Goal: Task Accomplishment & Management: Manage account settings

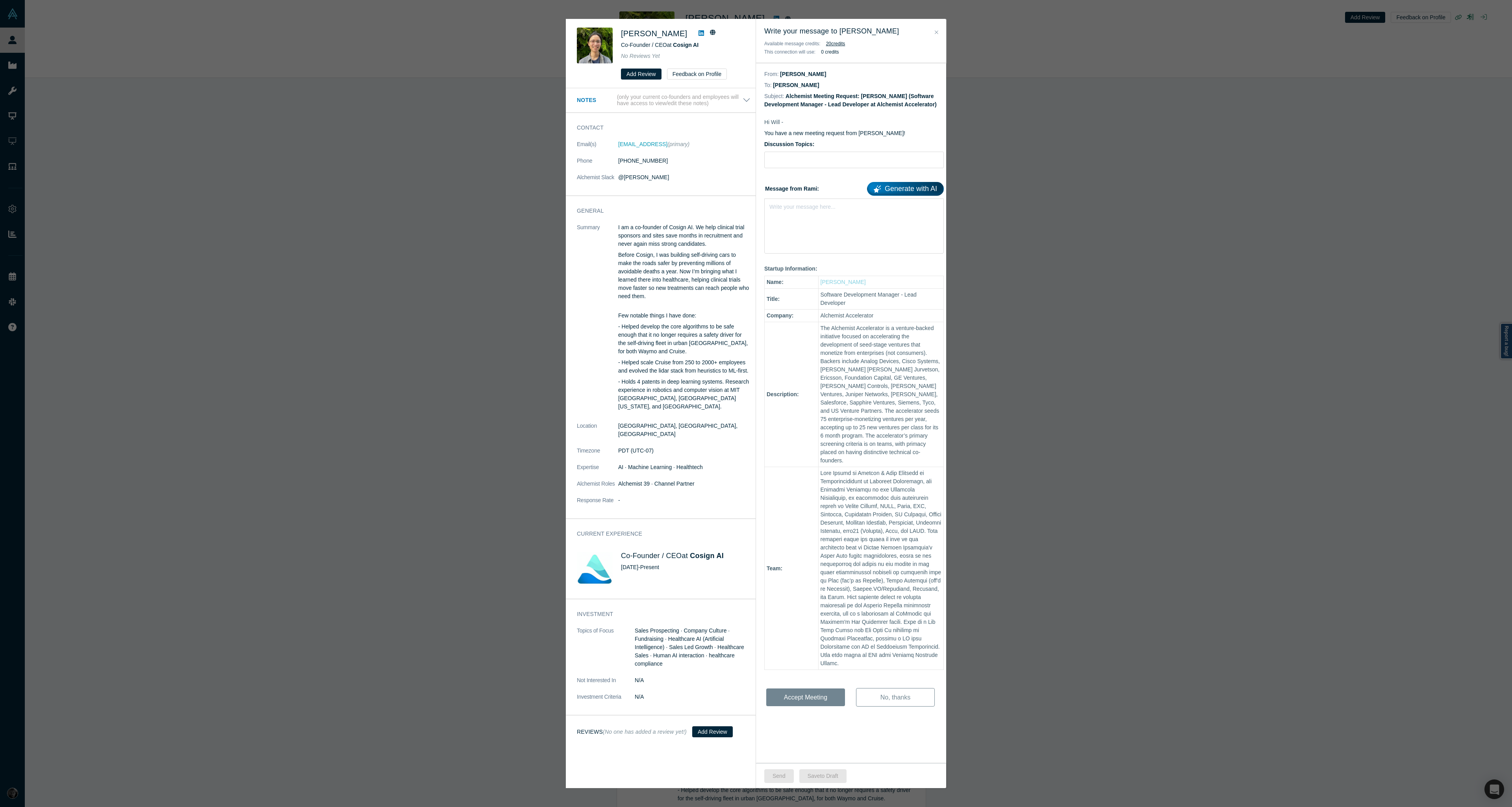
scroll to position [189, 0]
click at [165, 122] on div "Will Xie Co-Founder / CEO at Cosign AI No Reviews Yet Add Review Feedback on Pr…" at bounding box center [756, 404] width 1512 height 807
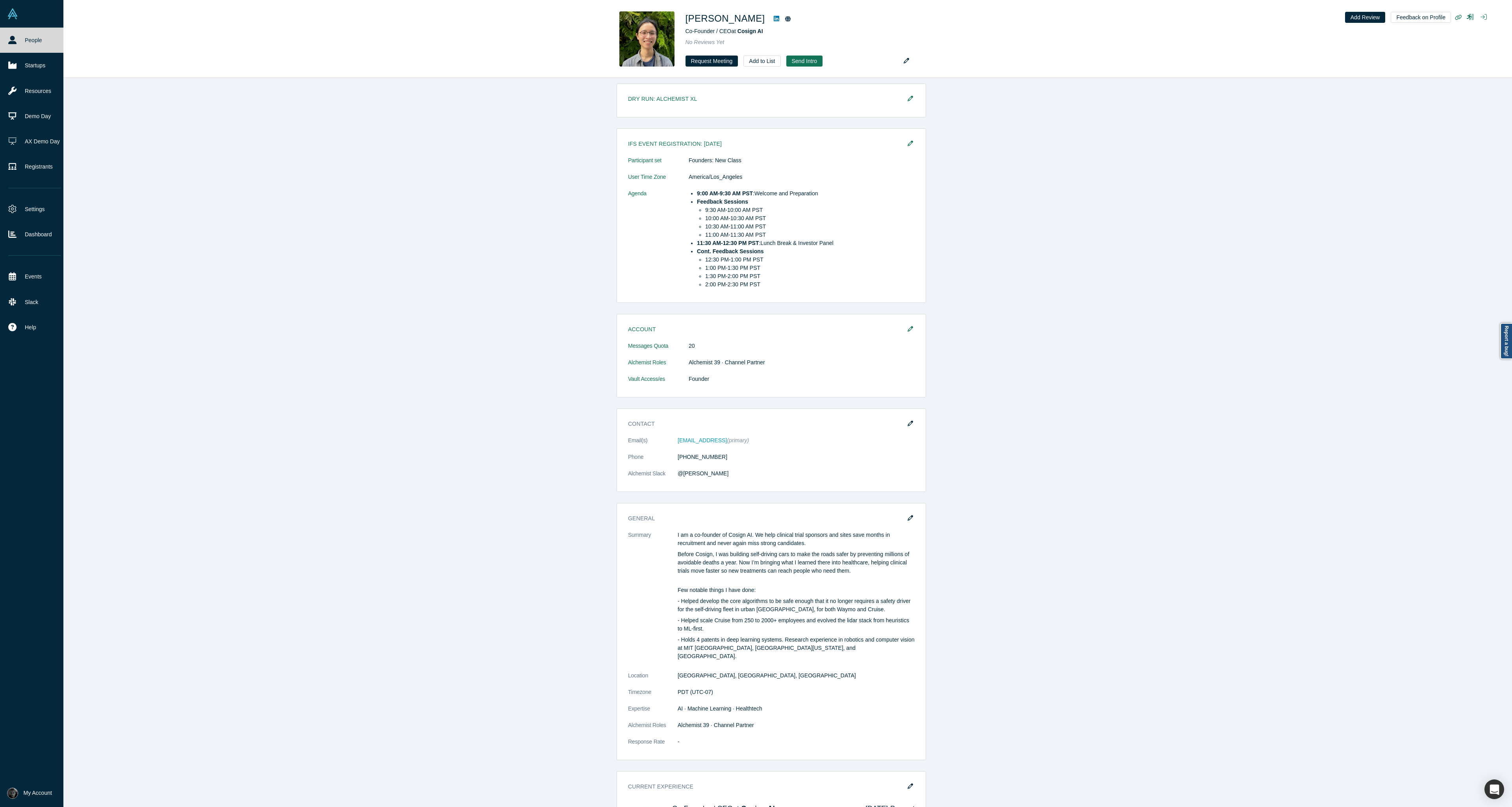
click at [15, 47] on link "People" at bounding box center [35, 40] width 69 height 25
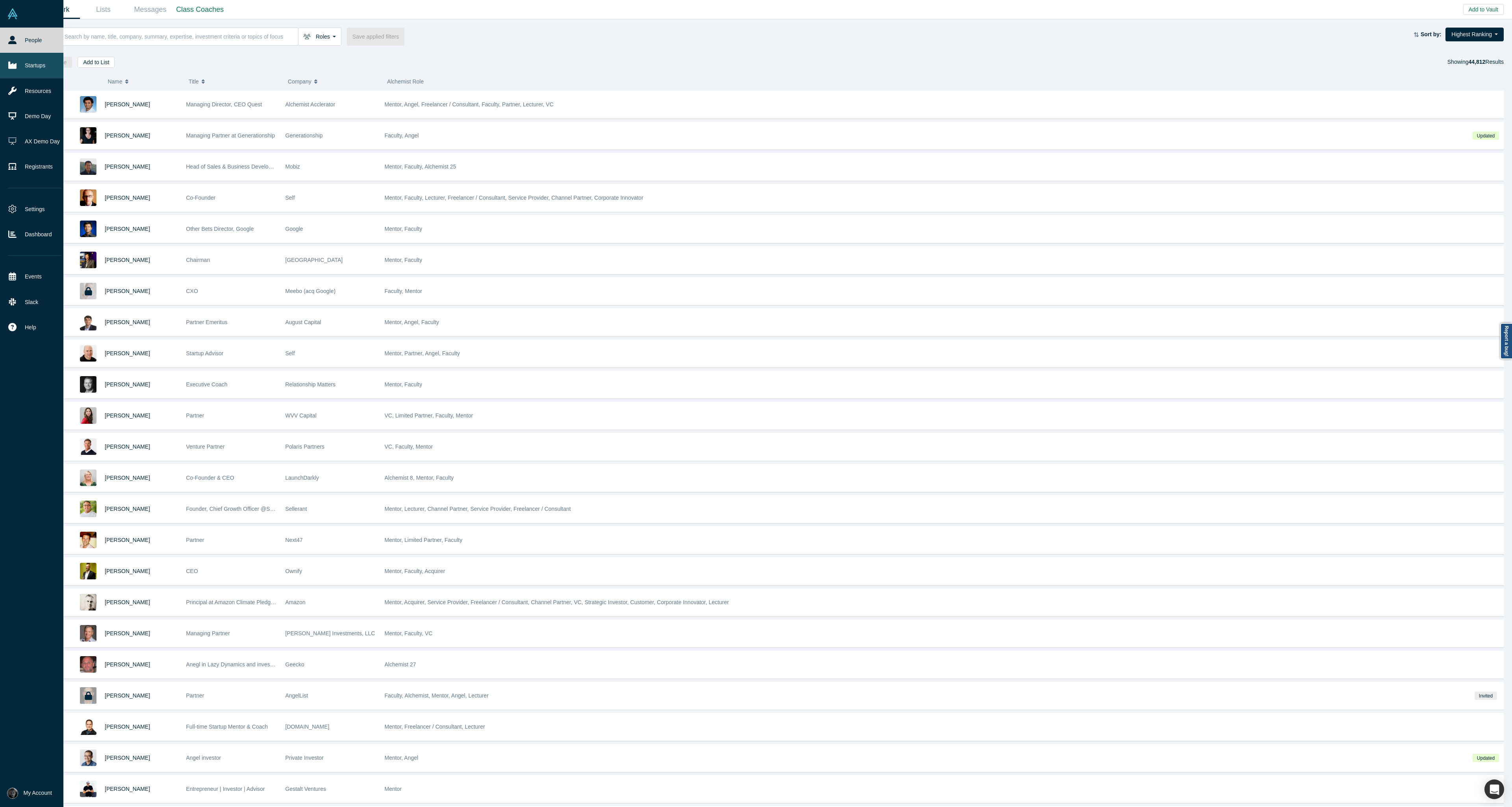
click at [20, 64] on link "Startups" at bounding box center [35, 65] width 69 height 25
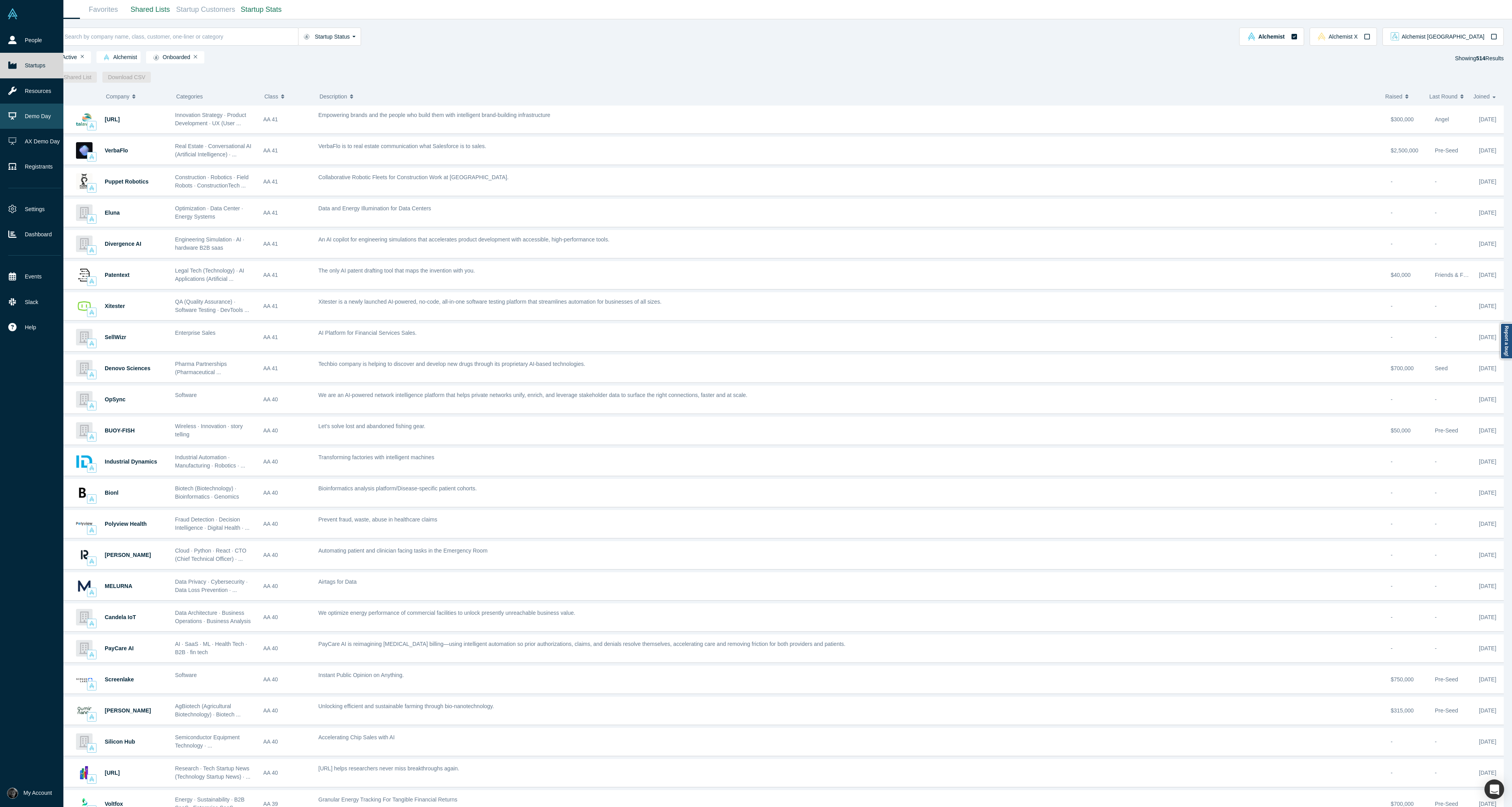
click at [19, 118] on link "Demo Day" at bounding box center [35, 116] width 69 height 25
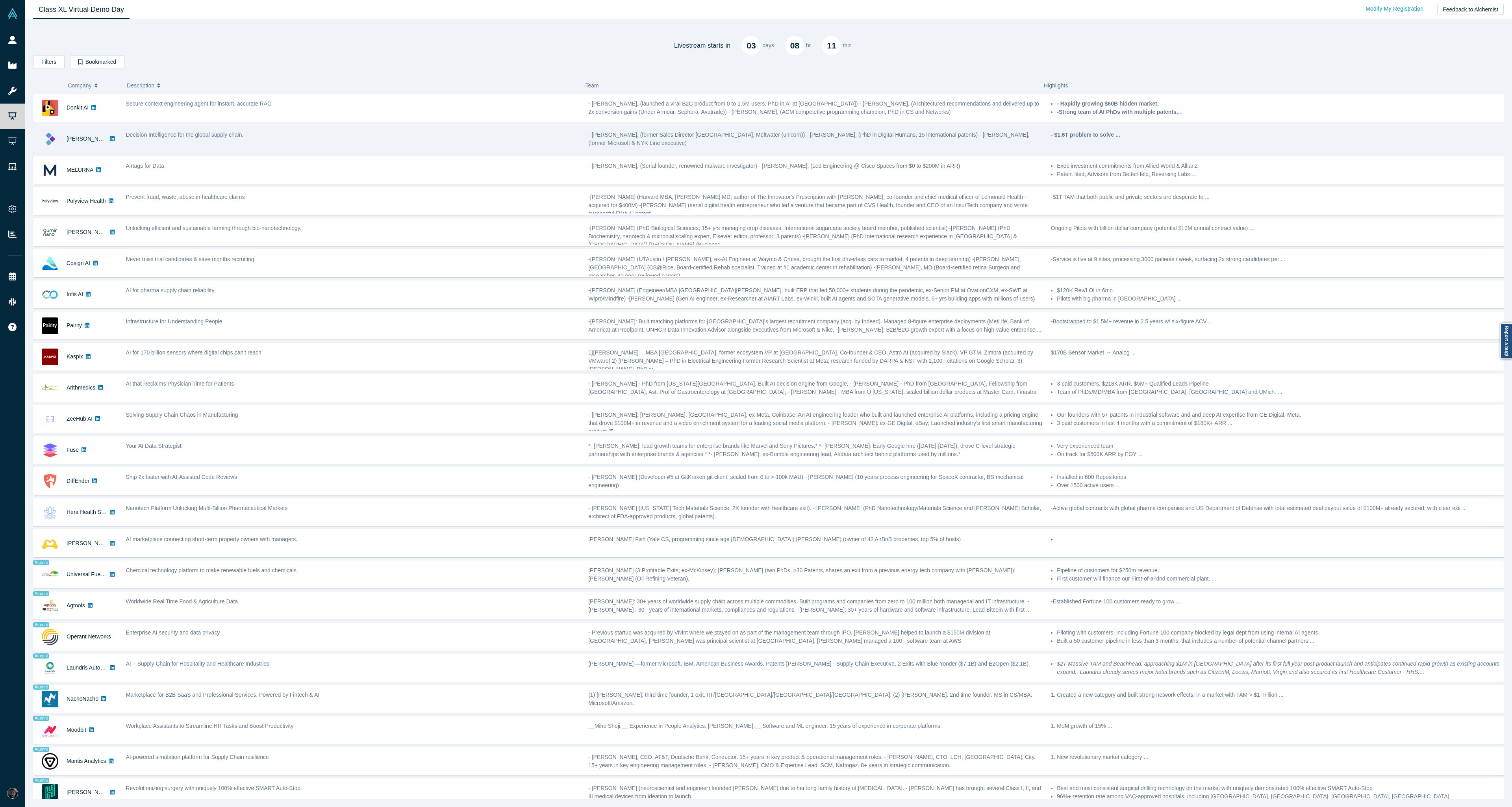
click at [994, 144] on div "- Evan Burkosky, (former Sales Director Japan, Meltwater (unicorn)) - Dr. Haree…" at bounding box center [815, 139] width 455 height 17
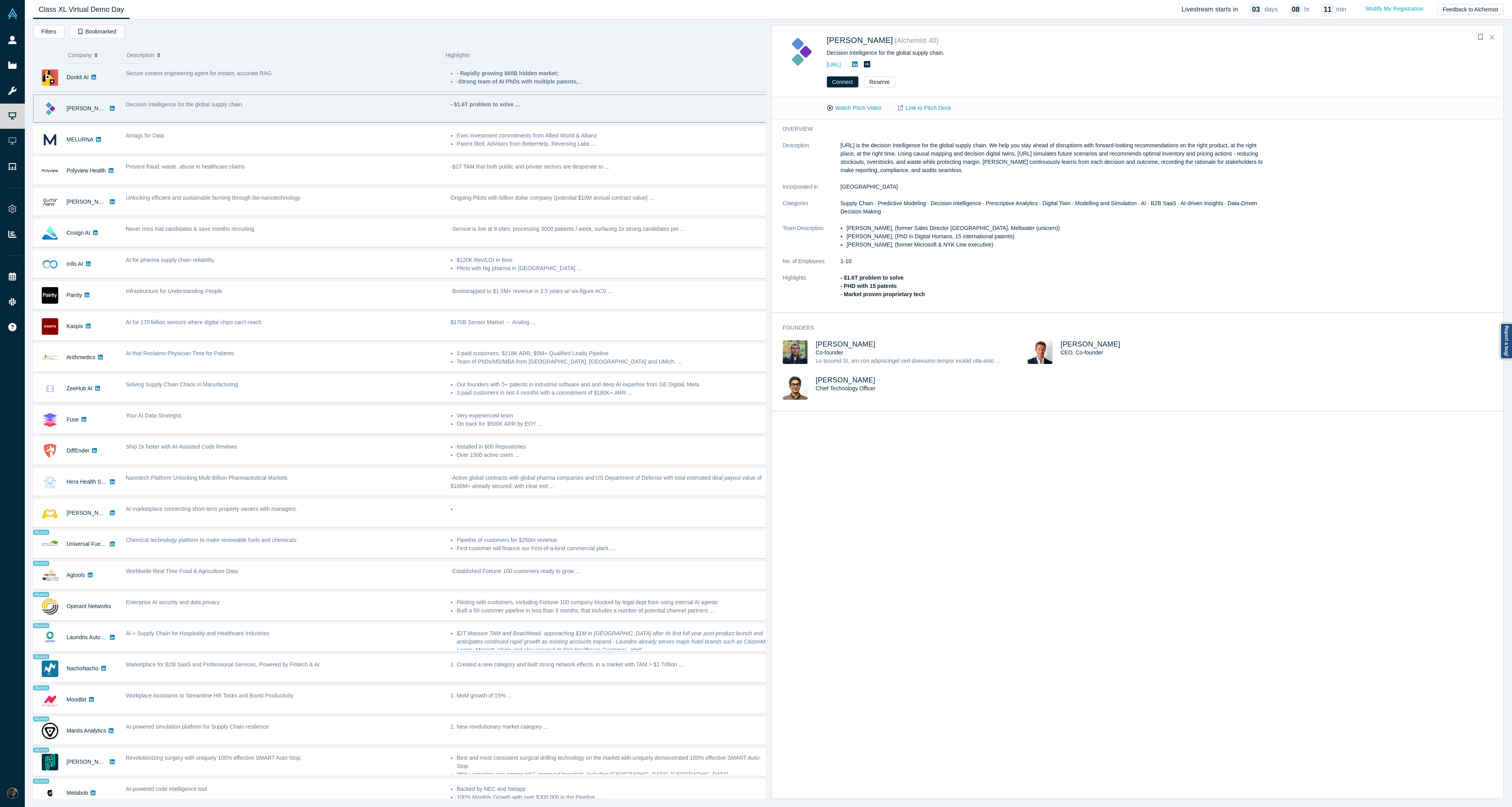
click at [489, 87] on div "- Rapidly growing $60B hidden market; -Strong team of AI PhDs with multiple pat…" at bounding box center [608, 78] width 325 height 25
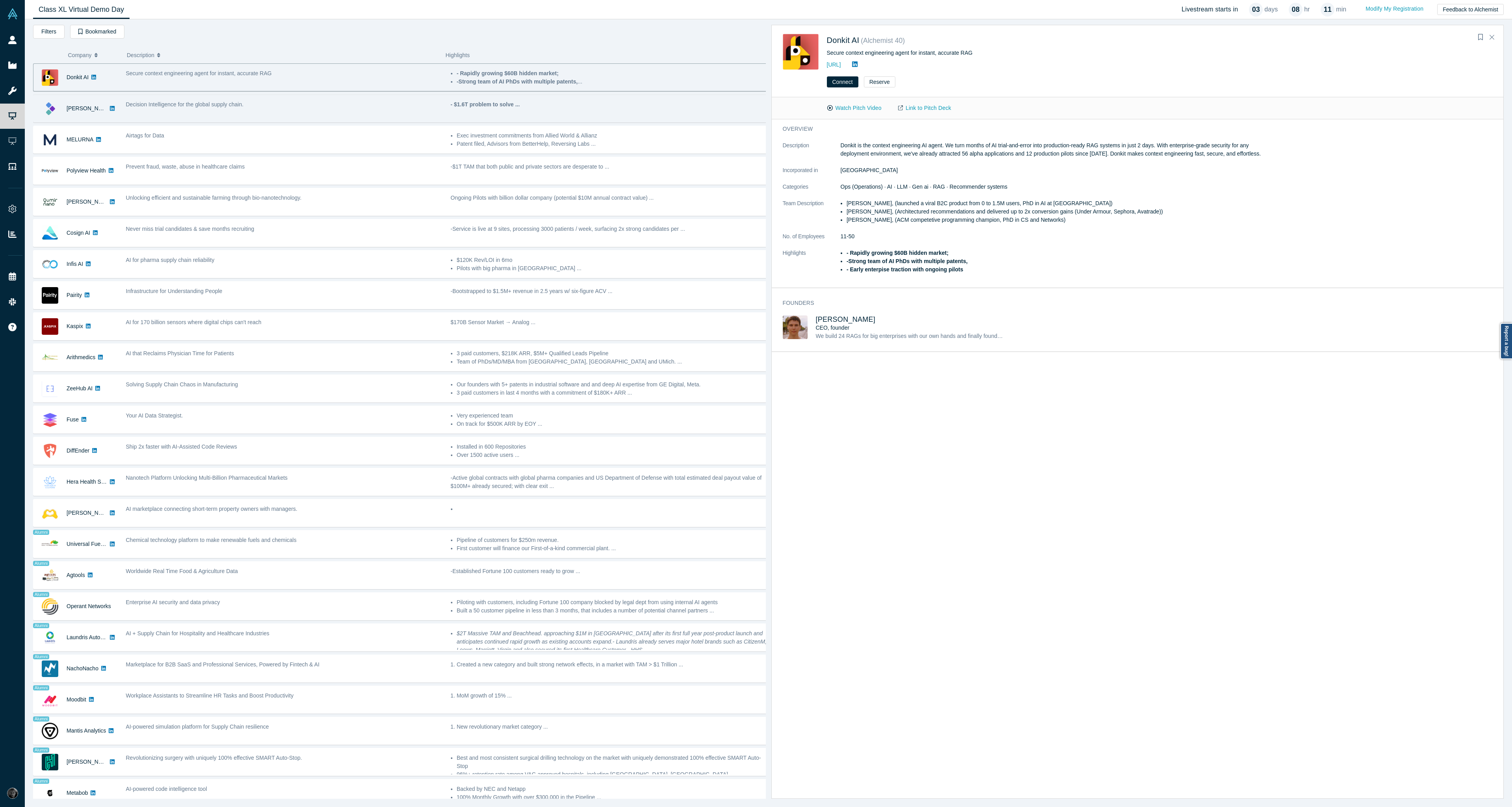
drag, startPoint x: 856, startPoint y: 39, endPoint x: 536, endPoint y: 107, distance: 327.1
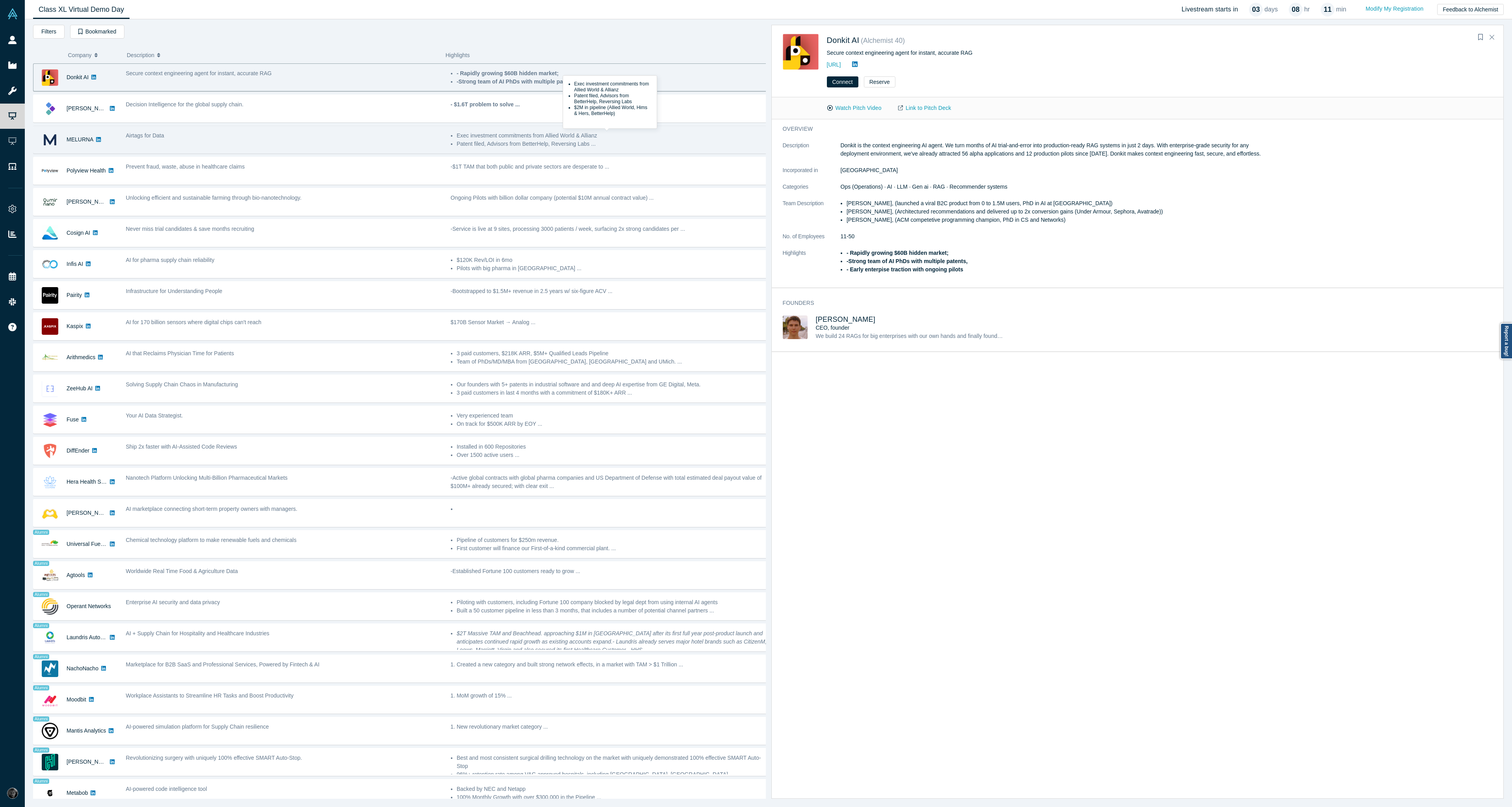
click at [505, 134] on li "Exec investment commitments from Allied World & Allianz" at bounding box center [612, 136] width 310 height 8
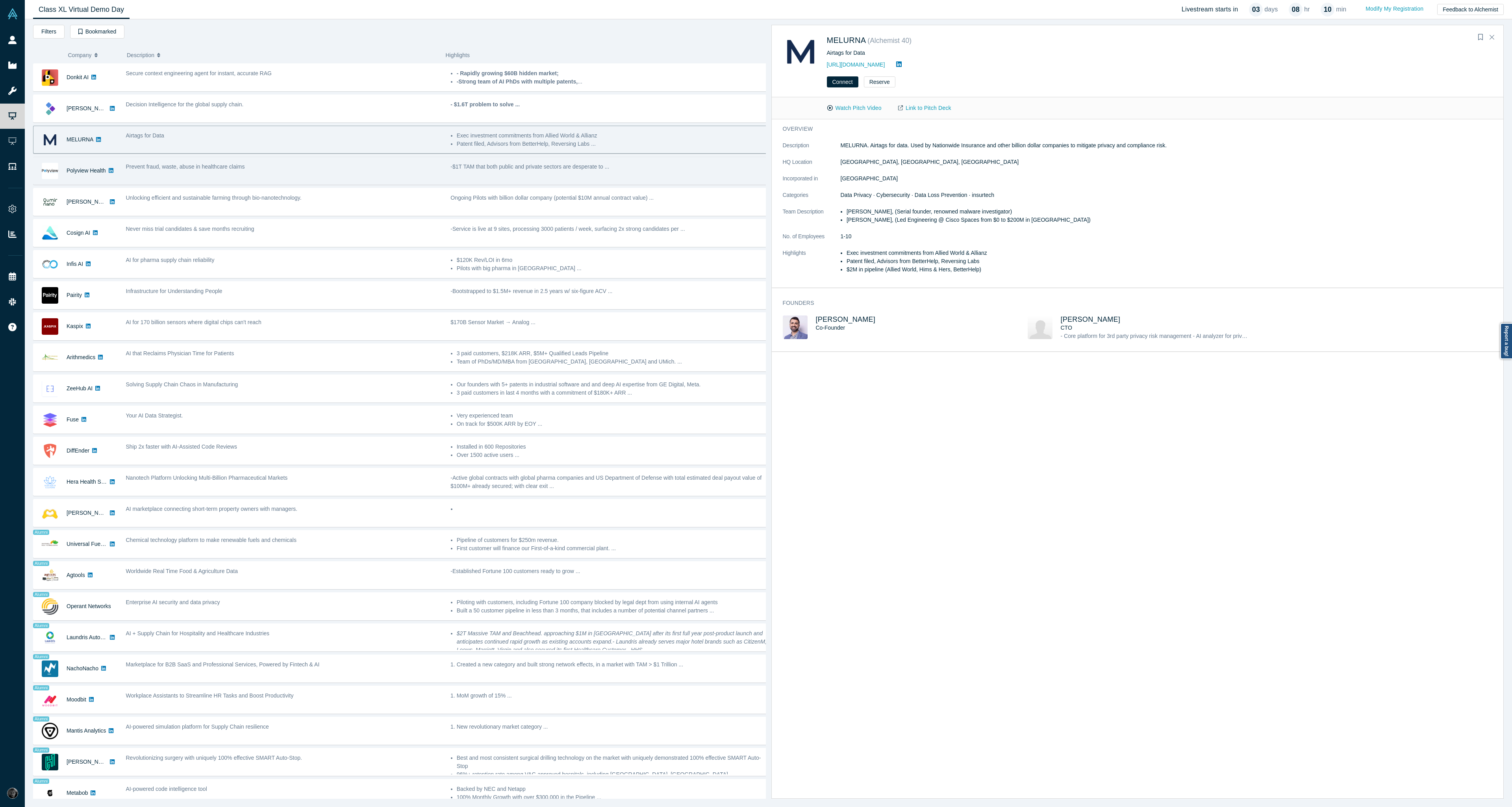
click at [282, 170] on div "Prevent fraud, waste, abuse in healthcare claims" at bounding box center [284, 167] width 317 height 8
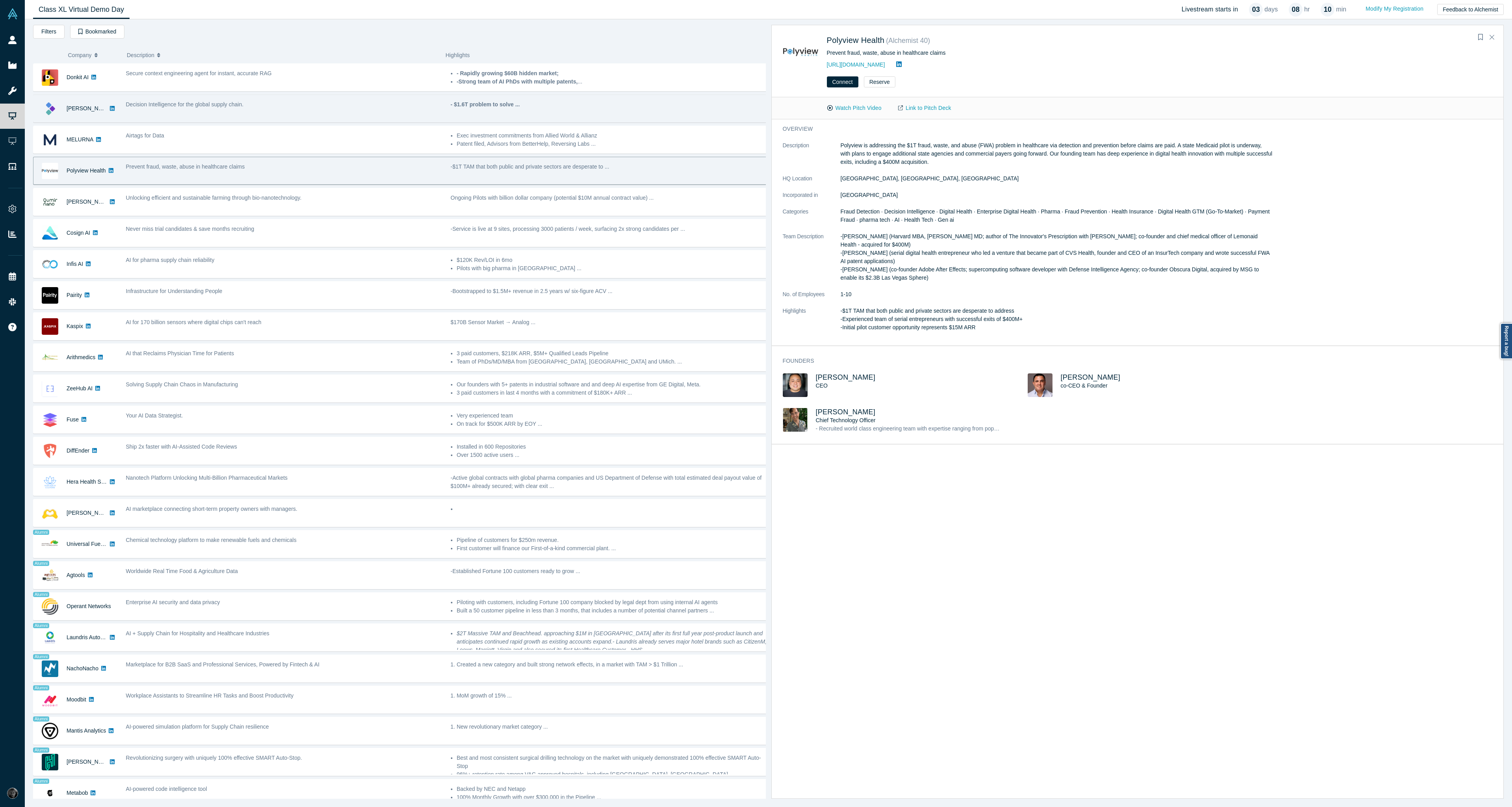
click at [320, 111] on div "Decision Intelligence for the global supply chain." at bounding box center [284, 109] width 325 height 25
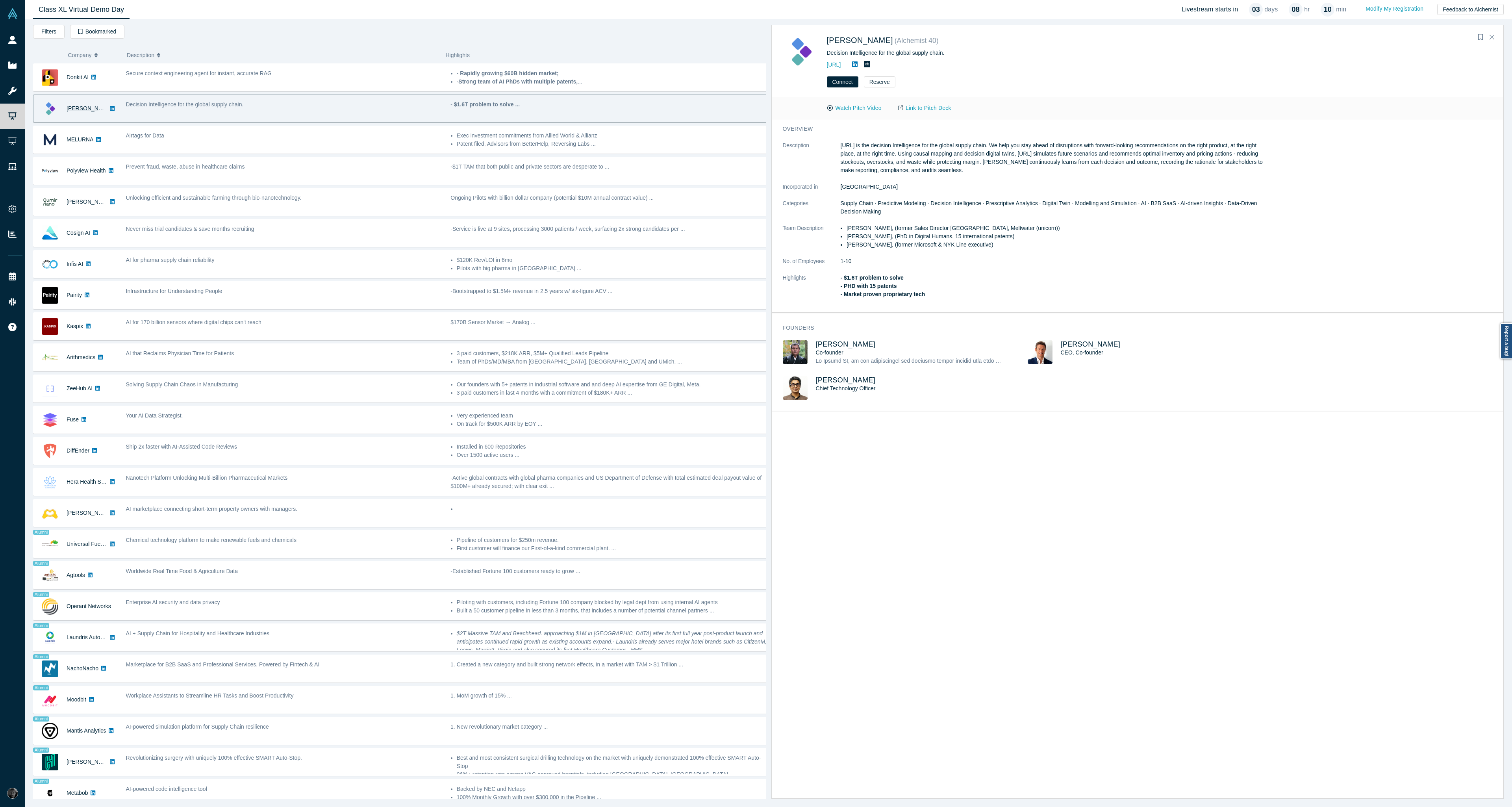
drag, startPoint x: 320, startPoint y: 111, endPoint x: 78, endPoint y: 109, distance: 242.0
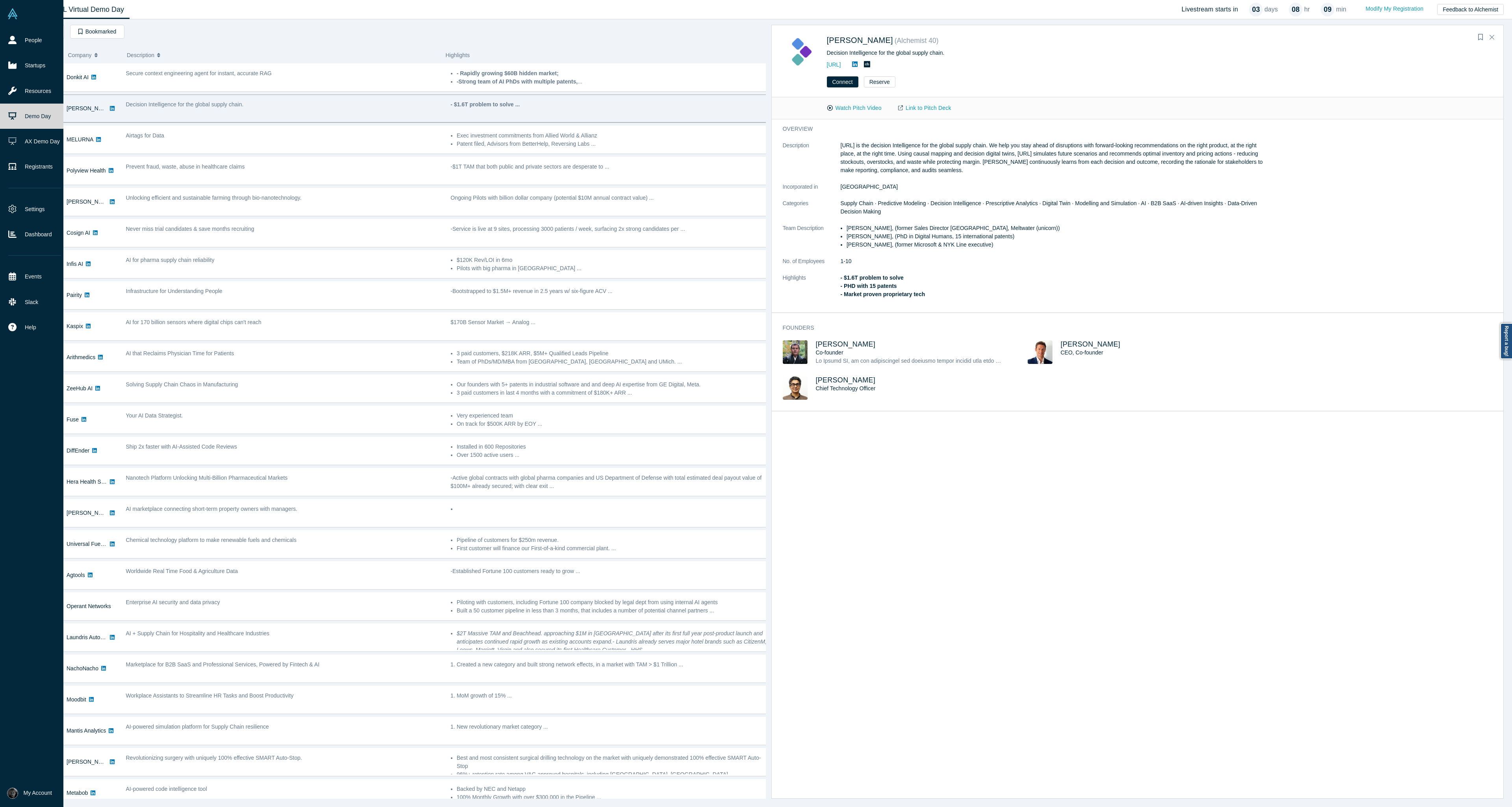
click at [30, 116] on link "Demo Day" at bounding box center [35, 116] width 69 height 25
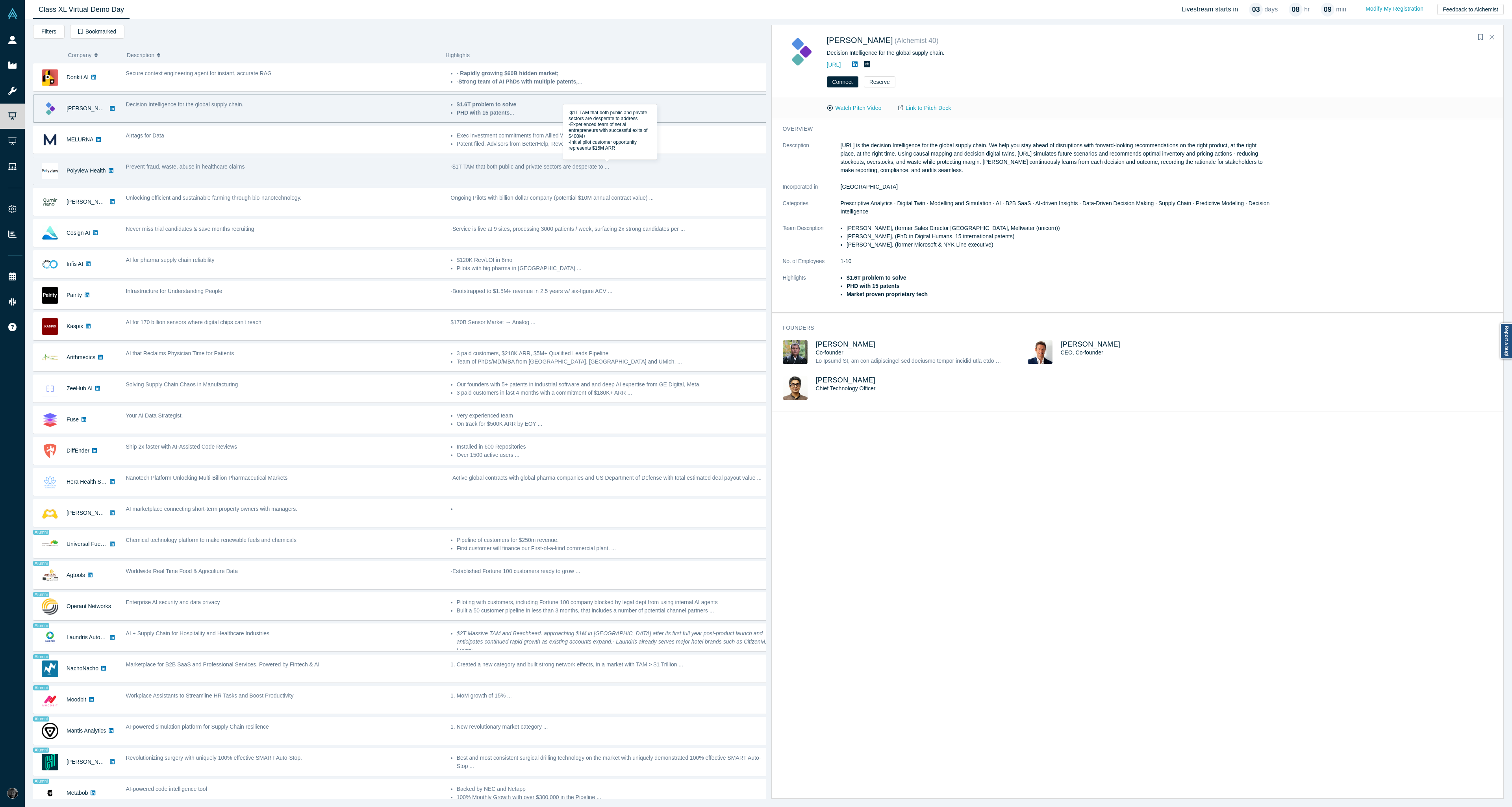
click at [495, 163] on p "-$1T TAM that both public and private sectors are desperate to ..." at bounding box center [609, 167] width 317 height 8
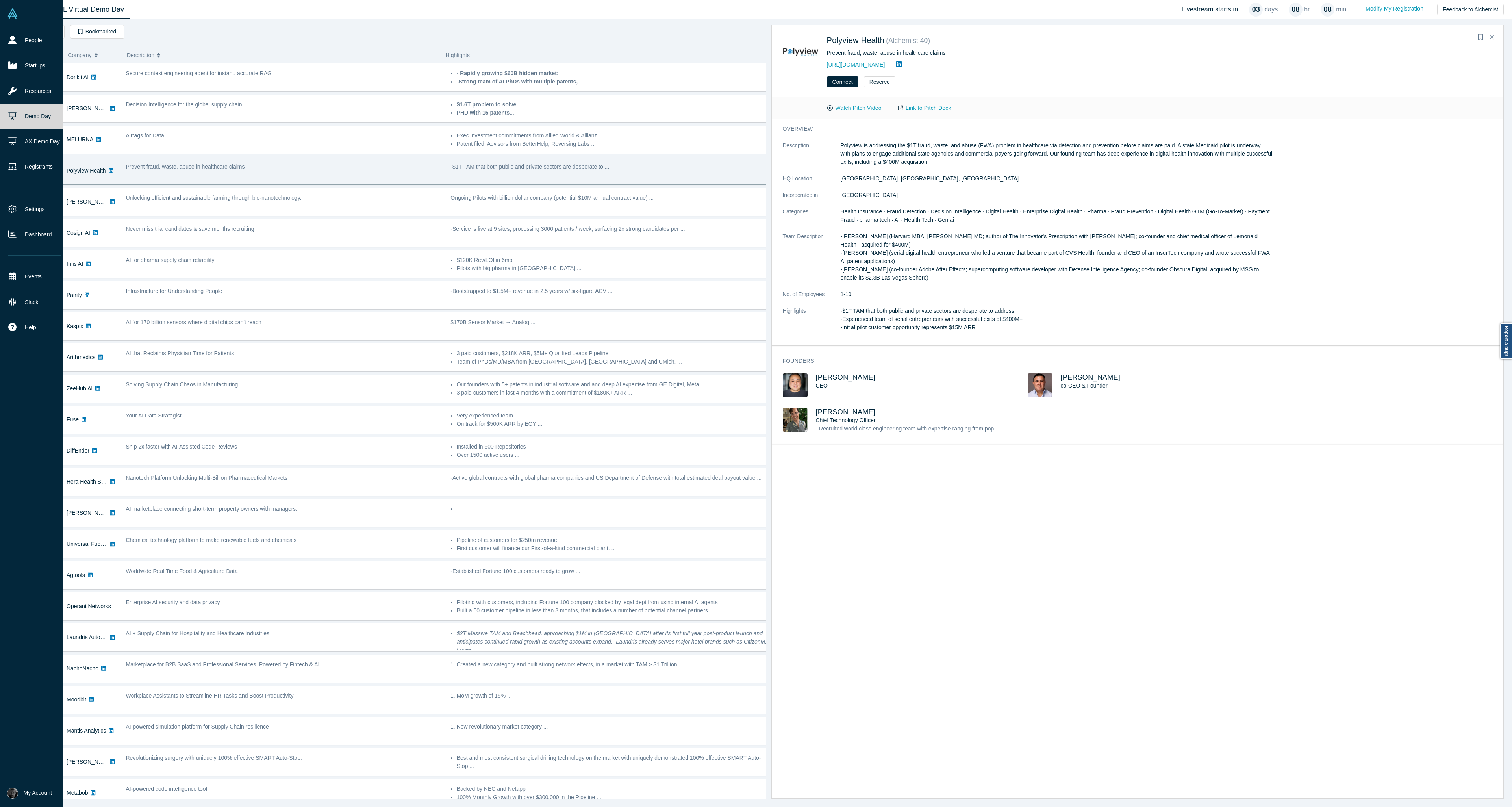
click at [17, 112] on link "Demo Day" at bounding box center [35, 116] width 69 height 25
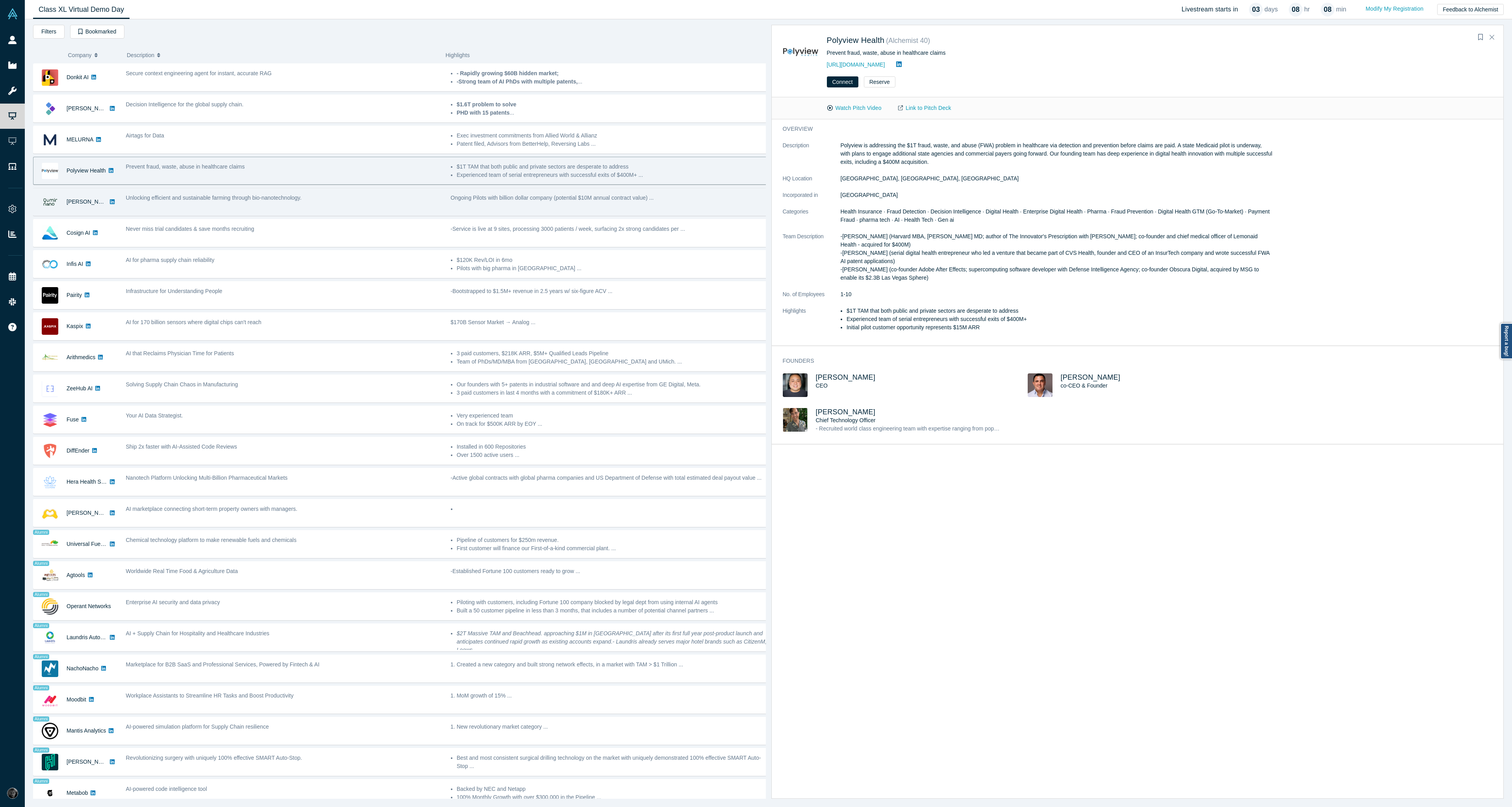
click at [588, 214] on div "Ongoing Pilots with billion dollar company (potential $10M annual contract valu…" at bounding box center [608, 202] width 325 height 25
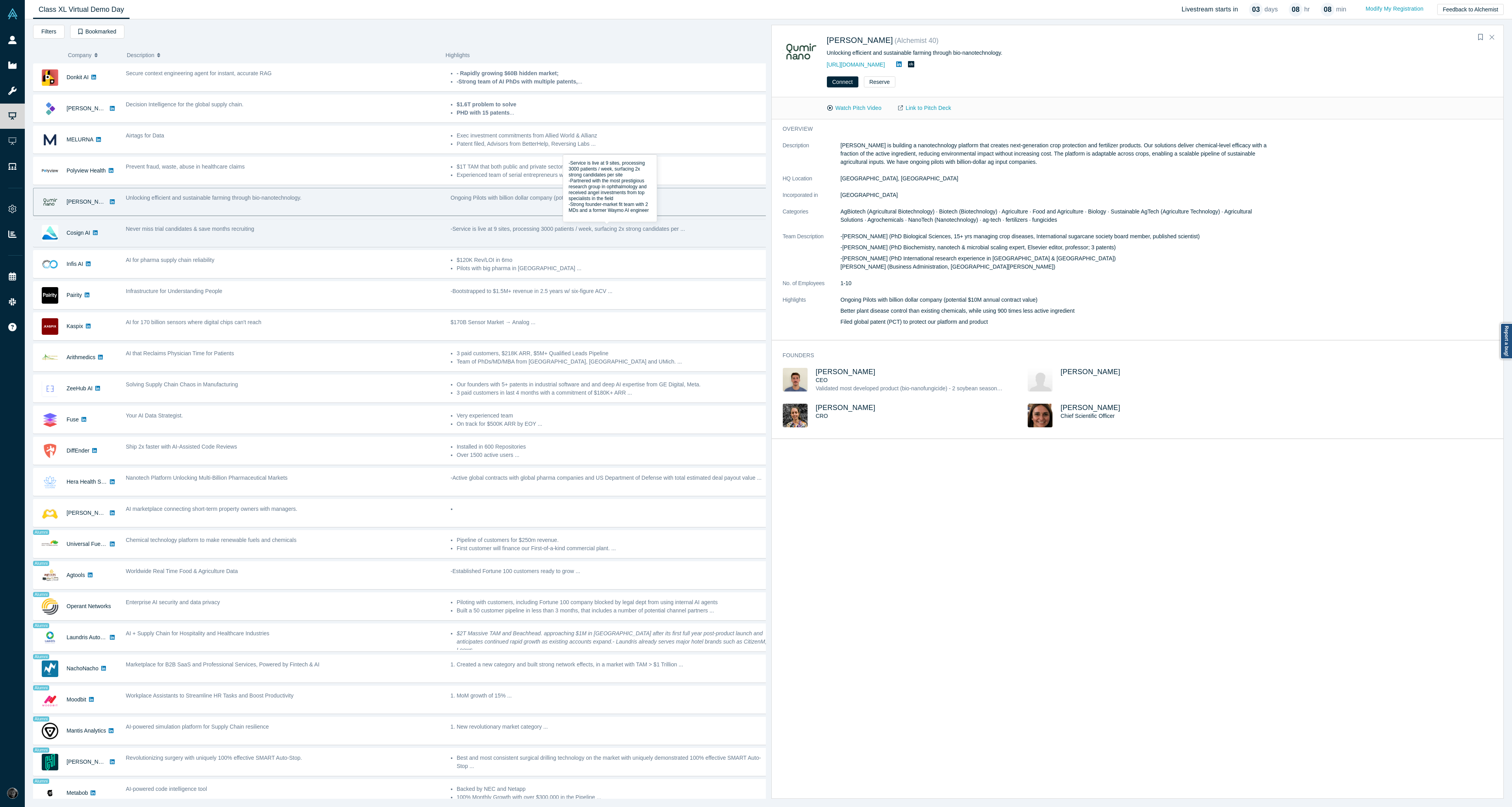
click at [554, 230] on p "-Service is live at 9 sites, processing 3000 patients / week, surfacing 2x stro…" at bounding box center [609, 229] width 317 height 8
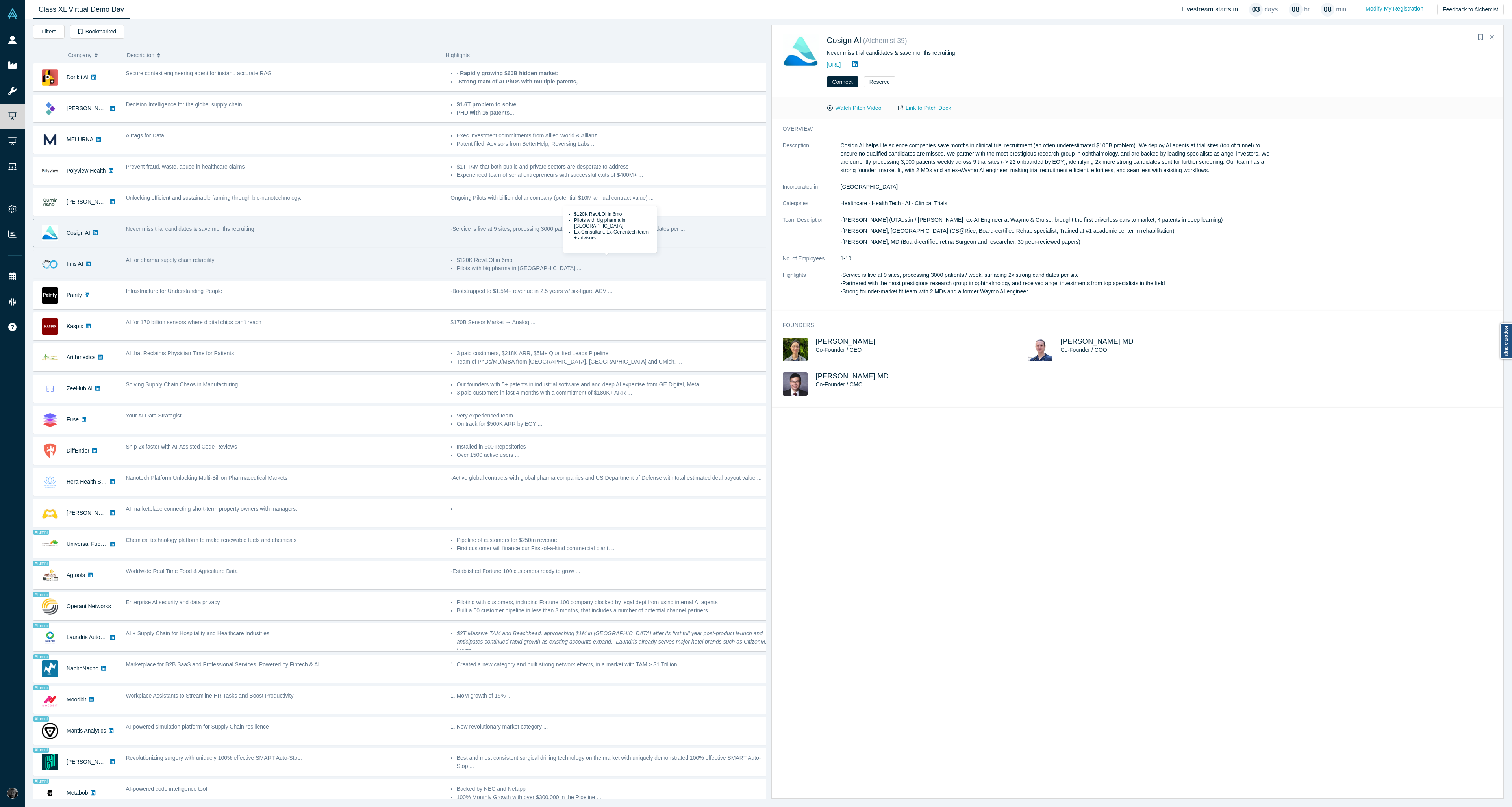
click at [500, 264] on li "Pilots with big pharma in US ..." at bounding box center [612, 269] width 310 height 8
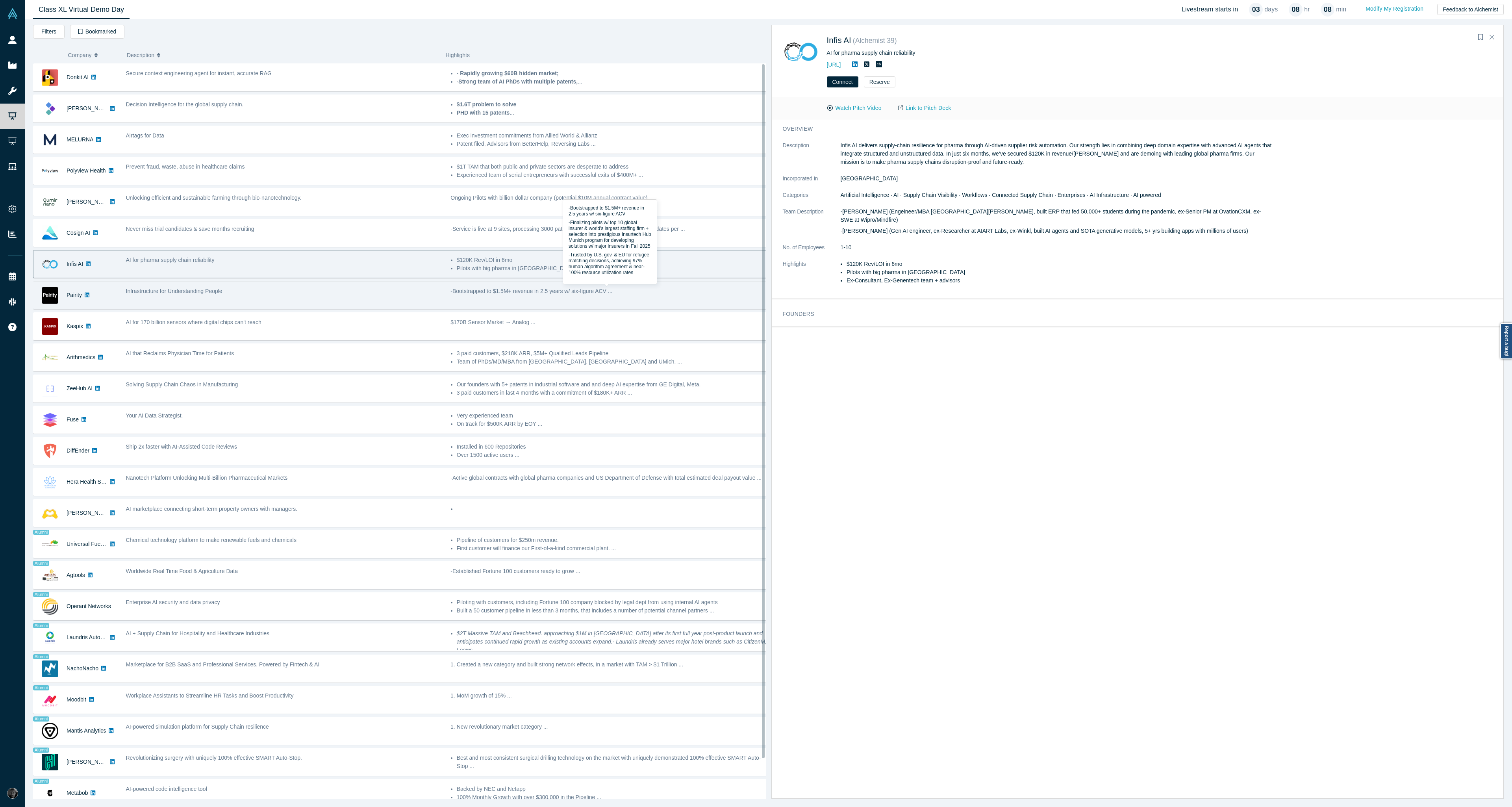
click at [567, 293] on p "-Bootstrapped to $1.5M+ revenue in 2.5 years w/ six-figure ACV ..." at bounding box center [609, 291] width 317 height 8
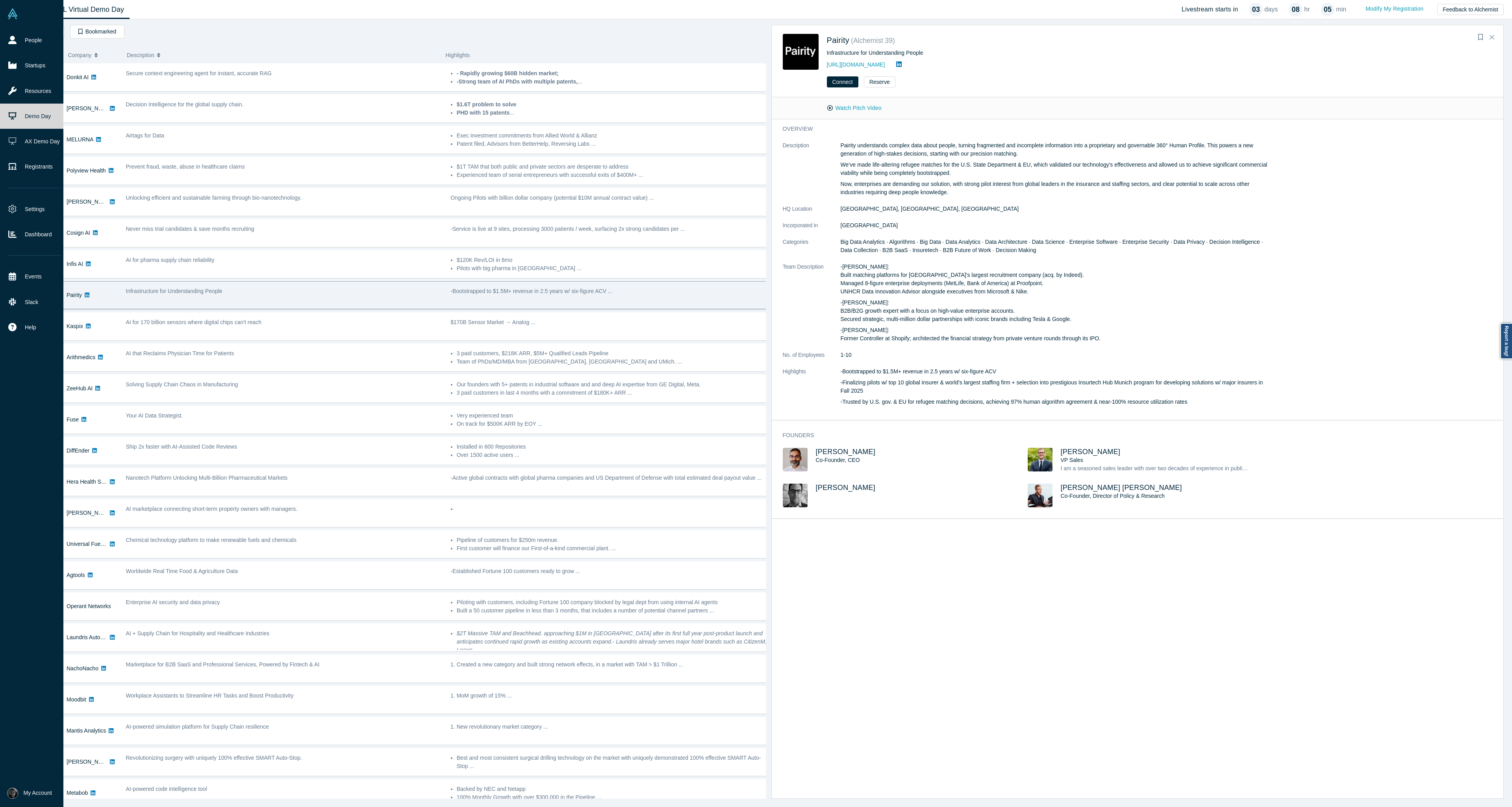
click at [24, 119] on link "Demo Day" at bounding box center [35, 116] width 69 height 25
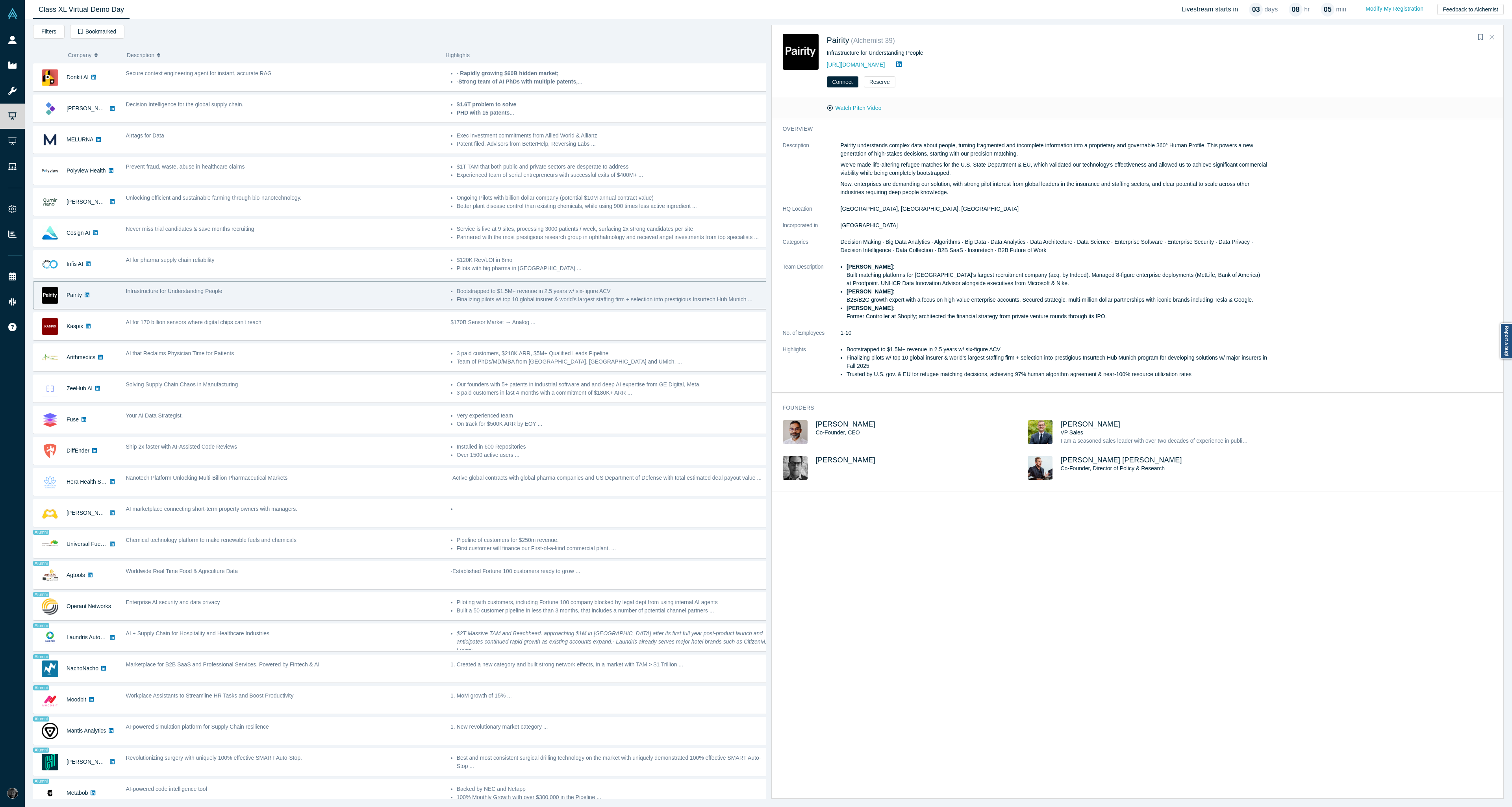
click at [1491, 39] on icon "Close" at bounding box center [1492, 37] width 5 height 7
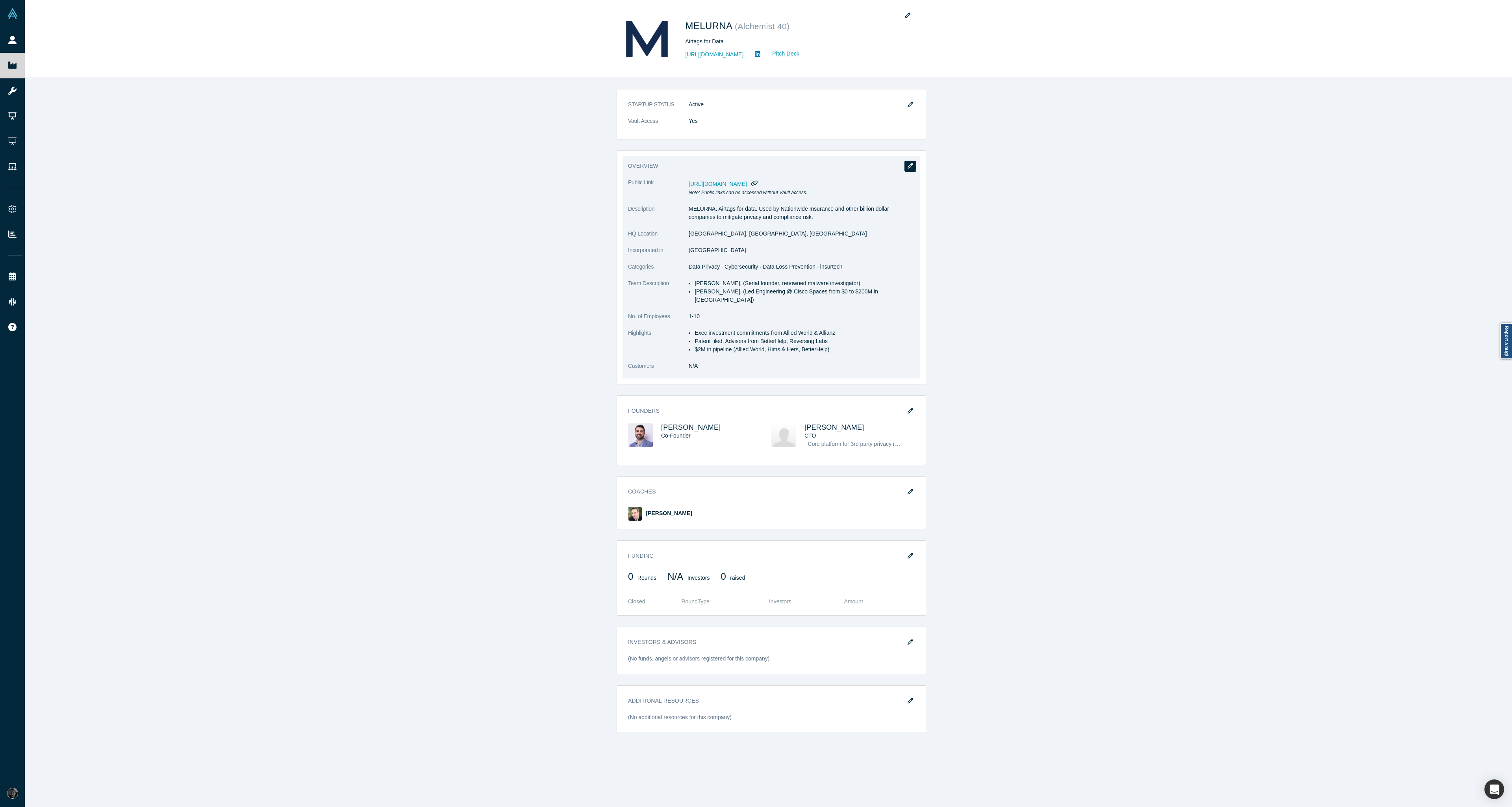
click at [907, 169] on button "button" at bounding box center [910, 166] width 12 height 11
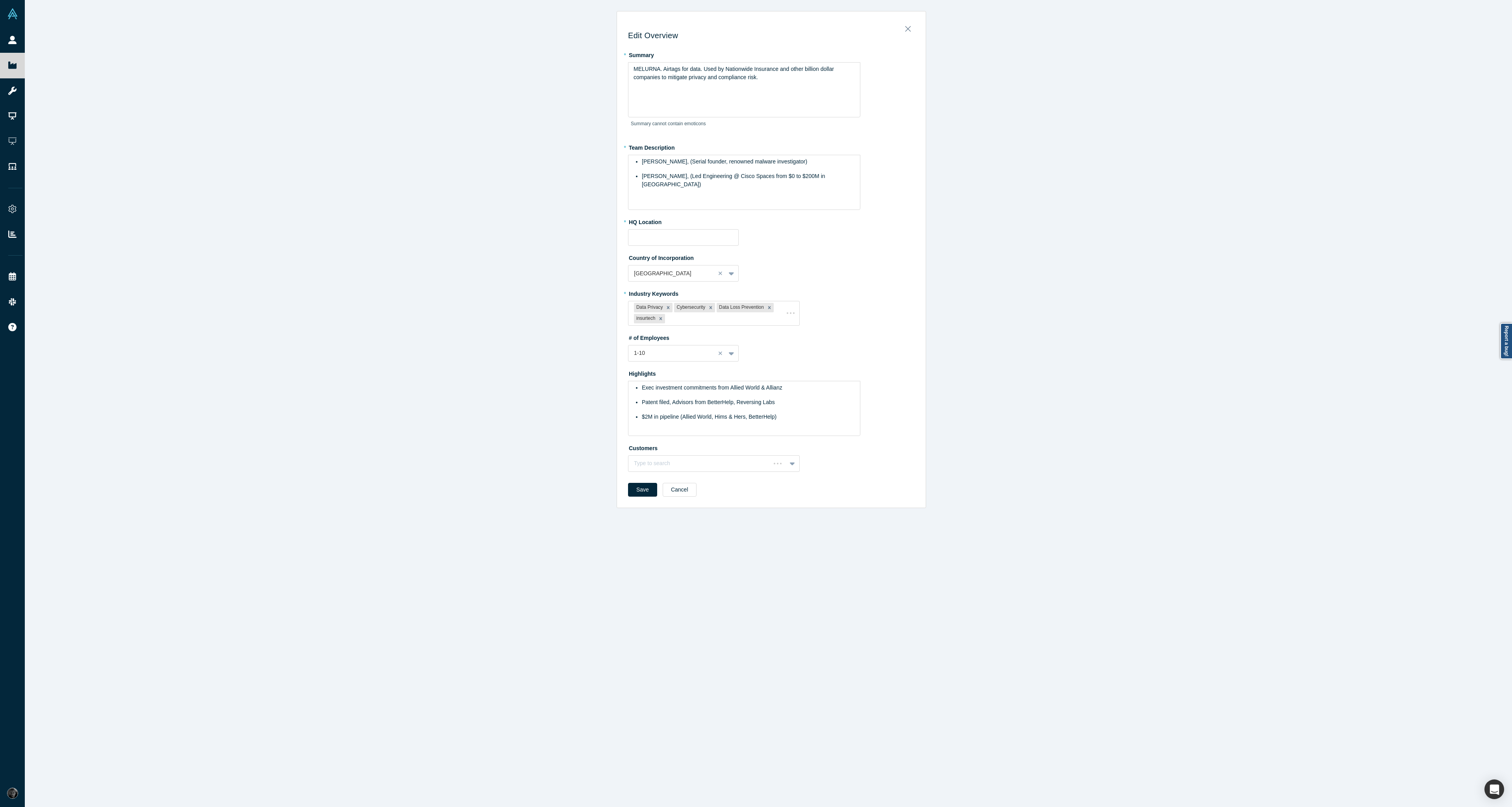
type input "San Diego, CA, USA"
click at [821, 412] on ul "Exec investment commitments from Allied World & Allianz Patent filed, Advisors …" at bounding box center [745, 402] width 221 height 37
click at [686, 409] on ul "Exec investment commitments from Allied World & Allianz Patent filed, Advisors …" at bounding box center [745, 402] width 221 height 37
click at [642, 401] on span "Patent filed, Advisors from BetterHelp, Reversing Labs" at bounding box center [709, 401] width 133 height 6
click at [679, 499] on div "Save Cancel" at bounding box center [772, 496] width 286 height 19
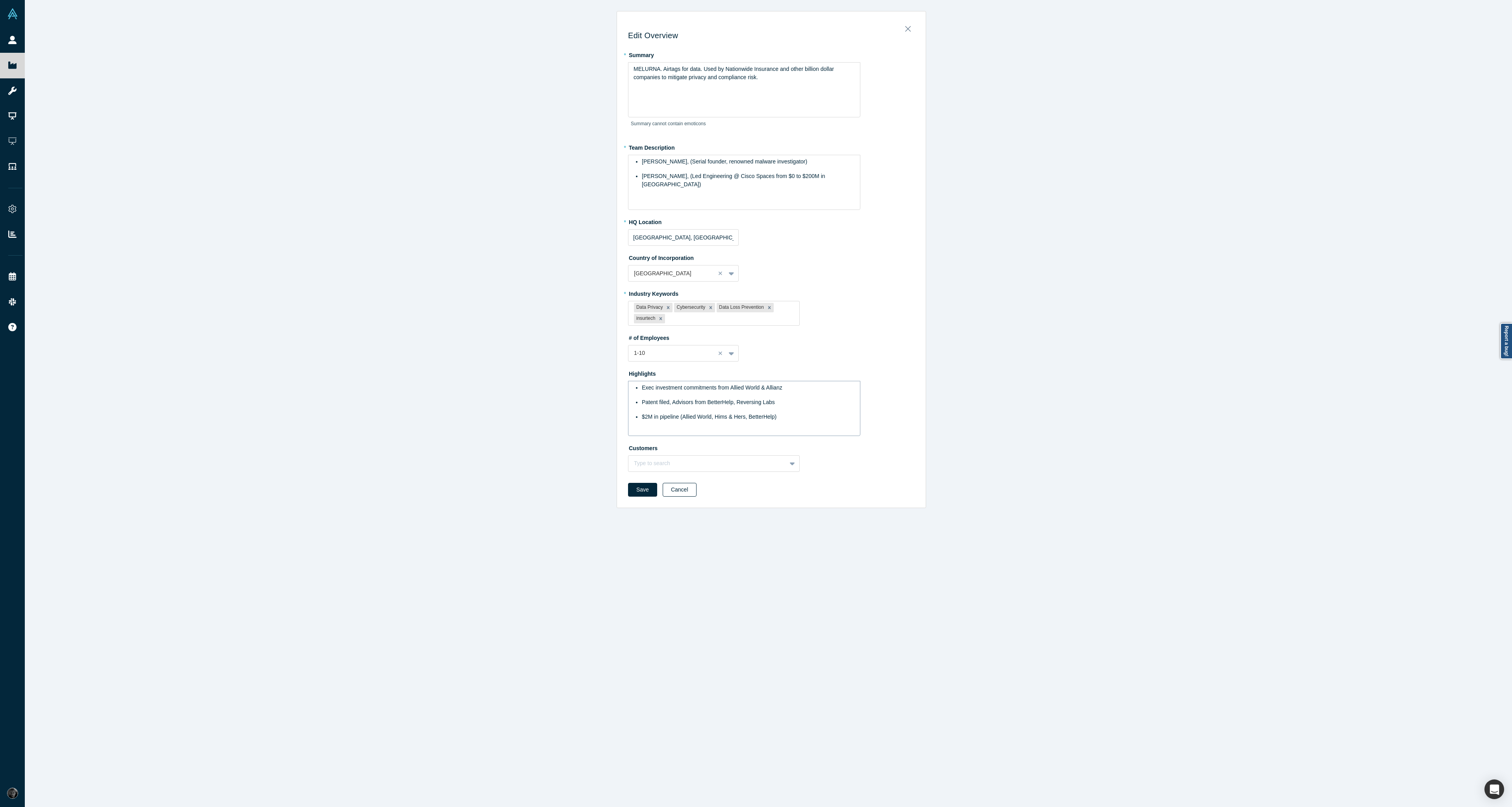
click at [689, 489] on button "Cancel" at bounding box center [680, 490] width 34 height 14
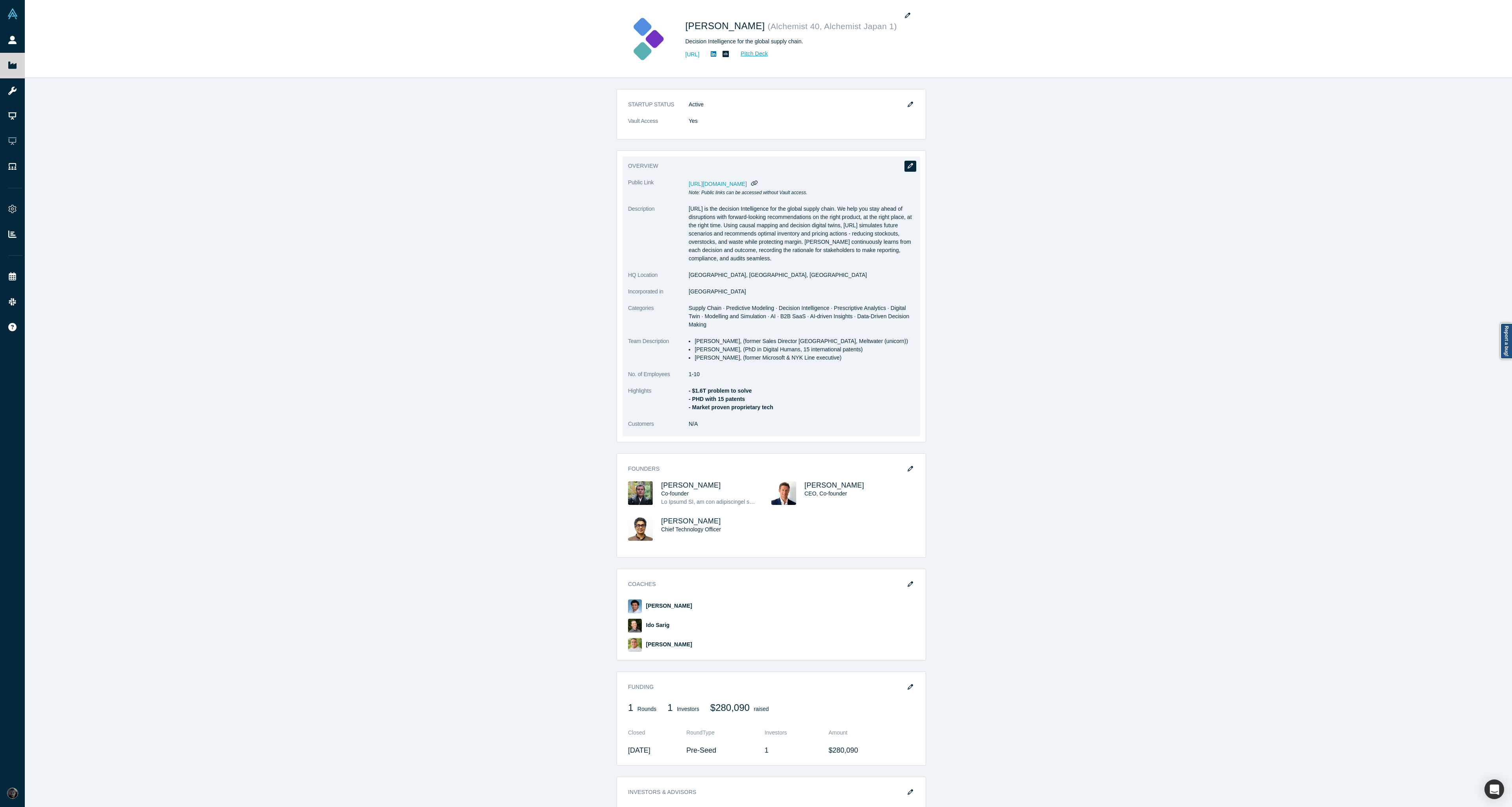
click at [908, 165] on icon "button" at bounding box center [911, 166] width 6 height 6
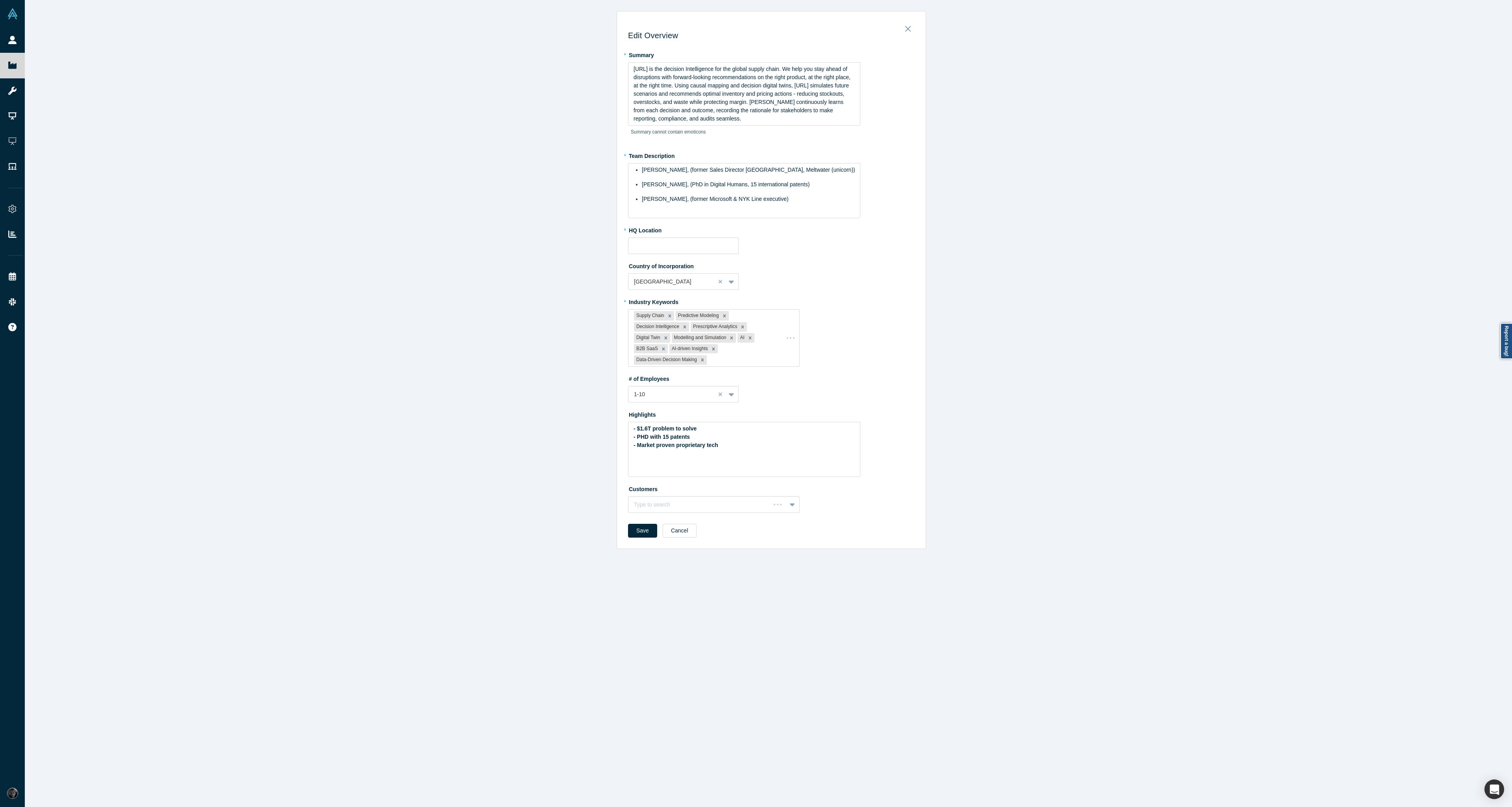
type input "Austin, TX, USA"
click at [635, 422] on div "- PHD with 15 patents" at bounding box center [745, 426] width 221 height 8
drag, startPoint x: 754, startPoint y: 435, endPoint x: 623, endPoint y: 418, distance: 132.1
click at [623, 418] on div "Edit Overview * Summary Kimaru.ai is the decision Intelligence for the global s…" at bounding box center [772, 277] width 309 height 521
click at [688, 462] on img "rdw-list-control" at bounding box center [691, 461] width 6 height 6
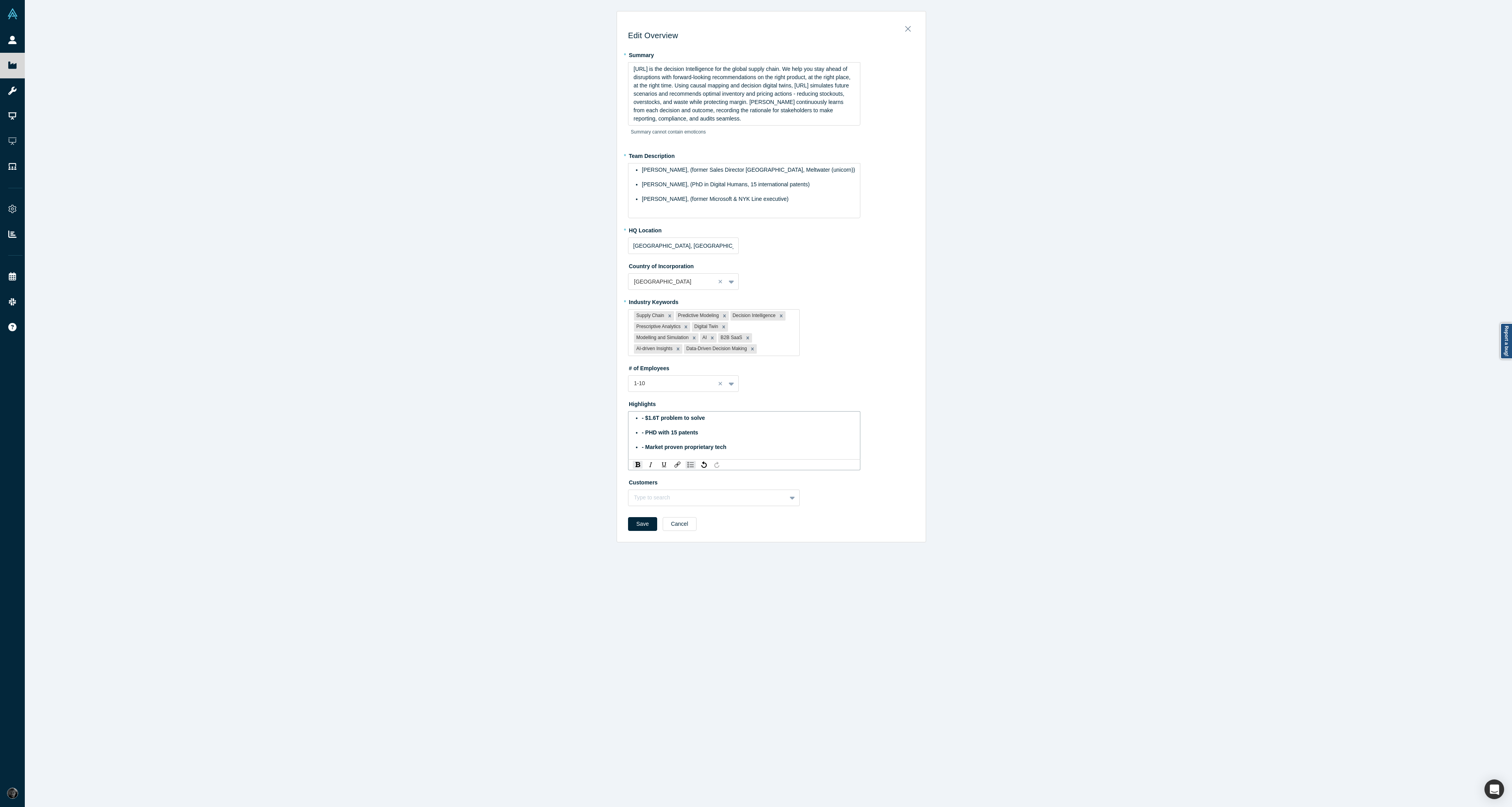
click at [765, 428] on ul "- $1.6T problem to solve - PHD with 15 patents - Market proven proprietary tech" at bounding box center [745, 433] width 221 height 37
click at [642, 421] on span "- $1.6T problem to solve" at bounding box center [673, 417] width 63 height 6
click at [642, 433] on span "- PHD with 15 patents" at bounding box center [670, 432] width 56 height 6
click at [643, 447] on span "- Market proven proprietary tech" at bounding box center [684, 446] width 84 height 6
click at [649, 524] on button "Save" at bounding box center [643, 520] width 29 height 14
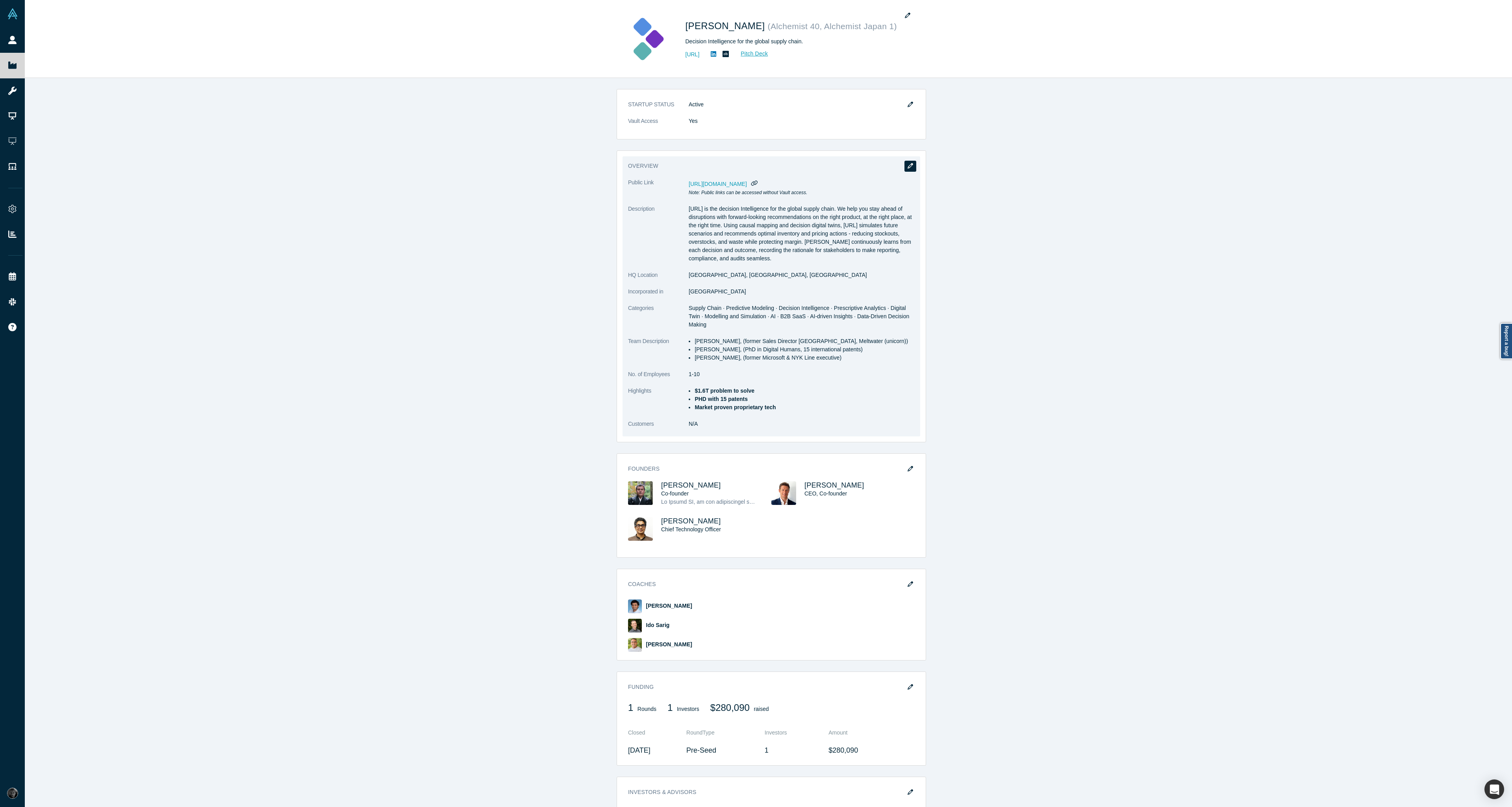
click at [911, 167] on button "button" at bounding box center [910, 166] width 12 height 11
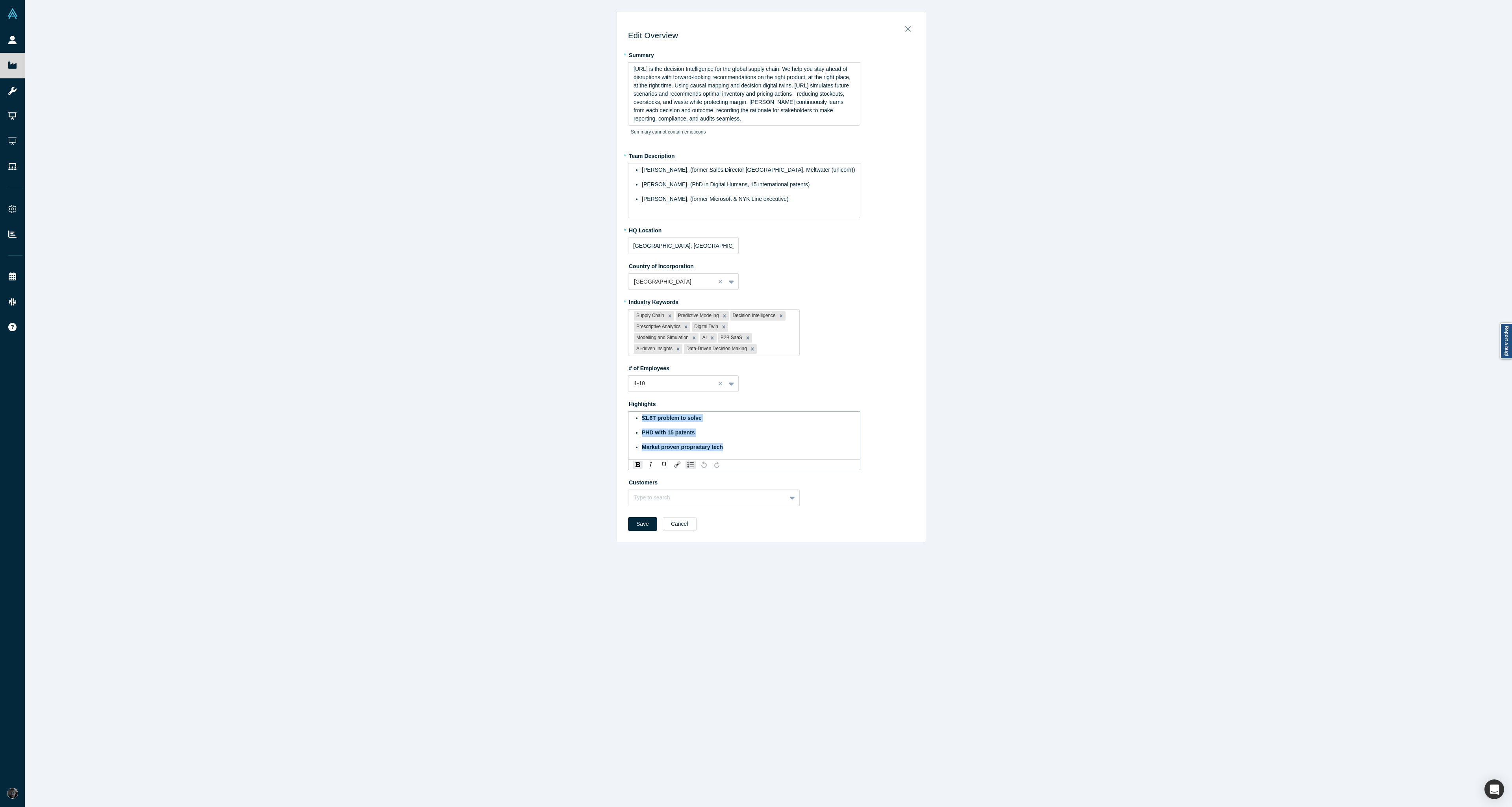
drag, startPoint x: 743, startPoint y: 448, endPoint x: 610, endPoint y: 412, distance: 137.8
click at [610, 412] on div "Edit Overview * Summary Kimaru.ai is the decision Intelligence for the global s…" at bounding box center [772, 406] width 1493 height 813
click at [636, 465] on img "rdw-inline-control" at bounding box center [637, 464] width 5 height 5
click at [637, 527] on div "Save Cancel" at bounding box center [772, 523] width 286 height 19
click at [640, 523] on button "Save" at bounding box center [643, 520] width 29 height 14
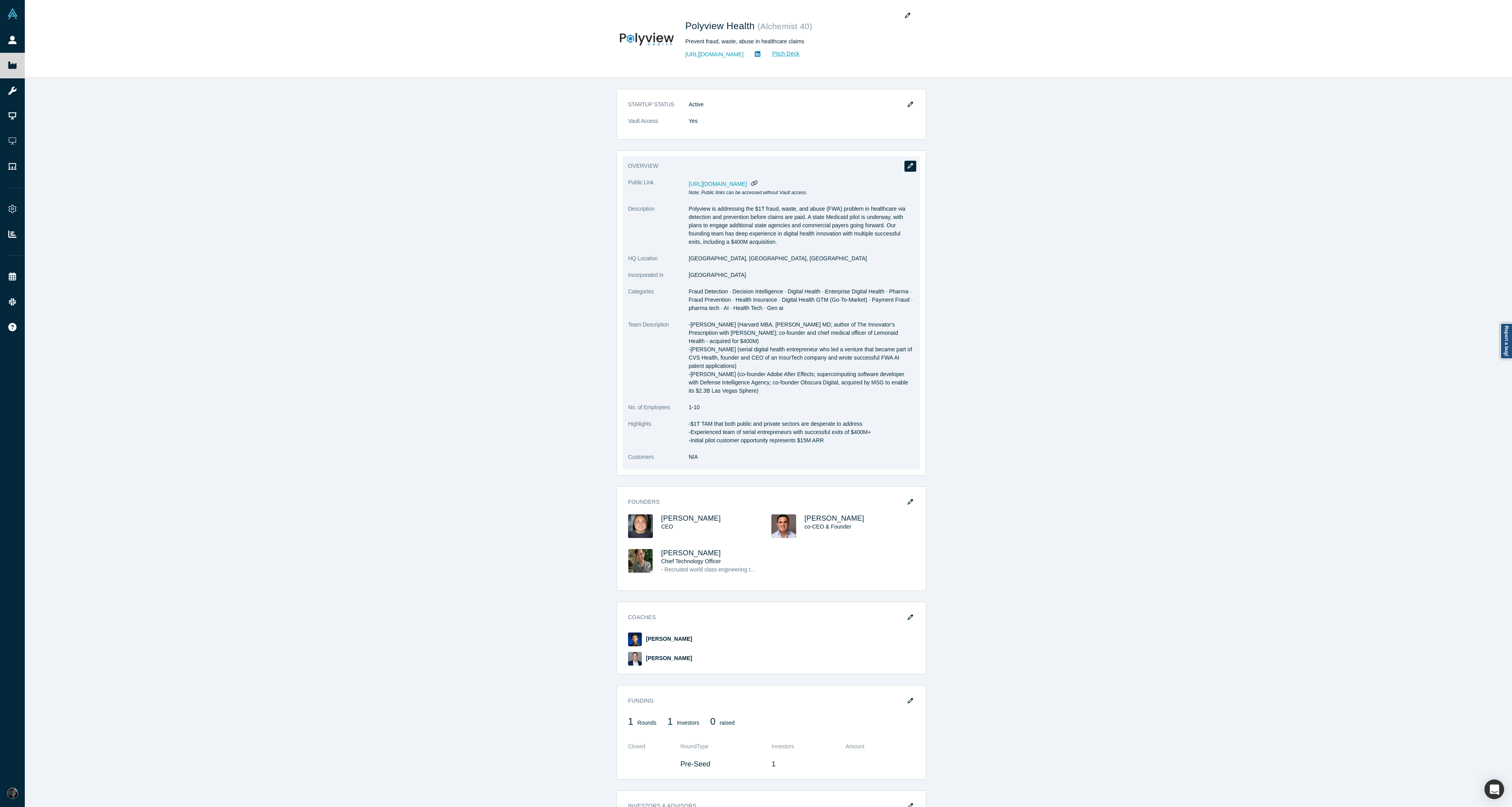
click at [905, 162] on button "button" at bounding box center [910, 166] width 12 height 11
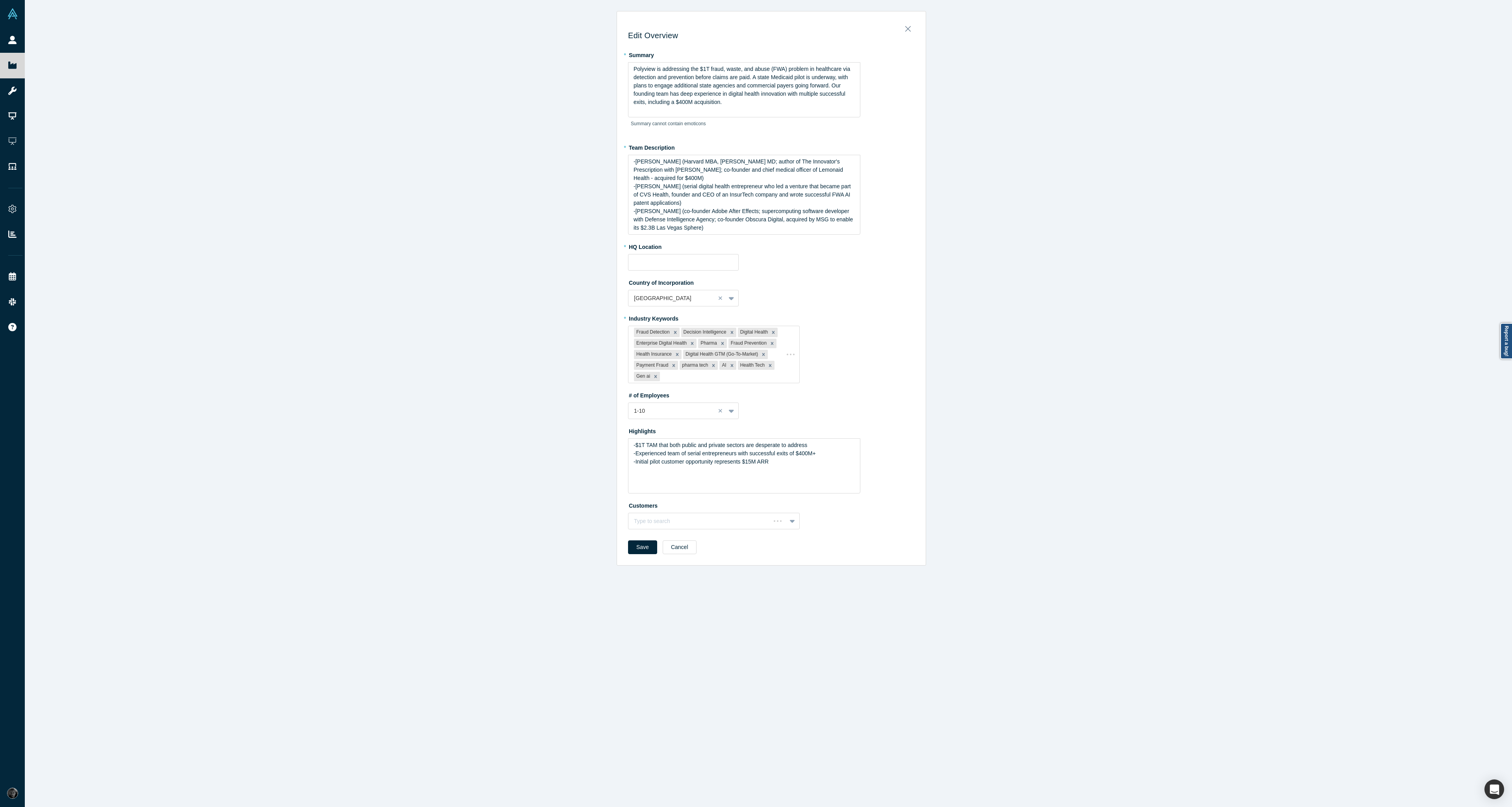
type input "[GEOGRAPHIC_DATA], [GEOGRAPHIC_DATA], [GEOGRAPHIC_DATA]"
drag, startPoint x: 794, startPoint y: 464, endPoint x: 611, endPoint y: 443, distance: 184.2
click at [611, 443] on div "Edit Overview * Summary Polyview is addressing the $1T fraud, waste, and abuse …" at bounding box center [772, 406] width 1493 height 813
click at [689, 490] on img "rdw-list-control" at bounding box center [691, 488] width 6 height 6
click at [642, 446] on span "-$1T TAM that both public and private sectors are desperate to address" at bounding box center [729, 445] width 174 height 6
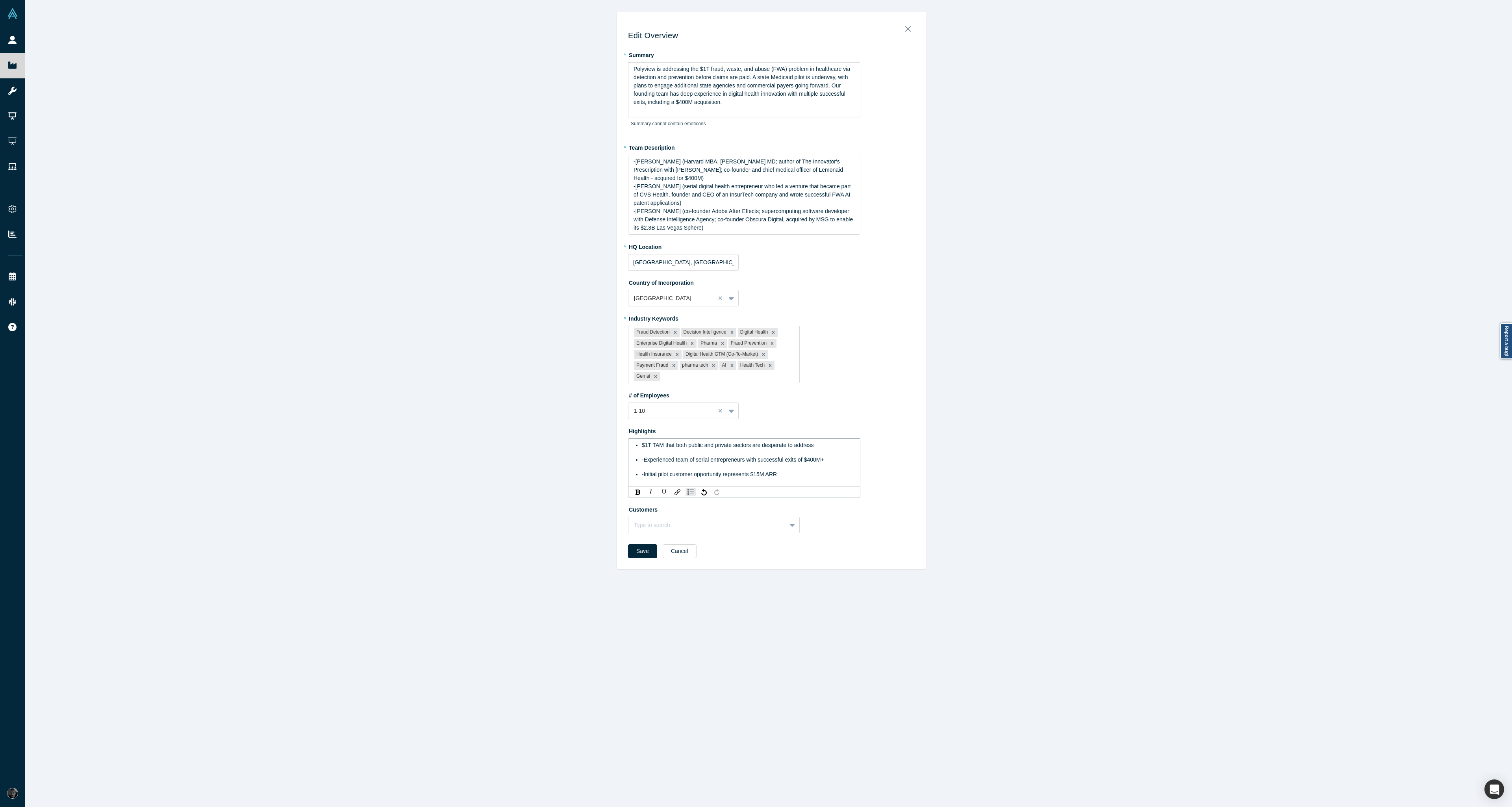
click at [642, 459] on span "-Experienced team of serial entrepreneurs with successful exits of $400M+" at bounding box center [733, 460] width 182 height 6
click at [642, 477] on span "-Initial pilot customer opportunity represents $15M ARR" at bounding box center [709, 474] width 135 height 6
click at [638, 552] on button "Save" at bounding box center [643, 551] width 29 height 14
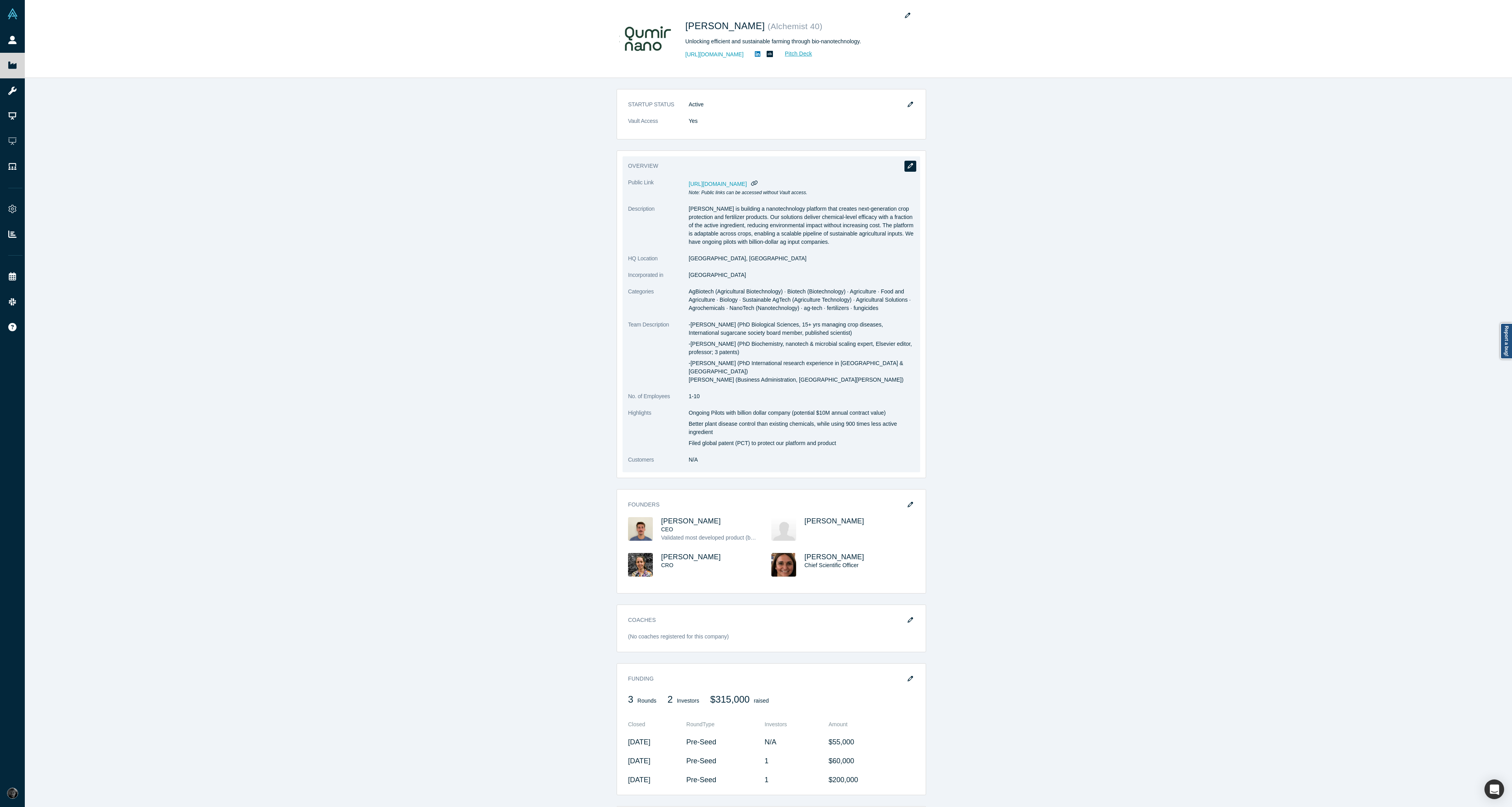
click at [906, 169] on button "button" at bounding box center [910, 166] width 12 height 11
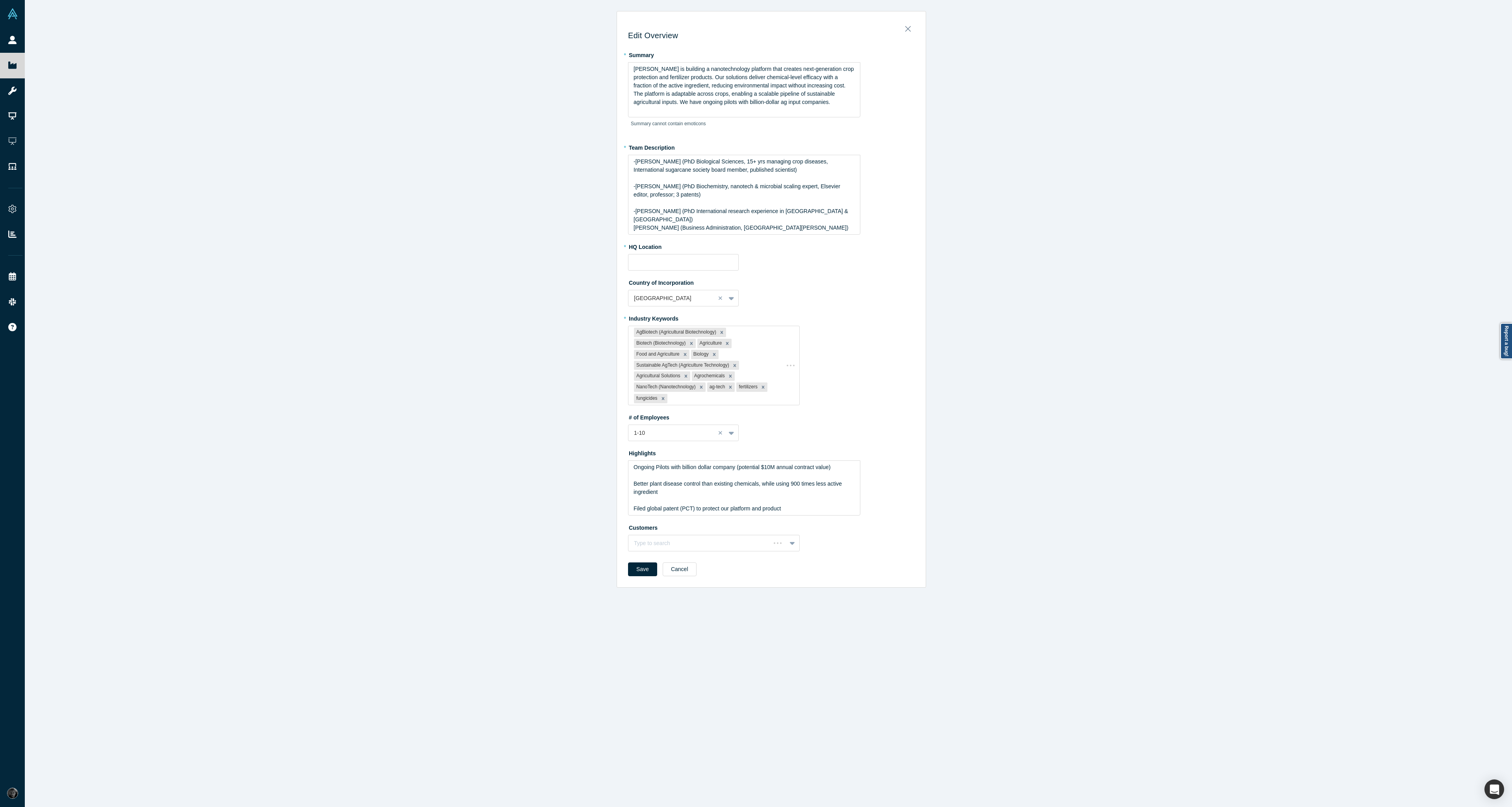
type input "[GEOGRAPHIC_DATA], [GEOGRAPHIC_DATA]"
drag, startPoint x: 783, startPoint y: 489, endPoint x: 610, endPoint y: 438, distance: 180.4
click at [610, 438] on div "Edit Overview * Summary [PERSON_NAME] is building a nanotechnology platform tha…" at bounding box center [772, 406] width 1493 height 813
click at [688, 507] on img "rdw-list-control" at bounding box center [691, 509] width 6 height 6
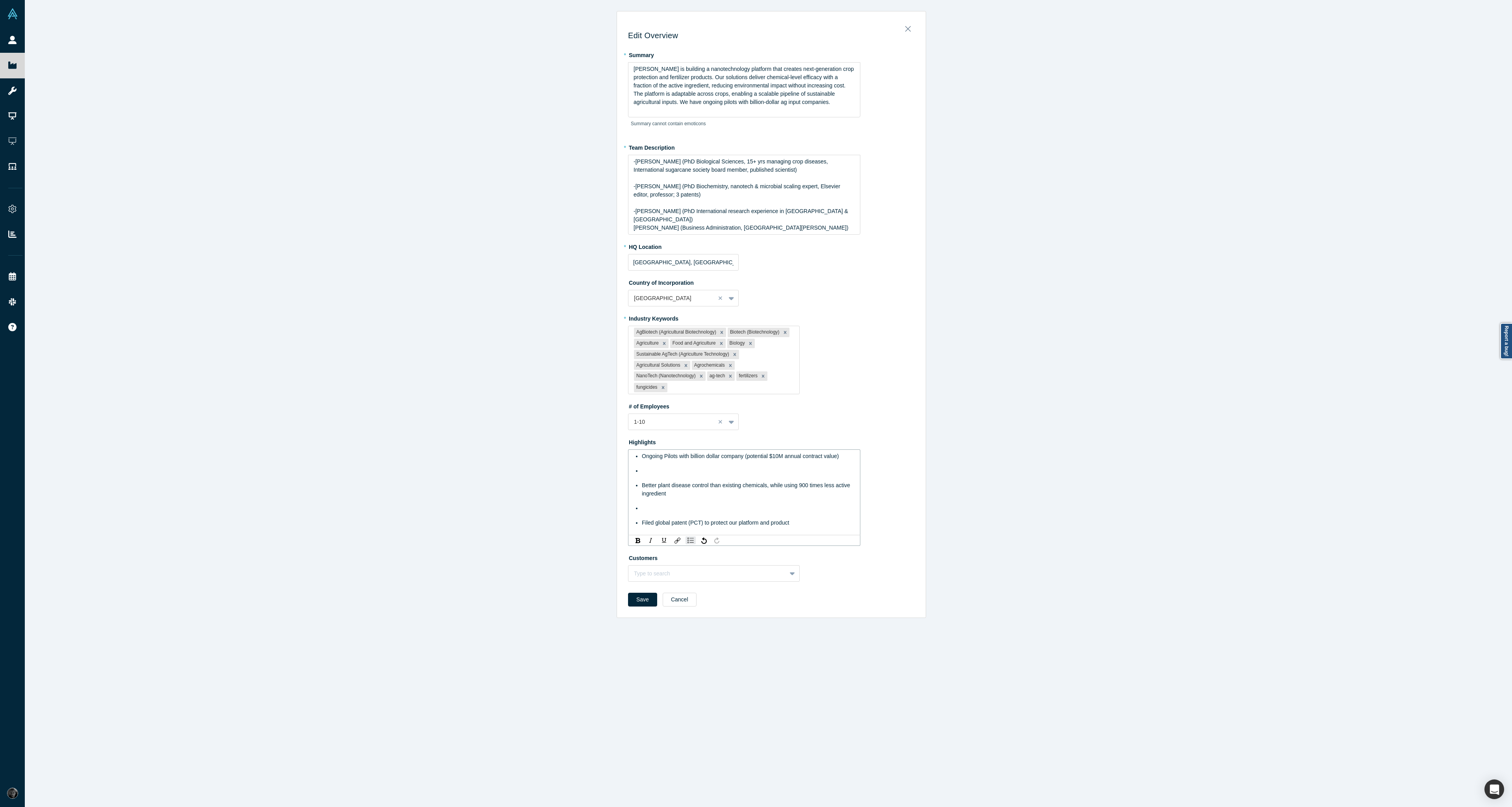
click at [655, 466] on div "rdw-editor" at bounding box center [749, 471] width 213 height 8
click at [652, 489] on div "rdw-editor" at bounding box center [749, 493] width 213 height 8
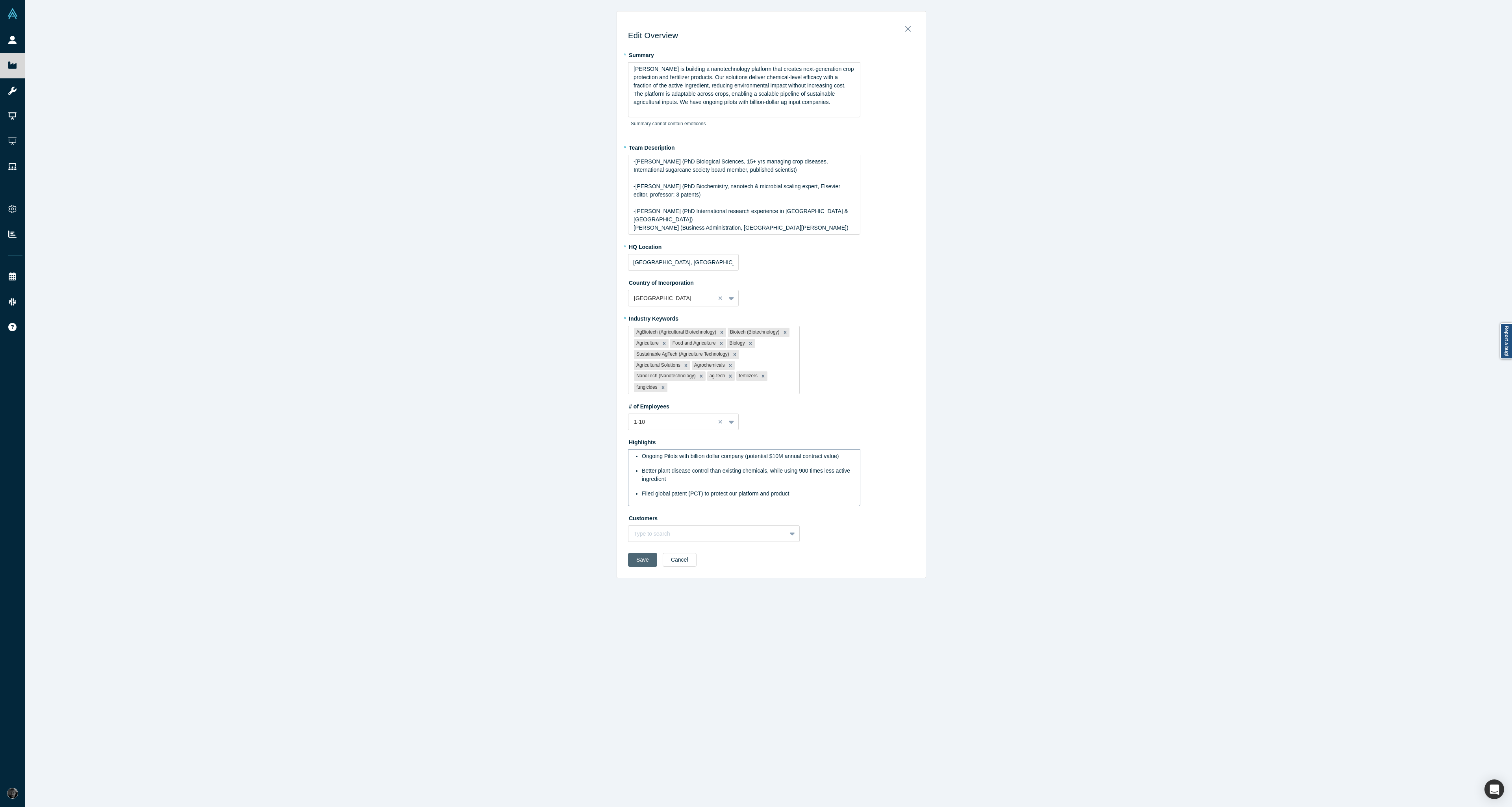
click at [633, 561] on div "Save Cancel" at bounding box center [772, 563] width 286 height 19
click at [641, 554] on button "Save" at bounding box center [643, 560] width 29 height 14
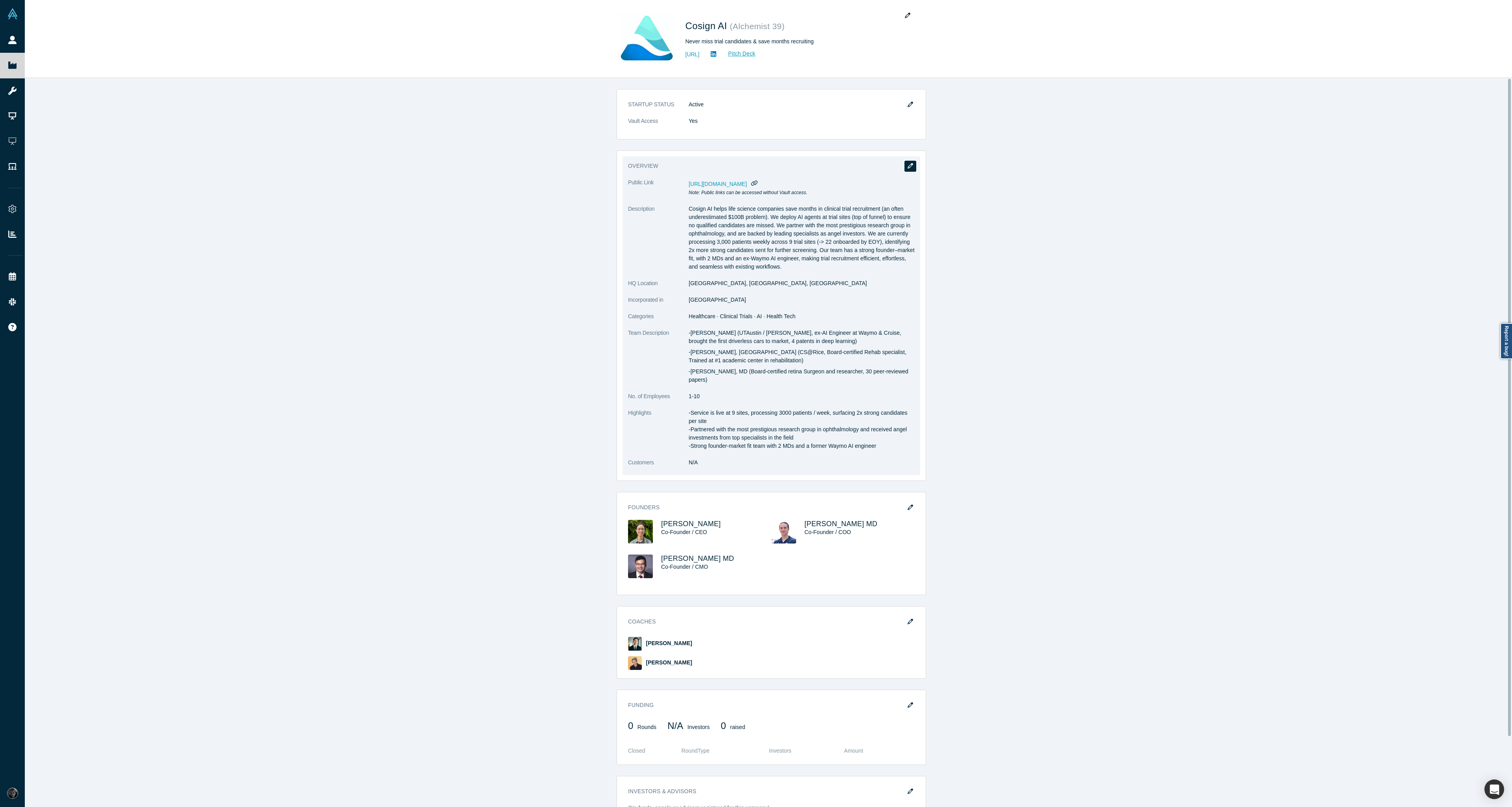
click at [910, 163] on icon "button" at bounding box center [911, 166] width 6 height 6
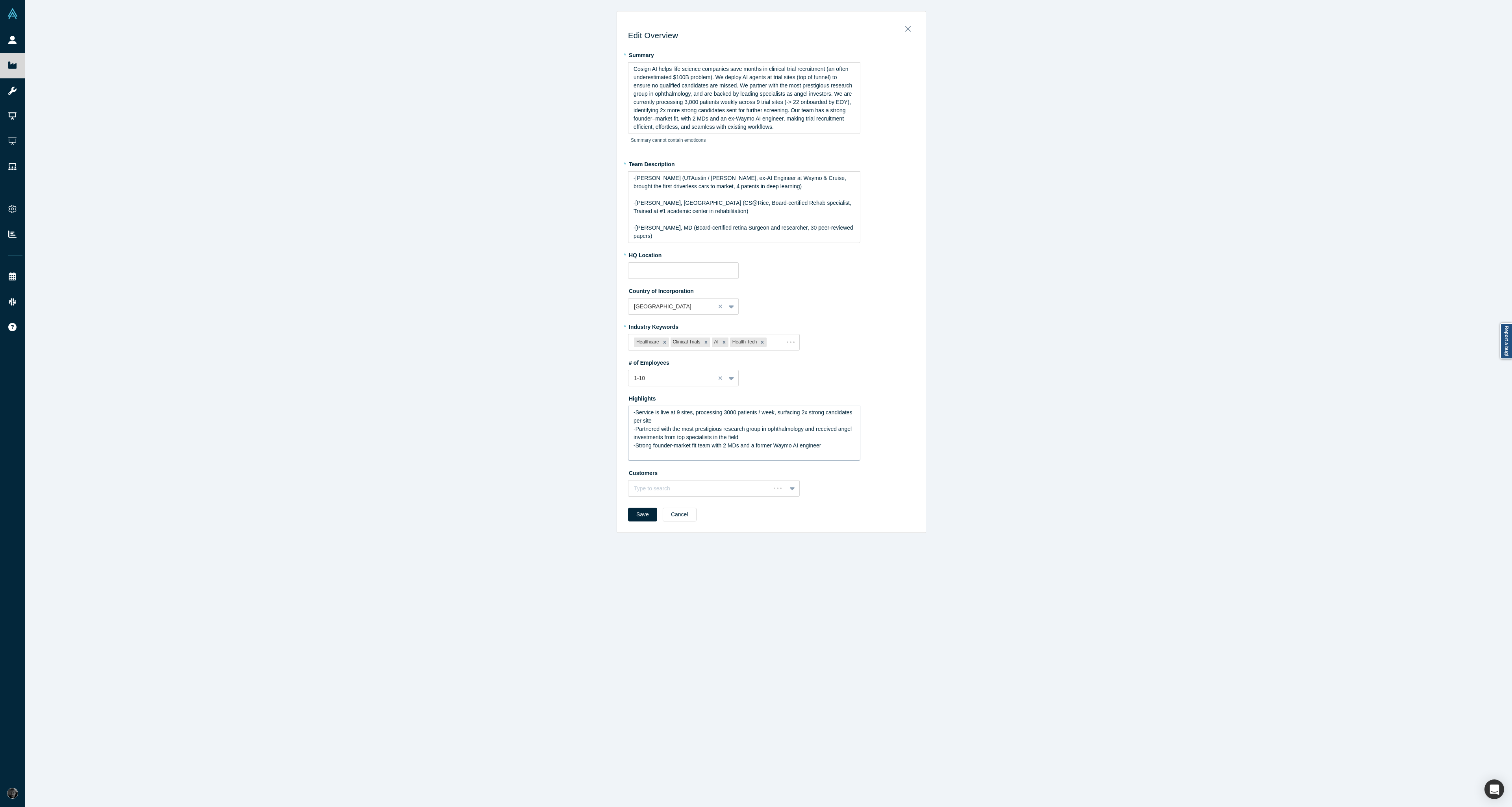
type input "San Francisco, CA, USA"
drag, startPoint x: 834, startPoint y: 440, endPoint x: 522, endPoint y: 404, distance: 314.1
click at [522, 404] on div "Edit Overview * Summary Cosign AI helps life science companies save months in c…" at bounding box center [772, 406] width 1493 height 813
click at [688, 455] on img "rdw-list-control" at bounding box center [691, 457] width 6 height 6
click at [644, 432] on span "-Partnered with the most prestigious research group in ophthalmology and receiv…" at bounding box center [745, 439] width 205 height 15
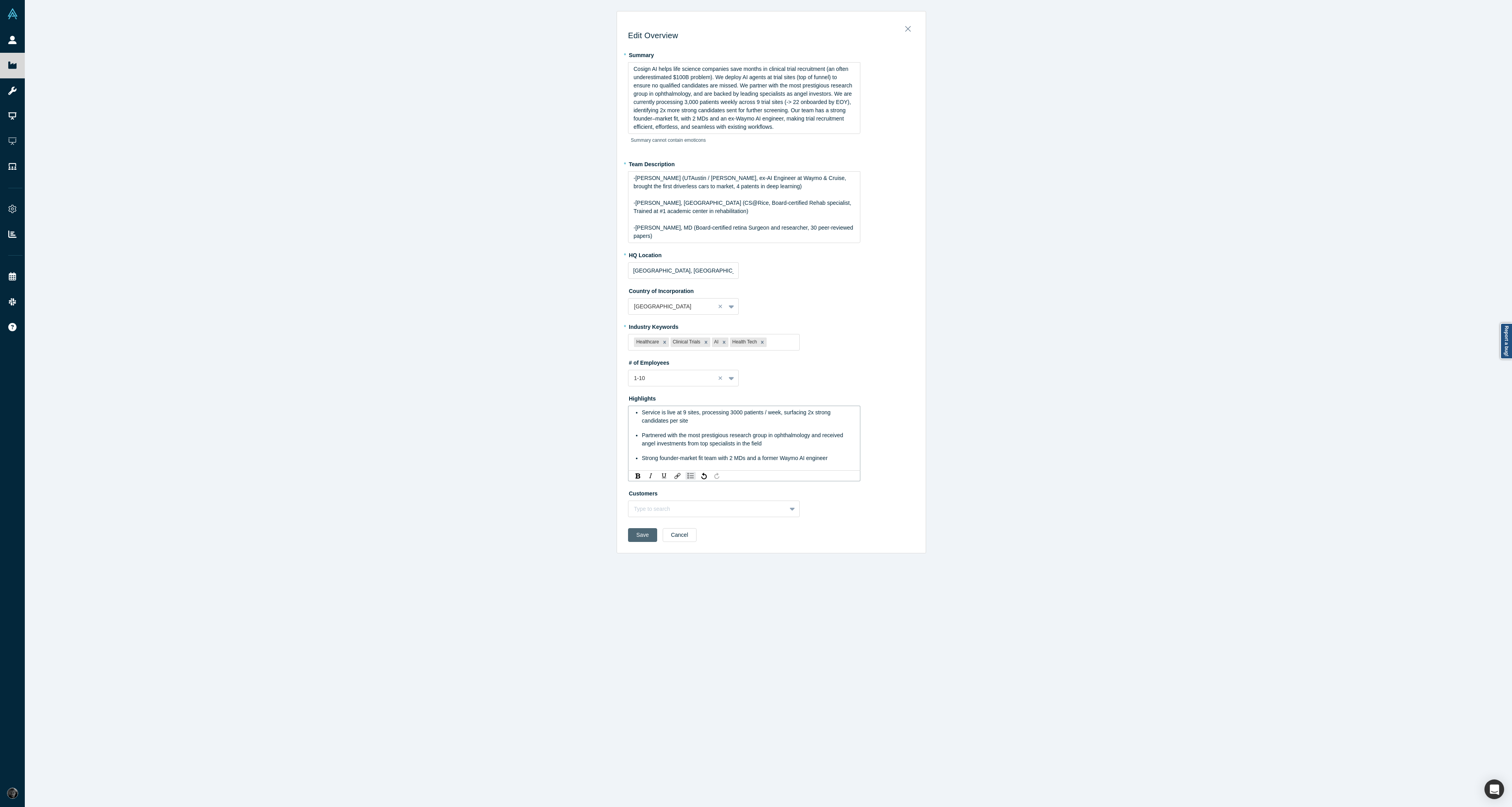
click at [628, 528] on div "Save Cancel" at bounding box center [772, 538] width 286 height 19
click at [642, 518] on button "Save" at bounding box center [643, 525] width 29 height 14
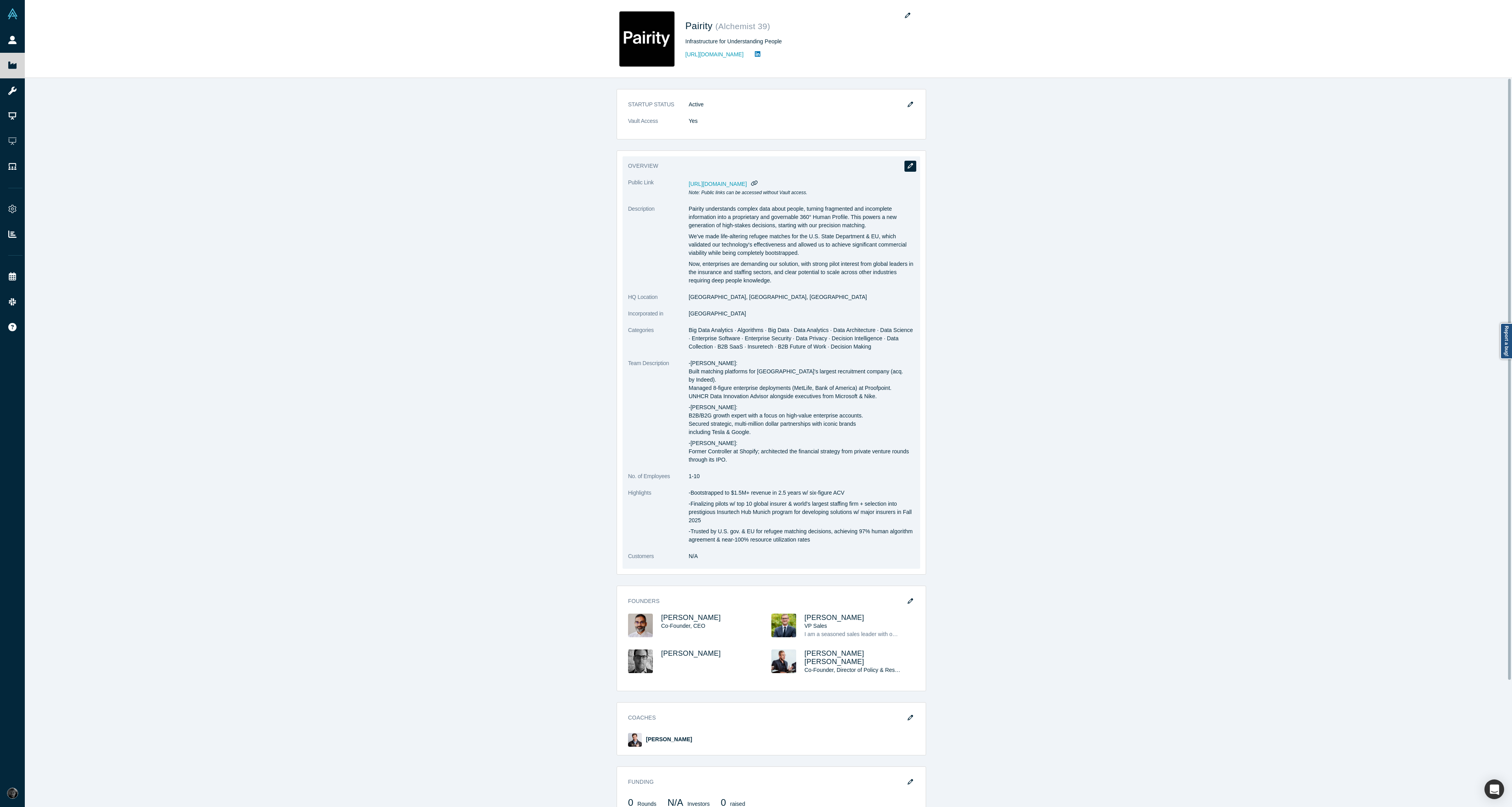
click at [911, 167] on button "button" at bounding box center [910, 166] width 12 height 11
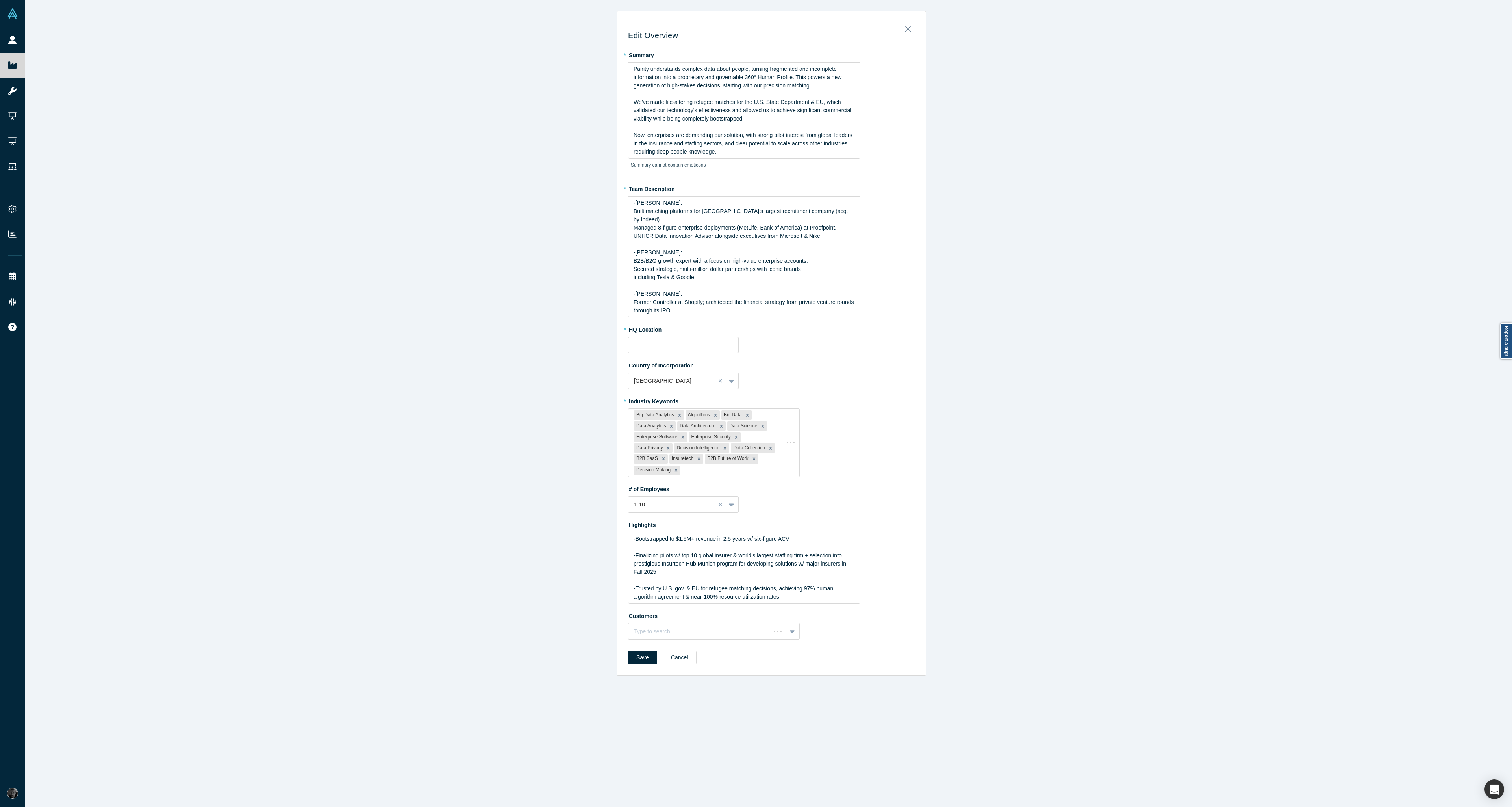
type input "[GEOGRAPHIC_DATA], [GEOGRAPHIC_DATA], [GEOGRAPHIC_DATA]"
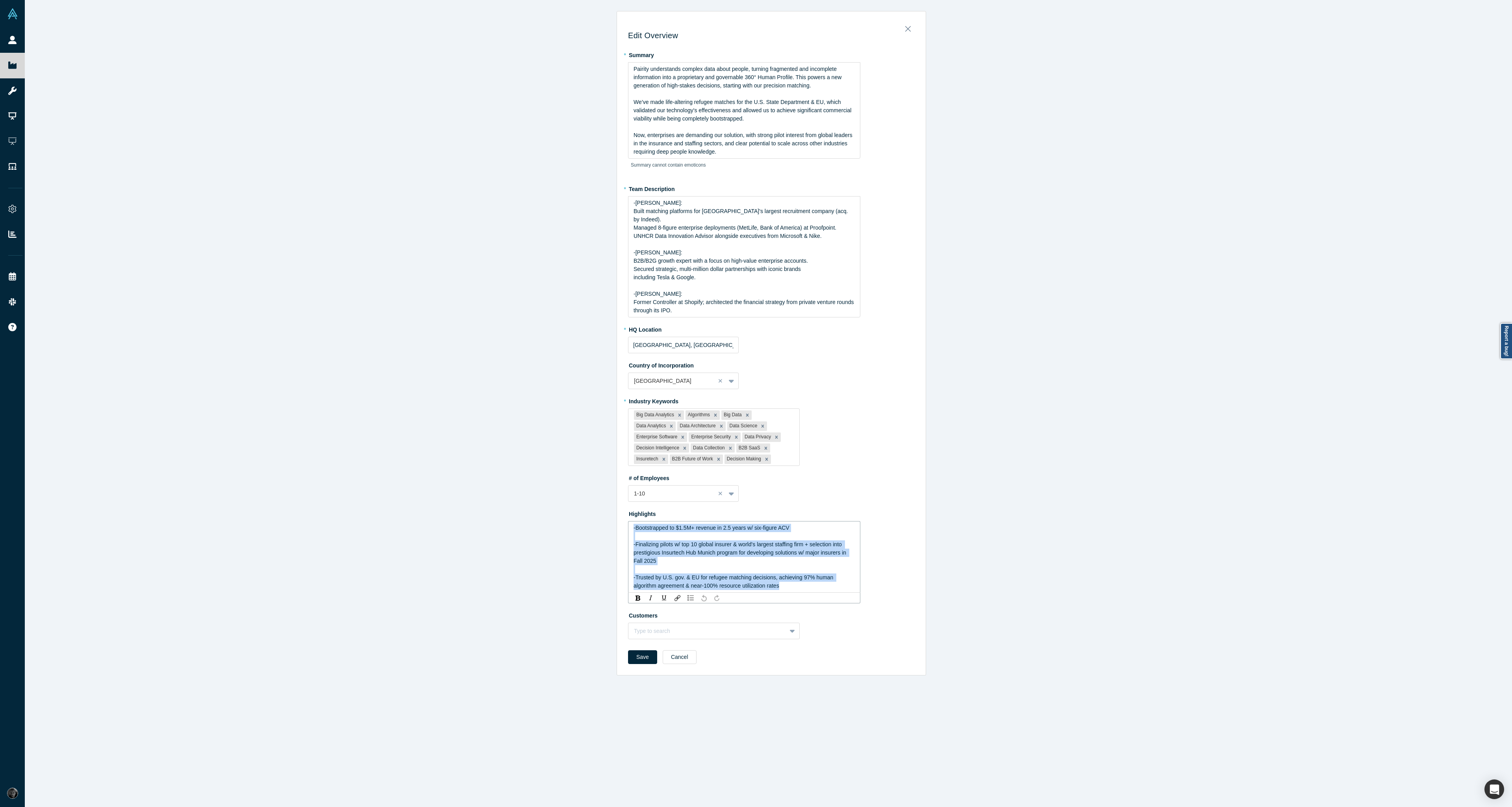
drag, startPoint x: 787, startPoint y: 578, endPoint x: 584, endPoint y: 507, distance: 215.1
click at [584, 507] on div "Edit Overview * Summary Pairity understands complex data about people, turning …" at bounding box center [772, 406] width 1493 height 813
click at [689, 595] on img "rdw-list-control" at bounding box center [691, 598] width 6 height 6
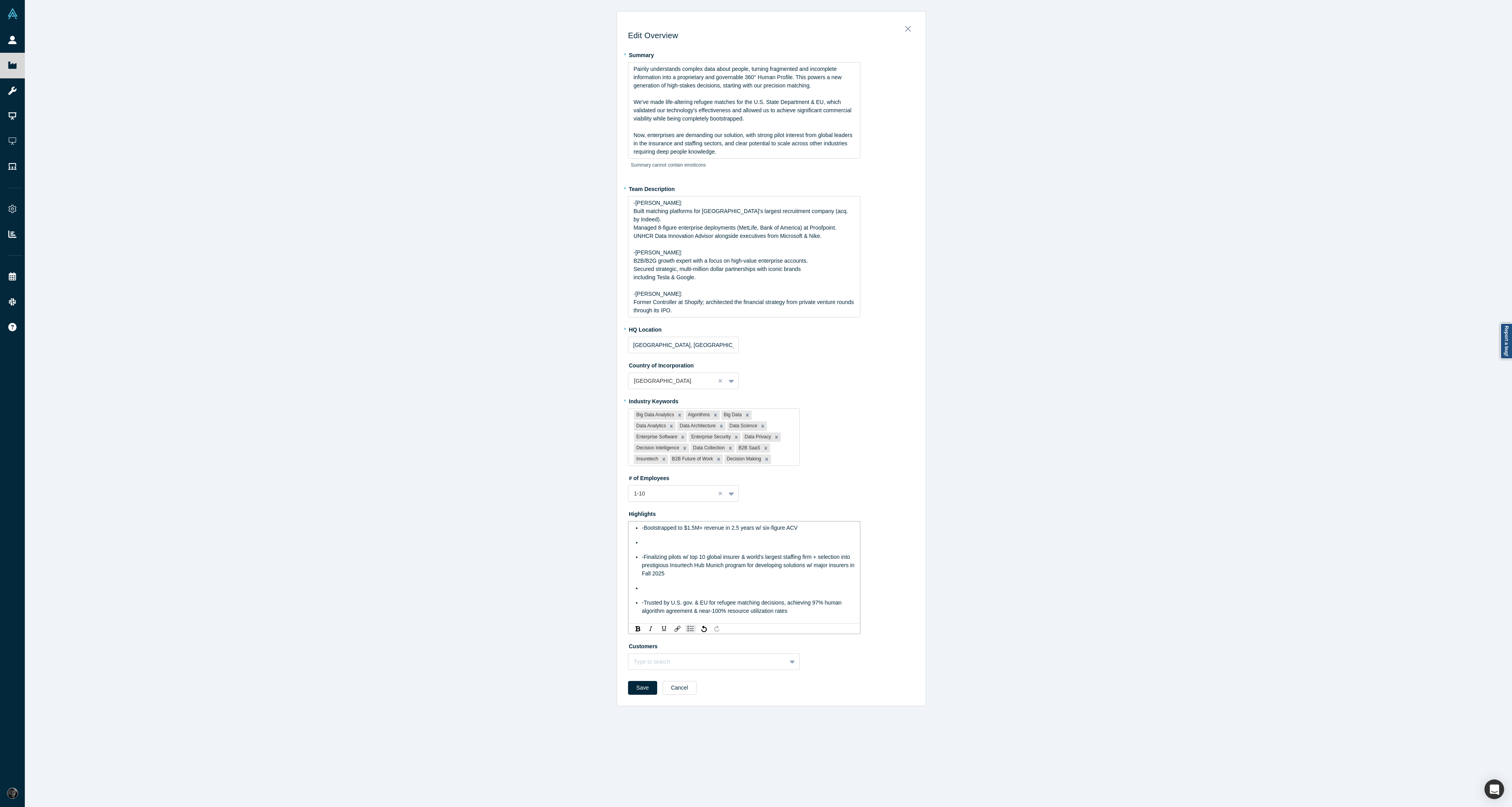
click at [657, 538] on div "rdw-editor" at bounding box center [749, 543] width 213 height 8
click at [649, 570] on div "rdw-editor" at bounding box center [749, 574] width 213 height 8
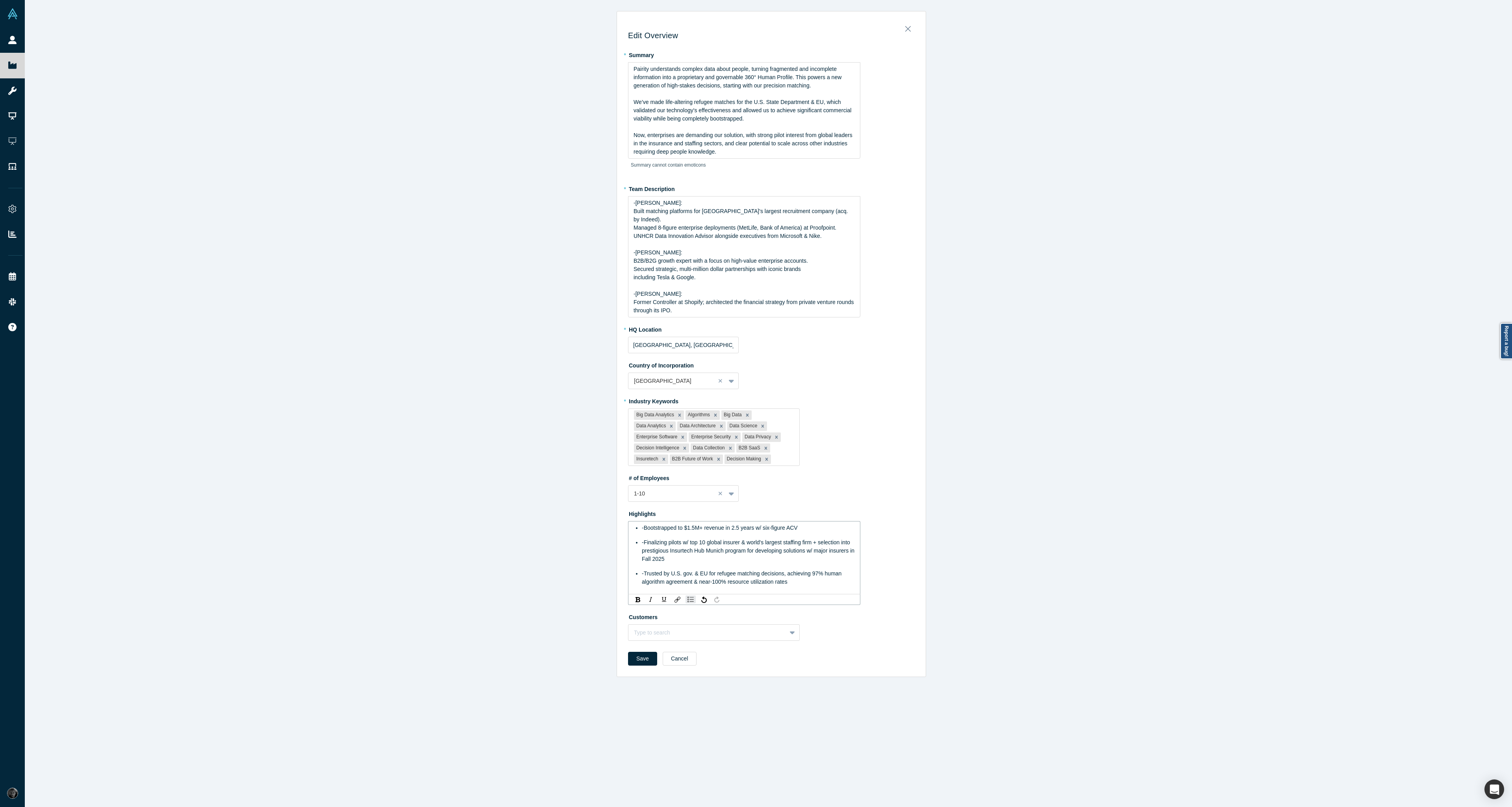
click at [642, 539] on span "-Finalizing pilots w/ top 10 global insurer & world's largest staffing firm + s…" at bounding box center [749, 550] width 215 height 23
click at [642, 525] on span "-Bootstrapped to $1.5M+ revenue in 2.5 years w/ six-figure ACV" at bounding box center [720, 527] width 156 height 6
click at [643, 570] on span "-Trusted by U.S. gov. & EU for refugee matching decisions, achieving 97% human …" at bounding box center [743, 577] width 201 height 15
click at [648, 652] on div "Save Cancel" at bounding box center [772, 662] width 286 height 19
click at [639, 642] on button "Save" at bounding box center [643, 648] width 29 height 14
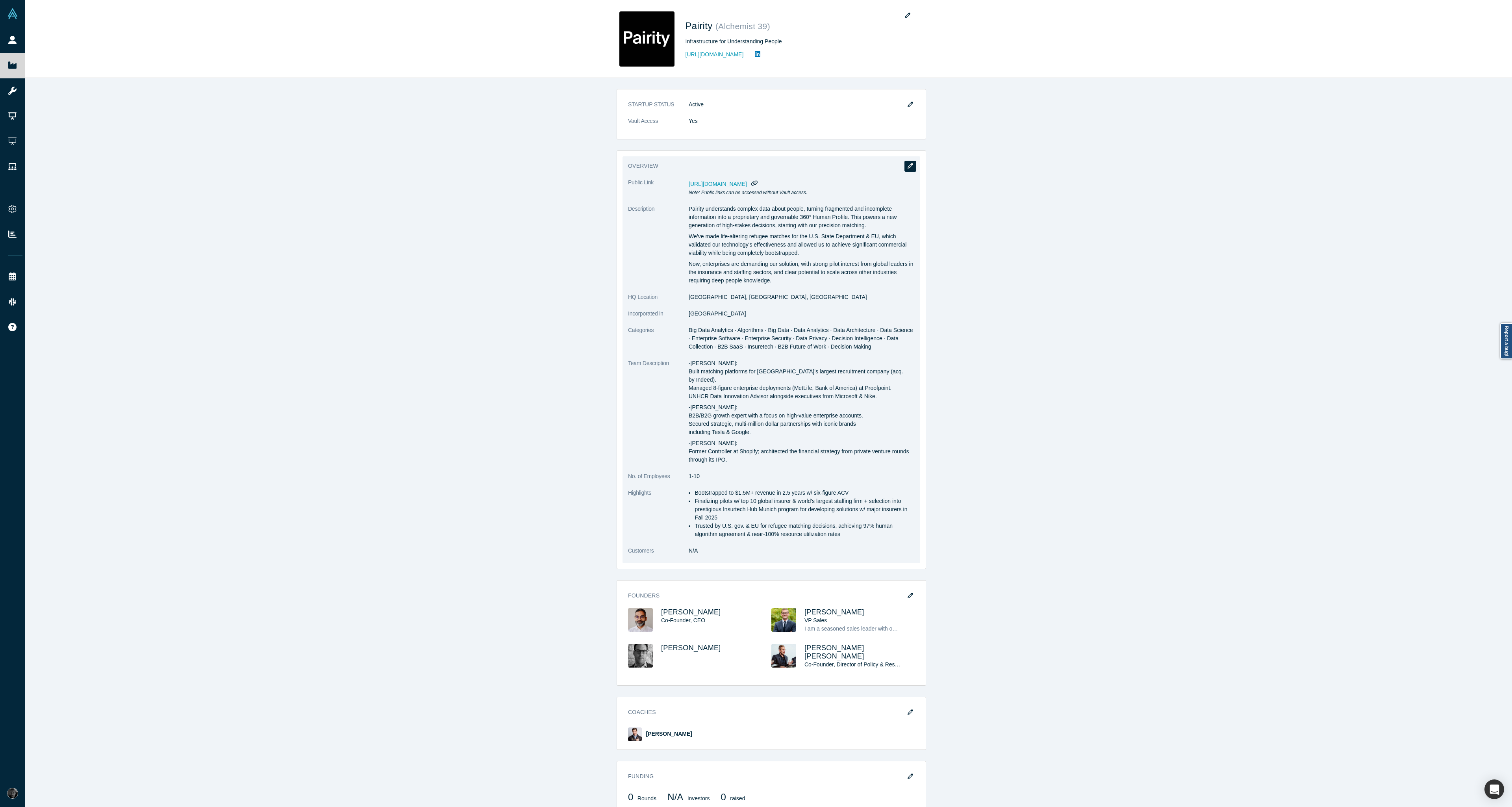
click at [910, 167] on icon "button" at bounding box center [911, 166] width 6 height 6
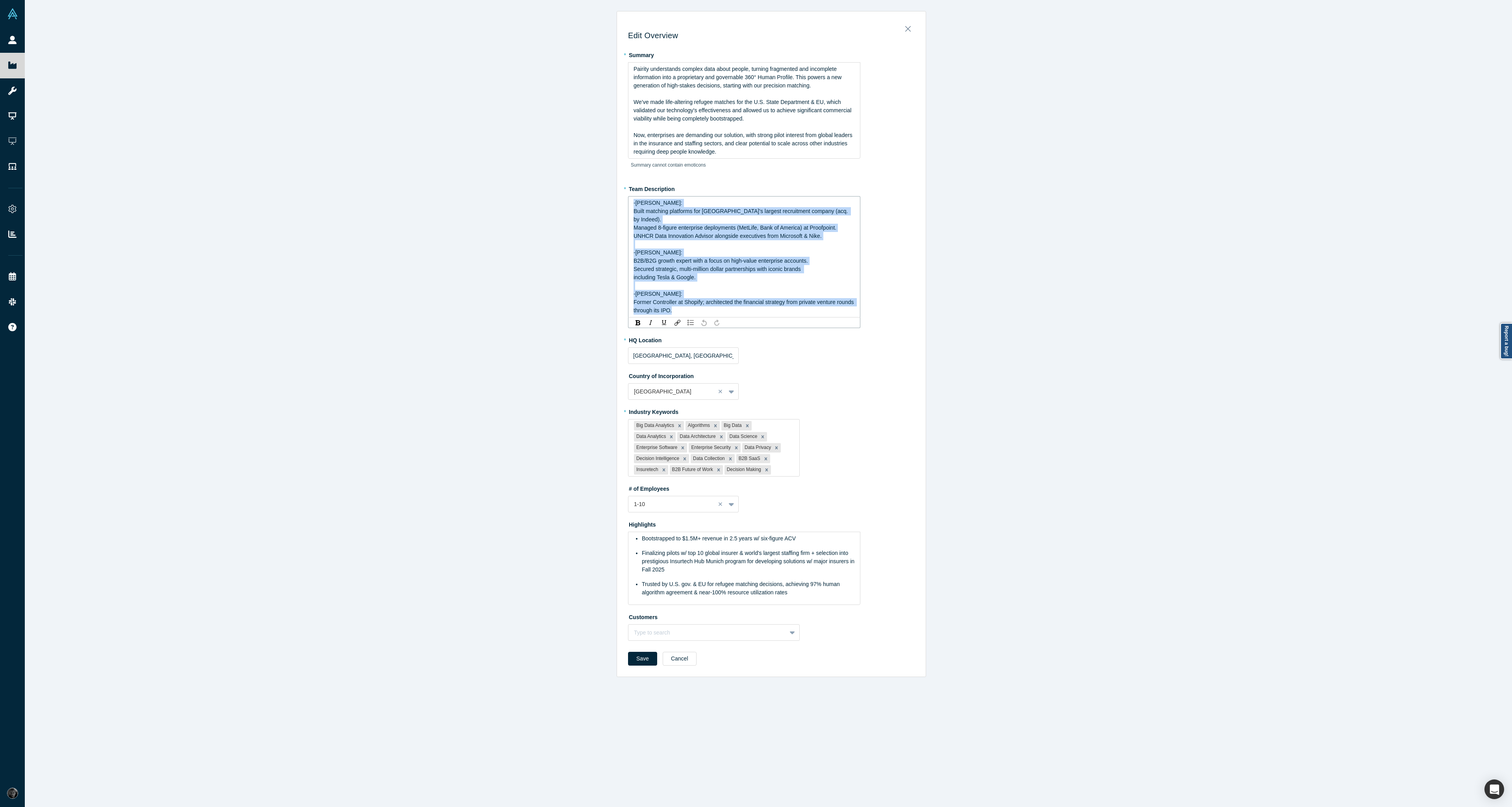
drag, startPoint x: 689, startPoint y: 305, endPoint x: 576, endPoint y: 188, distance: 162.7
click at [576, 188] on div "Edit Overview * Summary Pairity understands complex data about people, turning …" at bounding box center [772, 406] width 1493 height 813
click at [689, 320] on img "rdw-list-control" at bounding box center [691, 323] width 6 height 6
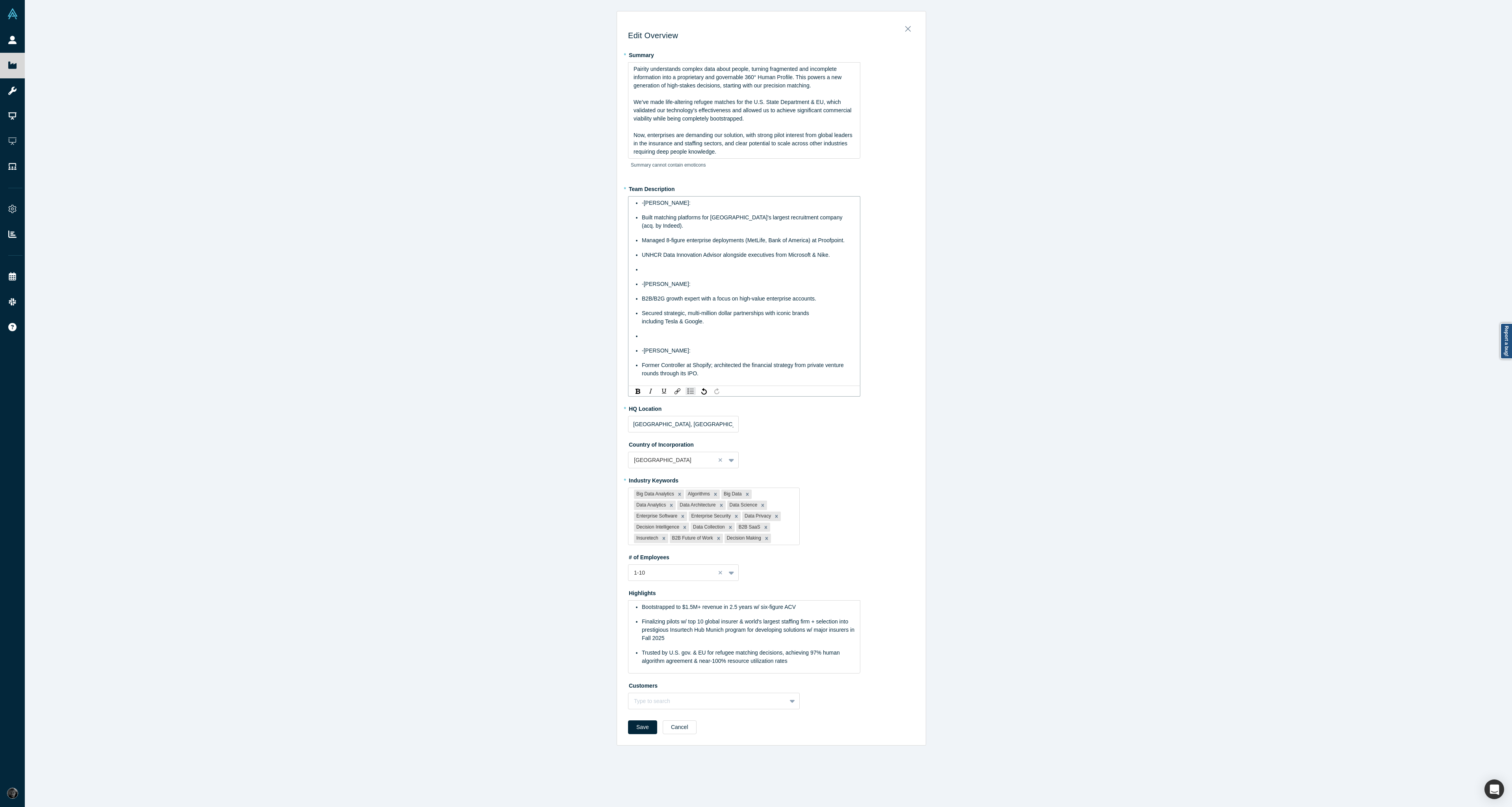
click at [648, 211] on ul "-Gotam Bhardwaj: Built matching platforms for Canada's largest recruitment comp…" at bounding box center [745, 288] width 221 height 179
click at [642, 203] on span "-Gotam Bhardwaj:" at bounding box center [666, 203] width 49 height 6
click at [642, 218] on span "Built matching platforms for Canada's largest recruitment company (acq. by Inde…" at bounding box center [743, 221] width 202 height 15
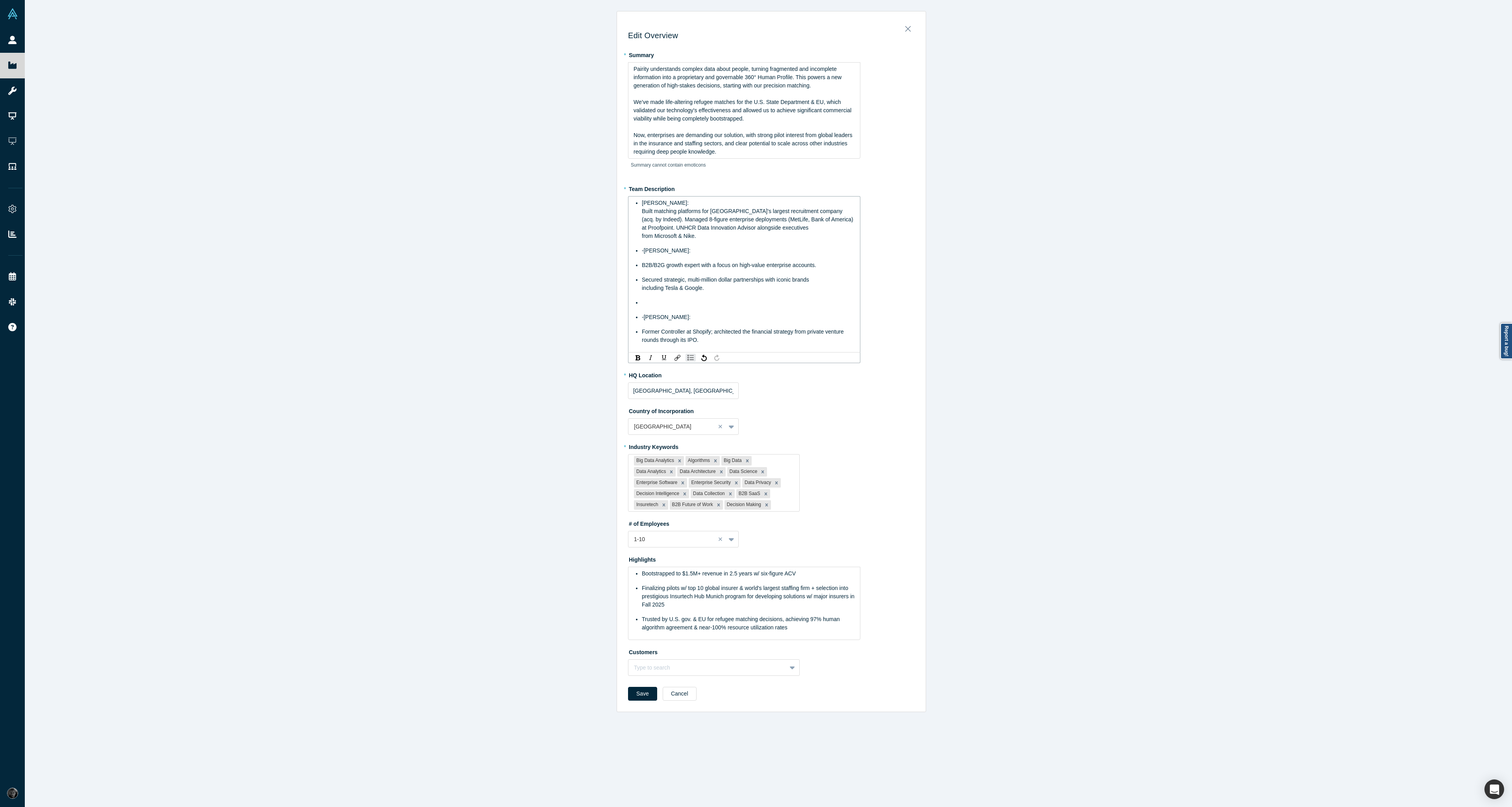
click at [642, 247] on span "-Radboud Reijn:" at bounding box center [666, 250] width 49 height 6
click at [642, 262] on span "B2B/B2G growth expert with a focus on high-value enterprise accounts." at bounding box center [729, 264] width 174 height 6
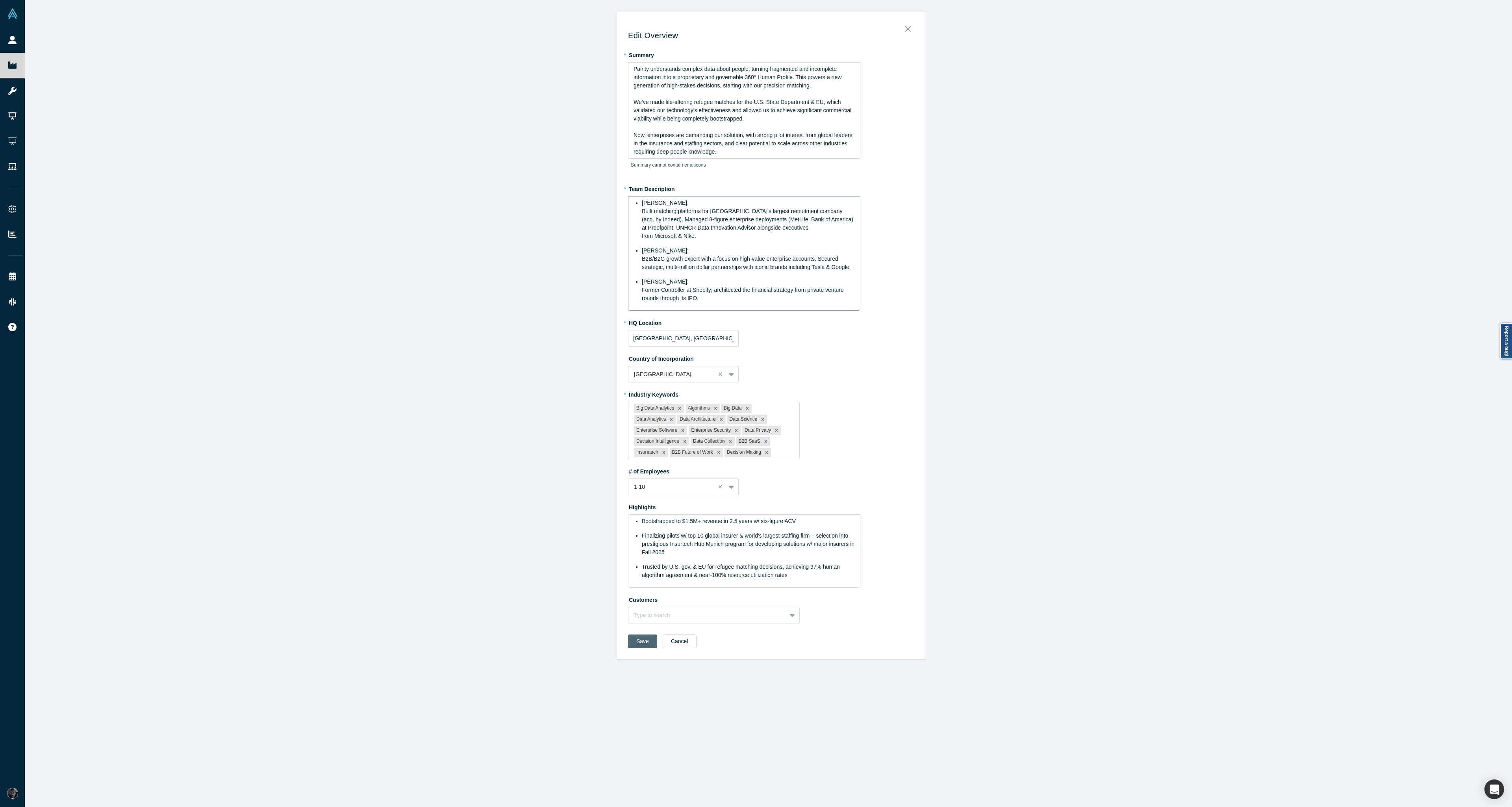
click at [633, 646] on div "Save Cancel" at bounding box center [772, 644] width 286 height 19
click at [635, 635] on button "Save" at bounding box center [643, 642] width 29 height 14
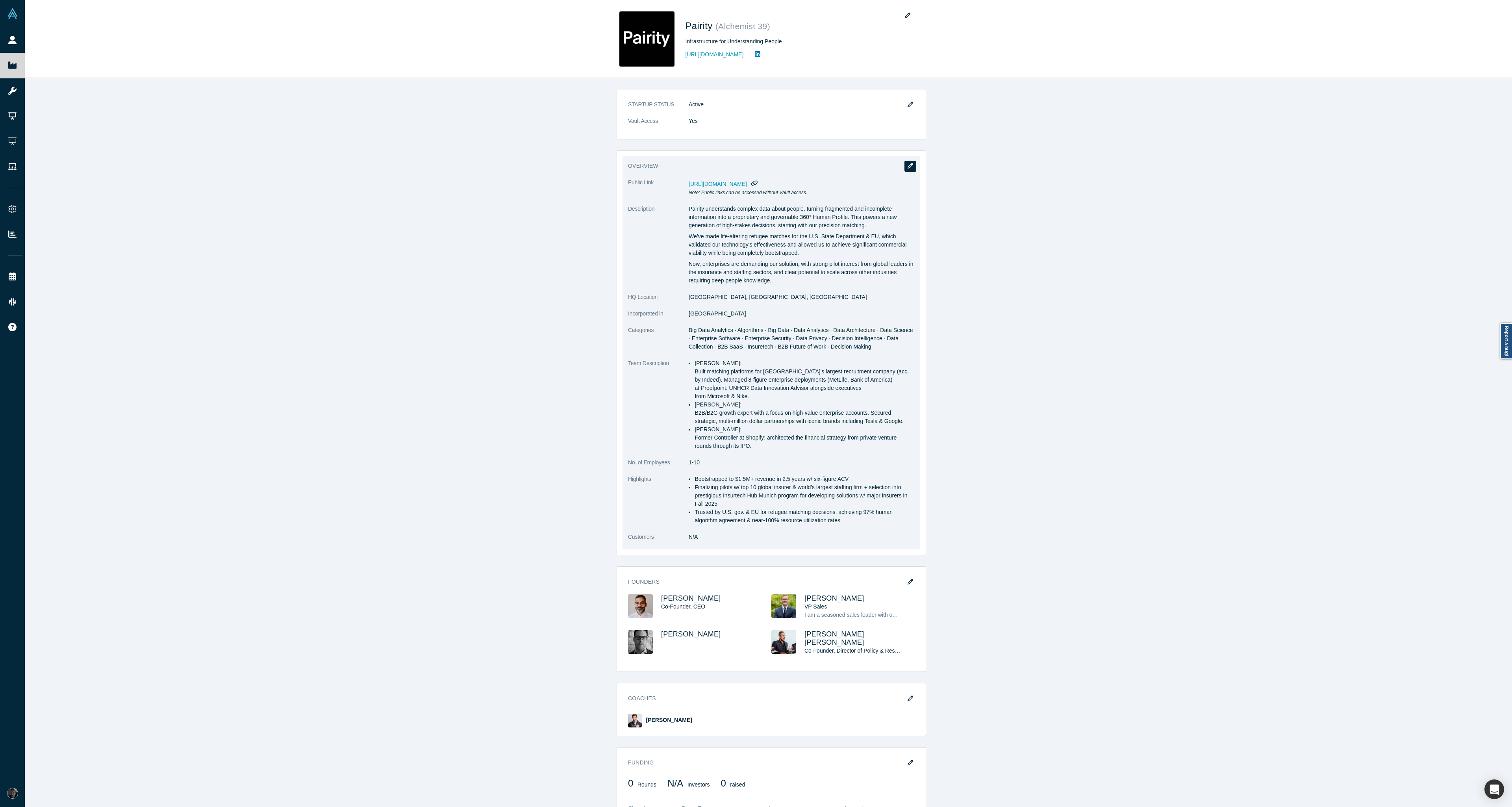
click at [905, 170] on button "button" at bounding box center [910, 166] width 12 height 11
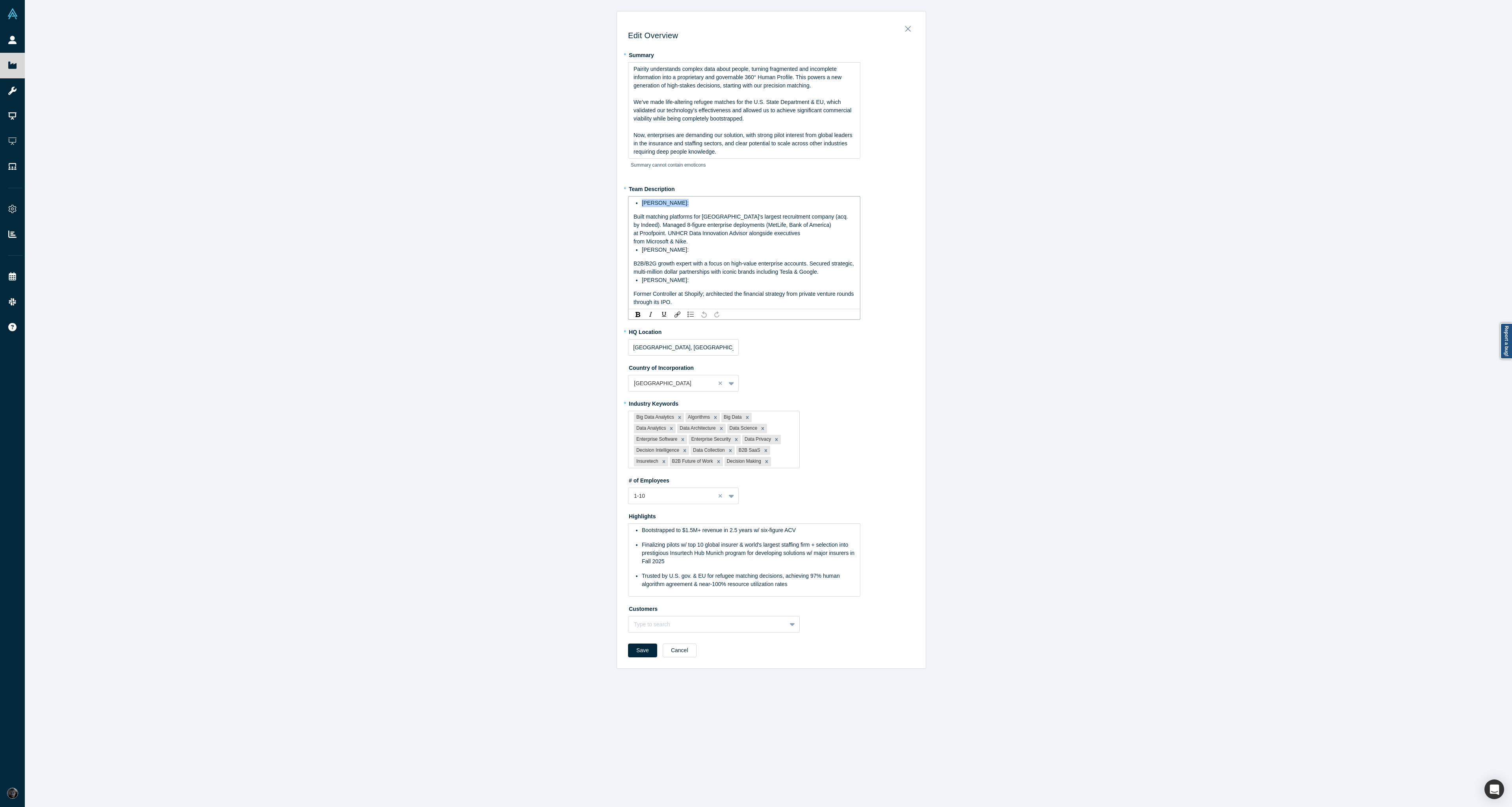
drag, startPoint x: 639, startPoint y: 201, endPoint x: 680, endPoint y: 204, distance: 41.1
click at [680, 204] on span "Gotam Bhardwaj:" at bounding box center [666, 203] width 47 height 6
click at [637, 310] on div "rdw-inline-control" at bounding box center [638, 314] width 10 height 8
drag, startPoint x: 639, startPoint y: 243, endPoint x: 676, endPoint y: 246, distance: 37.1
click at [677, 246] on span "[PERSON_NAME]:" at bounding box center [666, 249] width 47 height 6
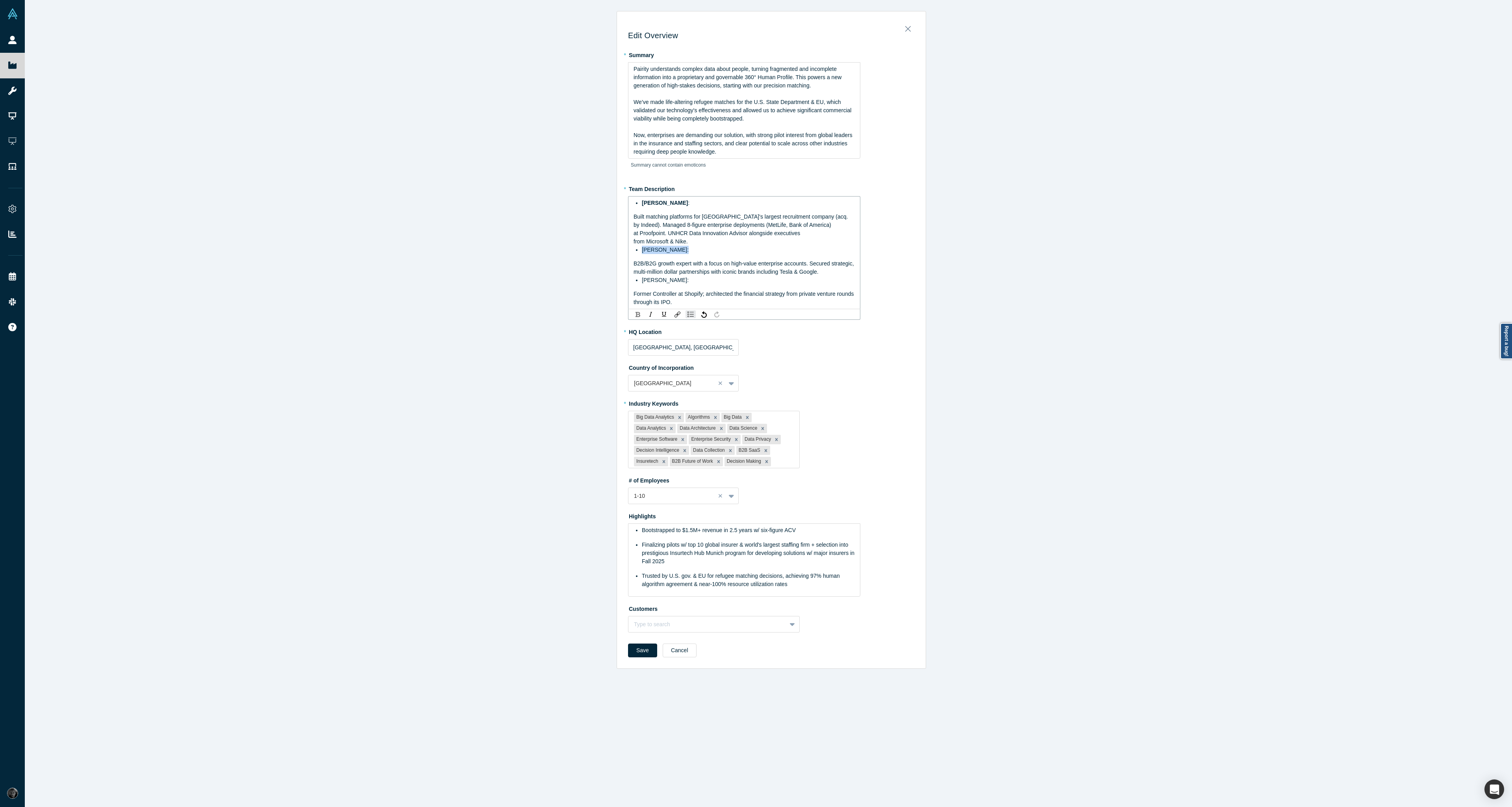
click at [635, 312] on img "rdw-inline-control" at bounding box center [637, 314] width 5 height 5
drag, startPoint x: 639, startPoint y: 272, endPoint x: 672, endPoint y: 269, distance: 33.1
click at [672, 277] on span "[PERSON_NAME]:" at bounding box center [666, 280] width 47 height 6
click at [635, 312] on img "rdw-inline-control" at bounding box center [637, 314] width 5 height 5
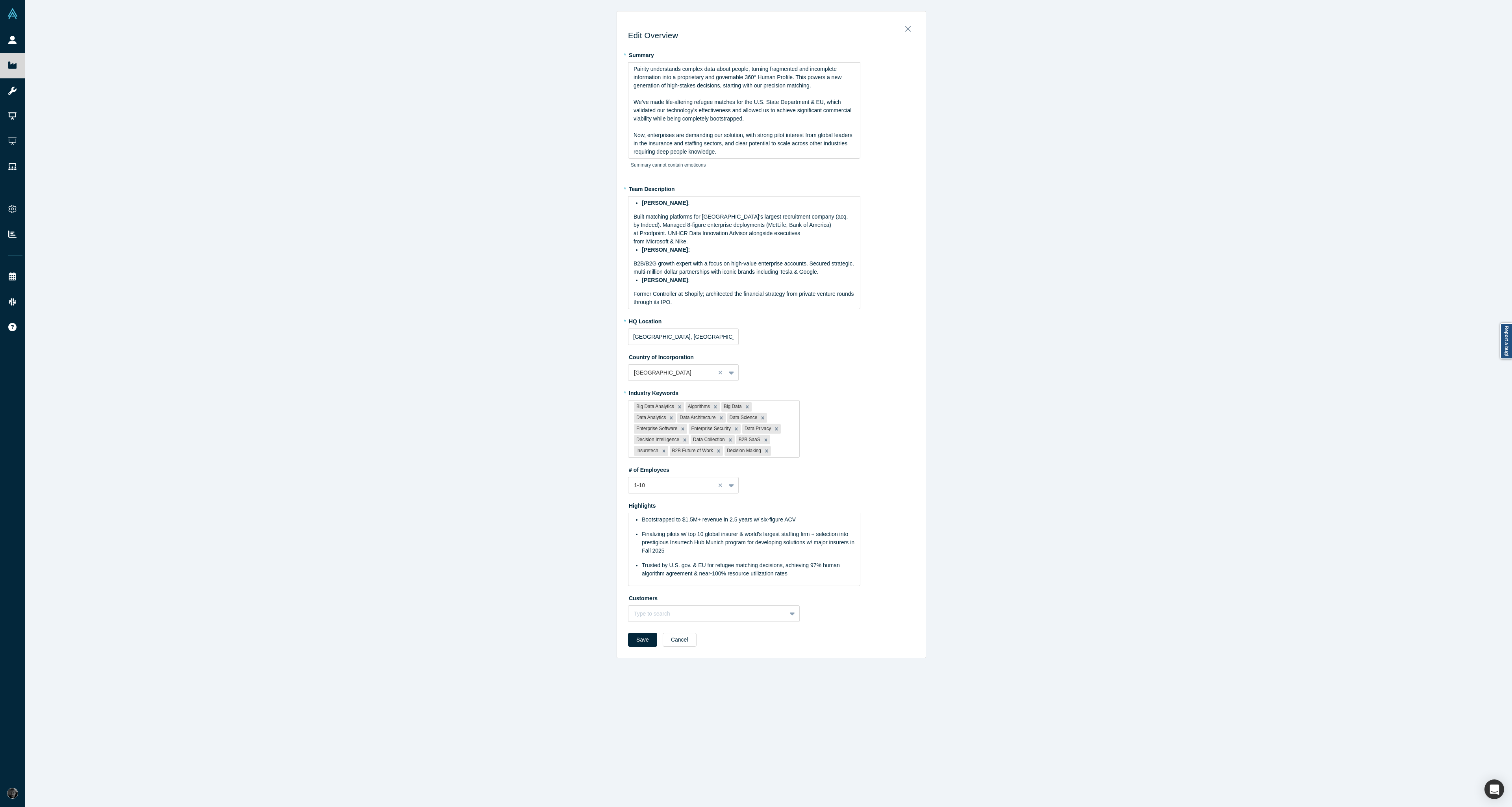
click at [556, 321] on div "Edit Overview * Summary Pairity understands complex data about people, turning …" at bounding box center [772, 406] width 1493 height 813
click at [643, 633] on button "Save" at bounding box center [643, 640] width 29 height 14
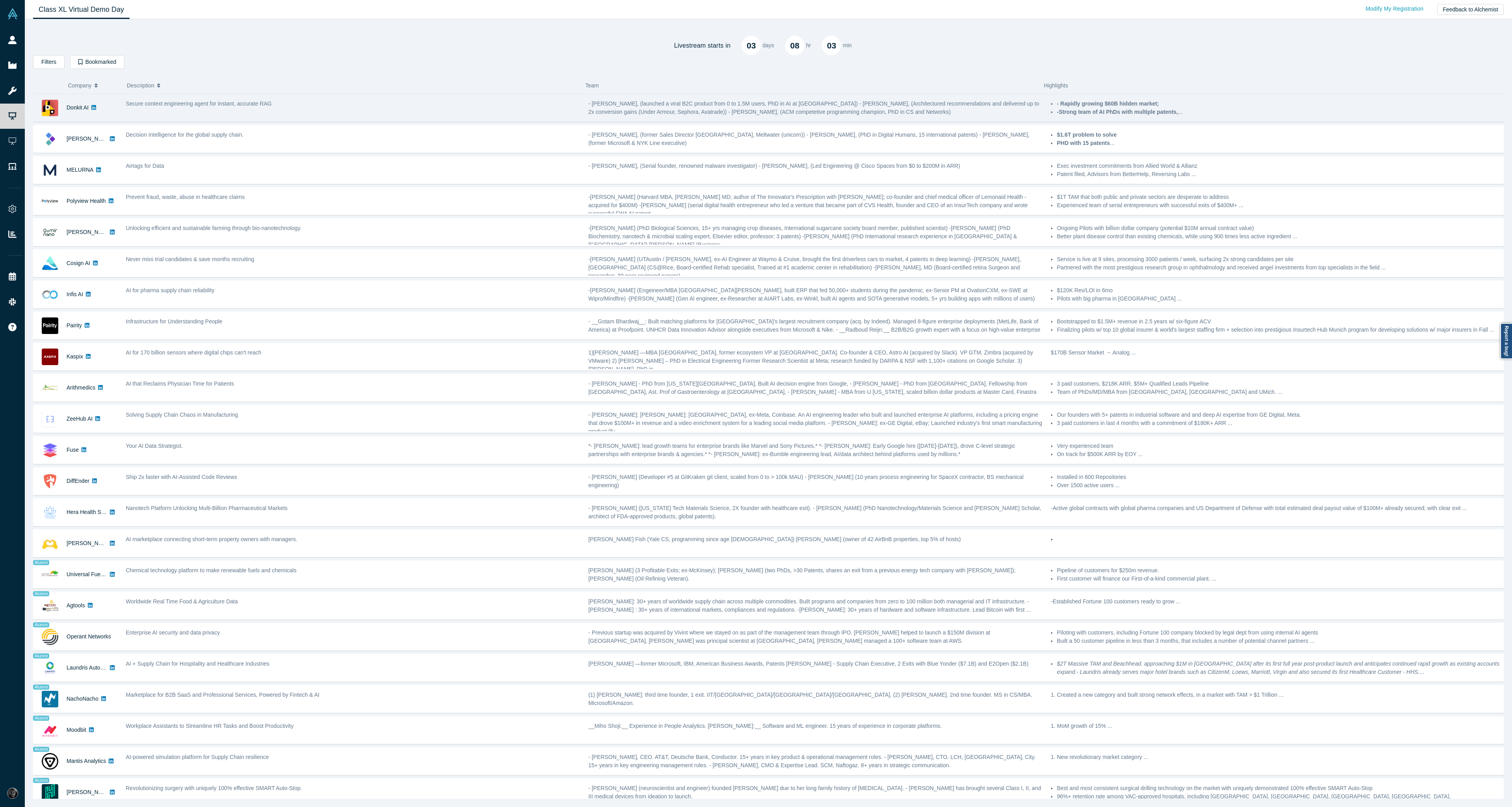
click at [657, 108] on span "- [PERSON_NAME], (launched a viral B2C product from 0 to 1.5M users, PhD in AI …" at bounding box center [814, 107] width 451 height 15
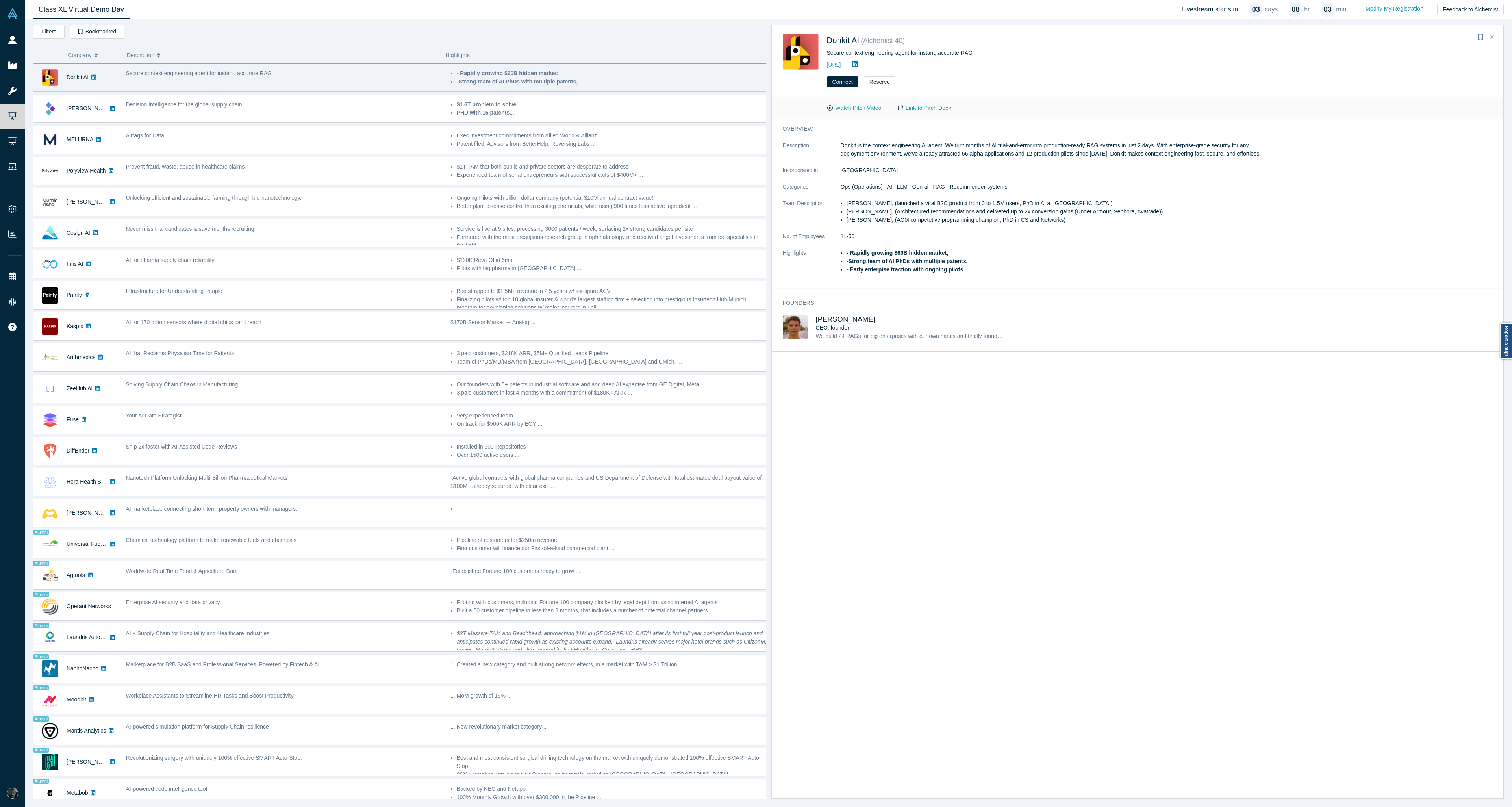
click at [1493, 39] on icon "Close" at bounding box center [1492, 37] width 5 height 7
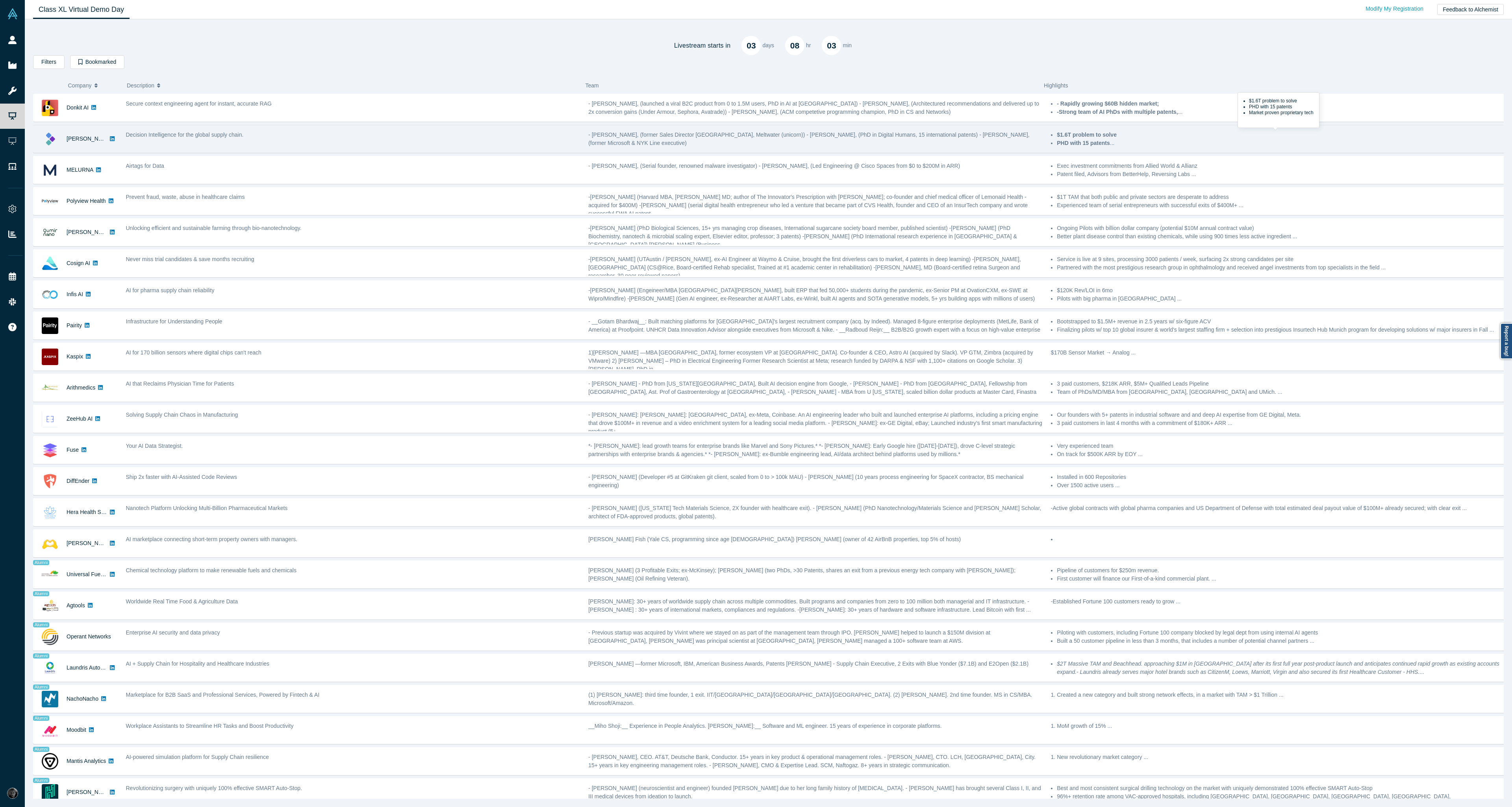
click at [1097, 145] on strong "PHD with 15 patents" at bounding box center [1083, 143] width 53 height 6
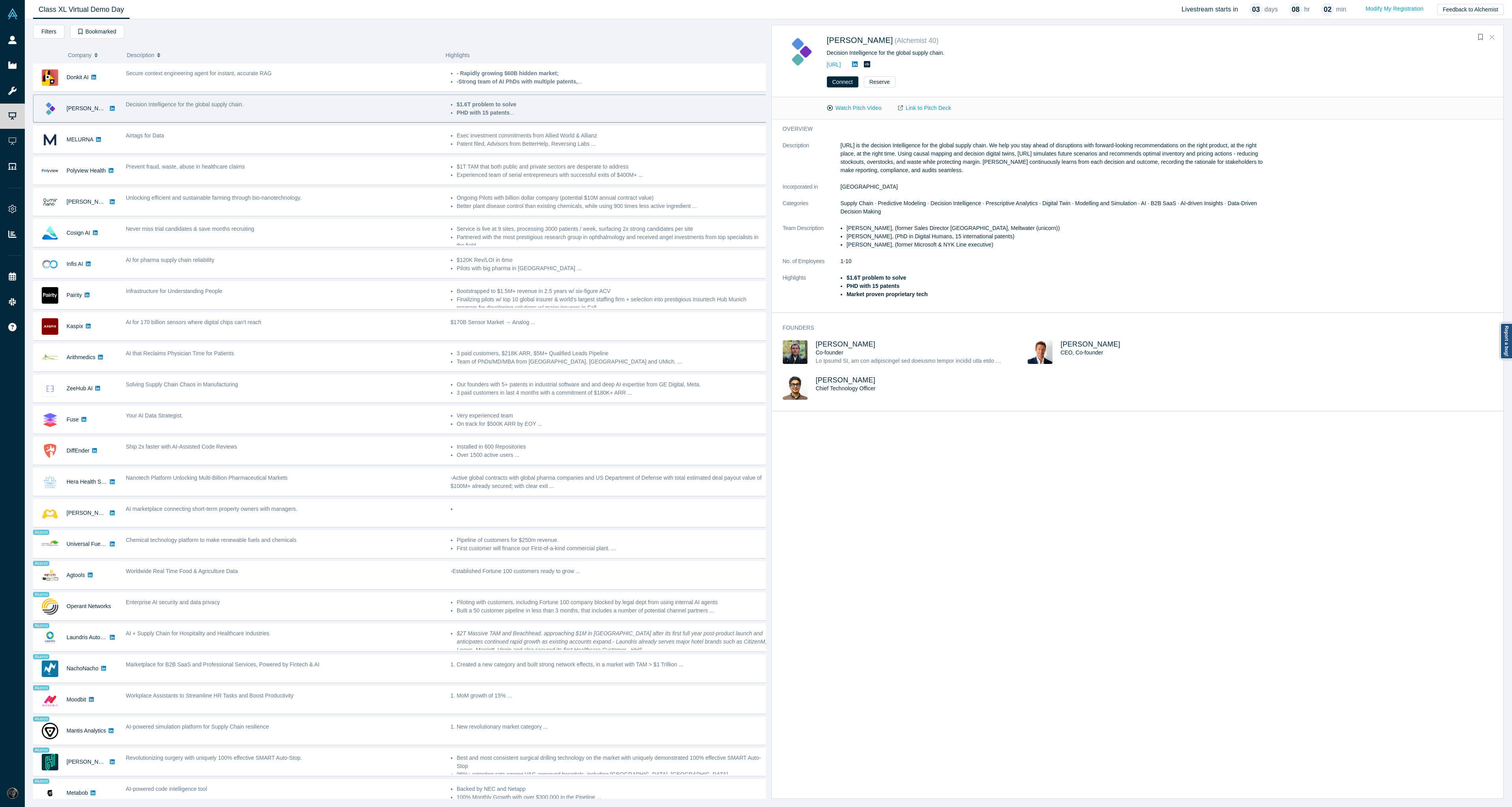
click at [1496, 36] on button "Close" at bounding box center [1492, 37] width 12 height 12
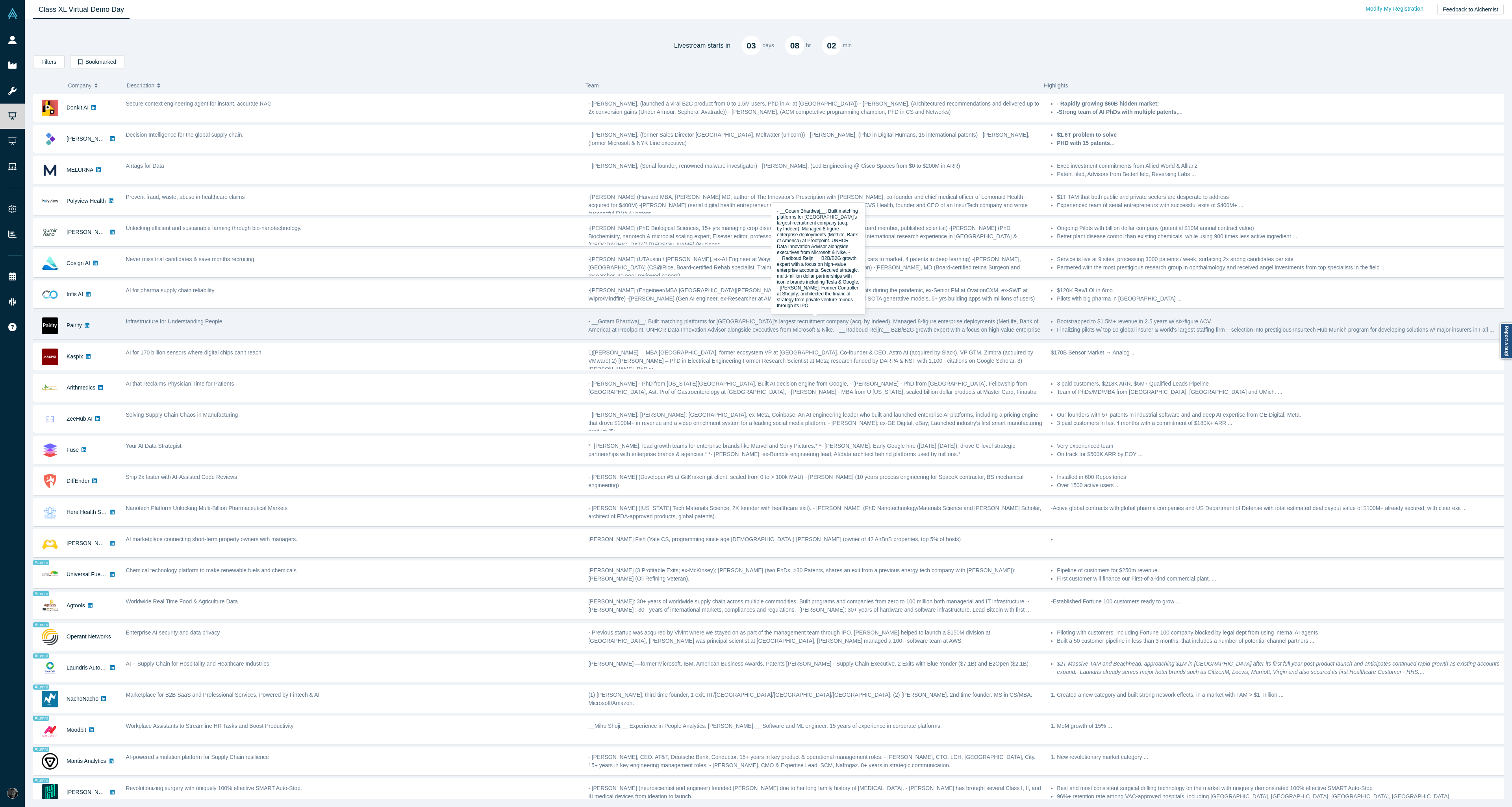
click at [809, 320] on span "- __Gotam Bhardwaj__: Built matching platforms for Canada's largest recruitment…" at bounding box center [814, 329] width 452 height 23
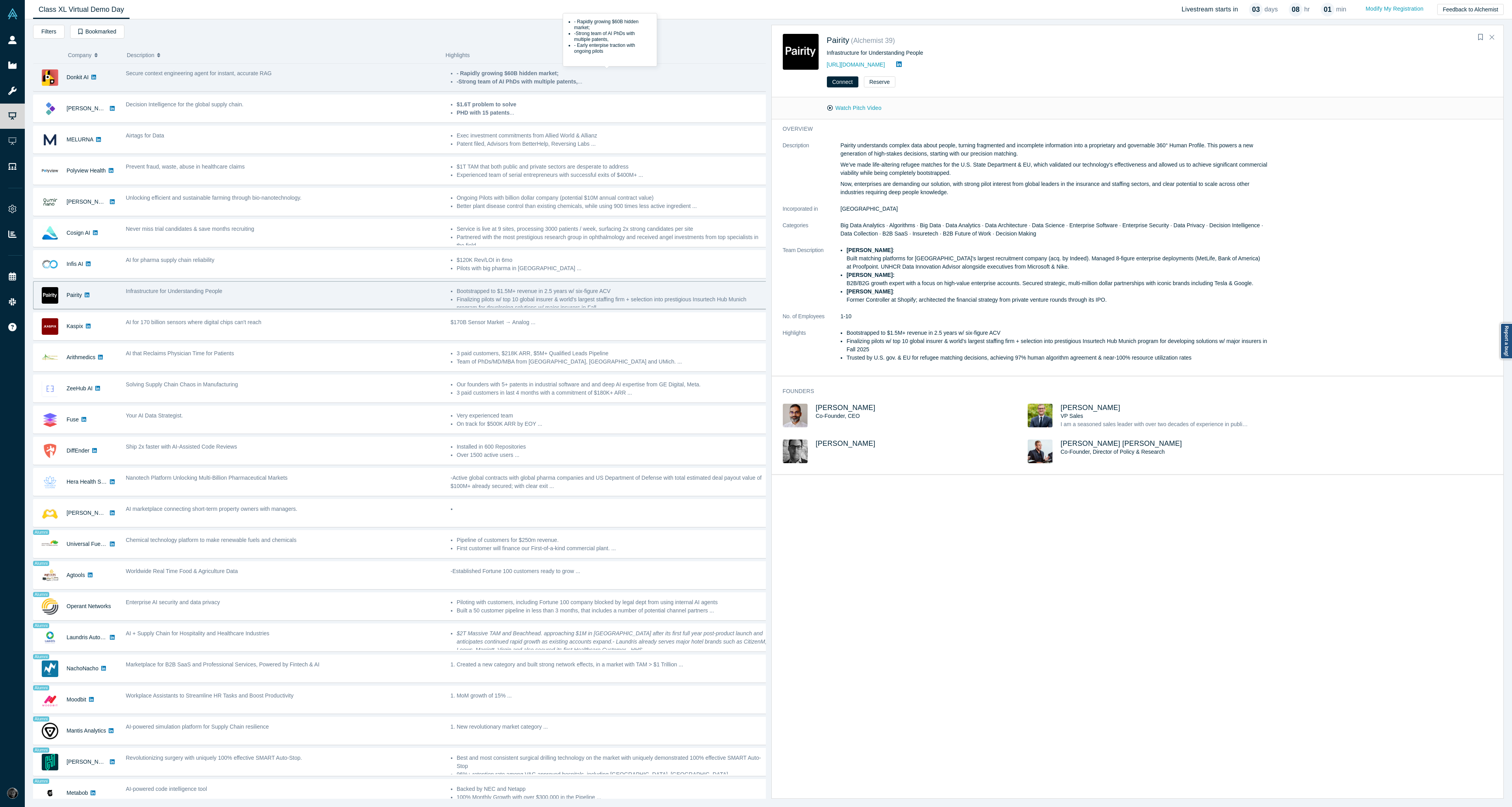
click at [585, 81] on li "-Strong team of AI PhDs with multiple patents, ..." at bounding box center [612, 82] width 310 height 8
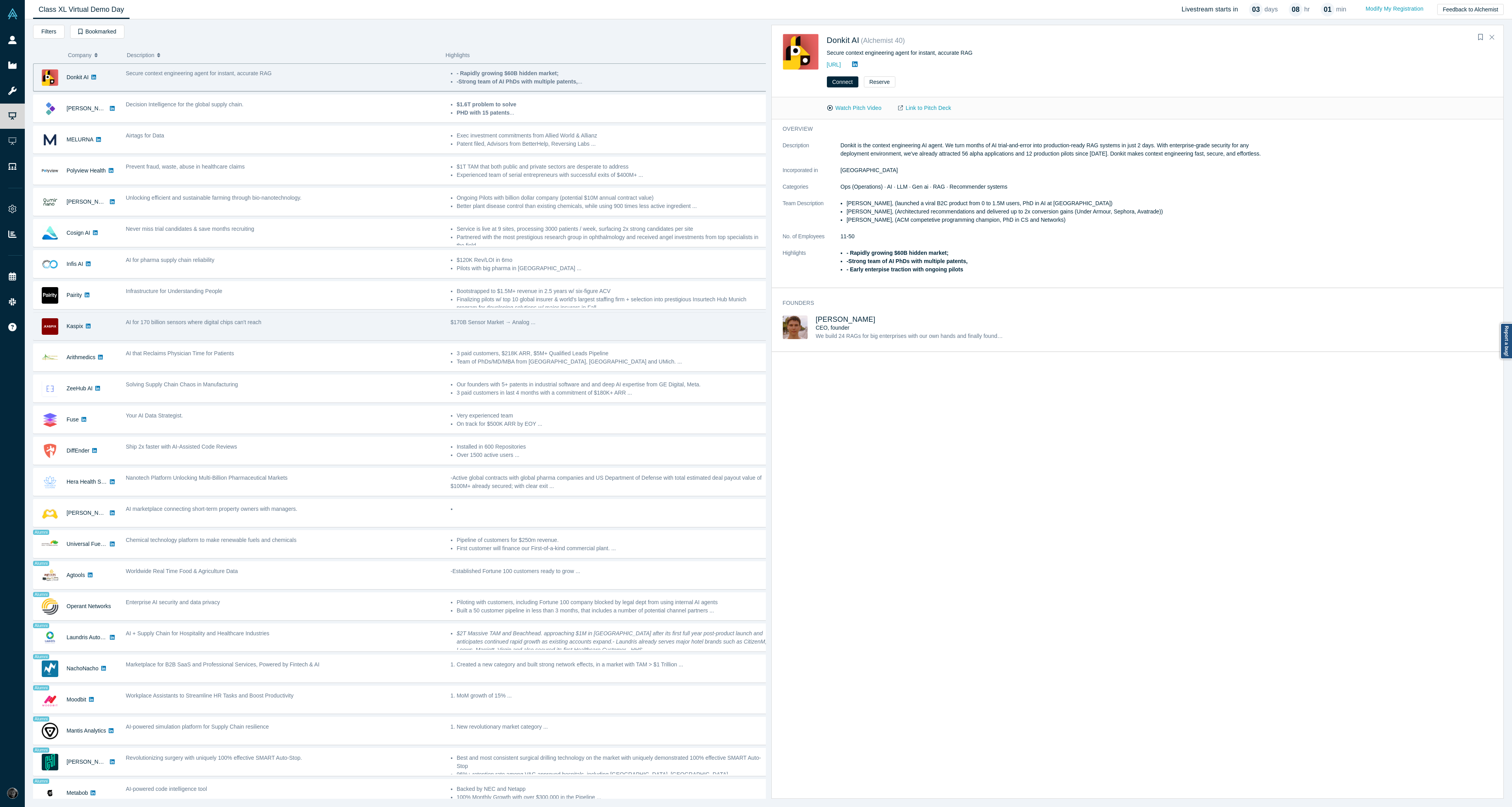
click at [579, 332] on div "$170B Sensor Market → Analog ..." at bounding box center [608, 327] width 325 height 25
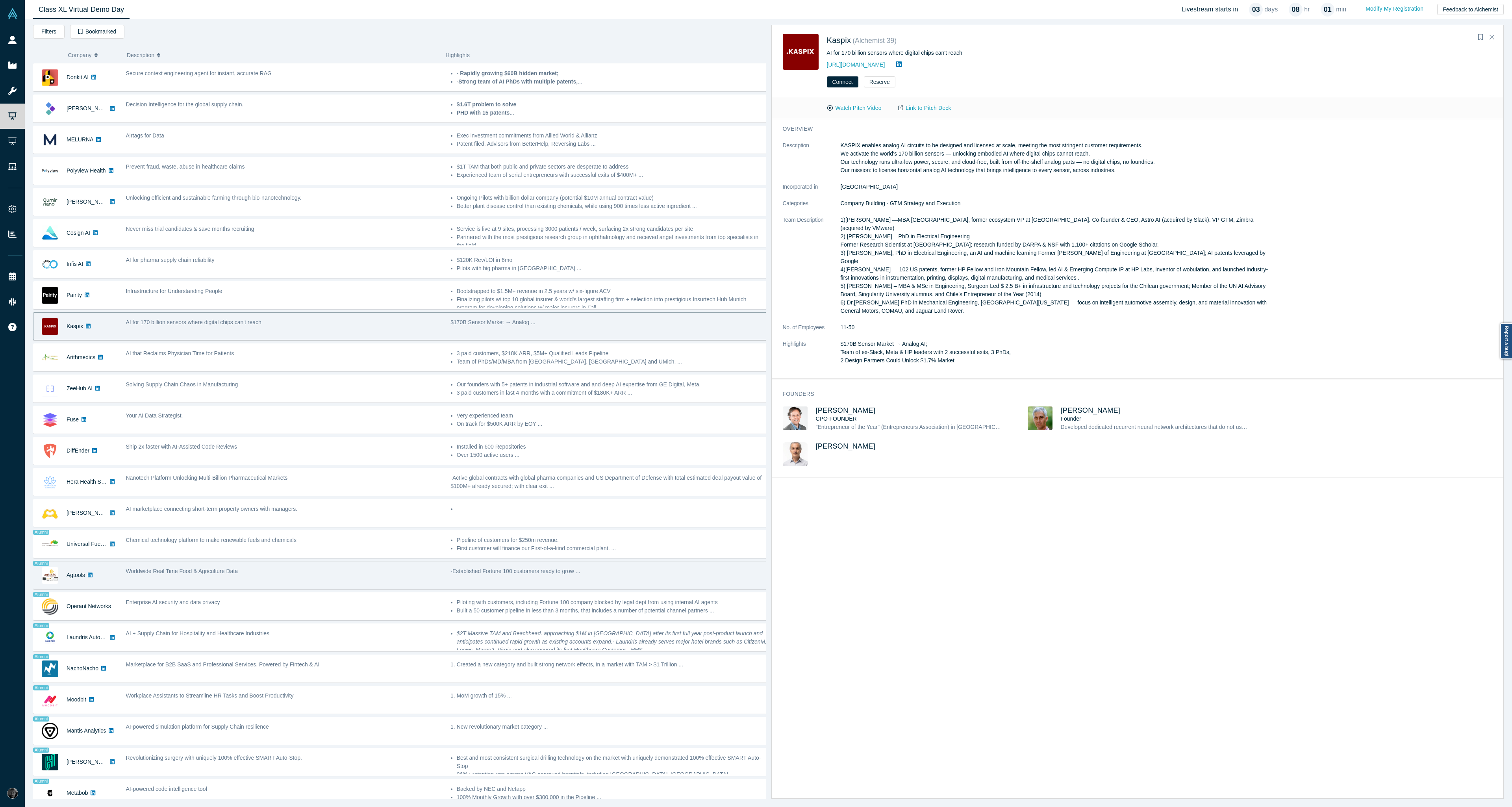
click at [387, 578] on div "Worldwide Real Time Food & Agriculture Data" at bounding box center [284, 575] width 325 height 25
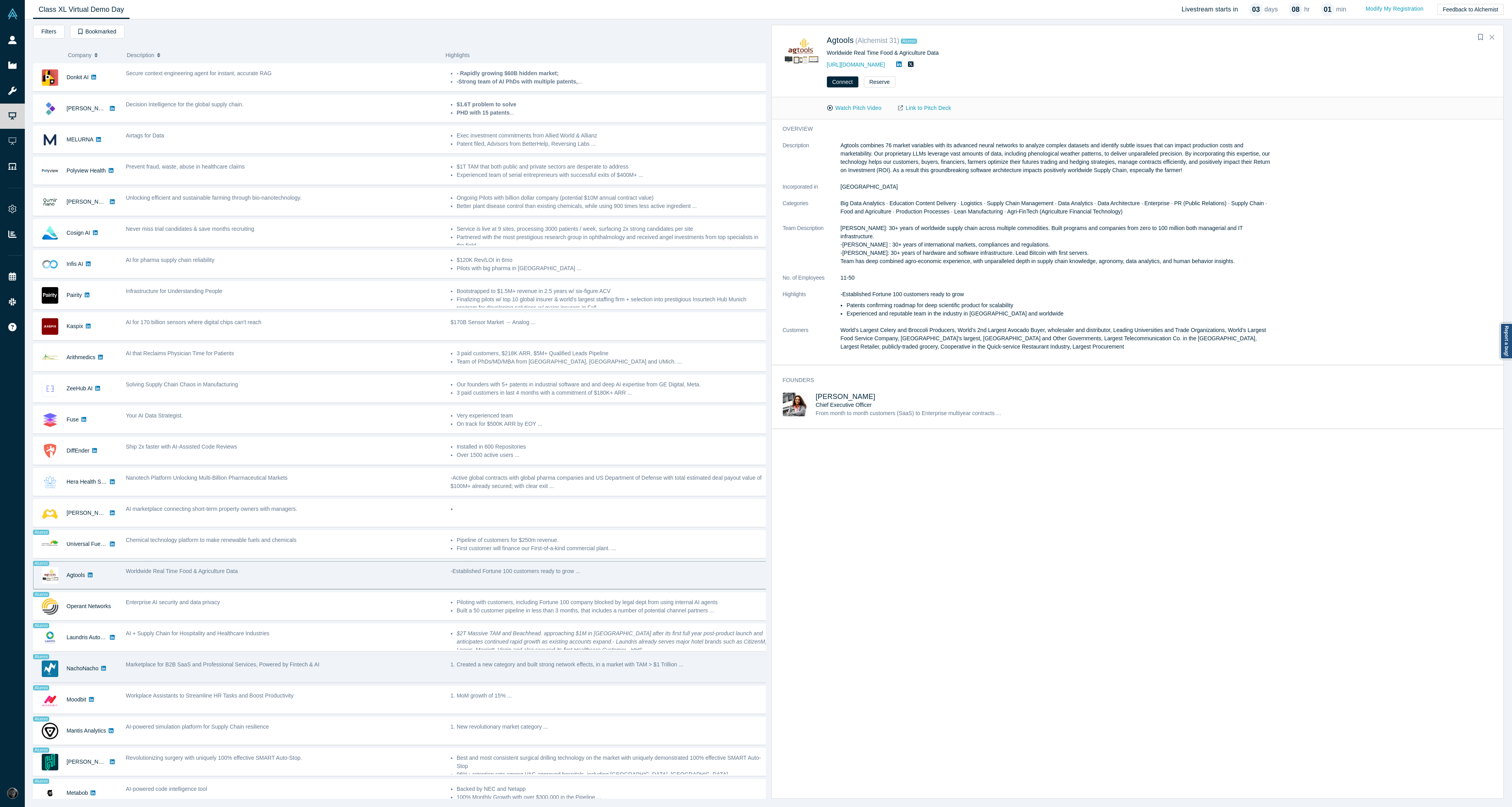
click at [413, 680] on div "Marketplace for B2B SaaS and Professional Services, Powered by Fintech & AI" at bounding box center [284, 669] width 325 height 25
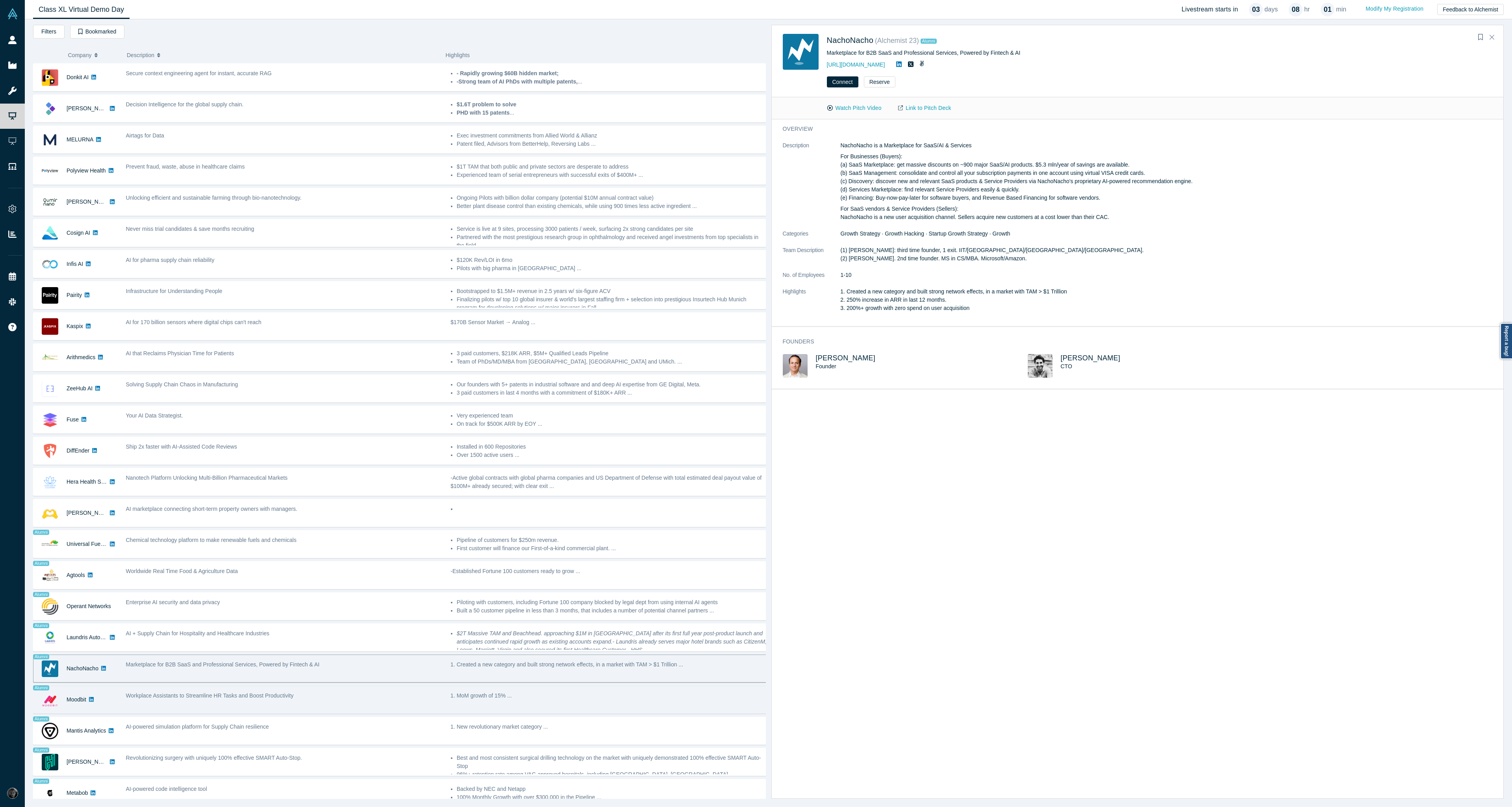
click at [434, 703] on div "Workplace Assistants to Streamline HR Tasks and Boost Productivity" at bounding box center [284, 700] width 325 height 25
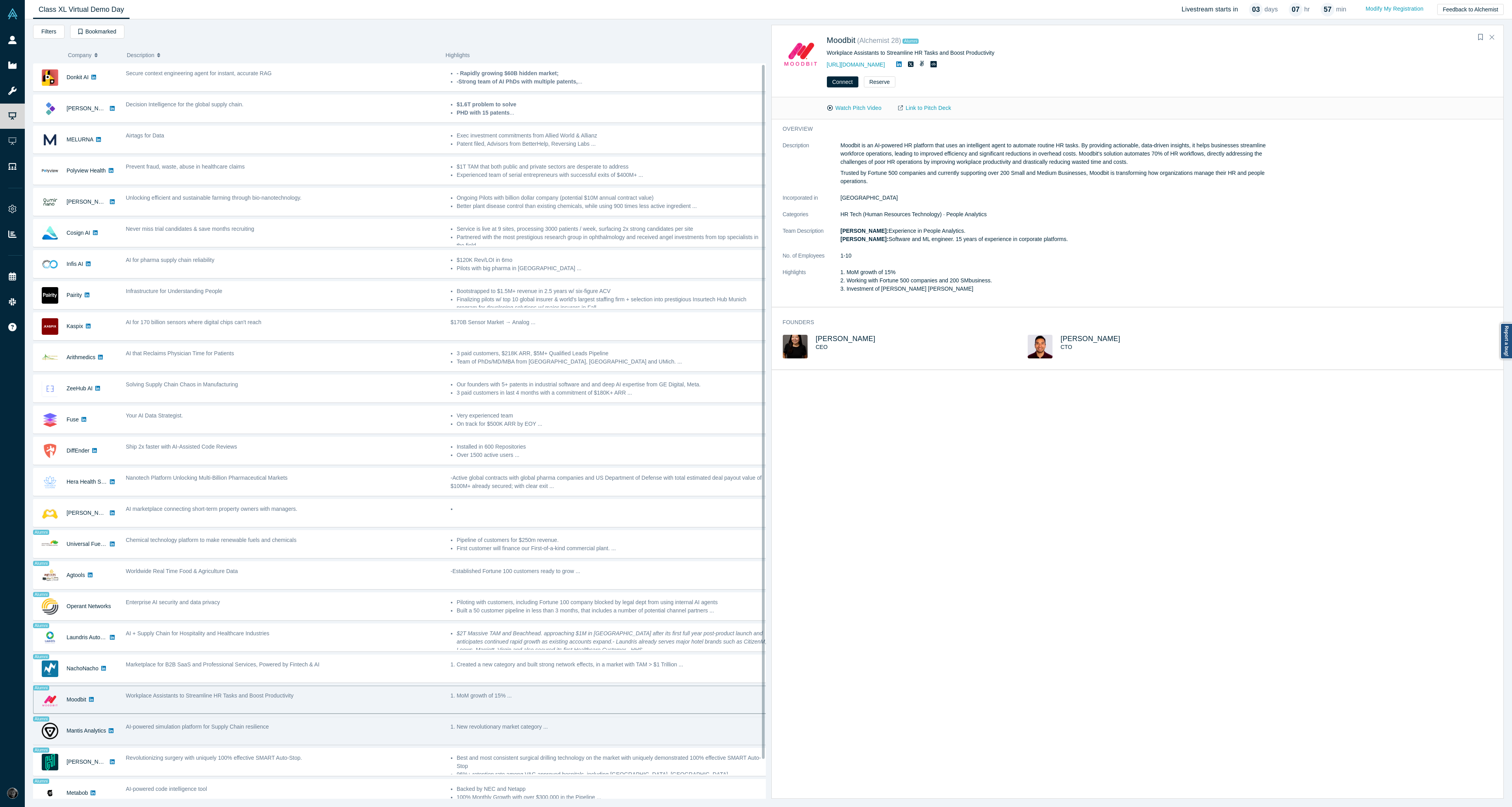
scroll to position [42, 0]
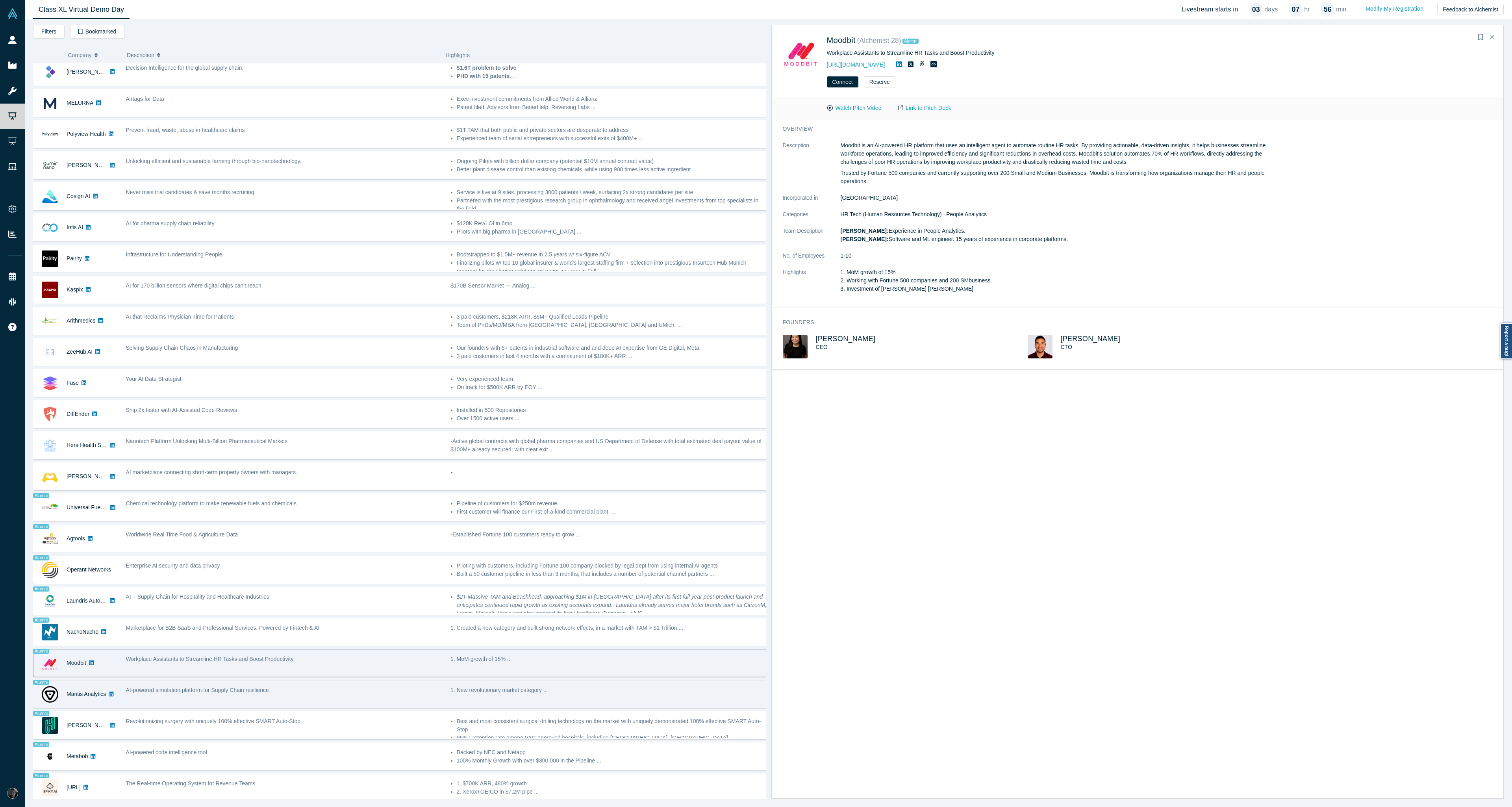
click at [621, 694] on div "New revolutionary market category ..." at bounding box center [608, 694] width 325 height 25
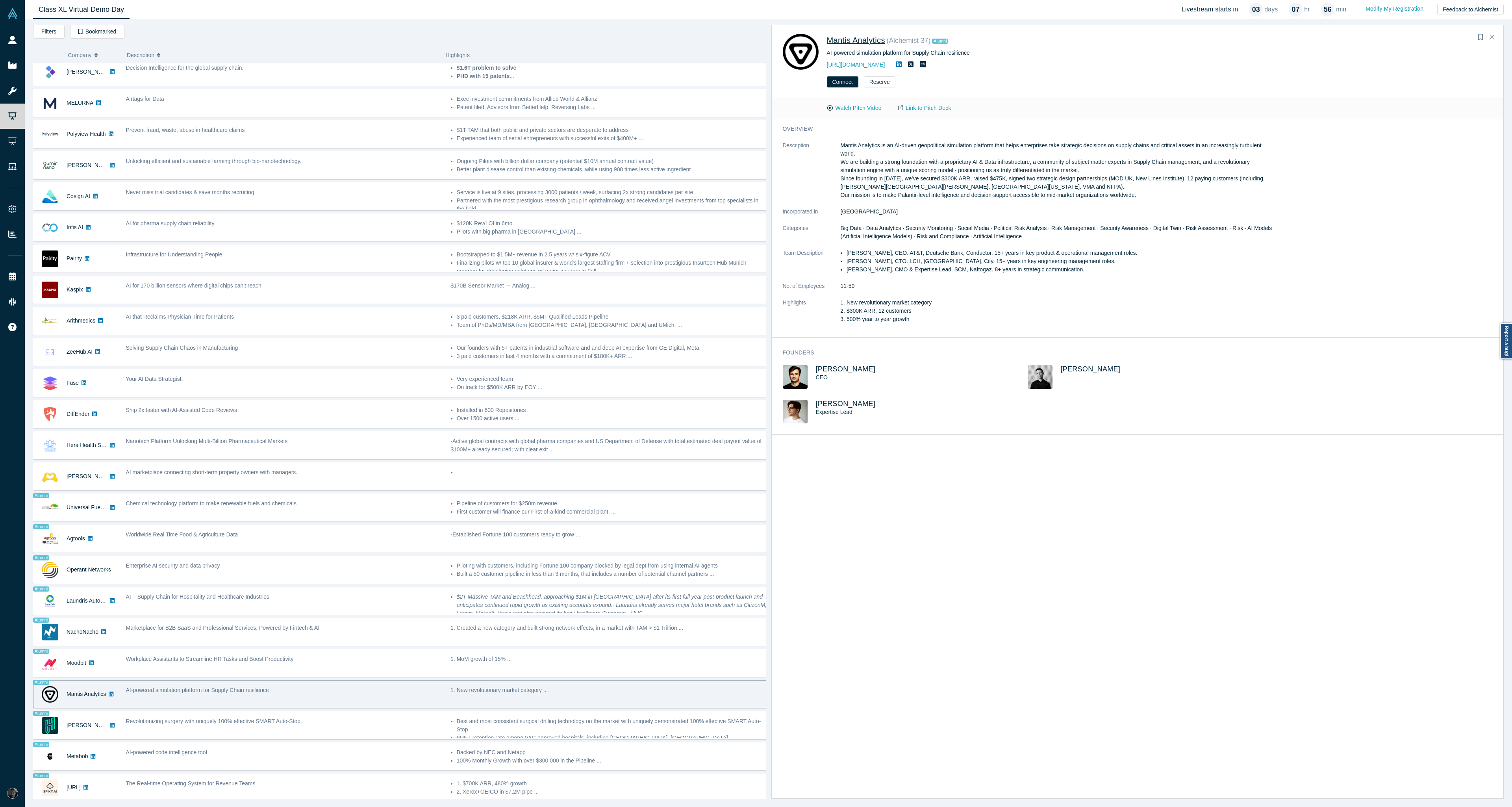
click at [866, 42] on span "Mantis Analytics" at bounding box center [856, 40] width 58 height 9
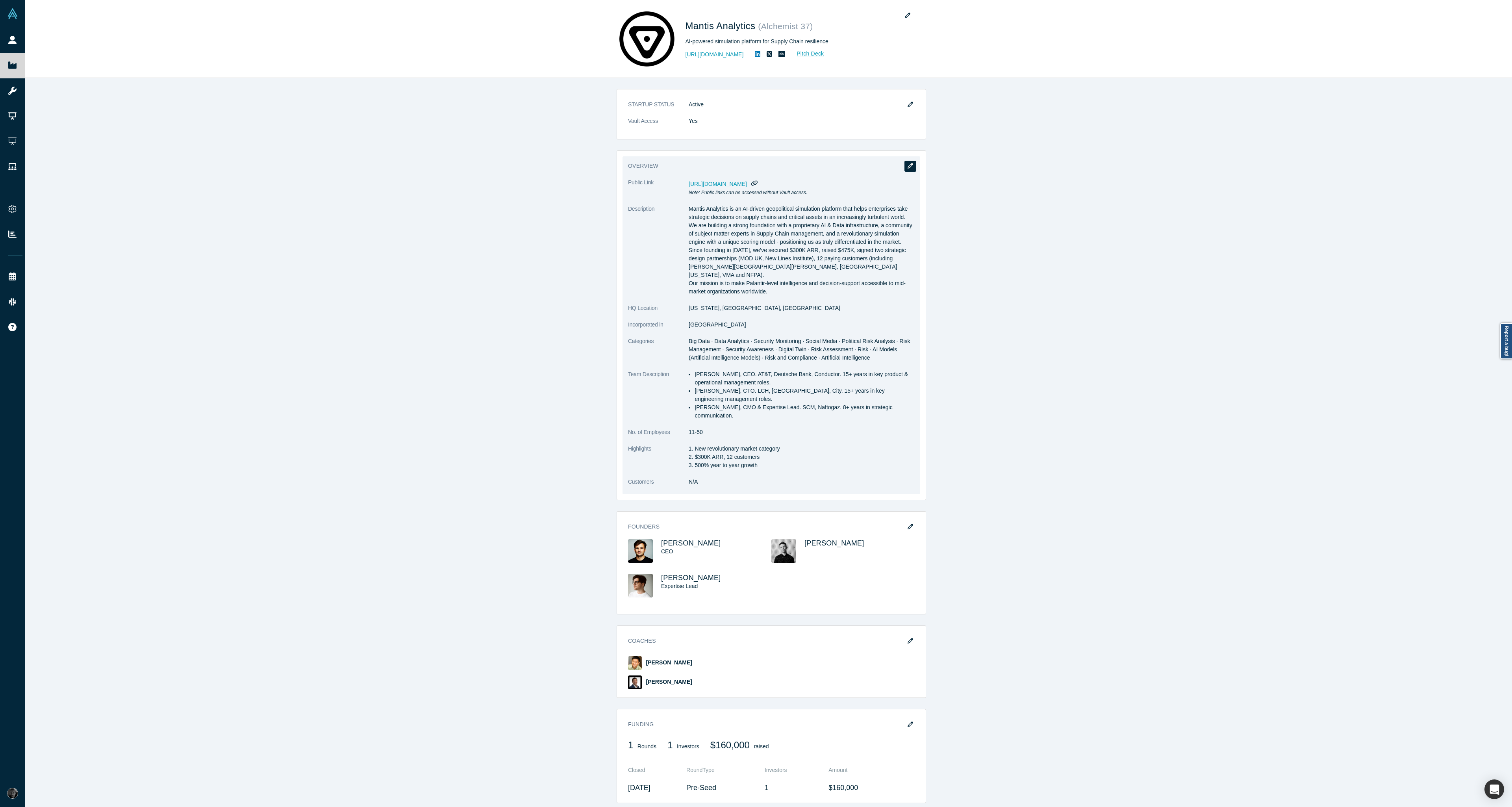
click at [908, 166] on icon "button" at bounding box center [911, 166] width 6 height 6
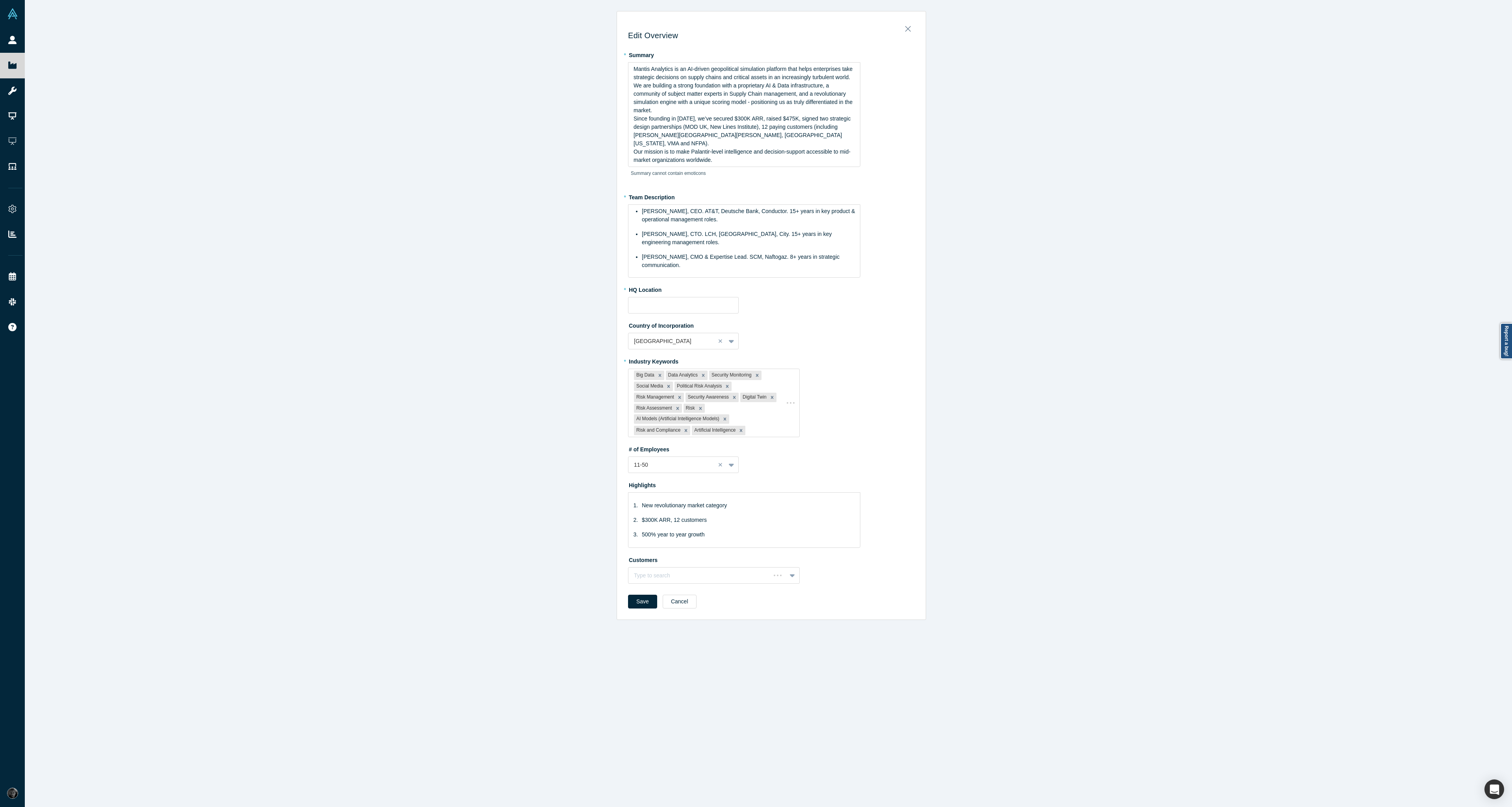
type input "Washington, DC, USA"
drag, startPoint x: 711, startPoint y: 517, endPoint x: 583, endPoint y: 478, distance: 133.8
click at [583, 478] on div "Edit Overview * Summary Mantis Analytics is an AI-driven geopolitical simulatio…" at bounding box center [772, 406] width 1493 height 813
click at [688, 539] on img "rdw-list-control" at bounding box center [691, 542] width 6 height 6
click at [1024, 444] on div "Edit Overview * Summary Mantis Analytics is an AI-driven geopolitical simulatio…" at bounding box center [772, 406] width 1493 height 813
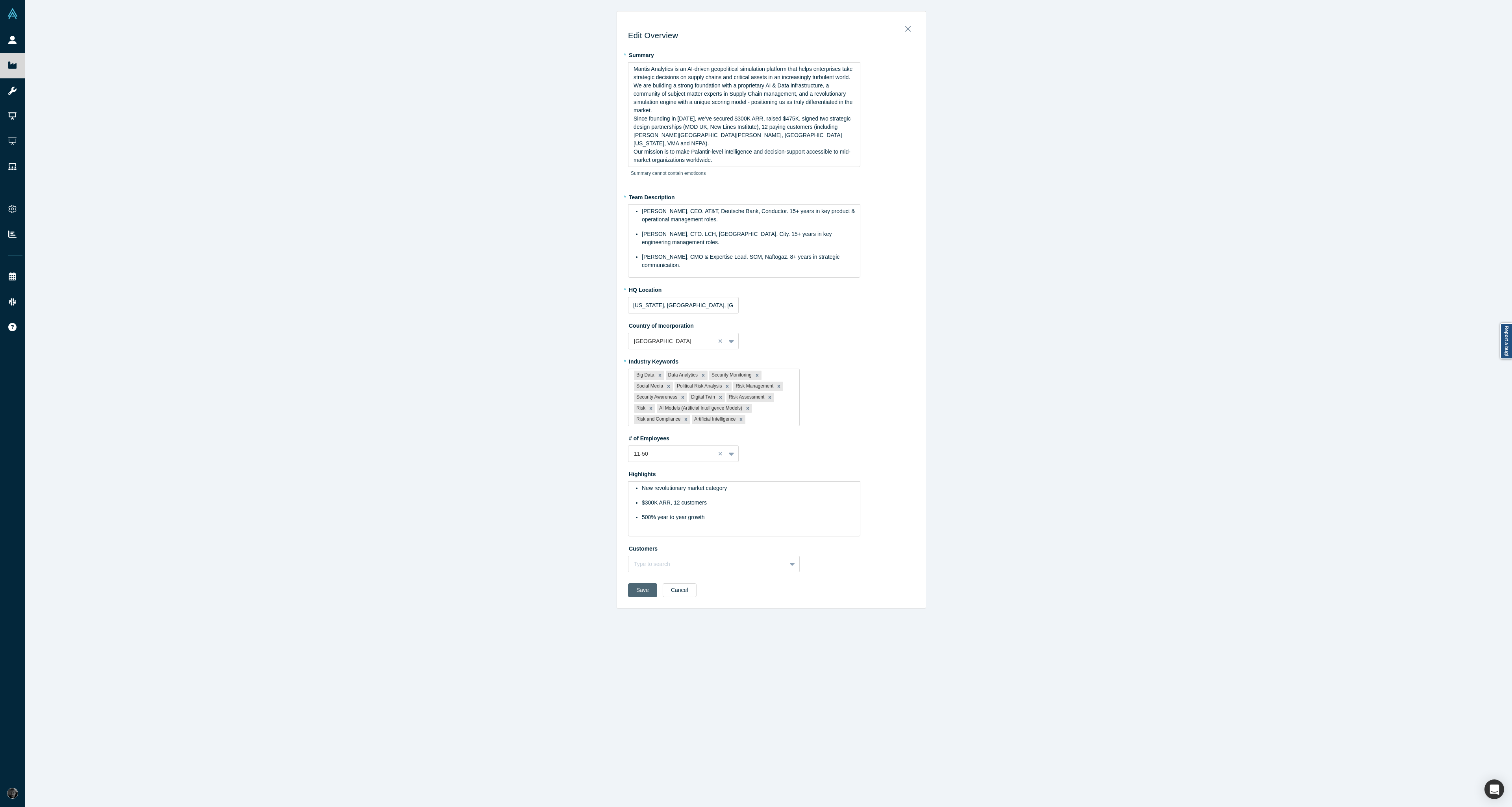
click at [635, 583] on button "Save" at bounding box center [643, 590] width 29 height 14
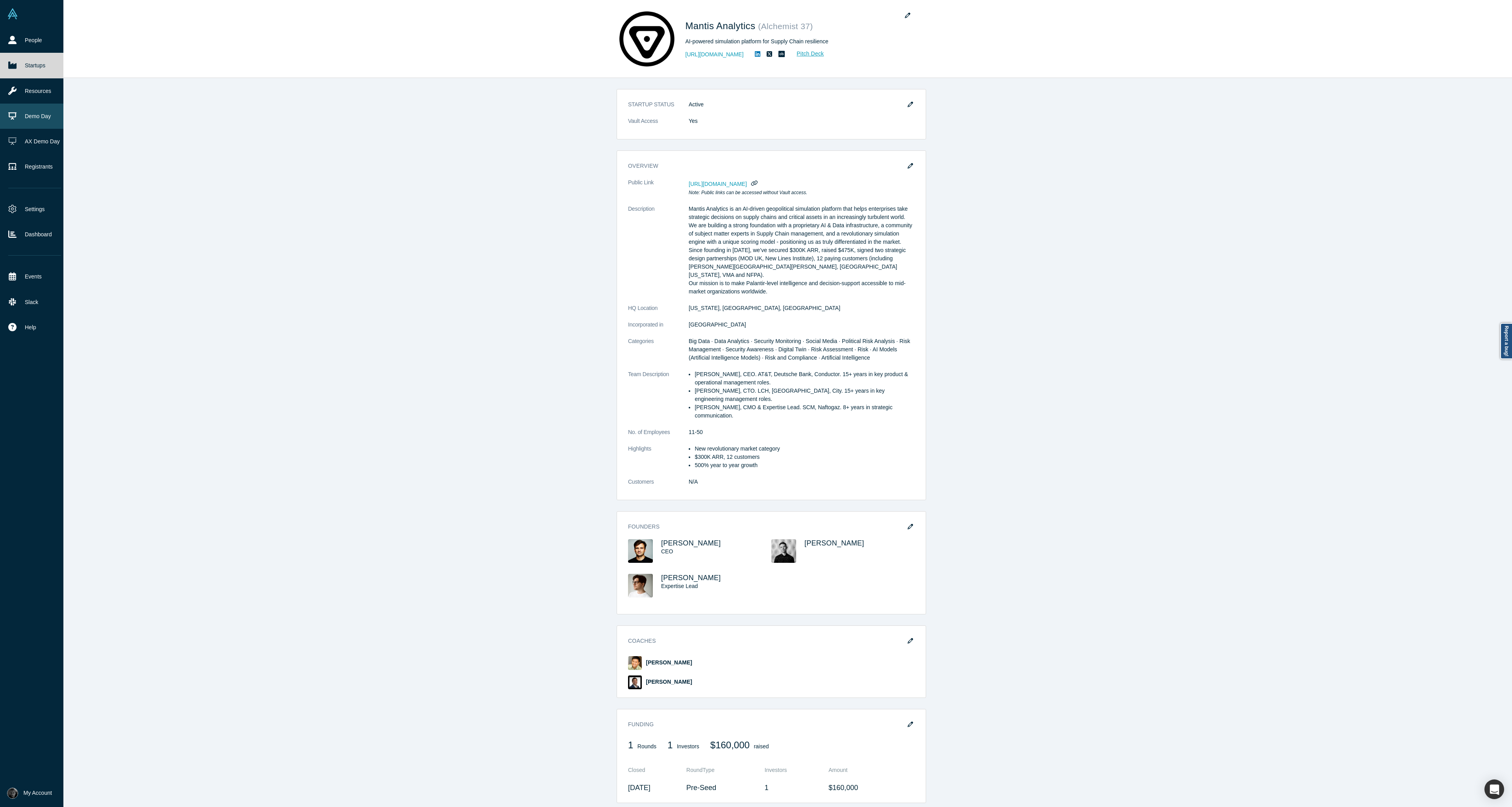
click at [36, 114] on link "Demo Day" at bounding box center [35, 116] width 69 height 25
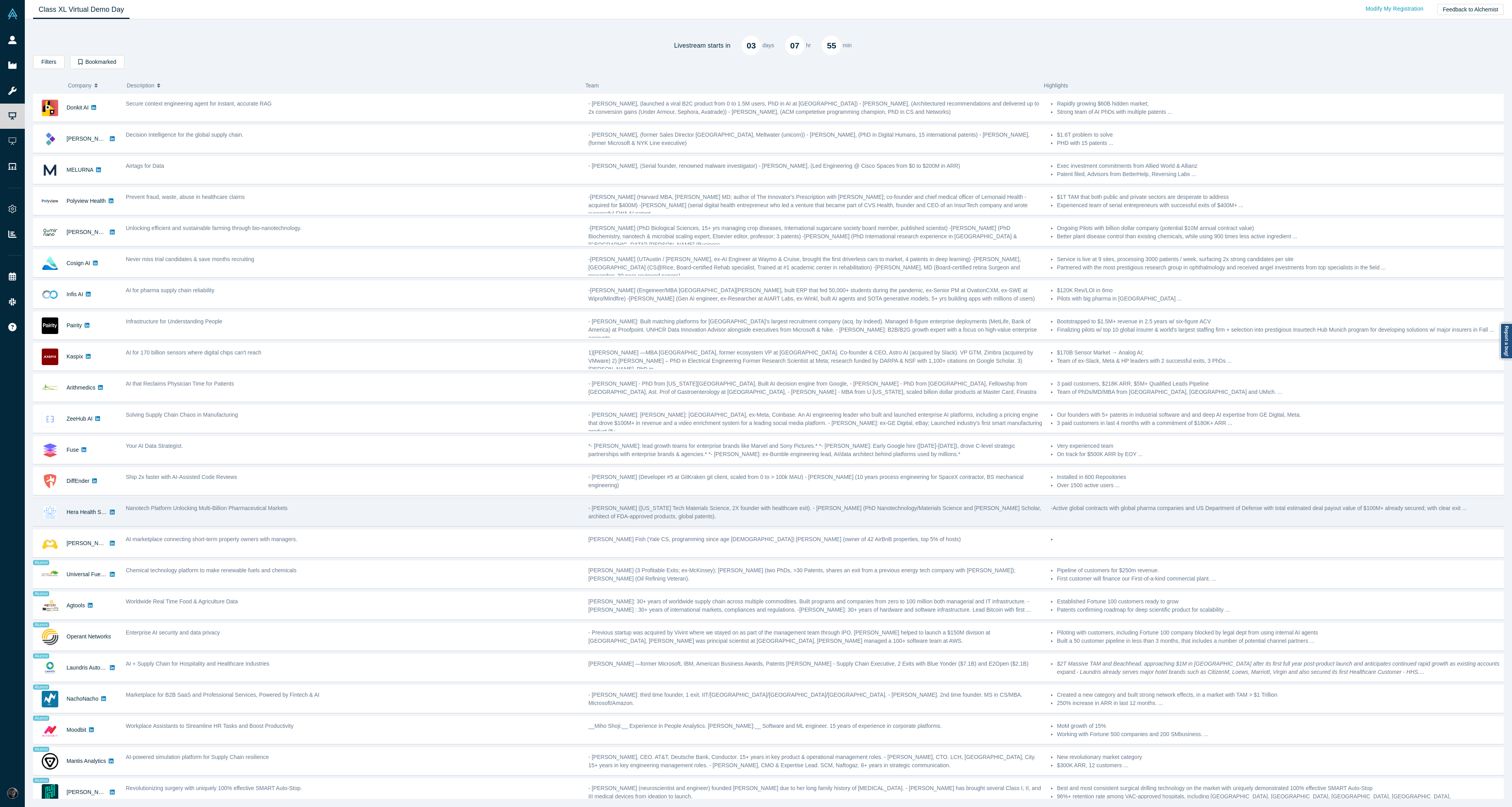
click at [342, 516] on div "Nanotech Platform Unlocking Multi-Billion Pharmaceutical Markets" at bounding box center [353, 512] width 463 height 25
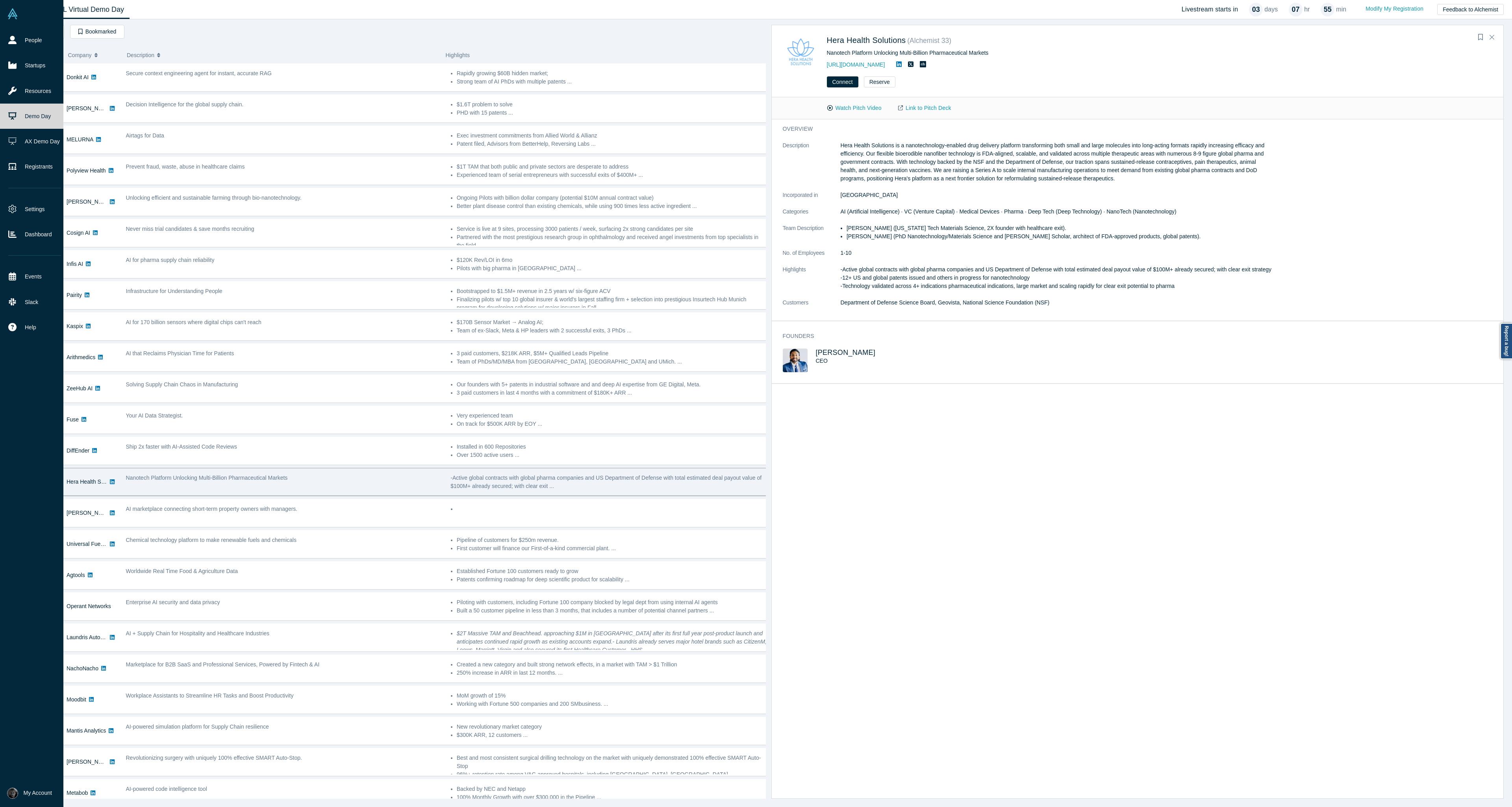
click at [22, 115] on link "Demo Day" at bounding box center [35, 116] width 69 height 25
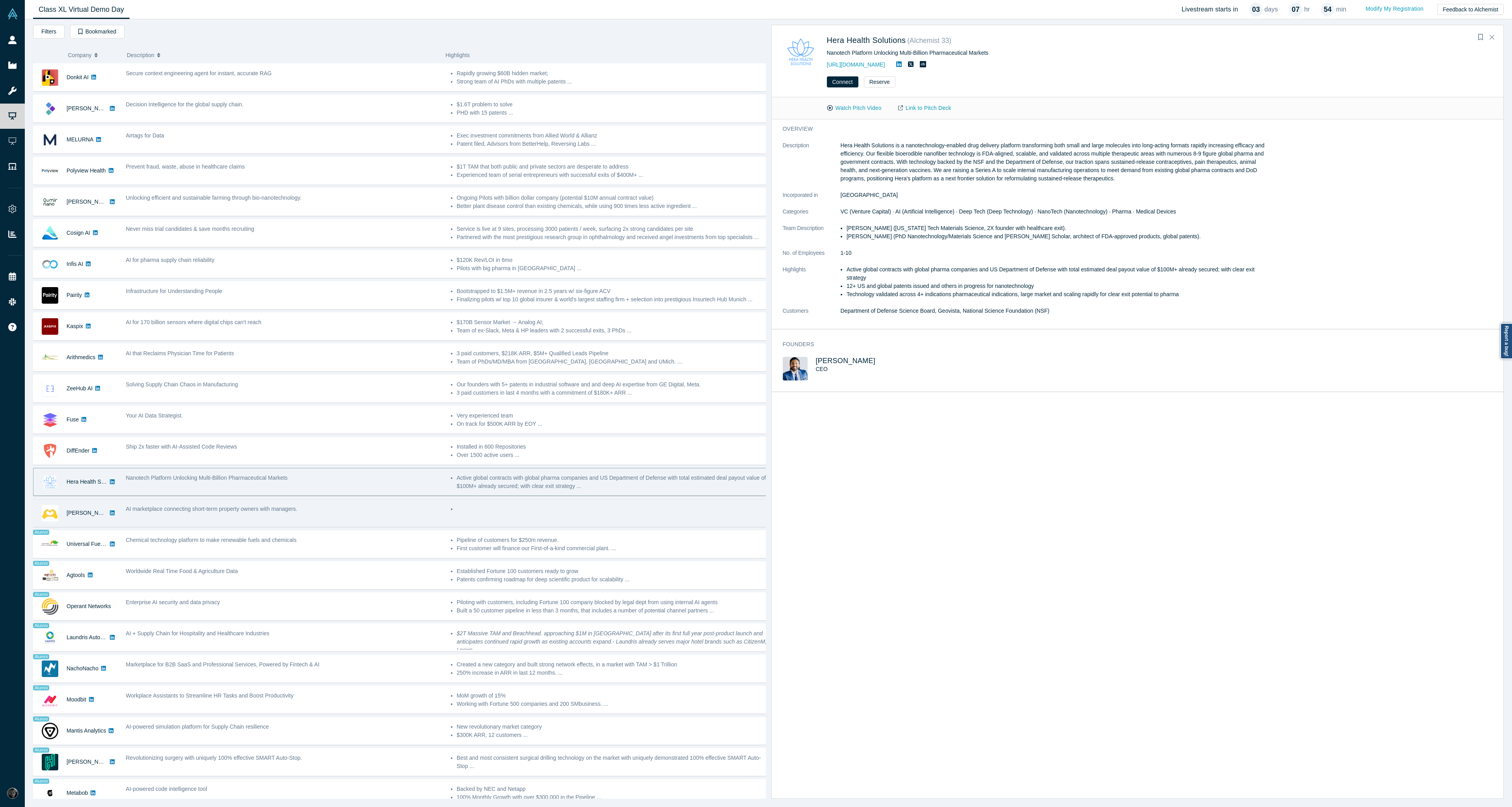
click at [508, 521] on div at bounding box center [608, 513] width 325 height 25
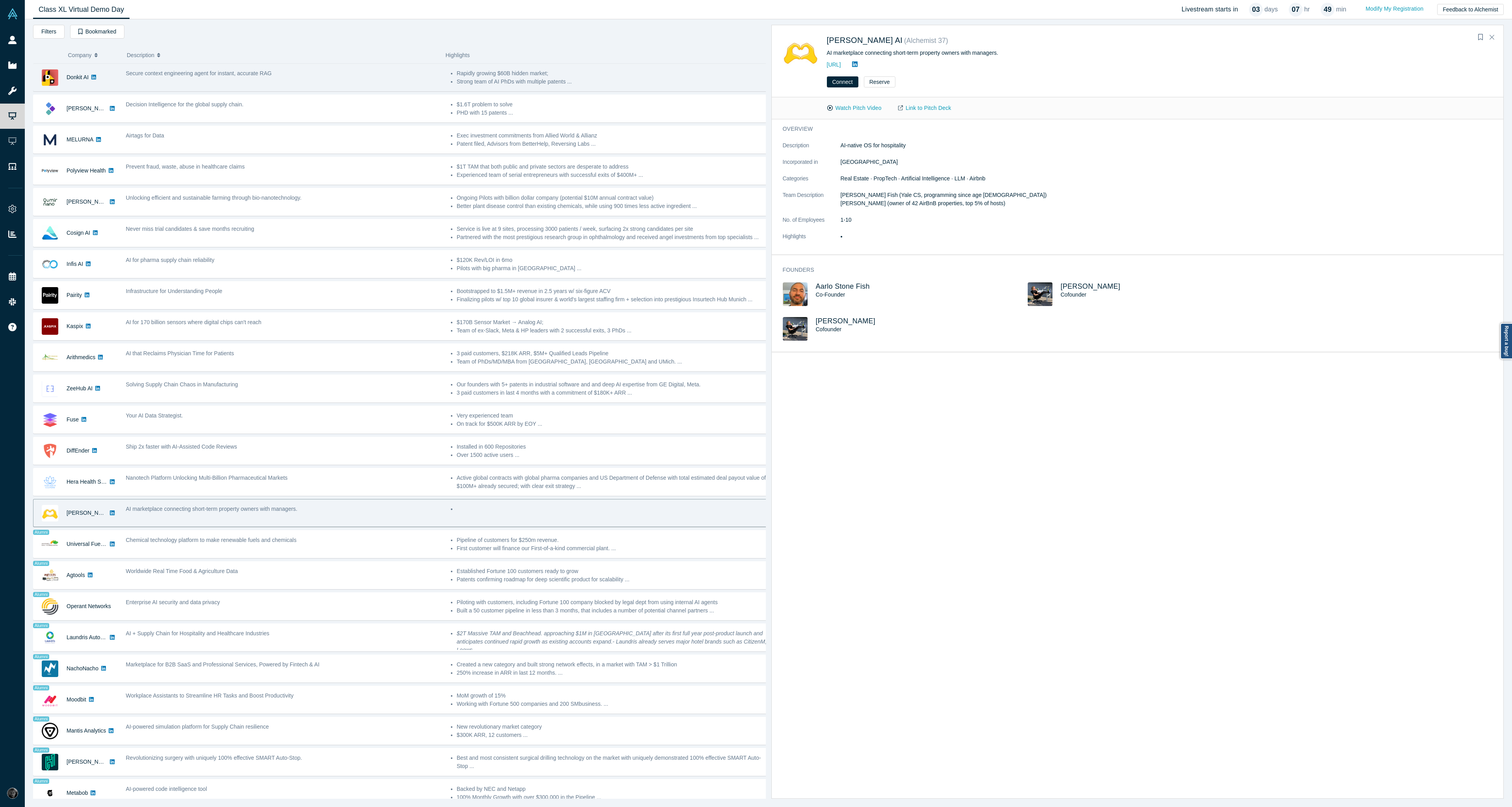
click at [166, 79] on div "Secure context engineering agent for instant, accurate RAG" at bounding box center [284, 78] width 325 height 25
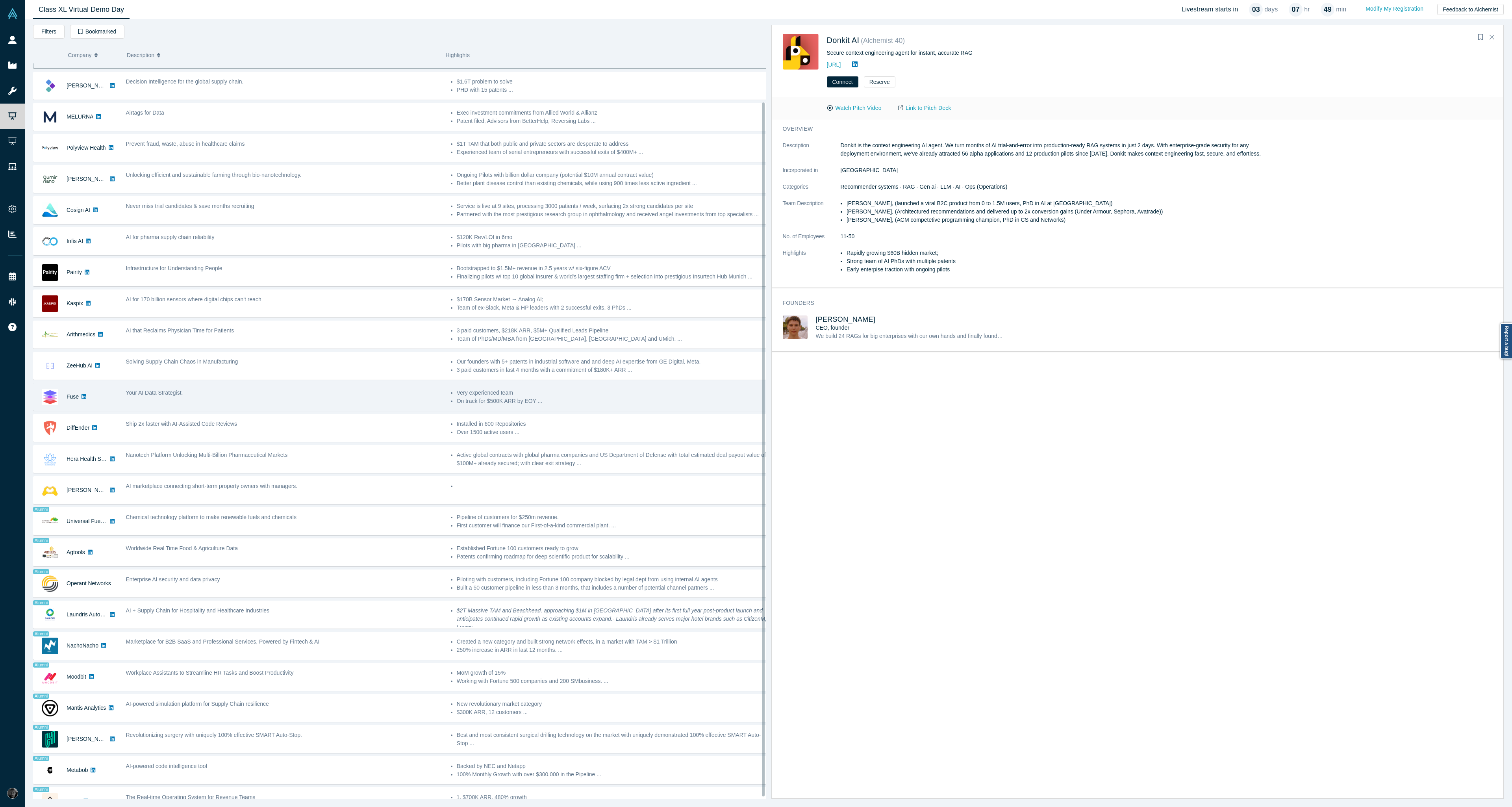
scroll to position [42, 0]
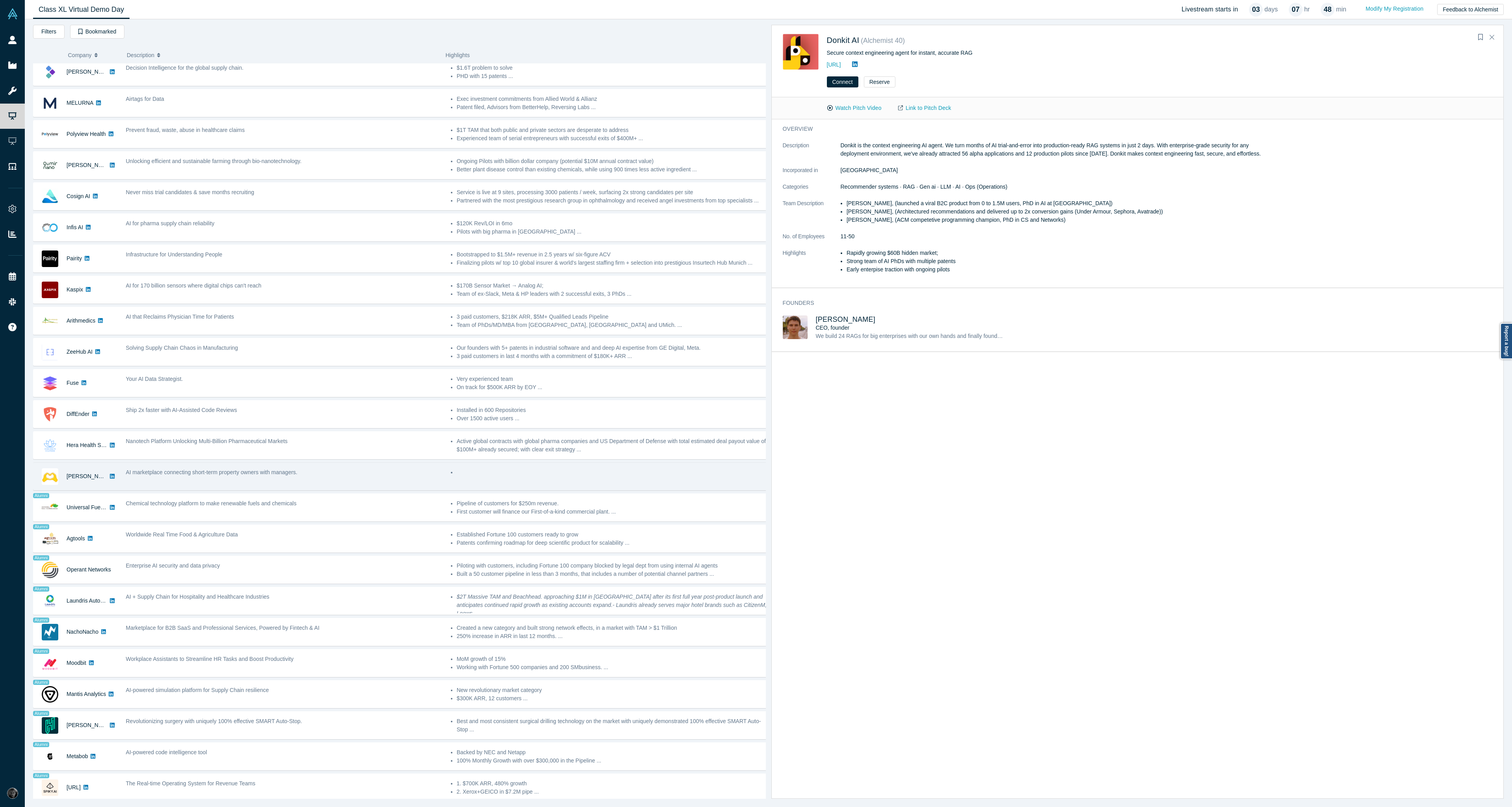
click at [194, 473] on div "AI marketplace connecting short-term property owners with managers." at bounding box center [284, 476] width 325 height 25
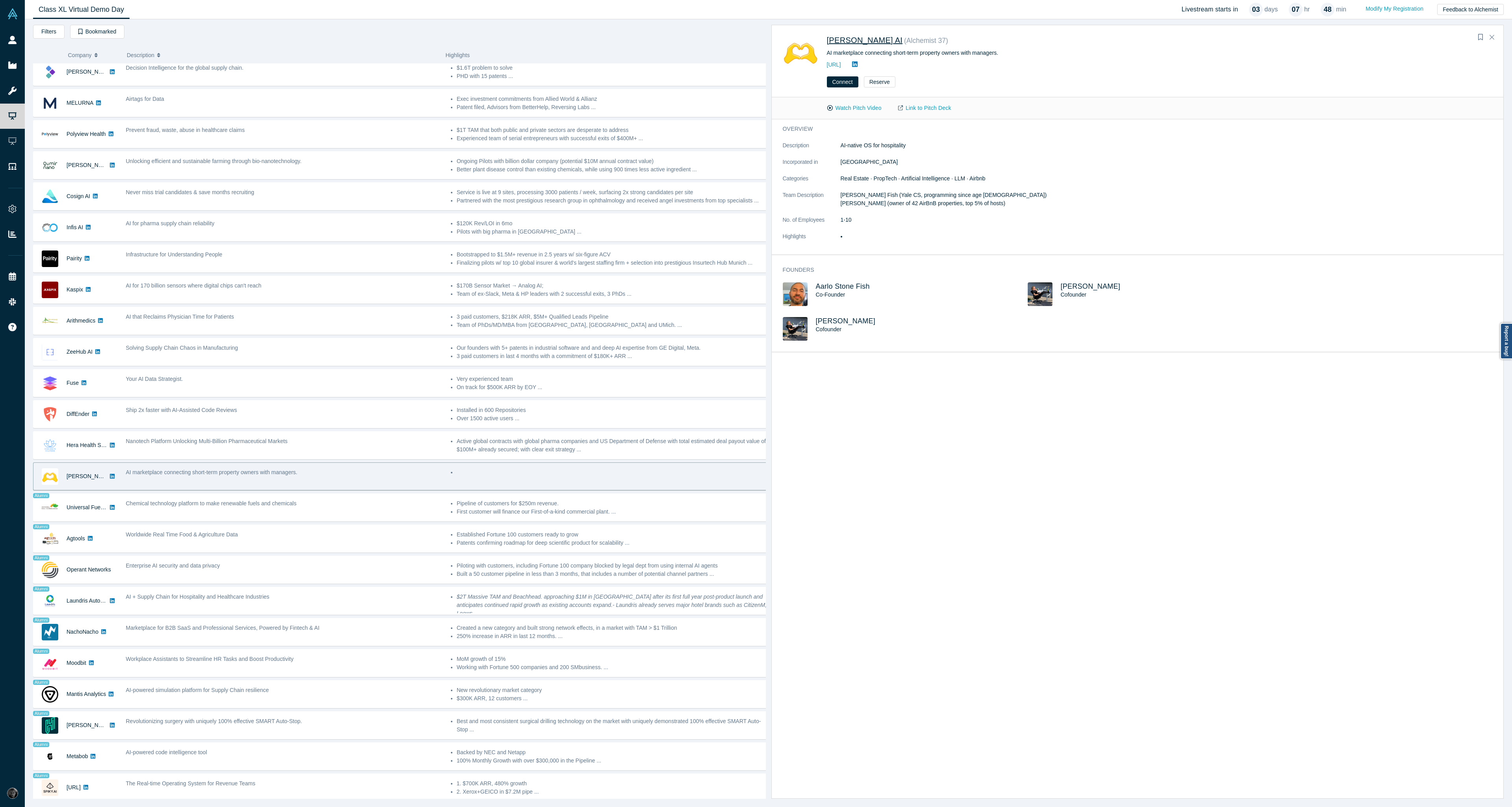
click at [839, 39] on span "Besty AI" at bounding box center [865, 40] width 76 height 9
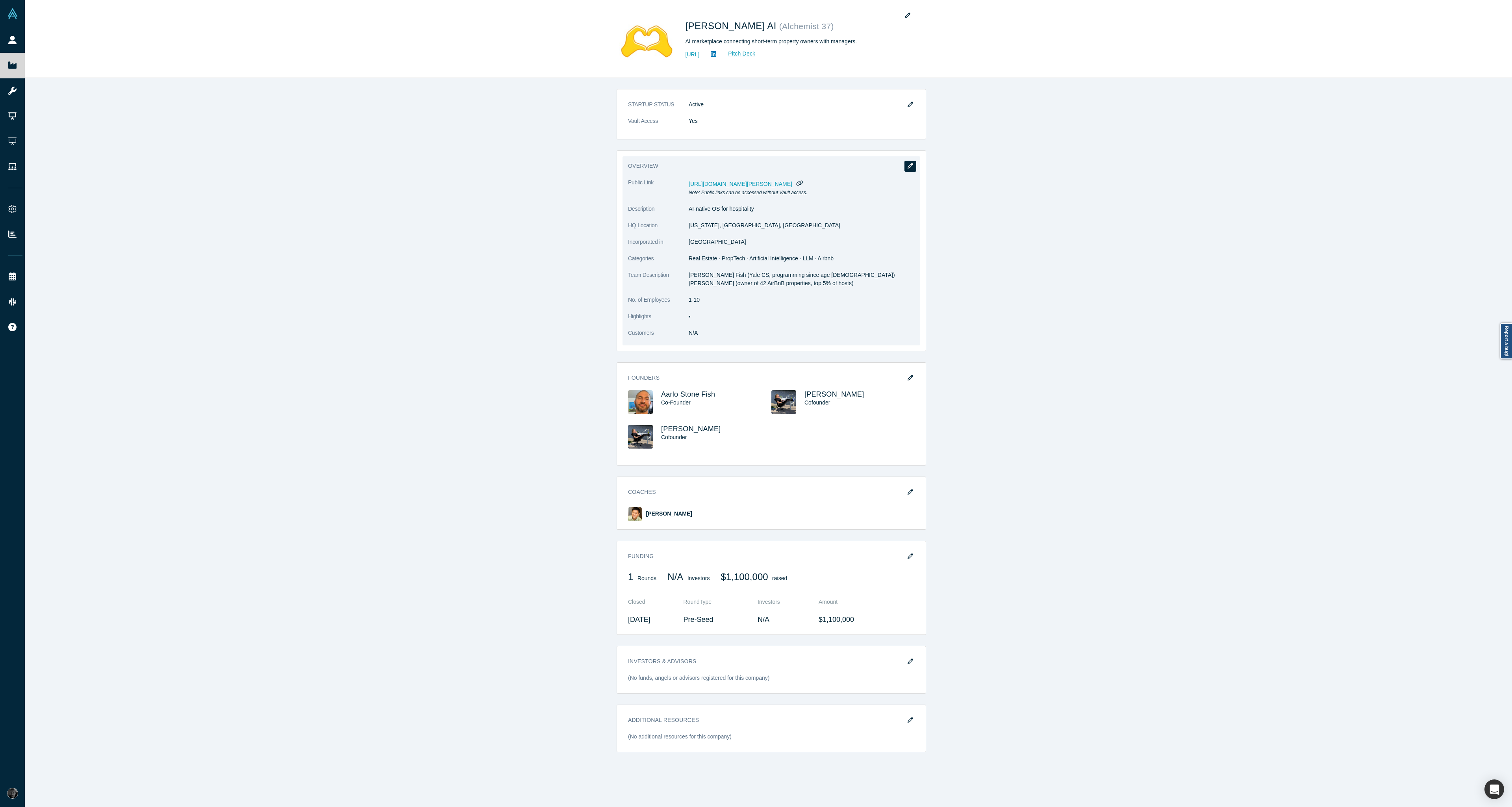
click at [913, 165] on button "button" at bounding box center [910, 166] width 12 height 11
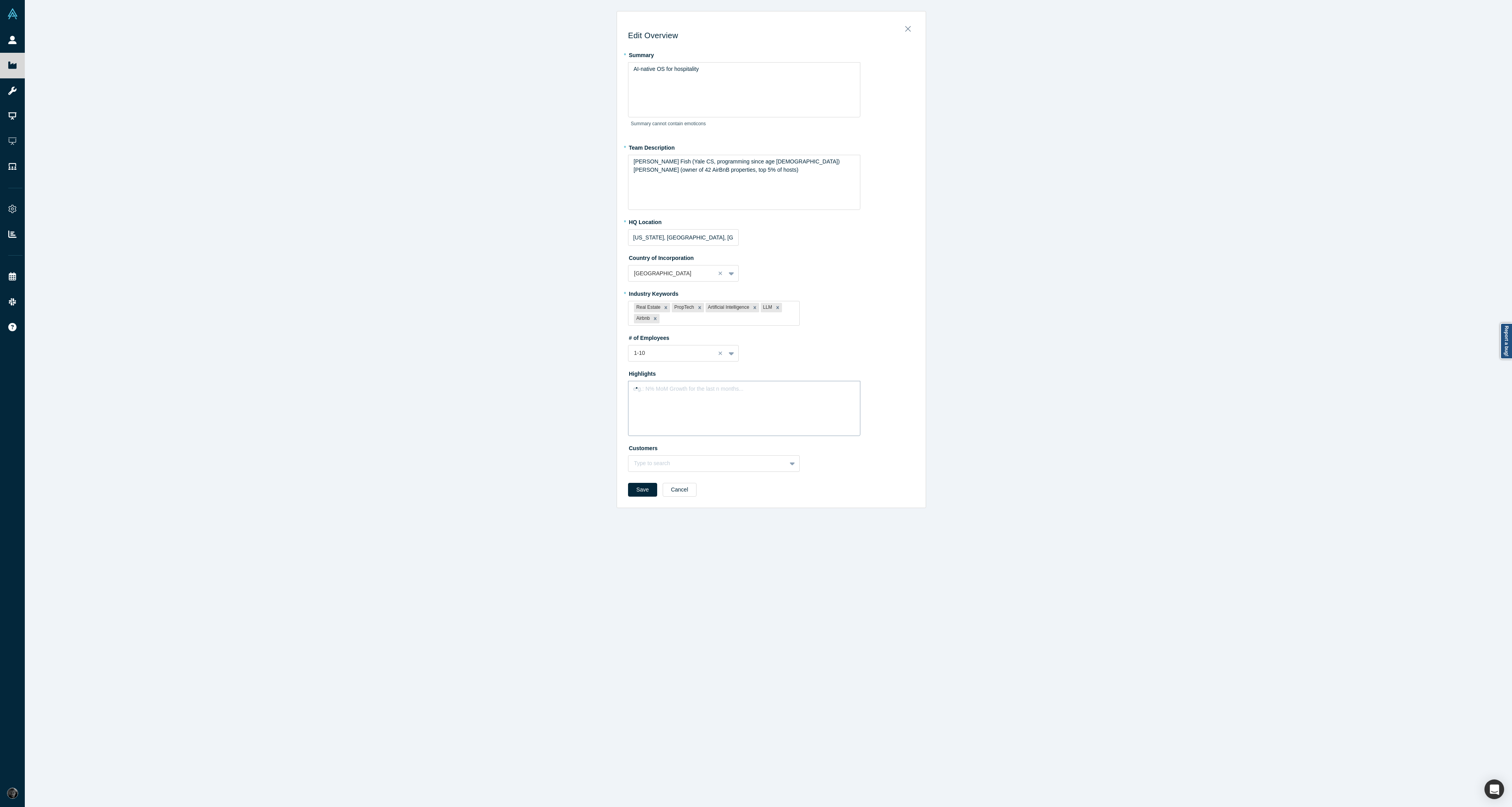
click at [731, 395] on div "e.g.: N% MoM Growth for the last n months..." at bounding box center [745, 408] width 233 height 55
drag, startPoint x: 657, startPoint y: 397, endPoint x: 635, endPoint y: 399, distance: 22.1
click at [635, 399] on ul "Our goal is to become the first AI brain to manage 1M short term rental propert…" at bounding box center [745, 396] width 221 height 25
click at [676, 489] on button "Cancel" at bounding box center [680, 490] width 34 height 14
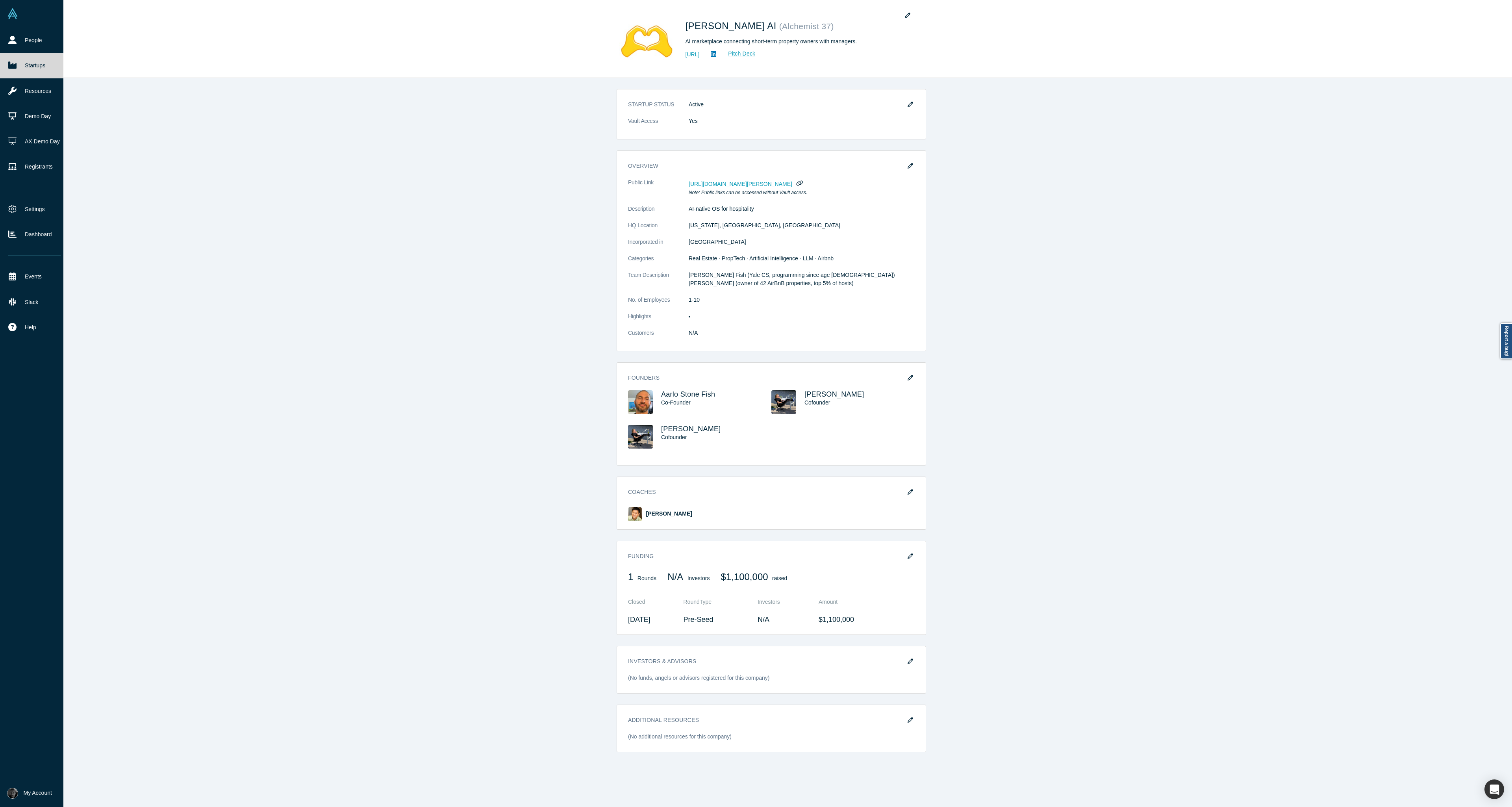
click at [21, 69] on link "Startups" at bounding box center [35, 65] width 69 height 25
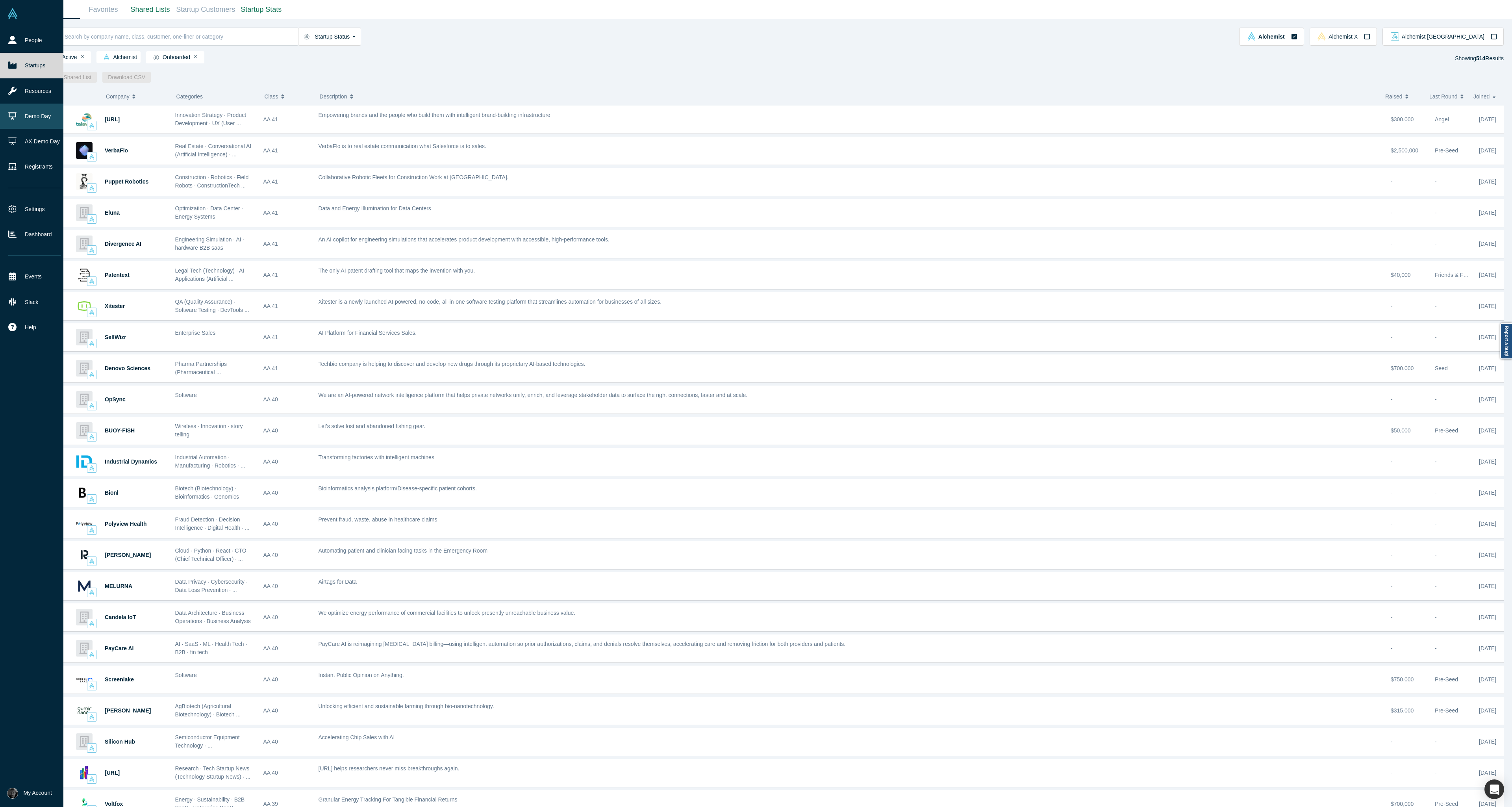
click at [48, 116] on link "Demo Day" at bounding box center [35, 116] width 69 height 25
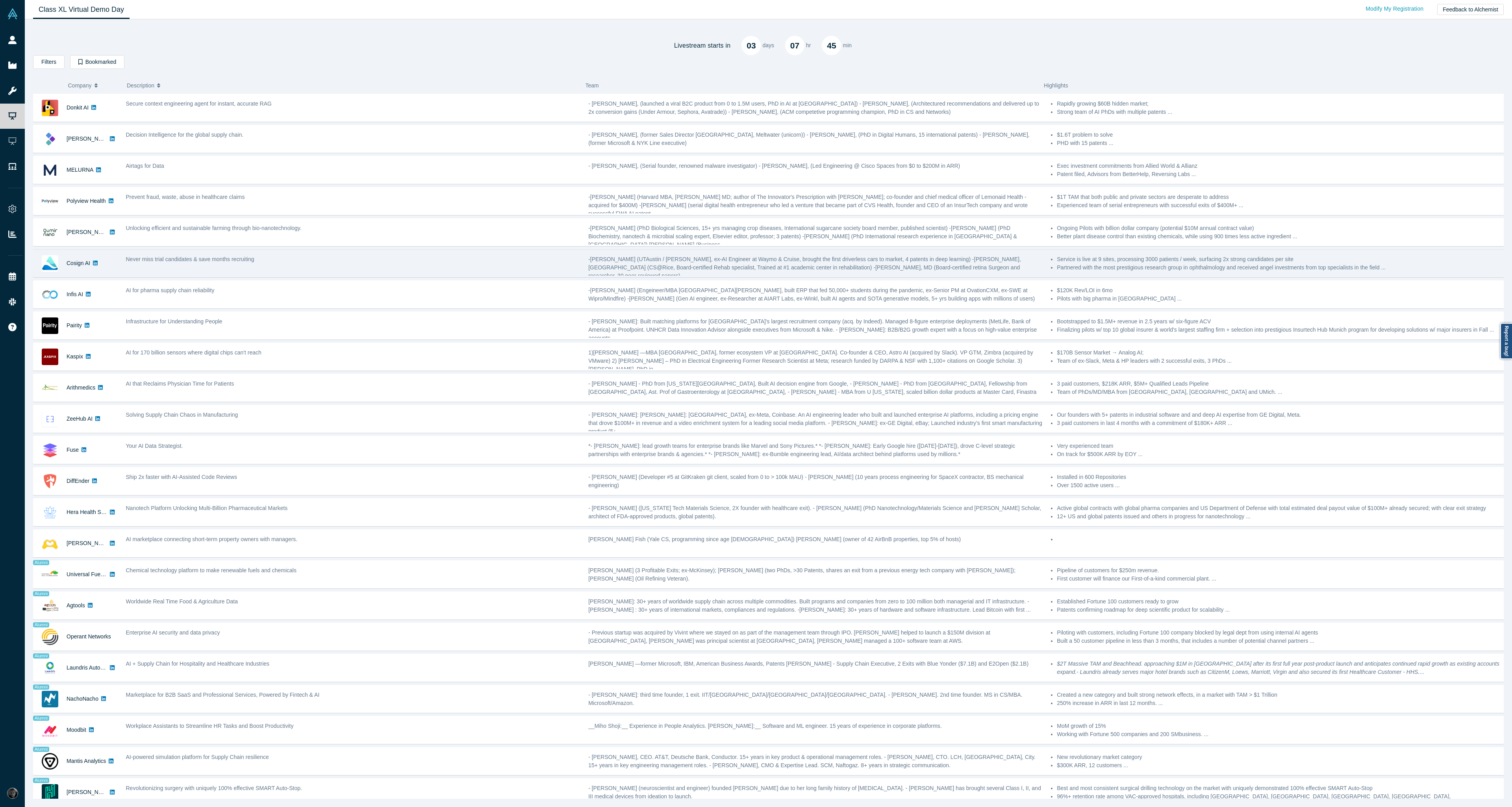
click at [687, 269] on span "-Will Xie (UTAustin / Rice, ex-AI Engineer at Waymo & Cruise, brought the first…" at bounding box center [804, 267] width 432 height 23
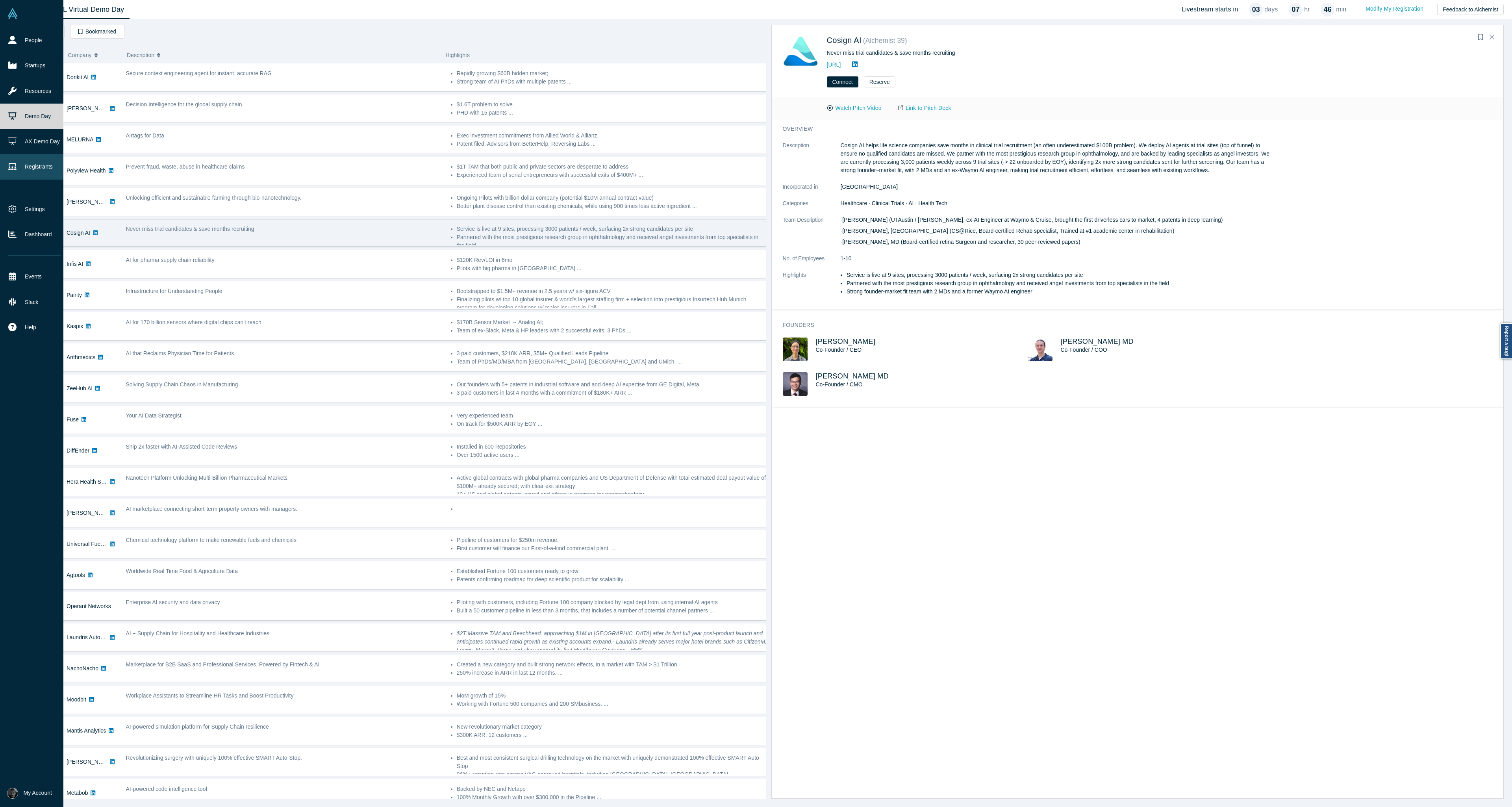
click at [33, 164] on link "Registrants" at bounding box center [35, 167] width 69 height 25
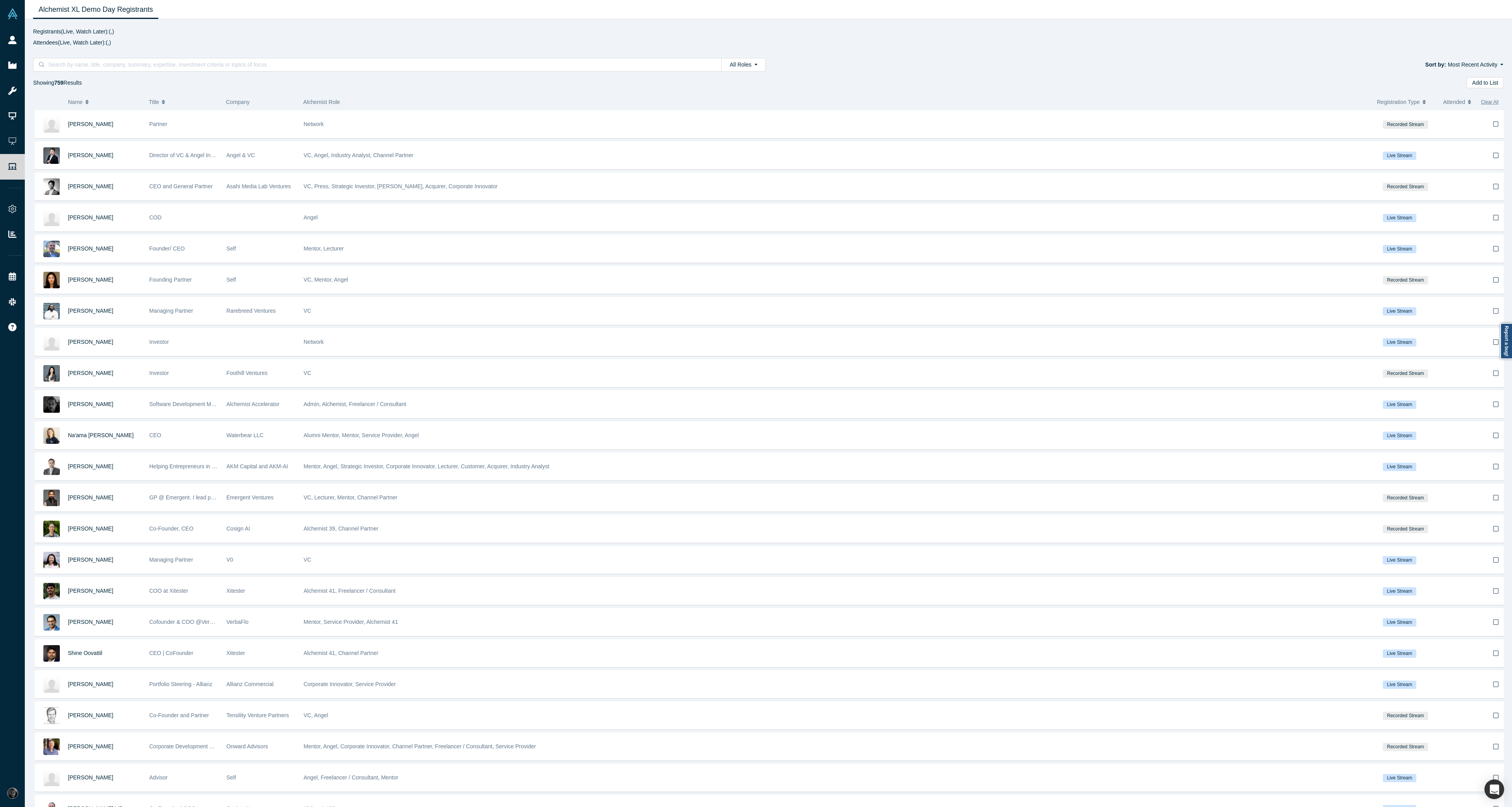
click at [1468, 103] on icon "button" at bounding box center [1470, 102] width 3 height 6
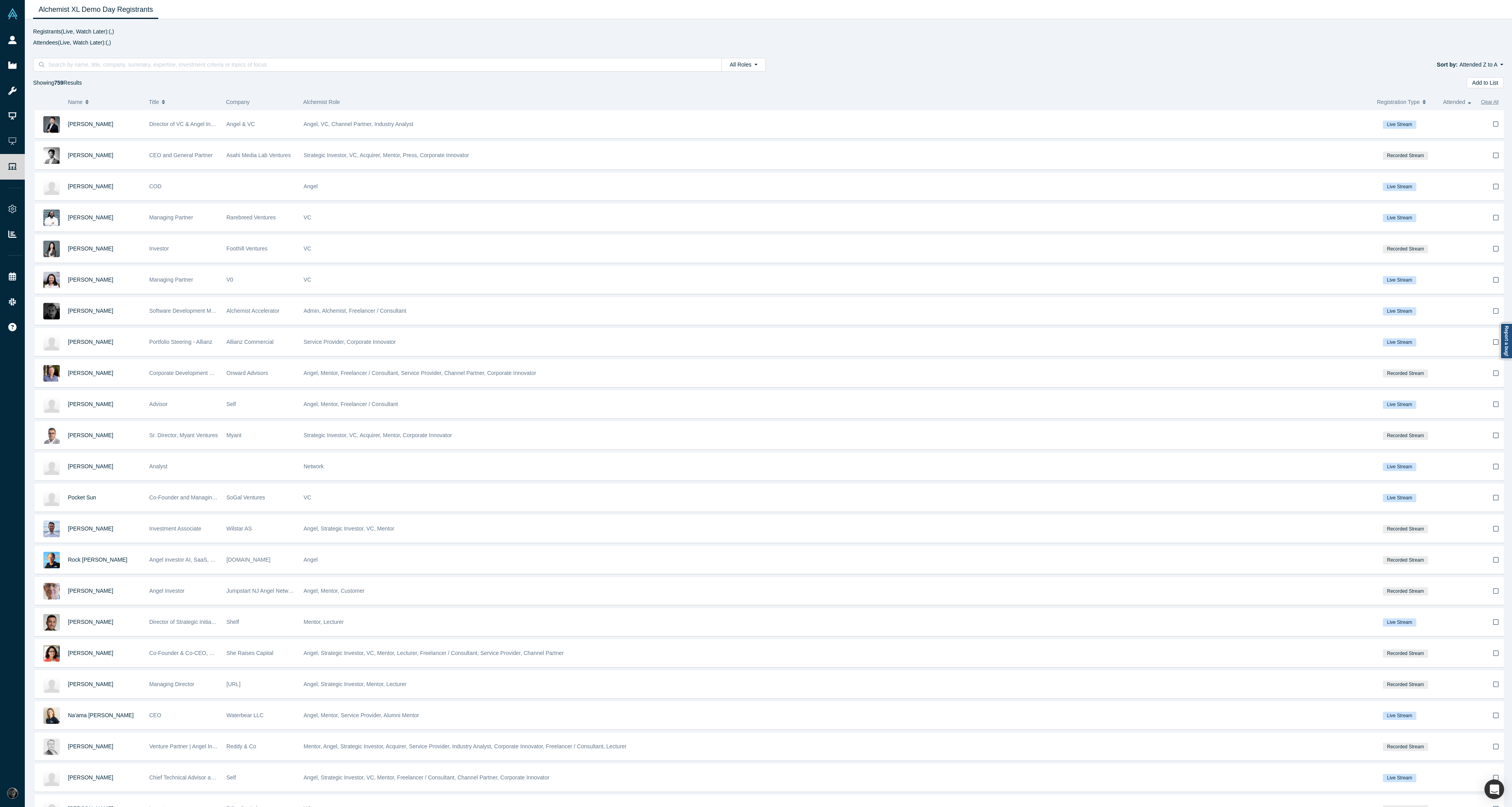
click at [1468, 103] on icon "button" at bounding box center [1470, 102] width 3 height 6
click at [1465, 99] on span "Attended" at bounding box center [1455, 102] width 22 height 17
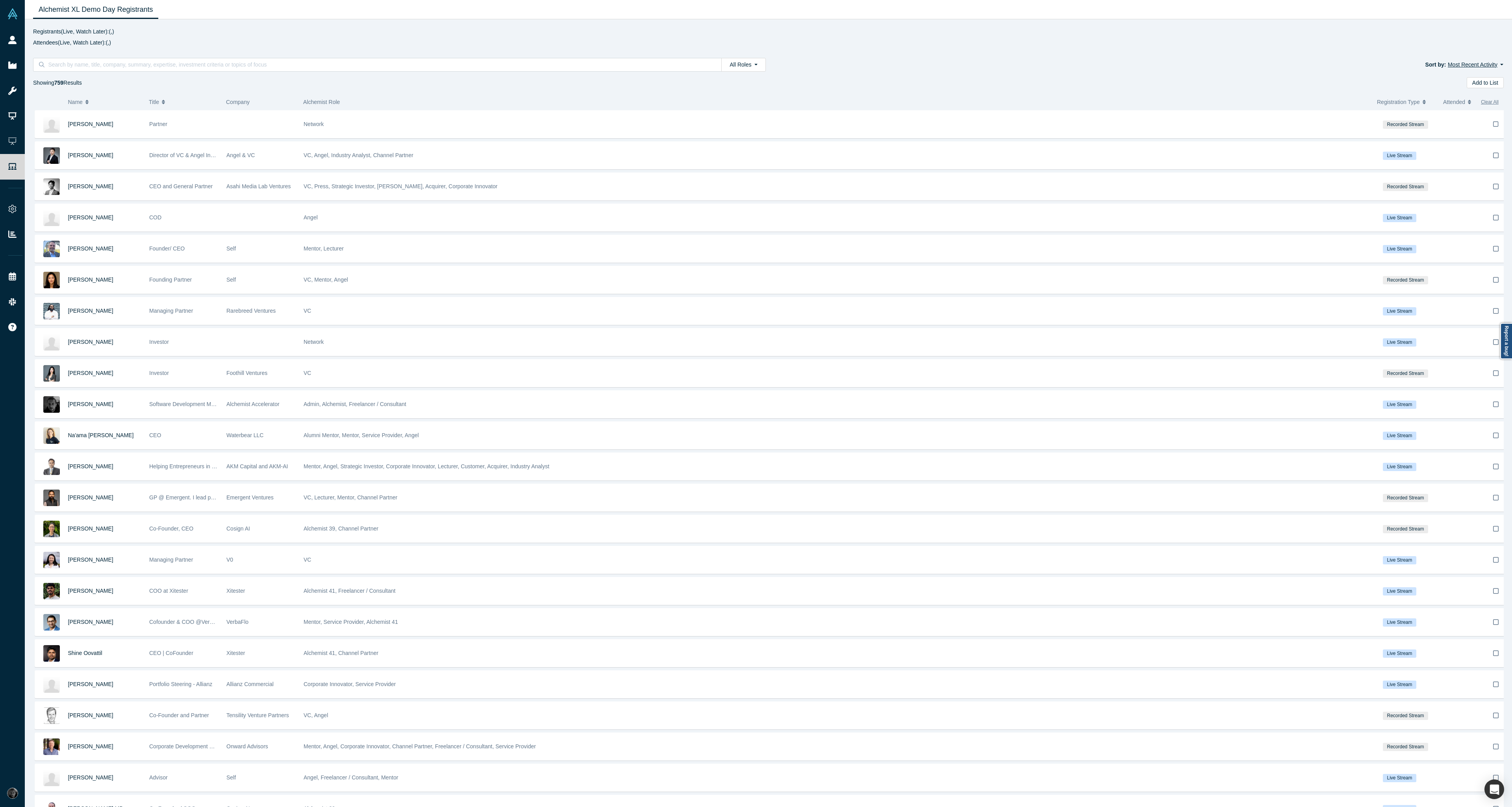
click at [1481, 66] on button "Most Recent Activity" at bounding box center [1475, 64] width 56 height 9
click at [1369, 53] on div "All Roles All Roles Founders Faculty Mentors Angels VCs Corporate Innovator Ser…" at bounding box center [768, 69] width 1487 height 39
click at [1466, 107] on button "Attended" at bounding box center [1459, 102] width 30 height 17
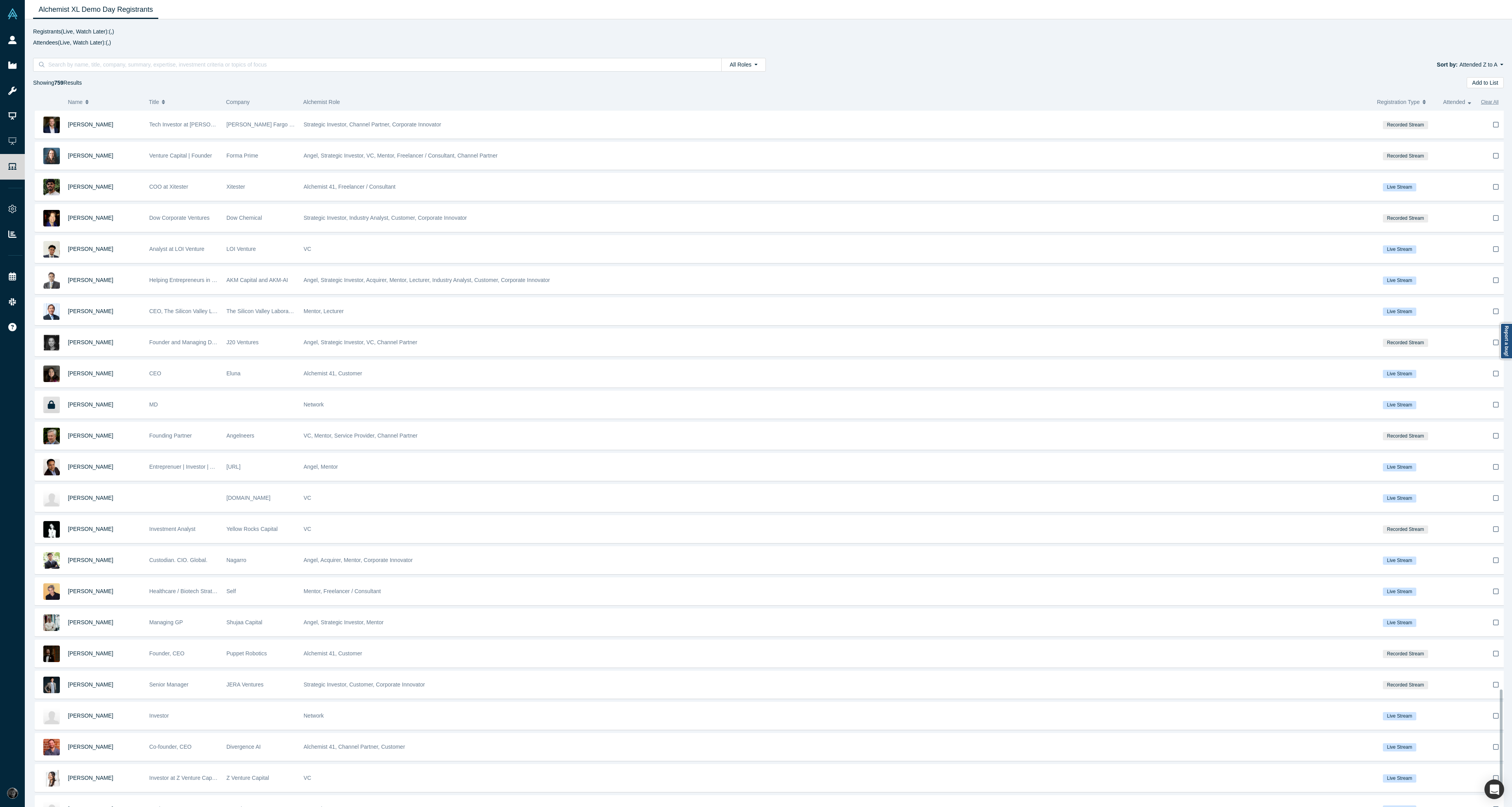
scroll to position [4295, 0]
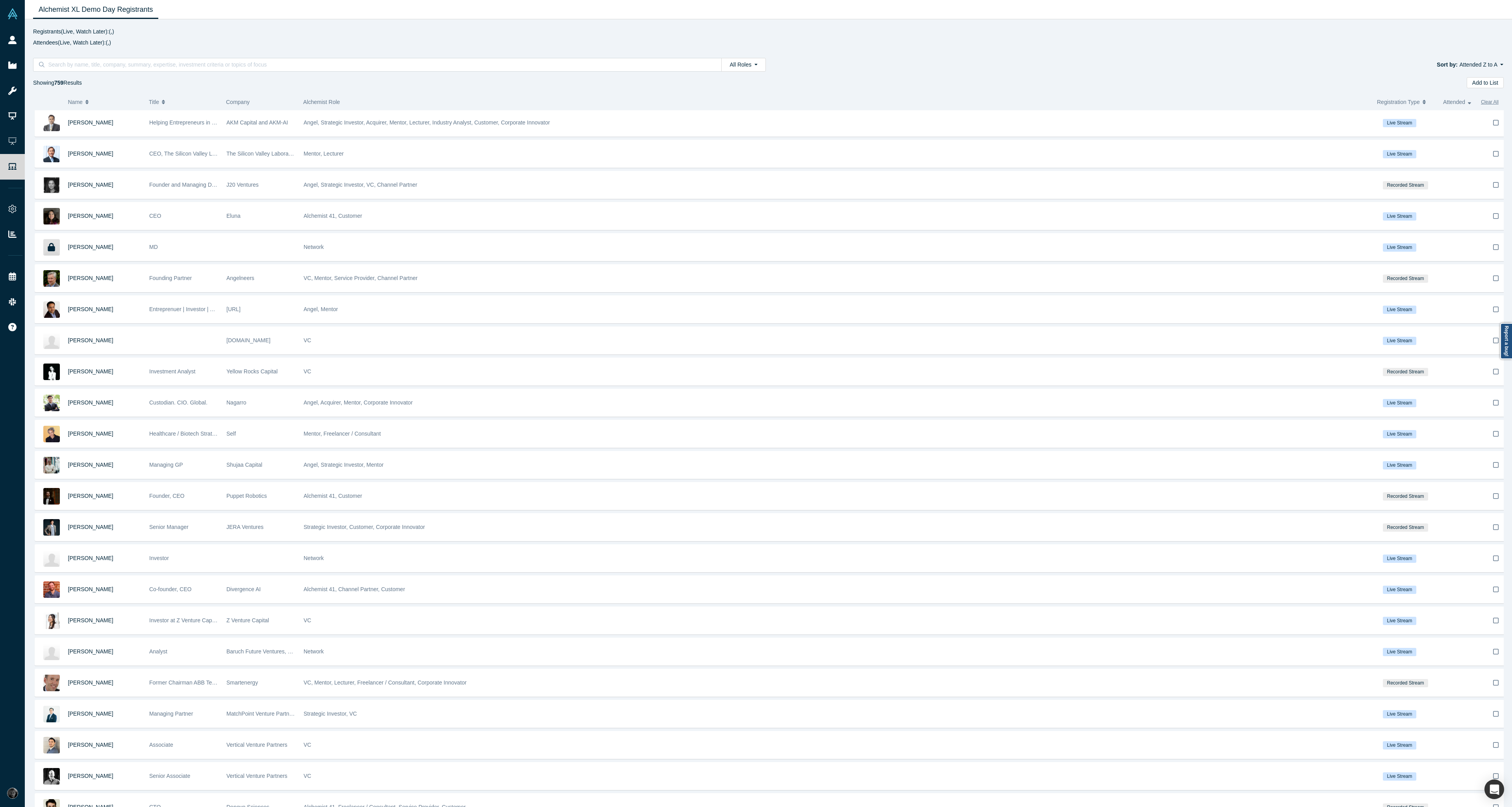
click at [1459, 106] on span "Attended" at bounding box center [1455, 102] width 22 height 17
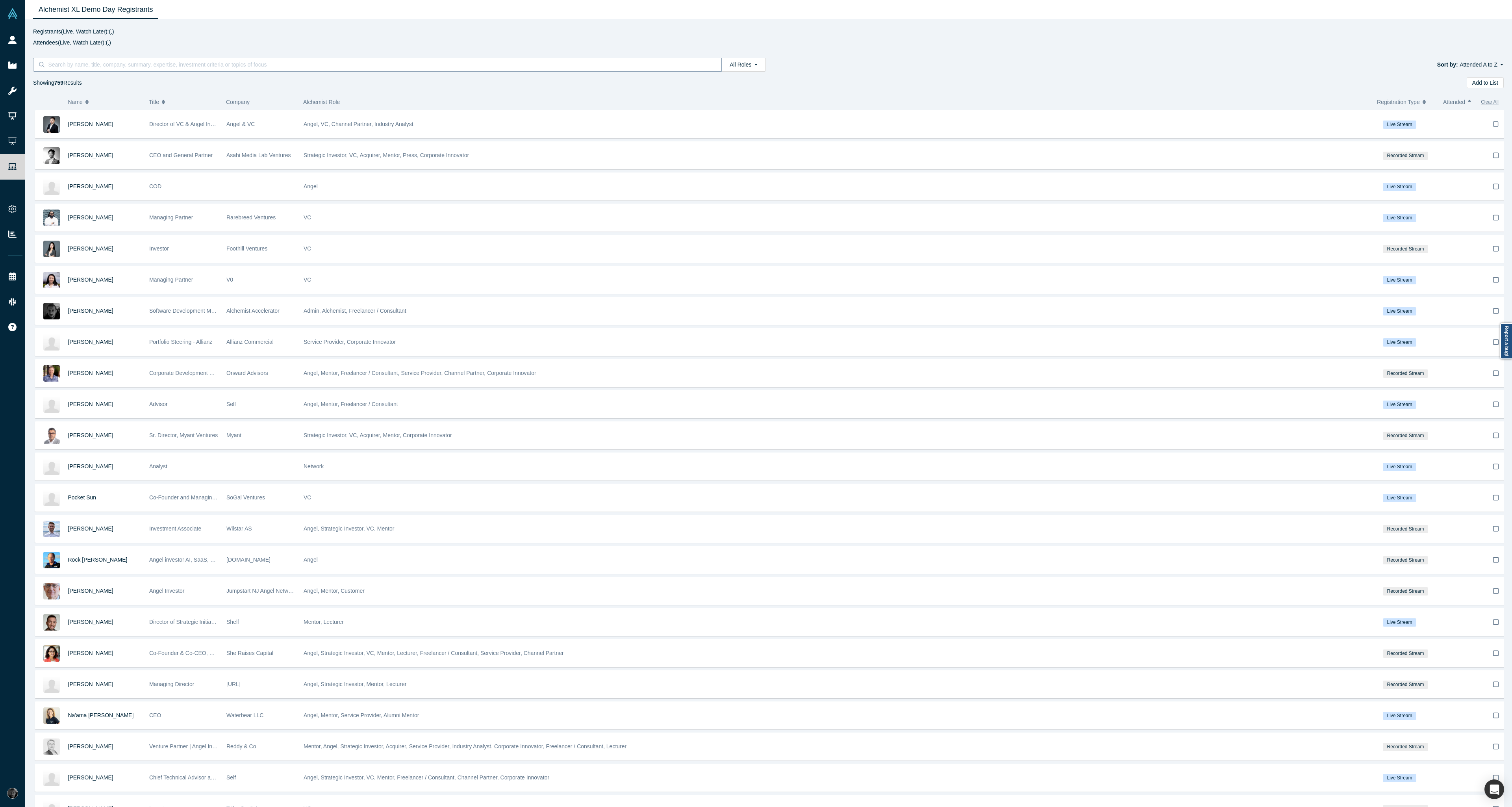
click at [376, 59] on div at bounding box center [377, 65] width 689 height 14
click at [376, 62] on input at bounding box center [380, 64] width 666 height 10
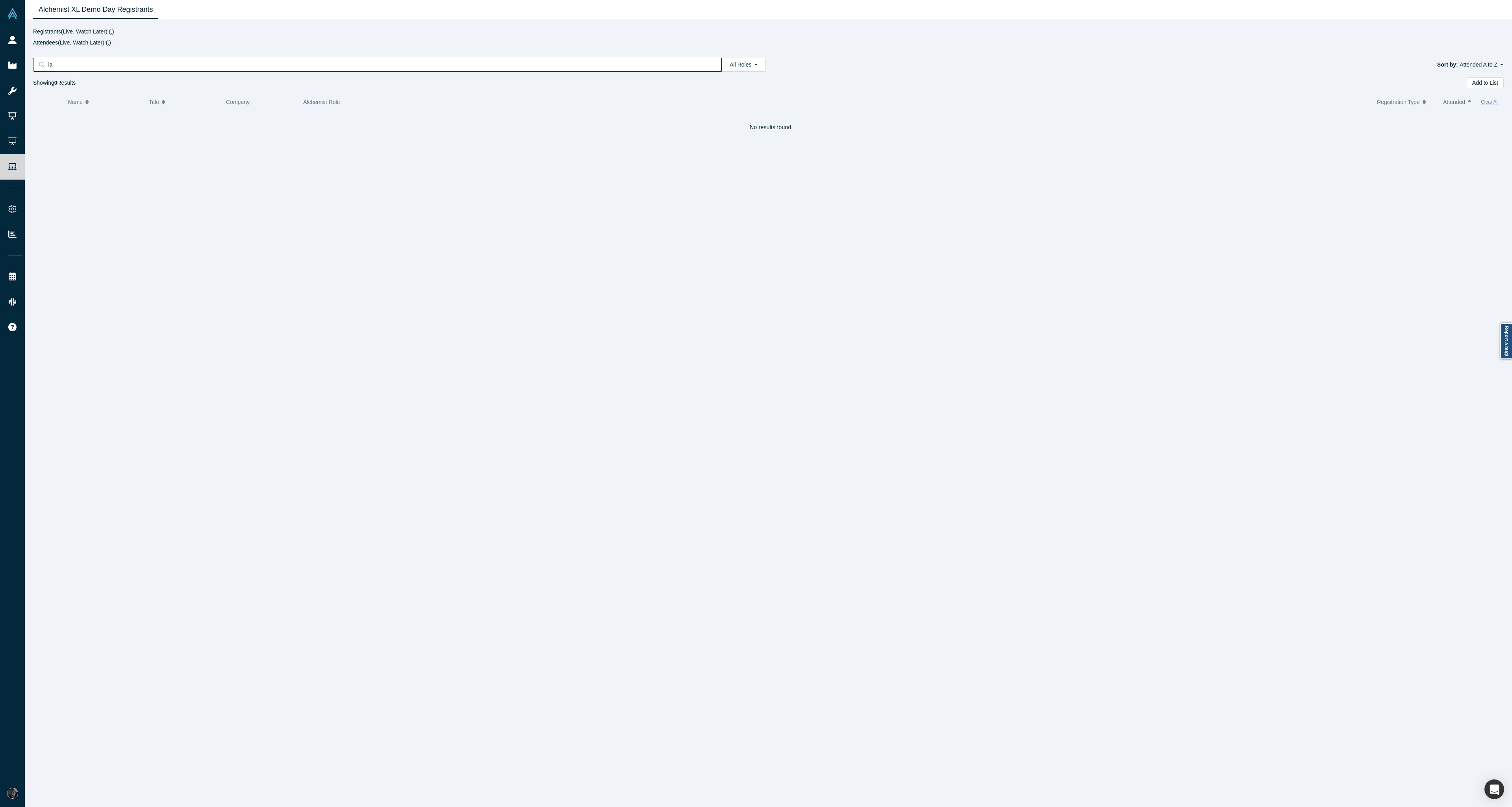
type input "i"
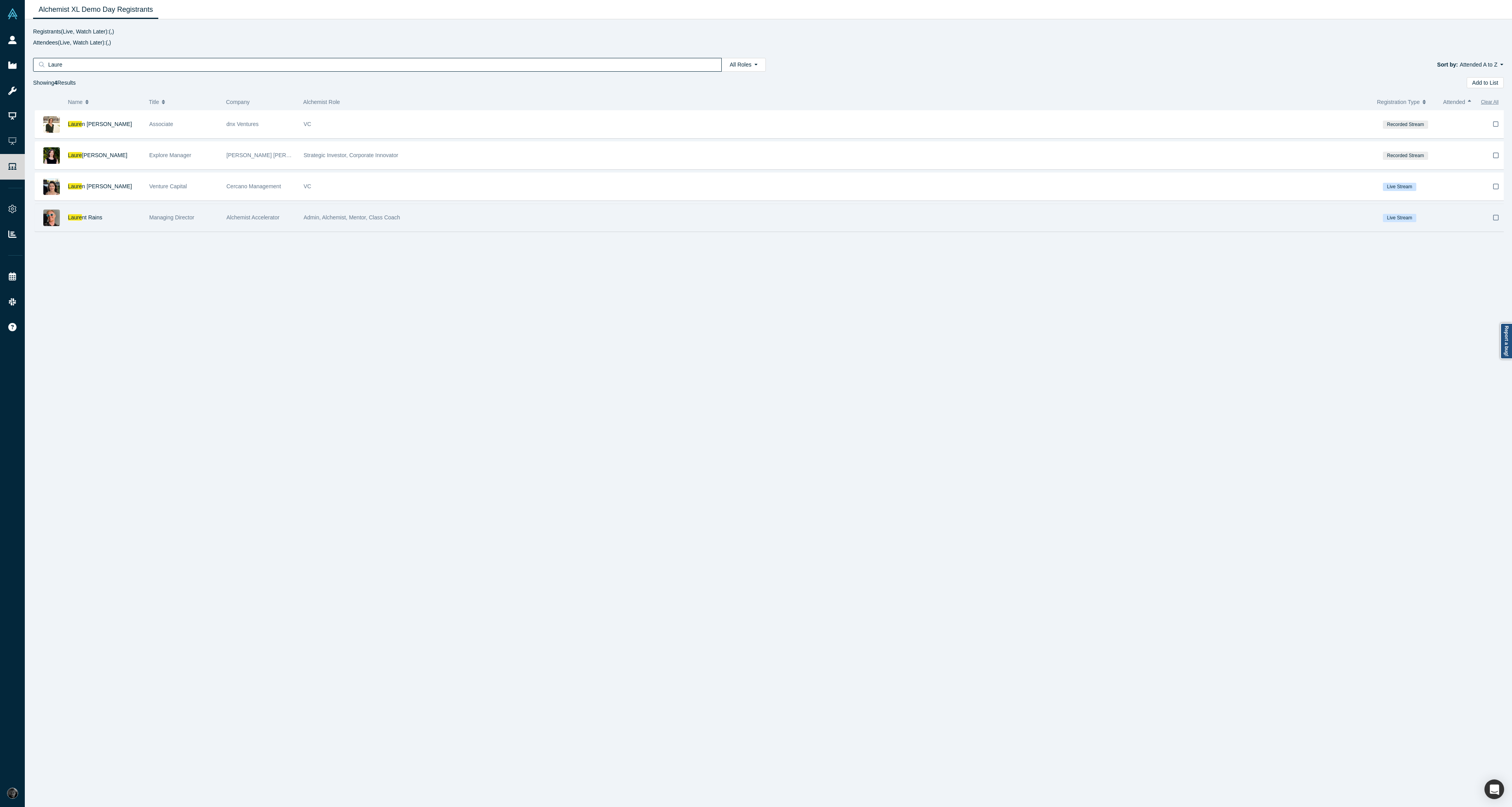
type input "Laure"
click at [990, 221] on div "Admin, Alchemist, Mentor, Class Coach" at bounding box center [839, 217] width 1071 height 27
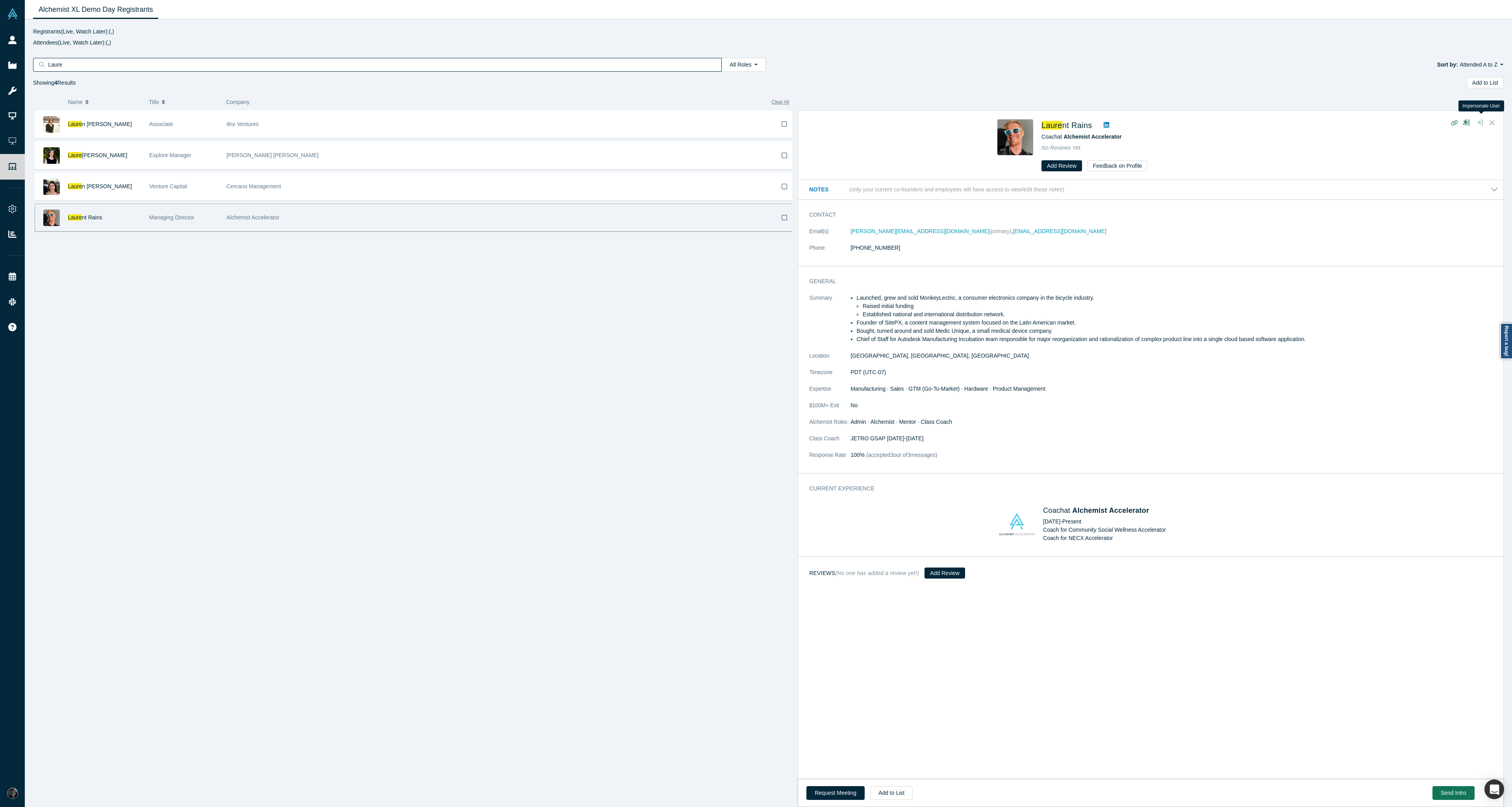
click at [1479, 124] on icon "button" at bounding box center [1479, 122] width 6 height 6
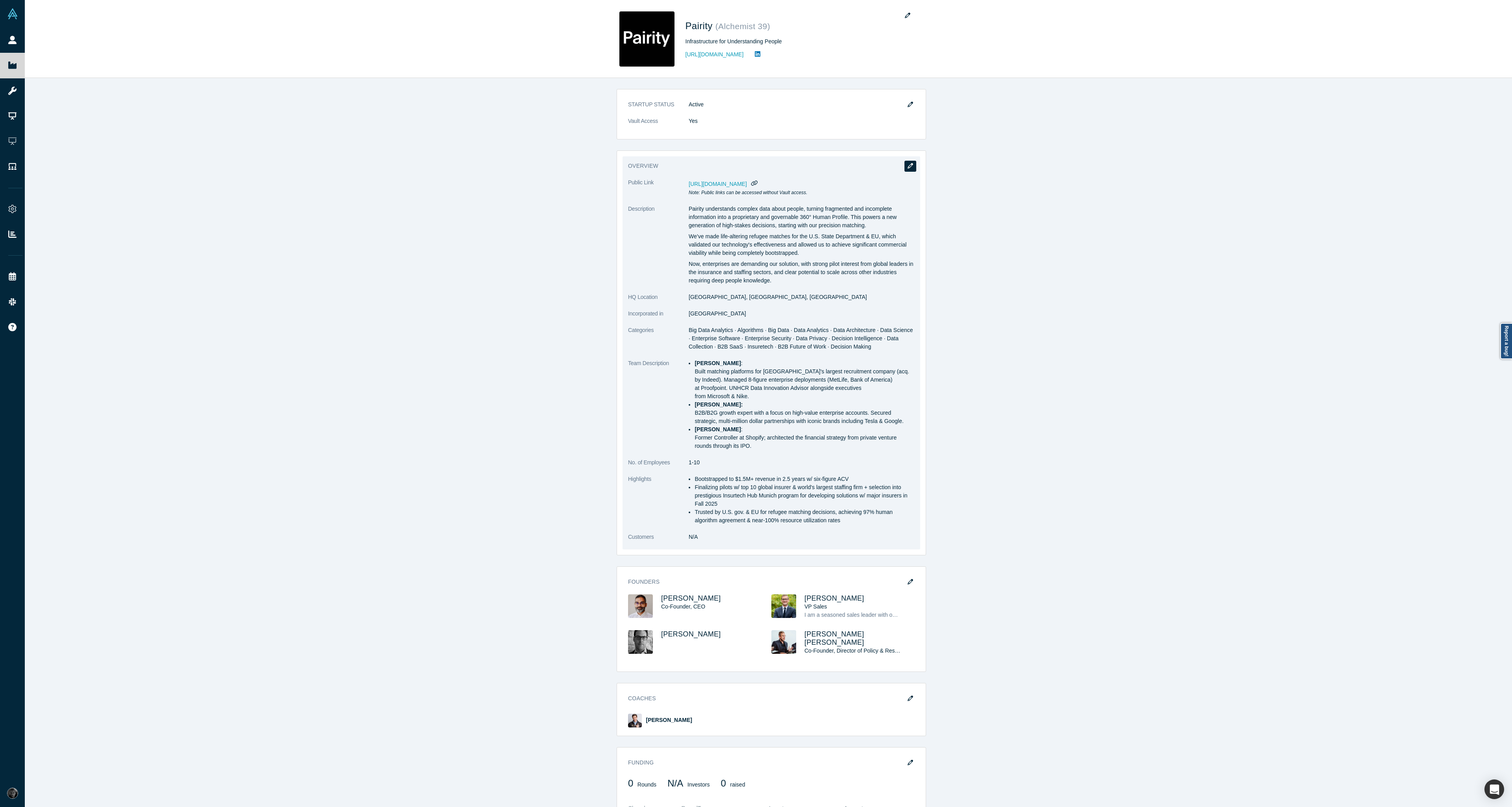
click at [910, 163] on icon "button" at bounding box center [911, 166] width 6 height 6
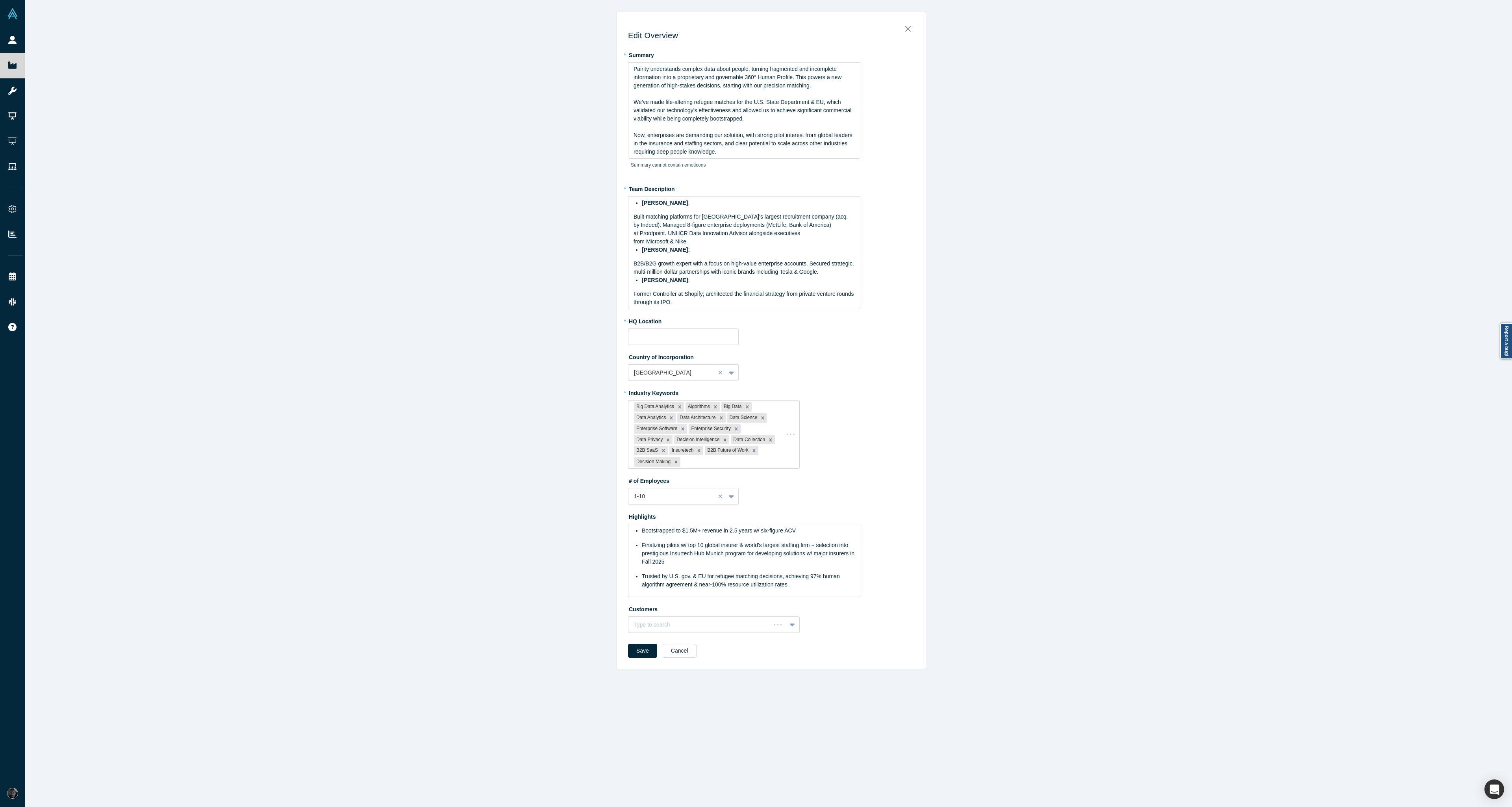
type input "[GEOGRAPHIC_DATA], [GEOGRAPHIC_DATA], [GEOGRAPHIC_DATA]"
drag, startPoint x: 686, startPoint y: 203, endPoint x: 634, endPoint y: 198, distance: 52.2
click at [634, 198] on div "Gotam Bhardwaj : Built matching platforms for Canada's largest recruitment comp…" at bounding box center [745, 252] width 233 height 113
click at [635, 310] on div "rdw-inline-control" at bounding box center [638, 314] width 10 height 8
drag, startPoint x: 691, startPoint y: 242, endPoint x: 639, endPoint y: 242, distance: 52.0
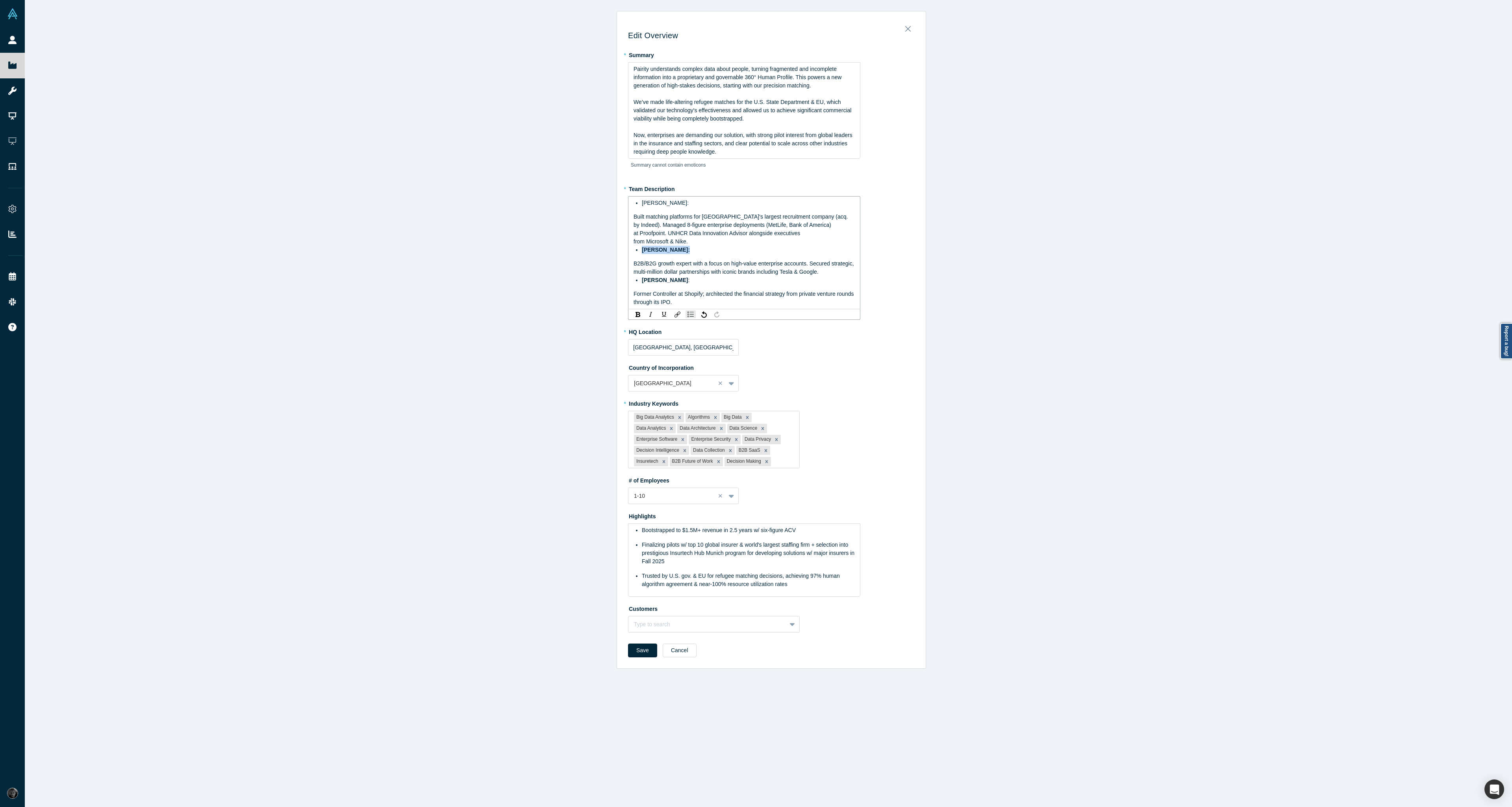
click at [642, 246] on div "Radboud Reijn:" at bounding box center [749, 250] width 213 height 8
click at [635, 312] on img "rdw-inline-control" at bounding box center [637, 314] width 5 height 5
drag, startPoint x: 674, startPoint y: 271, endPoint x: 639, endPoint y: 271, distance: 35.0
click at [642, 276] on div "Mike Gagnon :" at bounding box center [749, 280] width 213 height 8
click at [635, 312] on img "rdw-inline-control" at bounding box center [637, 314] width 5 height 5
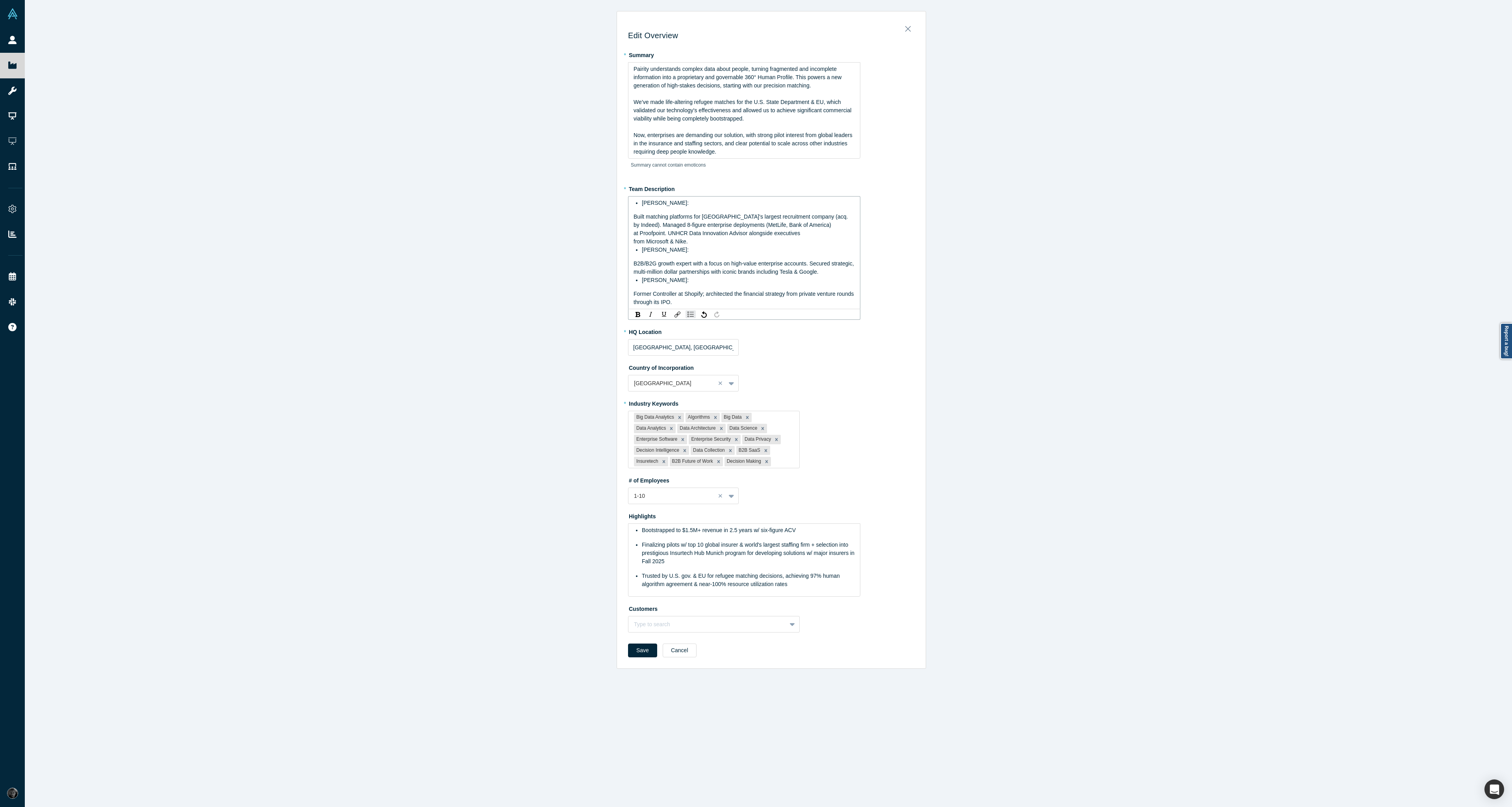
click at [634, 291] on span "Former Controller at Shopify; architected the financial strategy from private v…" at bounding box center [745, 298] width 221 height 15
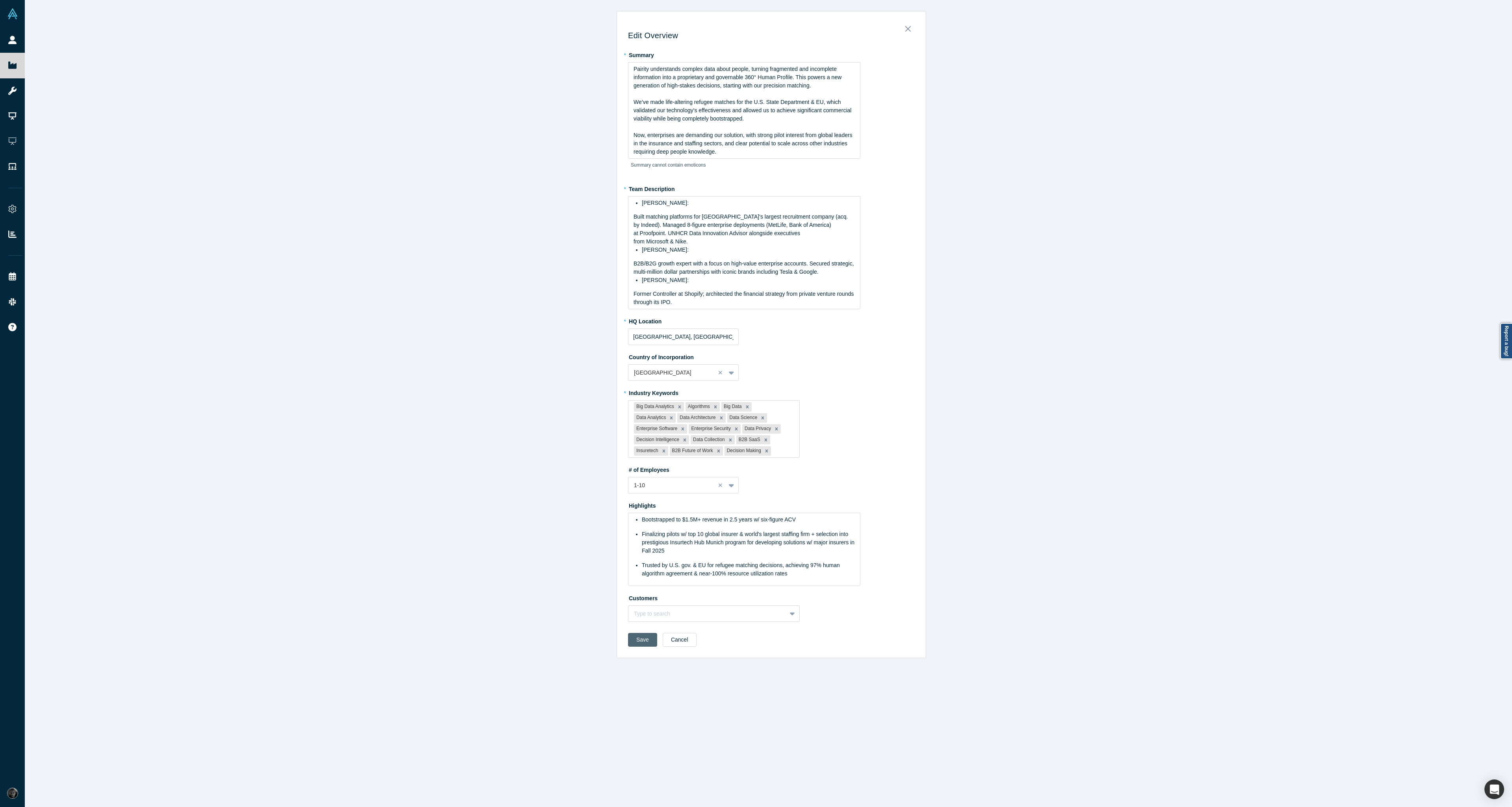
click at [641, 643] on div "Save Cancel" at bounding box center [772, 643] width 286 height 19
click at [641, 633] on button "Save" at bounding box center [643, 640] width 29 height 14
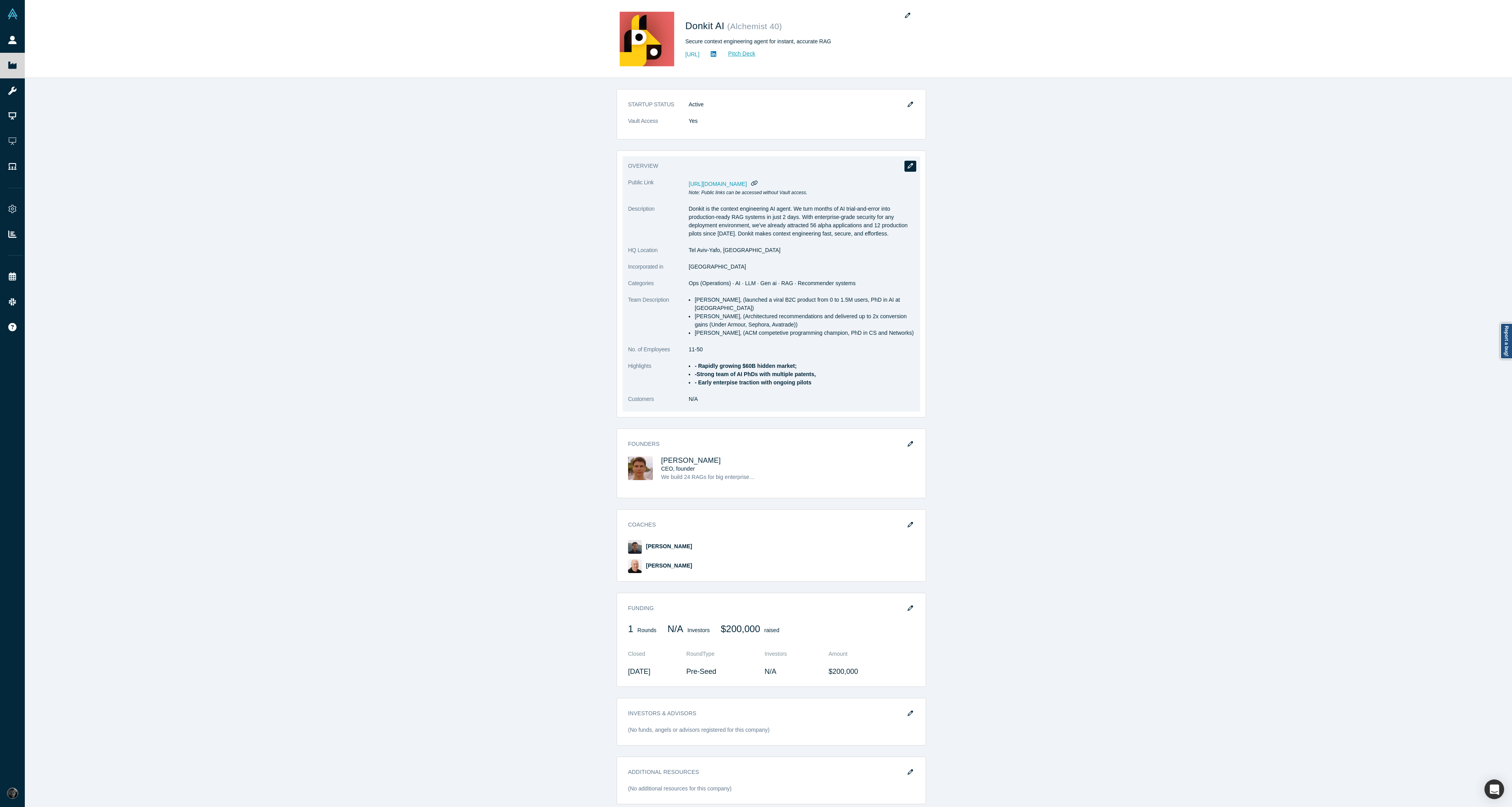
click at [911, 163] on button "button" at bounding box center [910, 166] width 12 height 11
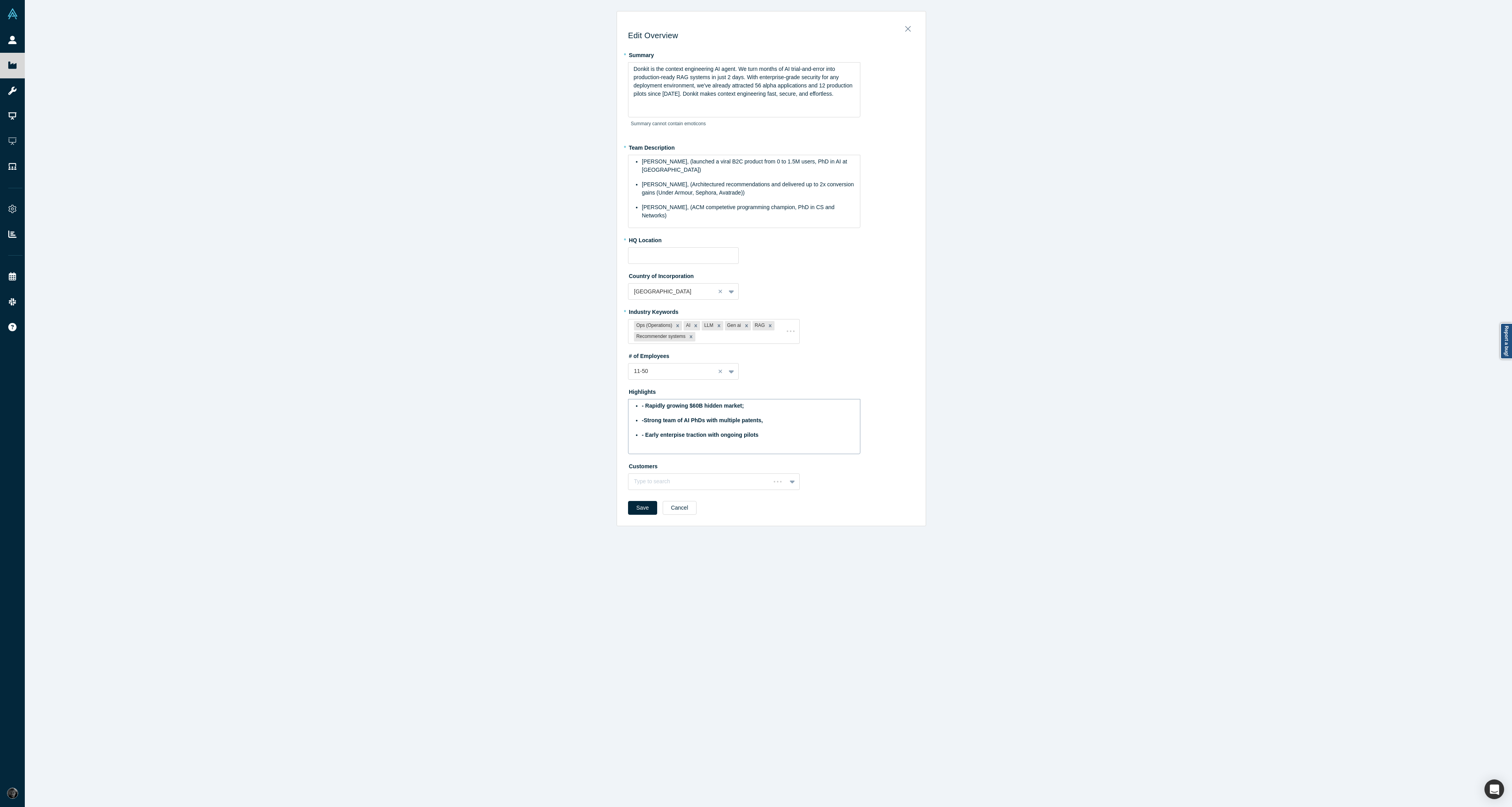
type input "Tel Aviv-Yafo, Israel"
click at [642, 403] on span "- Rapidly growing $60B hidden market;" at bounding box center [693, 406] width 102 height 6
click at [642, 417] on span "-Strong team of AI PhDs with multiple patents," at bounding box center [702, 420] width 121 height 6
click at [642, 432] on span "- Early enterpise traction with ongoing pilots" at bounding box center [700, 435] width 116 height 6
click at [781, 417] on div "Strong team of AI PhDs with multiple patents," at bounding box center [749, 421] width 213 height 8
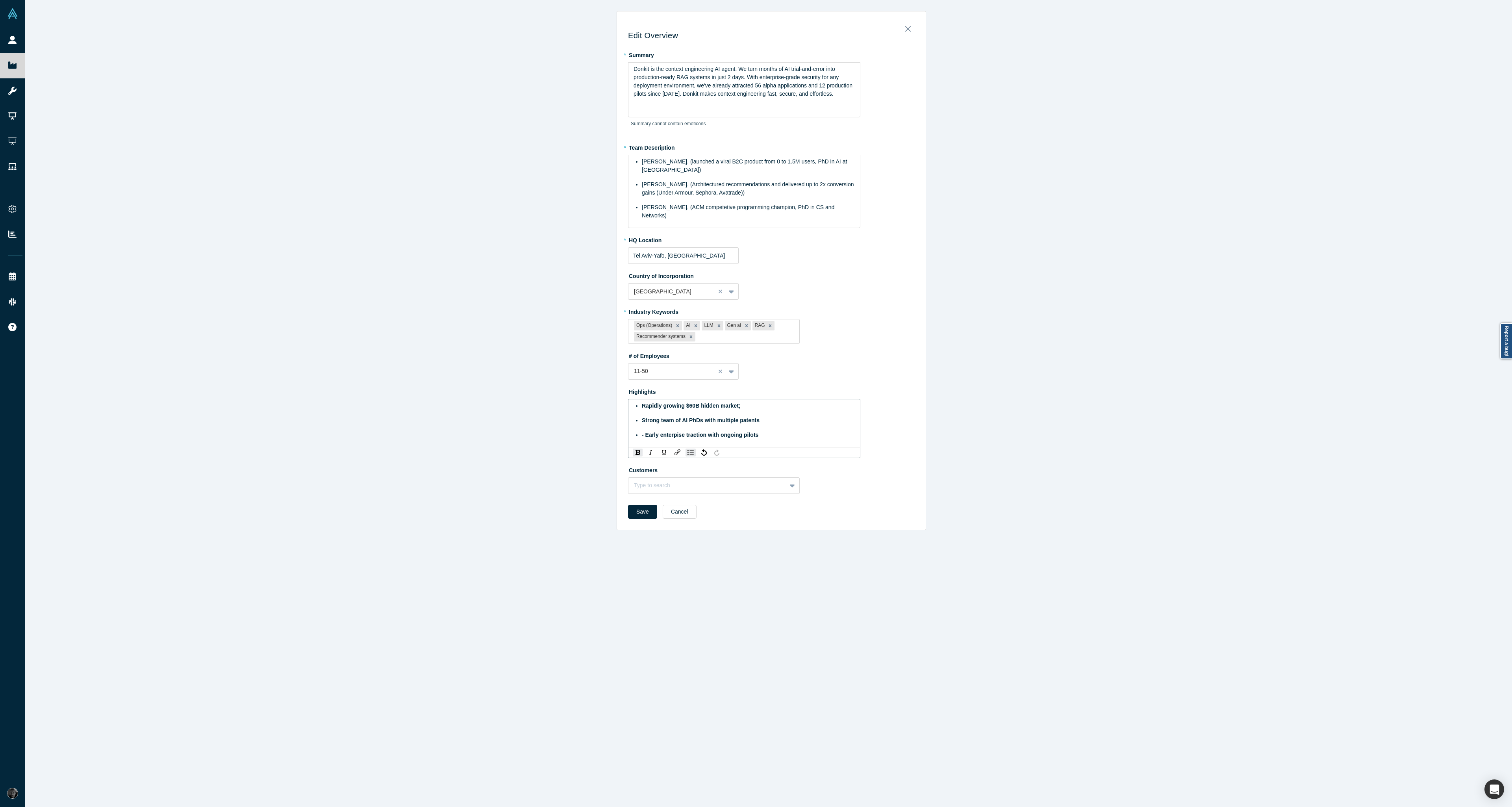
click at [644, 432] on span "- Early enterpise traction with ongoing pilots" at bounding box center [700, 435] width 116 height 6
drag, startPoint x: 768, startPoint y: 435, endPoint x: 583, endPoint y: 394, distance: 189.5
click at [583, 394] on div "Edit Overview * Summary Donkit is the context engineering AI agent. We turn mon…" at bounding box center [772, 406] width 1493 height 813
click at [635, 450] on img "rdw-inline-control" at bounding box center [637, 452] width 5 height 5
click at [642, 502] on button "Save" at bounding box center [643, 508] width 29 height 14
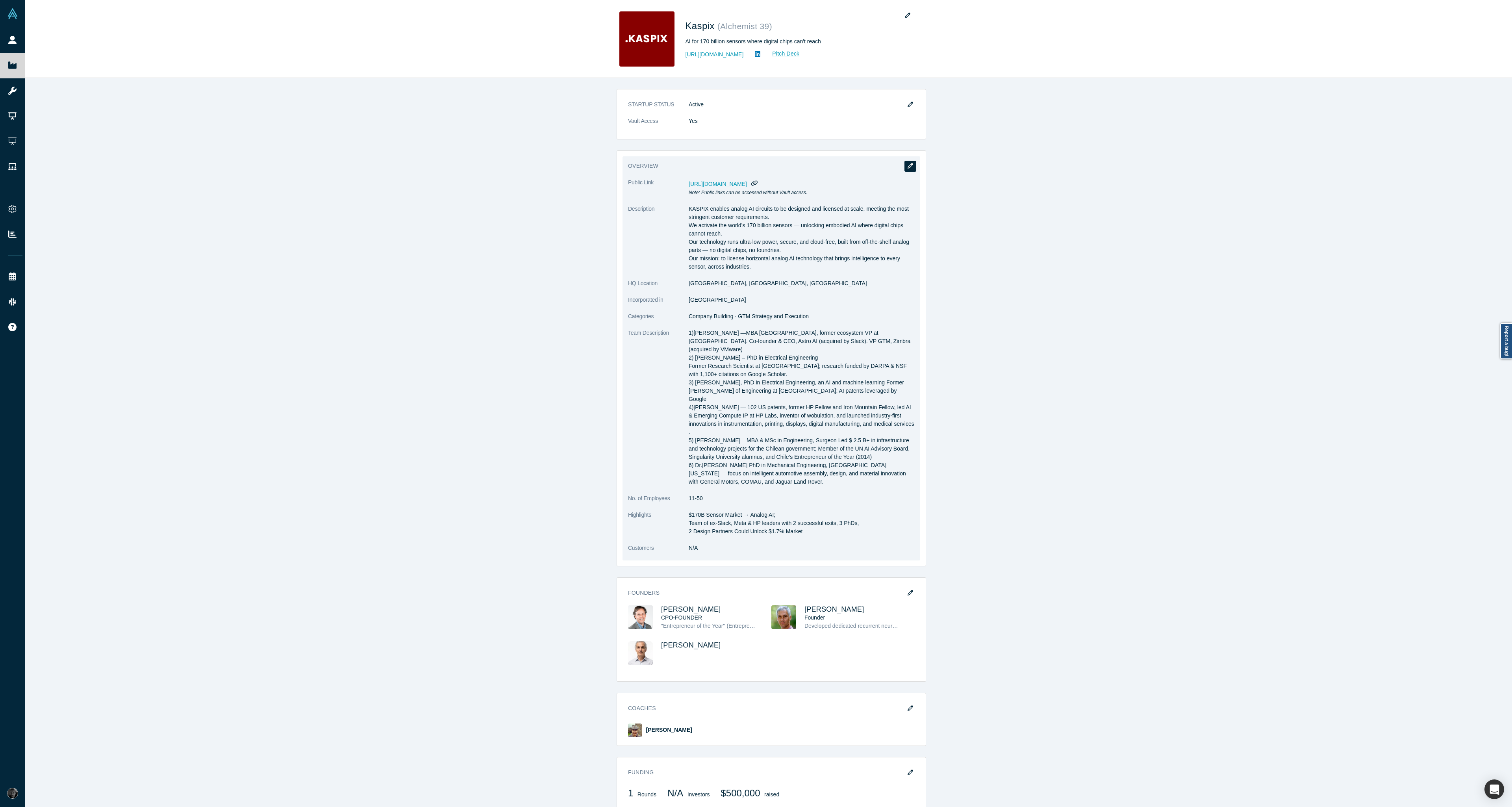
click at [907, 169] on button "button" at bounding box center [910, 166] width 12 height 11
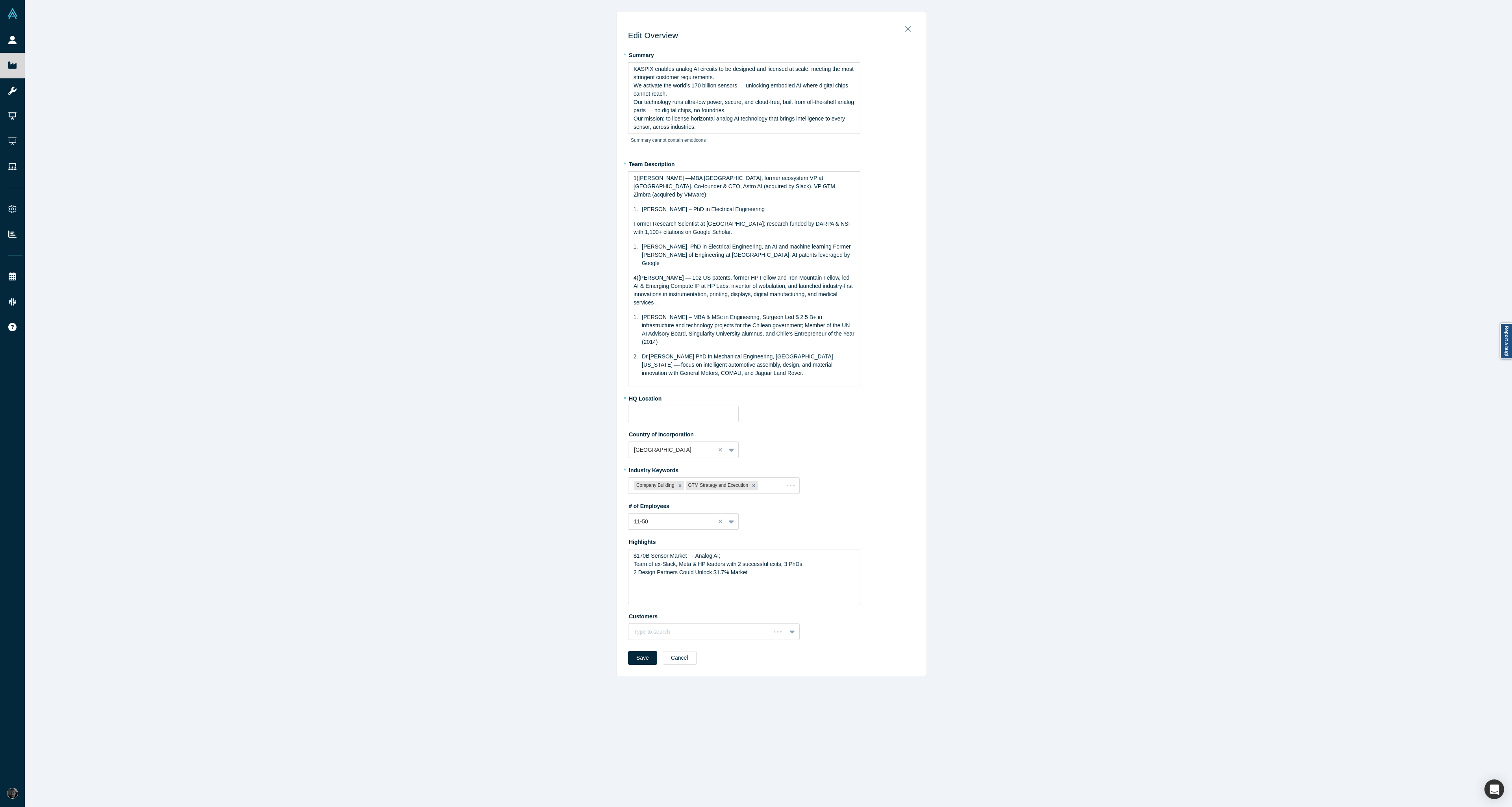
type input "[GEOGRAPHIC_DATA], [GEOGRAPHIC_DATA], [GEOGRAPHIC_DATA]"
drag, startPoint x: 752, startPoint y: 559, endPoint x: 596, endPoint y: 536, distance: 157.7
click at [596, 536] on div "Edit Overview * Summary KASPIX enables analog AI circuits to be designed and li…" at bounding box center [772, 406] width 1493 height 813
click at [688, 596] on img "rdw-list-control" at bounding box center [691, 599] width 6 height 6
click at [767, 581] on div "2 Design Partners Could Unlock $1.7% Market" at bounding box center [749, 585] width 213 height 8
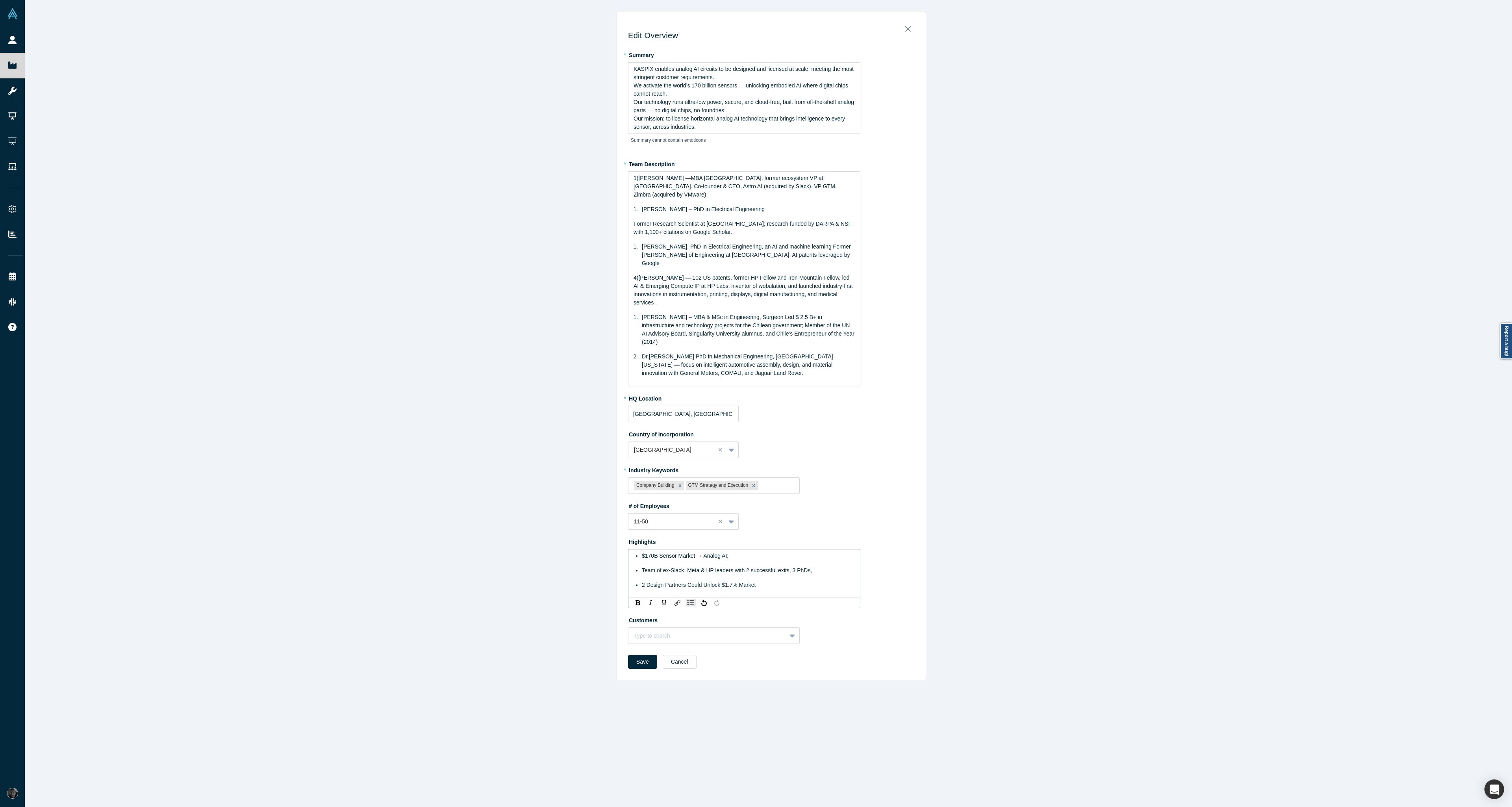
click at [830, 566] on div "Team of ex-Slack, Meta & HP leaders with 2 successful exits, 3 PhDs," at bounding box center [749, 570] width 213 height 8
click at [644, 655] on button "Save" at bounding box center [643, 662] width 29 height 14
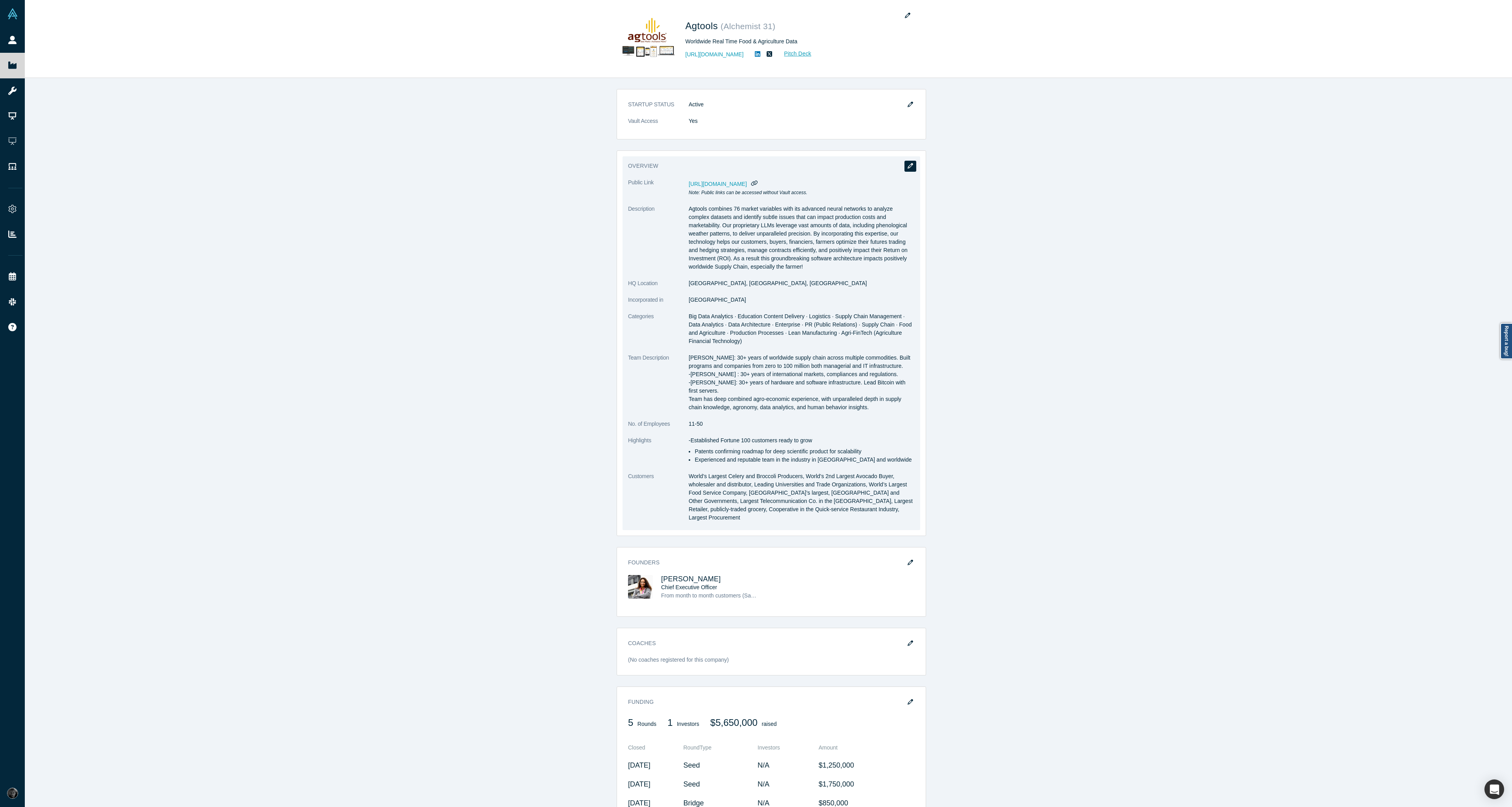
click at [909, 170] on button "button" at bounding box center [910, 166] width 12 height 11
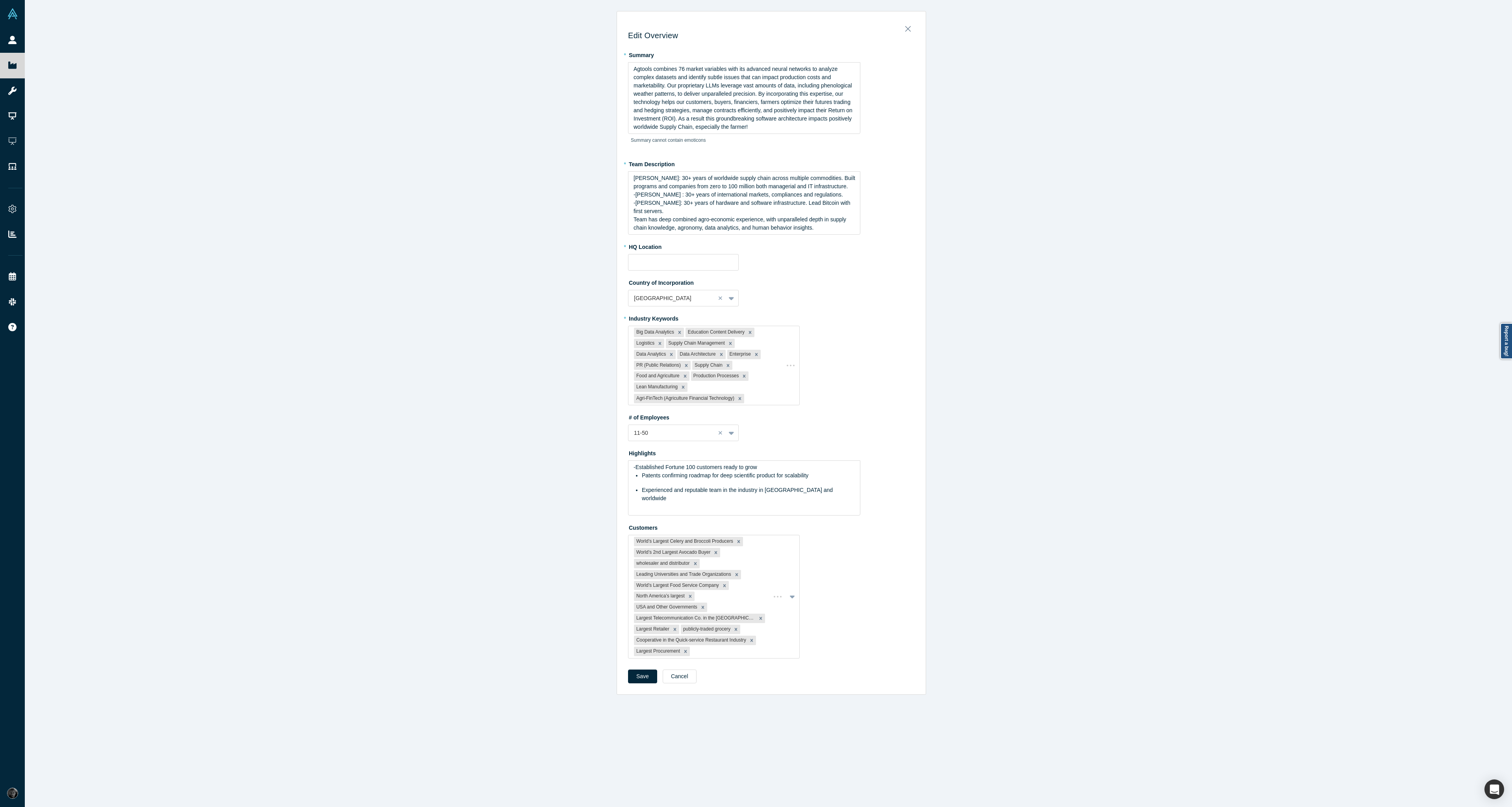
type input "[GEOGRAPHIC_DATA], [GEOGRAPHIC_DATA], [GEOGRAPHIC_DATA]"
click at [634, 455] on span "-Established Fortune 100 customers ready to grow" at bounding box center [695, 455] width 124 height 6
click at [688, 502] on img "rdw-list-control" at bounding box center [691, 505] width 6 height 6
click at [638, 666] on button "Save" at bounding box center [643, 667] width 29 height 14
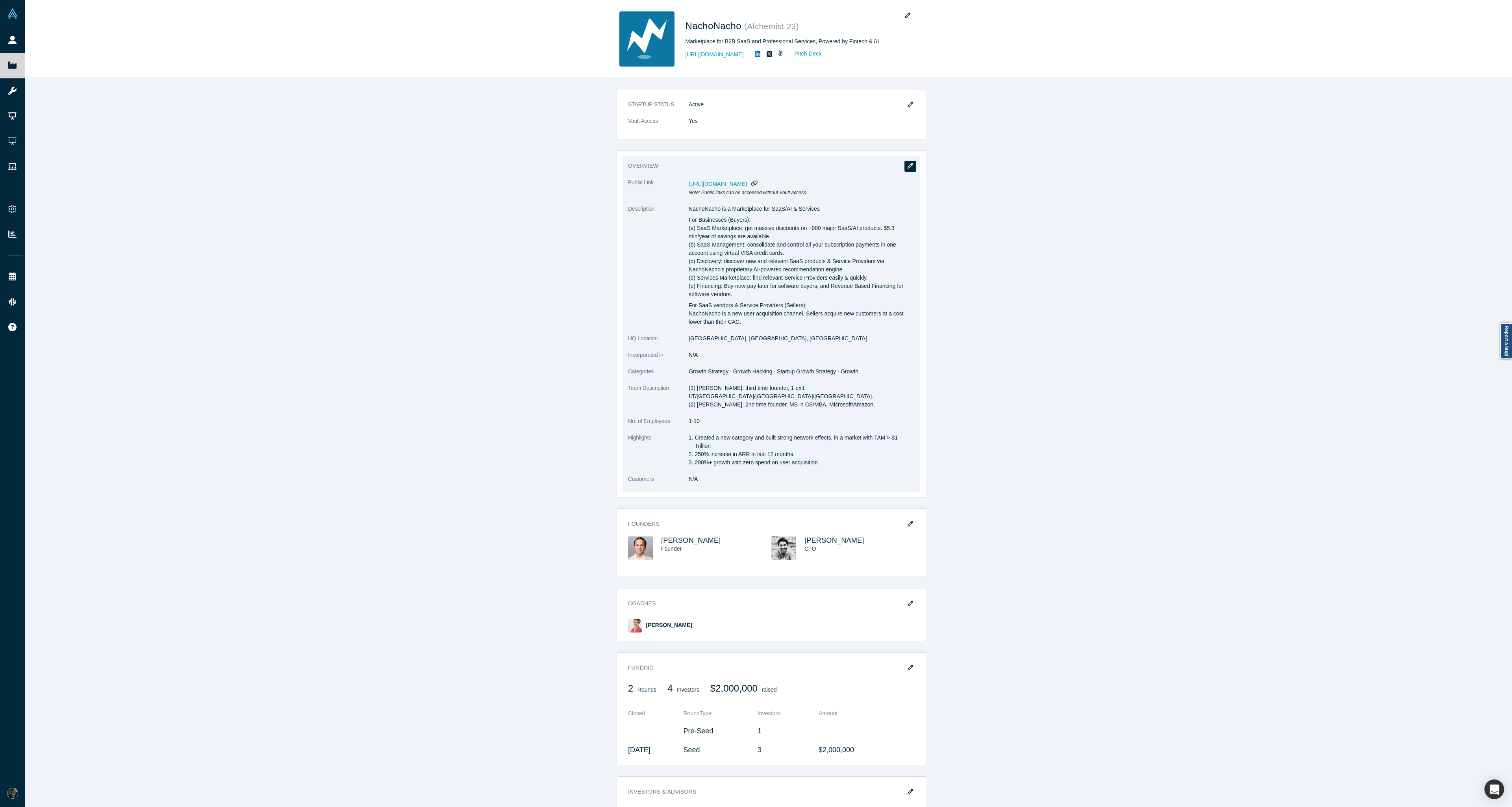
click at [909, 165] on icon "button" at bounding box center [911, 166] width 6 height 6
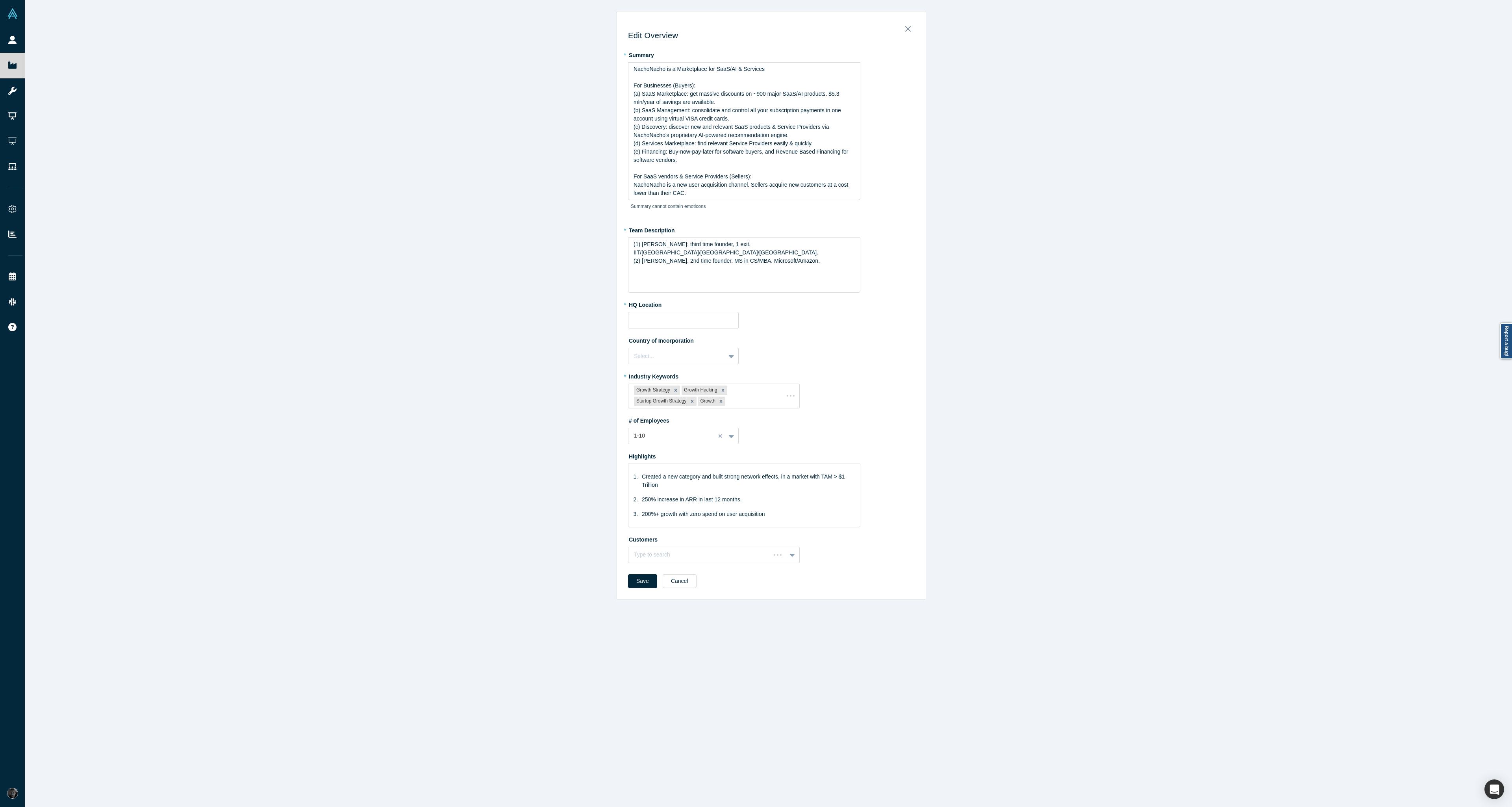
type input "San Francisco, CA, USA"
click at [775, 514] on div "200%+ growth with zero spend on user acquisition" at bounding box center [749, 514] width 213 height 8
drag, startPoint x: 775, startPoint y: 507, endPoint x: 529, endPoint y: 468, distance: 249.1
click at [529, 468] on div "Edit Overview * Summary NachoNacho is a Marketplace for SaaS/AI & Services For …" at bounding box center [772, 406] width 1493 height 813
drag, startPoint x: 785, startPoint y: 518, endPoint x: 552, endPoint y: 458, distance: 240.6
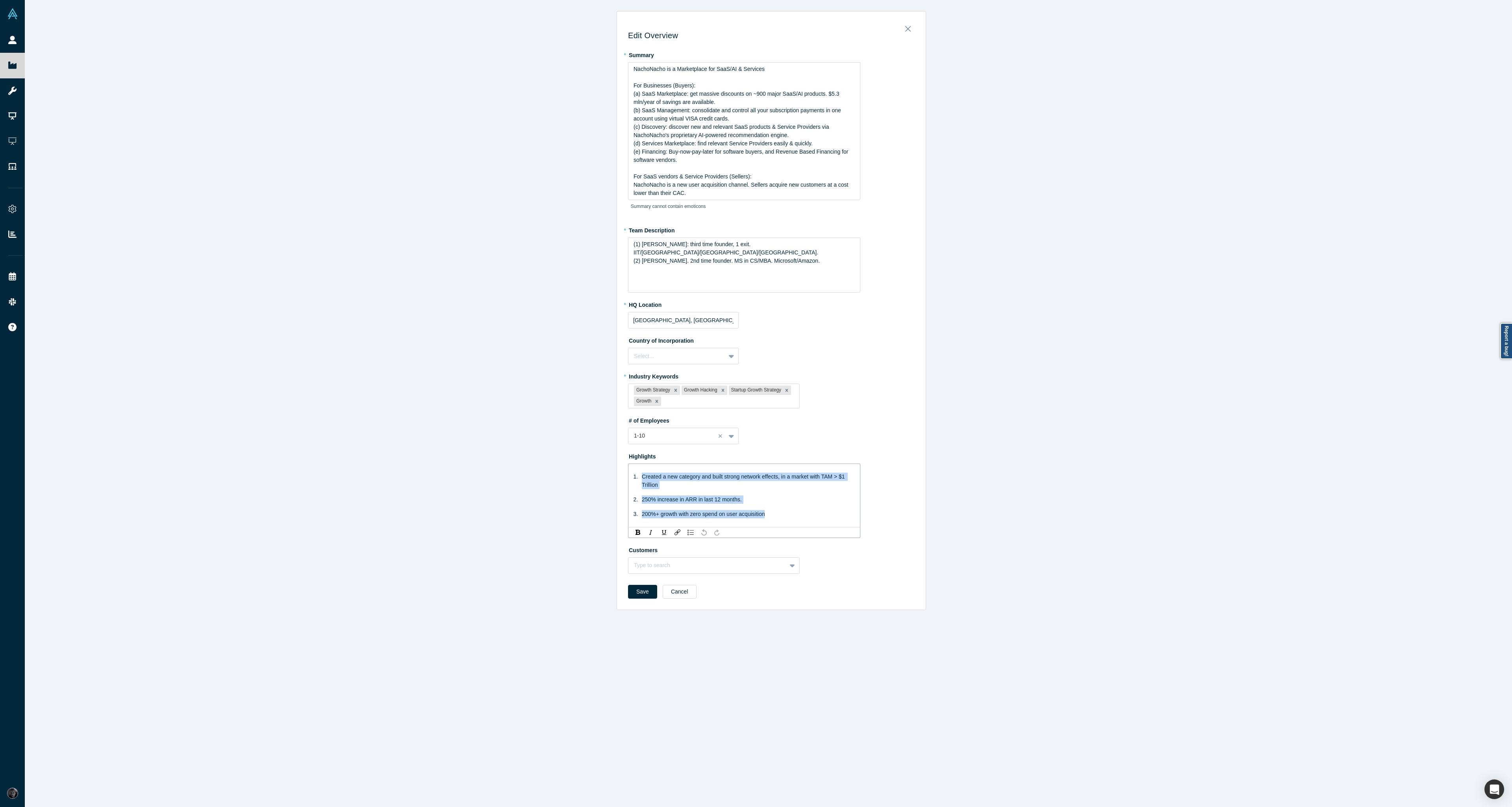
click at [552, 458] on div "Edit Overview * Summary NachoNacho is a Marketplace for SaaS/AI & Services For …" at bounding box center [772, 406] width 1493 height 813
click at [688, 535] on img "rdw-list-control" at bounding box center [691, 532] width 6 height 6
click at [674, 487] on ul "Created a new category and built strong network effects, in a market with TAM >…" at bounding box center [745, 489] width 221 height 46
drag, startPoint x: 821, startPoint y: 255, endPoint x: 580, endPoint y: 244, distance: 241.3
click at [580, 244] on div "Edit Overview * Summary NachoNacho is a Marketplace for SaaS/AI & Services For …" at bounding box center [772, 406] width 1493 height 813
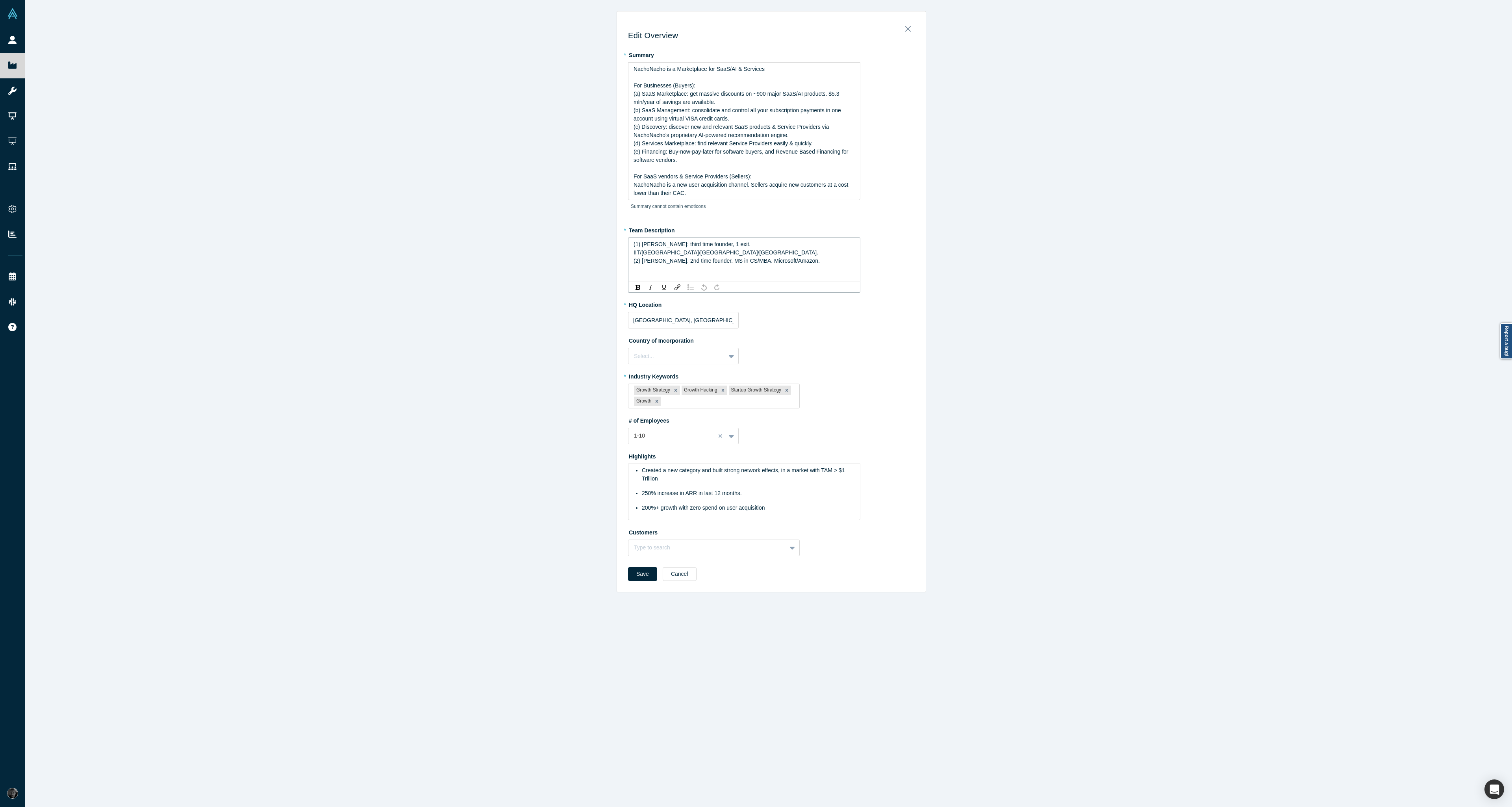
click at [686, 290] on div "rdw-list-control" at bounding box center [691, 287] width 10 height 8
click at [646, 243] on span "(1) Sanjay Goel: third time founder, 1 exit. IIT/UCLA/NYU/Stanford." at bounding box center [734, 248] width 185 height 15
click at [648, 264] on span "(2) Alan Szternberg. 2nd time founder. MS in CS/MBA. Microsoft/Amazon." at bounding box center [735, 266] width 186 height 6
click at [1036, 424] on div "Edit Overview * Summary NachoNacho is a Marketplace for SaaS/AI & Services For …" at bounding box center [772, 406] width 1493 height 813
click at [636, 577] on button "Save" at bounding box center [643, 574] width 29 height 14
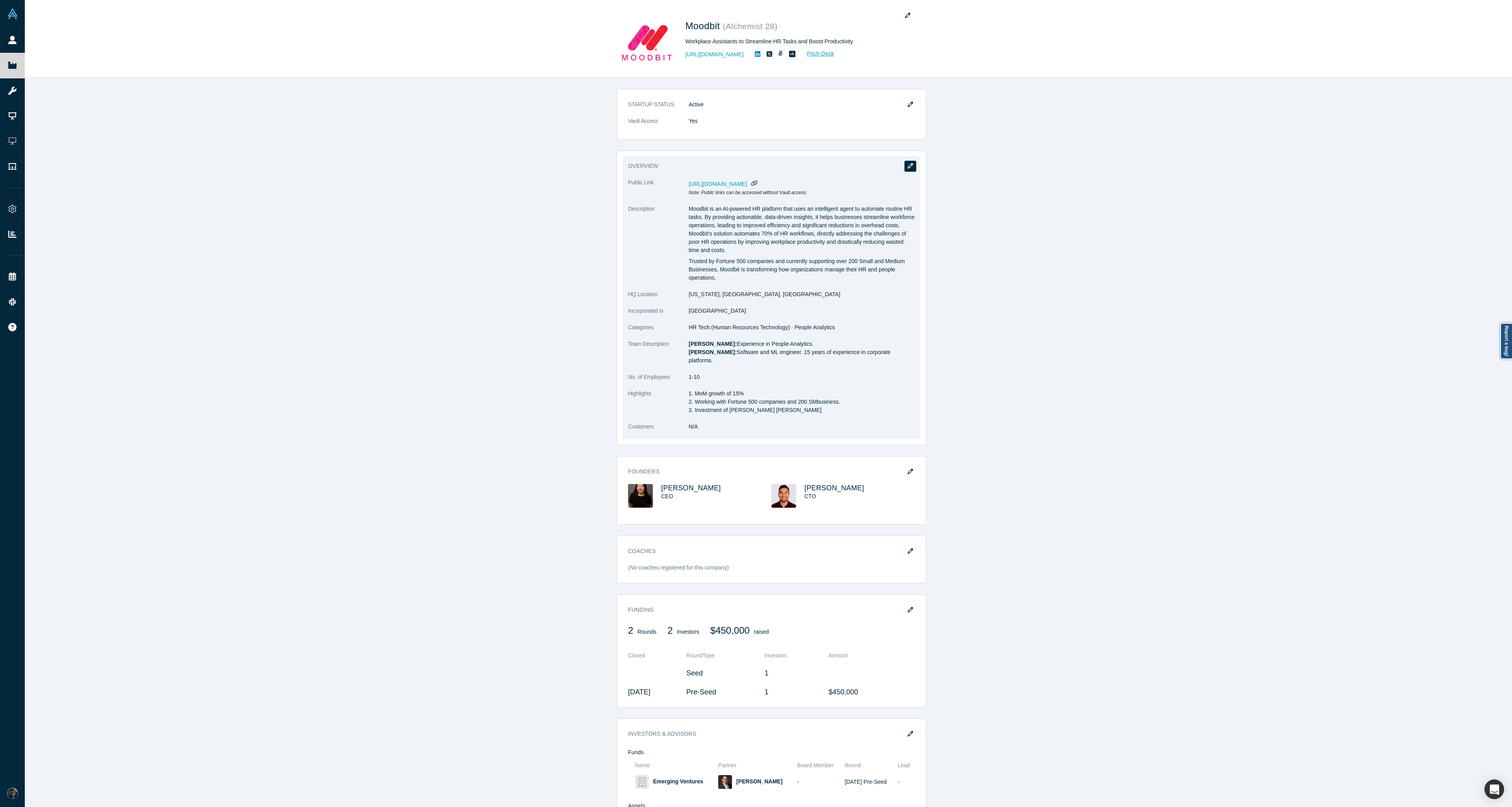
click at [909, 167] on icon "button" at bounding box center [911, 166] width 6 height 6
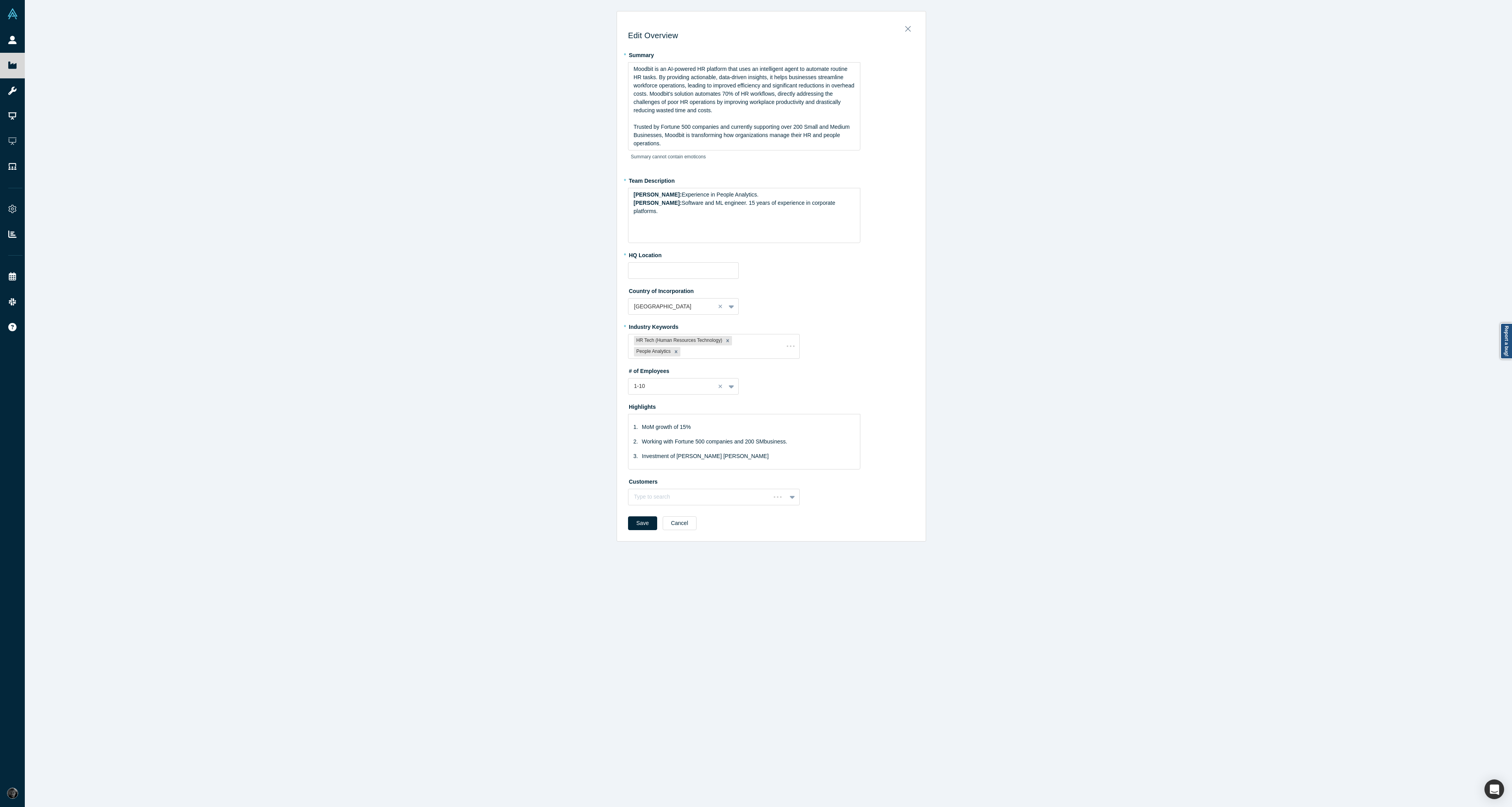
type input "[US_STATE], [GEOGRAPHIC_DATA], [GEOGRAPHIC_DATA]"
drag, startPoint x: 719, startPoint y: 449, endPoint x: 611, endPoint y: 401, distance: 118.2
click at [611, 401] on div "Edit Overview * Summary Moodbit is an AI-powered HR platform that uses an intel…" at bounding box center [772, 406] width 1493 height 813
click at [689, 471] on div "rdw-toolbar" at bounding box center [745, 466] width 233 height 11
click at [689, 467] on img "rdw-list-control" at bounding box center [691, 466] width 6 height 6
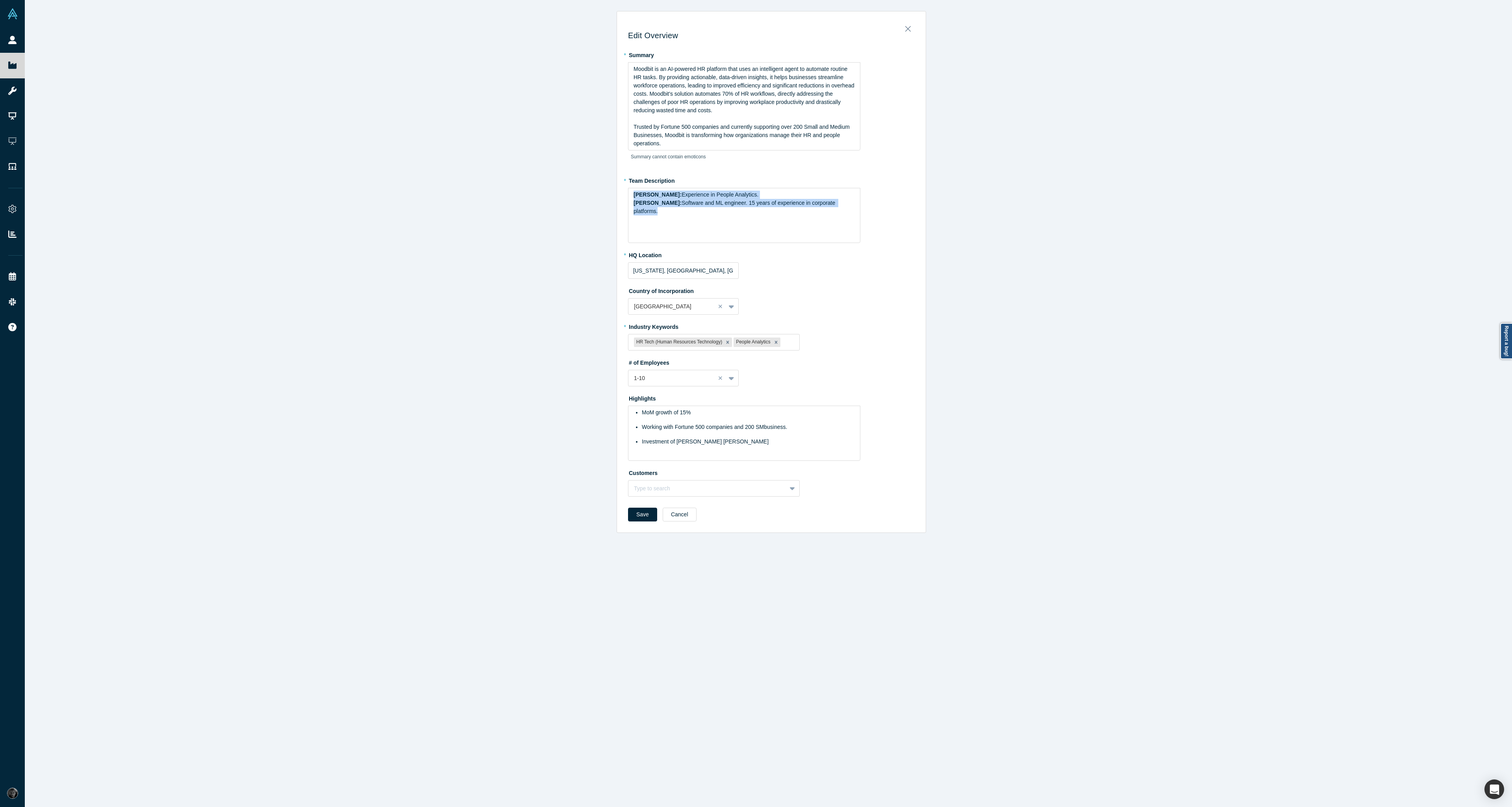
drag, startPoint x: 614, startPoint y: 223, endPoint x: 547, endPoint y: 203, distance: 69.9
click at [547, 203] on div "Edit Overview * Summary Moodbit is an AI-powered HR platform that uses an intel…" at bounding box center [772, 406] width 1493 height 813
click at [637, 518] on button "Save" at bounding box center [643, 515] width 29 height 14
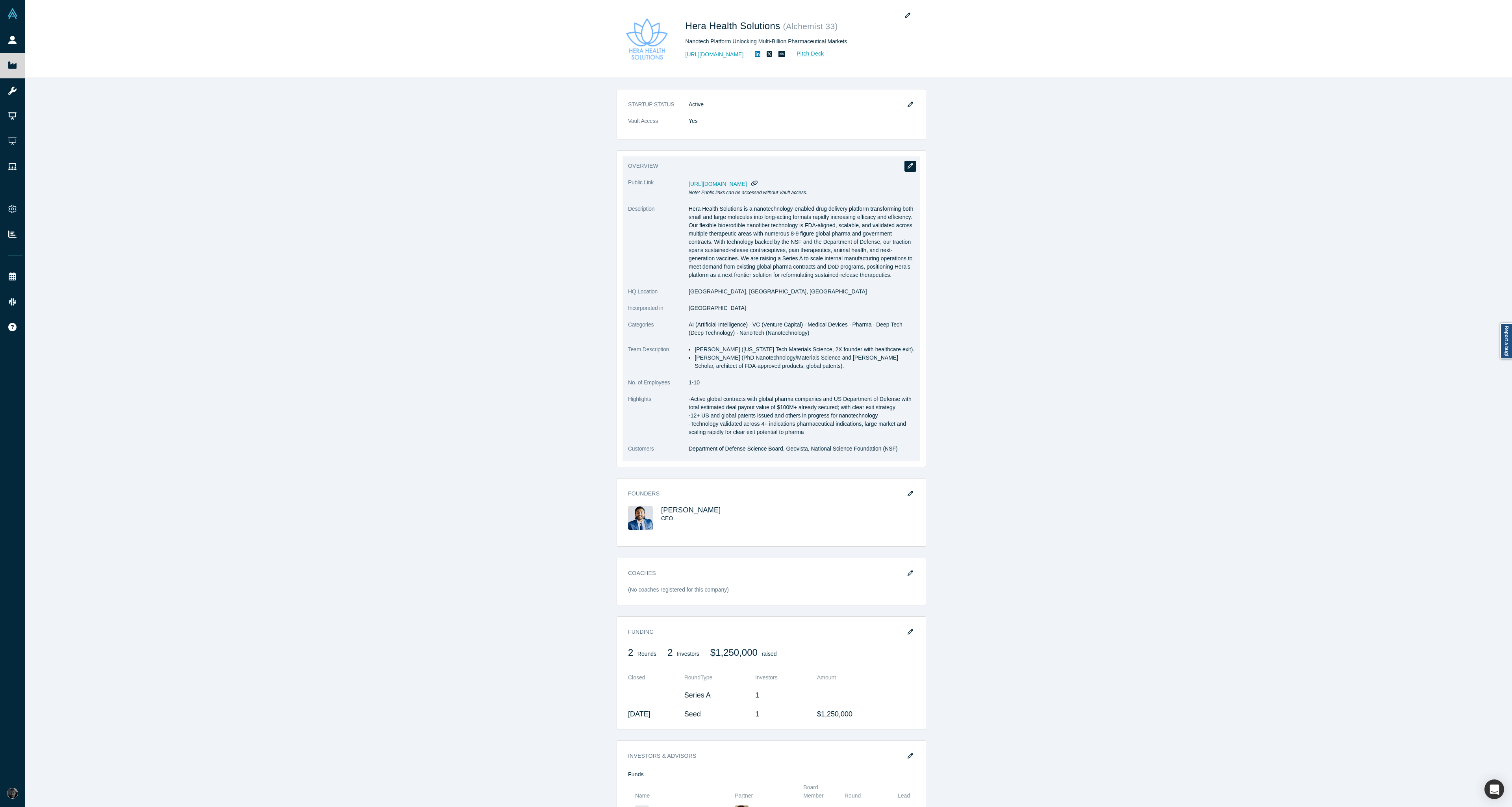
click at [908, 167] on icon "button" at bounding box center [911, 166] width 6 height 6
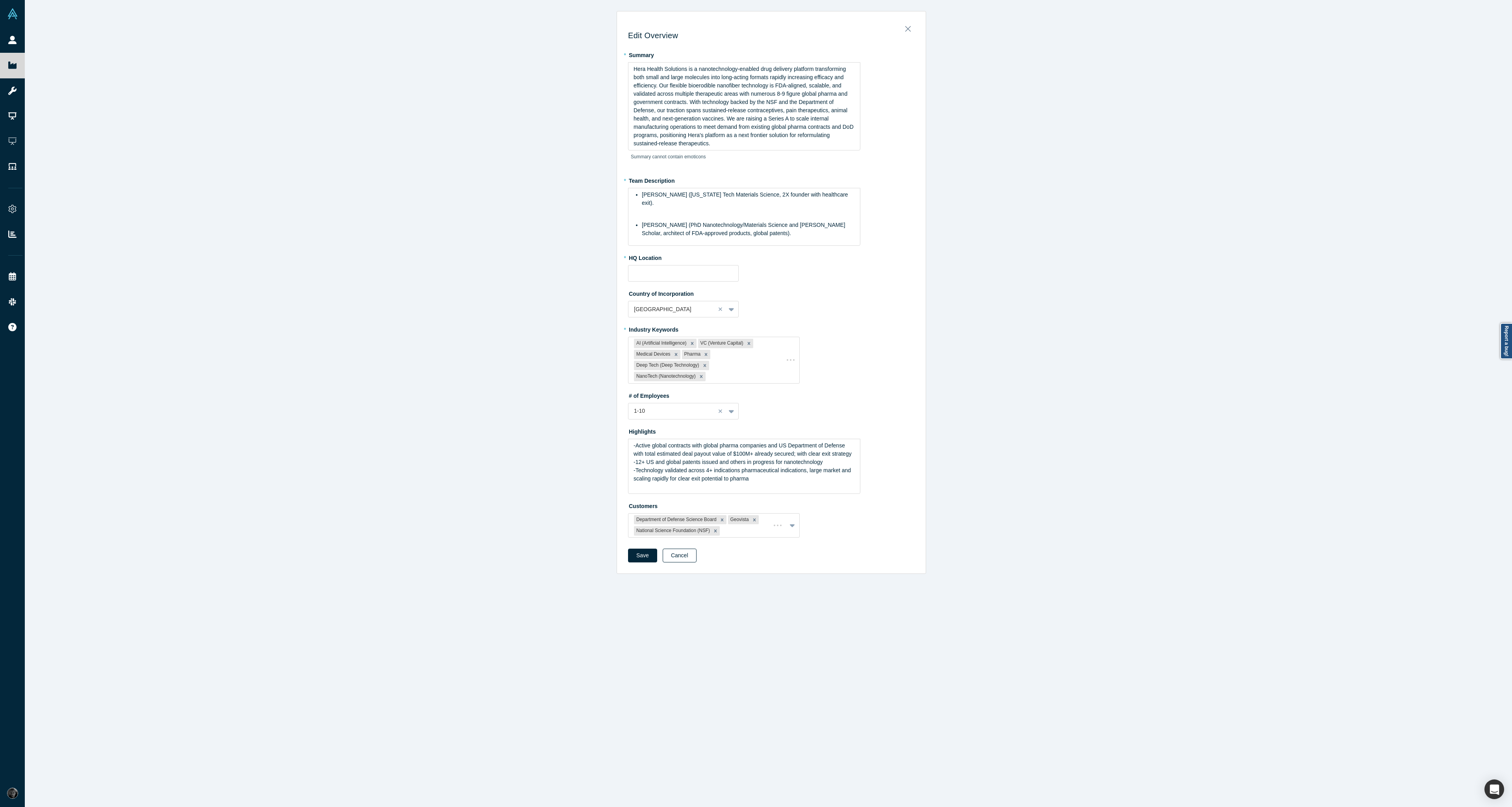
type input "[GEOGRAPHIC_DATA], [GEOGRAPHIC_DATA], [GEOGRAPHIC_DATA]"
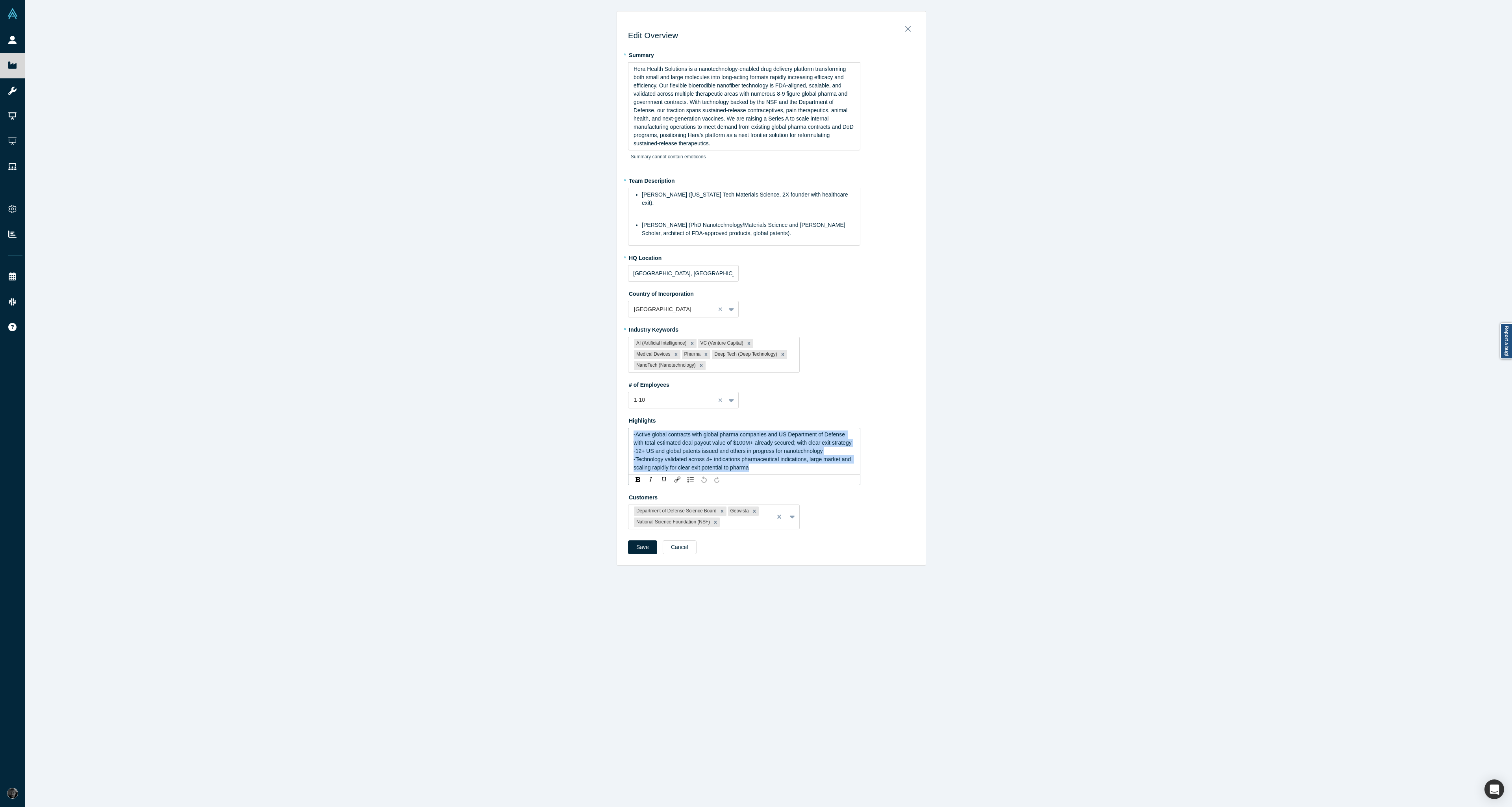
drag, startPoint x: 772, startPoint y: 469, endPoint x: 540, endPoint y: 431, distance: 235.1
click at [540, 431] on div "Edit Overview * Summary Hera Health Solutions is a nanotechnology-enabled drug …" at bounding box center [772, 406] width 1493 height 813
click at [691, 479] on img "rdw-list-control" at bounding box center [691, 480] width 6 height 6
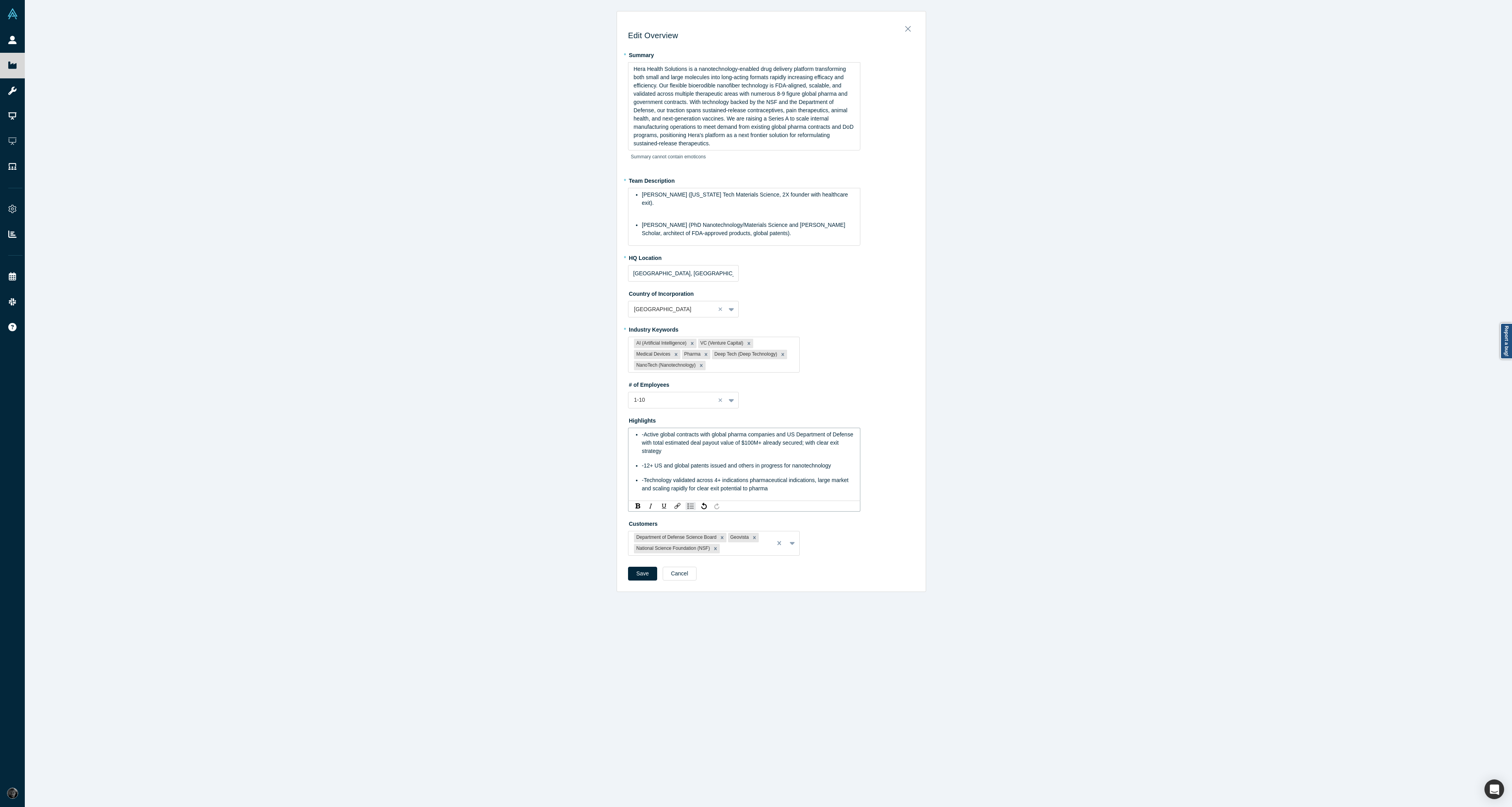
click at [642, 431] on li "-Active global contracts with global pharma companies and US Department of Defe…" at bounding box center [749, 443] width 213 height 25
click at [647, 574] on div "Edit Overview * Summary Hera Health Solutions is a nanotechnology-enabled drug …" at bounding box center [772, 304] width 309 height 574
click at [638, 563] on button "Save" at bounding box center [643, 563] width 29 height 14
